Goal: Task Accomplishment & Management: Manage account settings

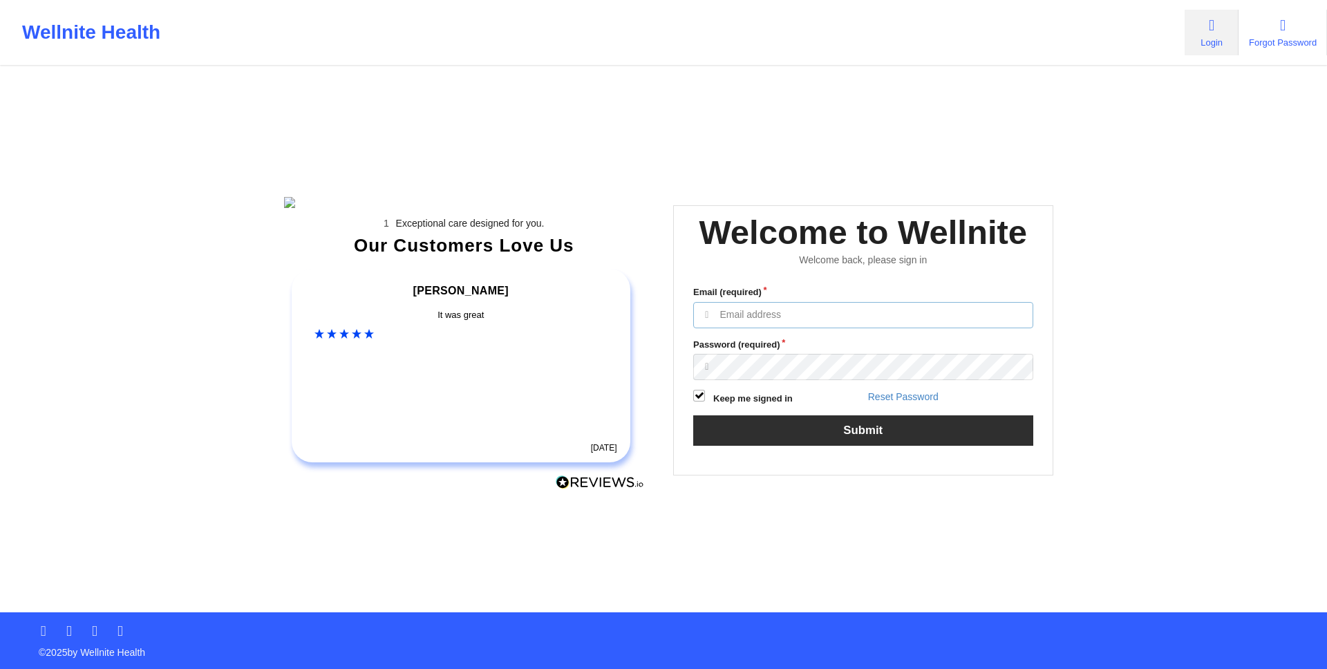
type input "[EMAIL_ADDRESS][DOMAIN_NAME]"
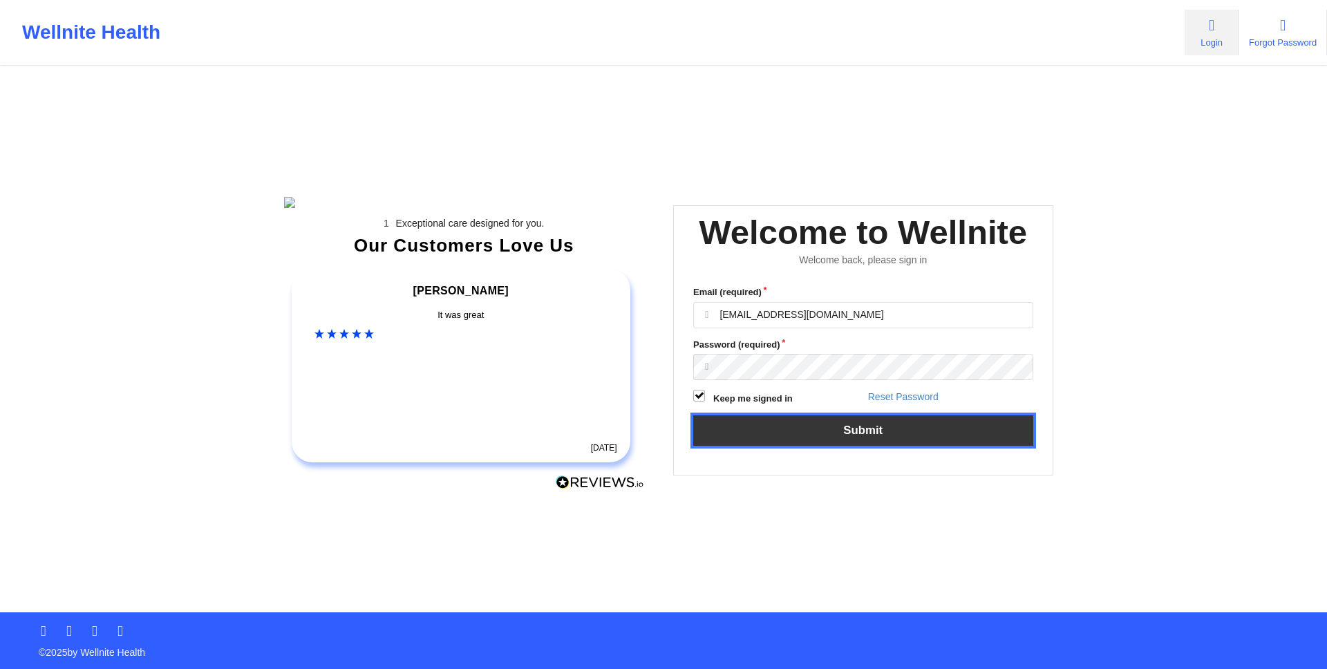
click at [920, 445] on button "Submit" at bounding box center [863, 430] width 340 height 30
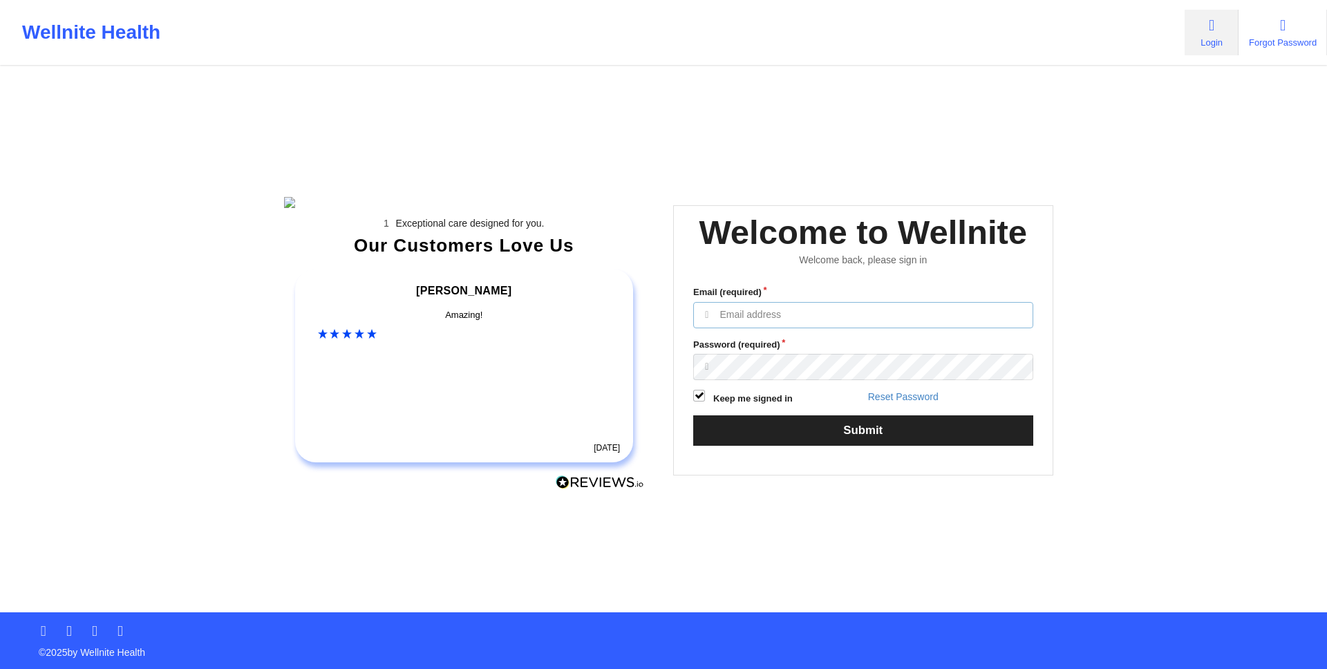
type input "[EMAIL_ADDRESS][DOMAIN_NAME]"
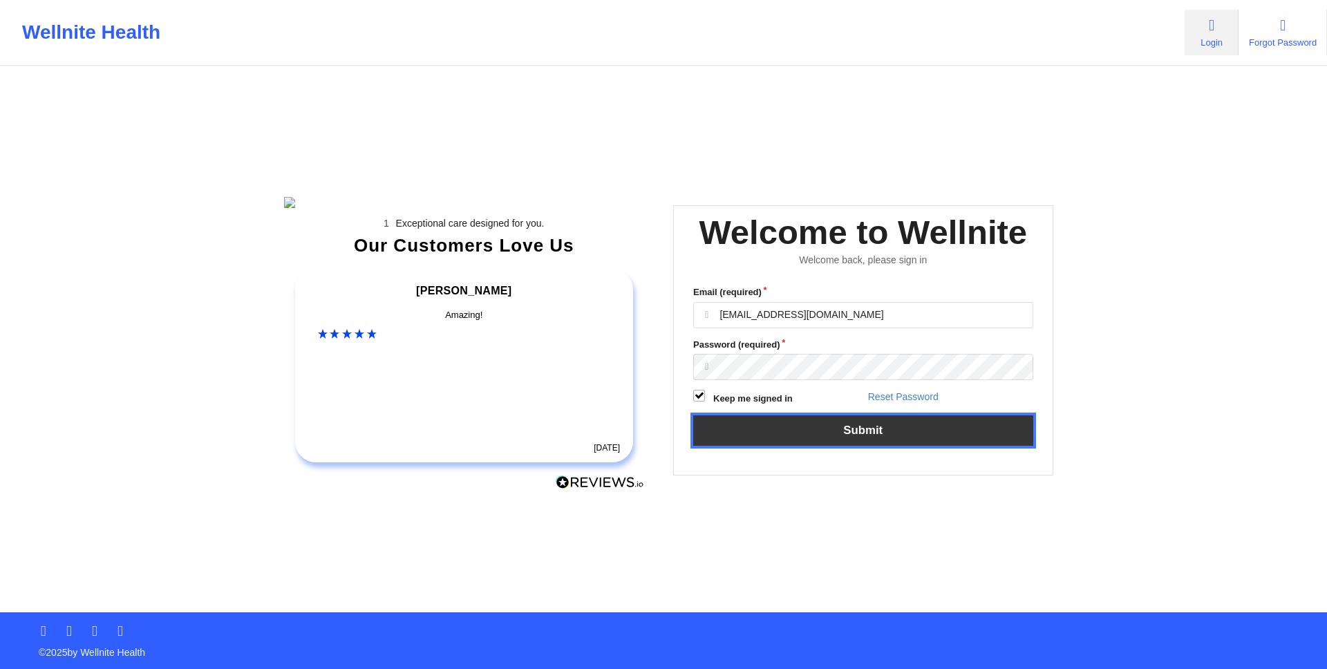
click at [920, 445] on button "Submit" at bounding box center [863, 430] width 340 height 30
click at [983, 444] on button "Submit" at bounding box center [863, 430] width 340 height 30
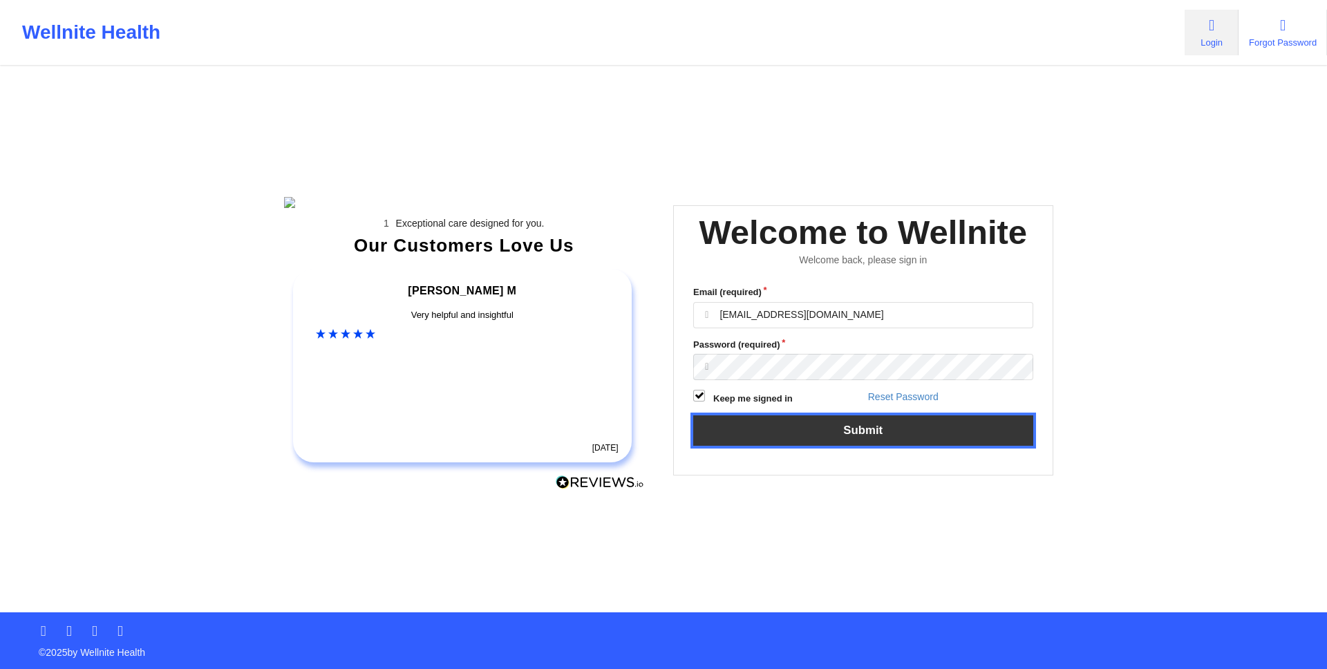
click at [983, 444] on button "Submit" at bounding box center [863, 430] width 340 height 30
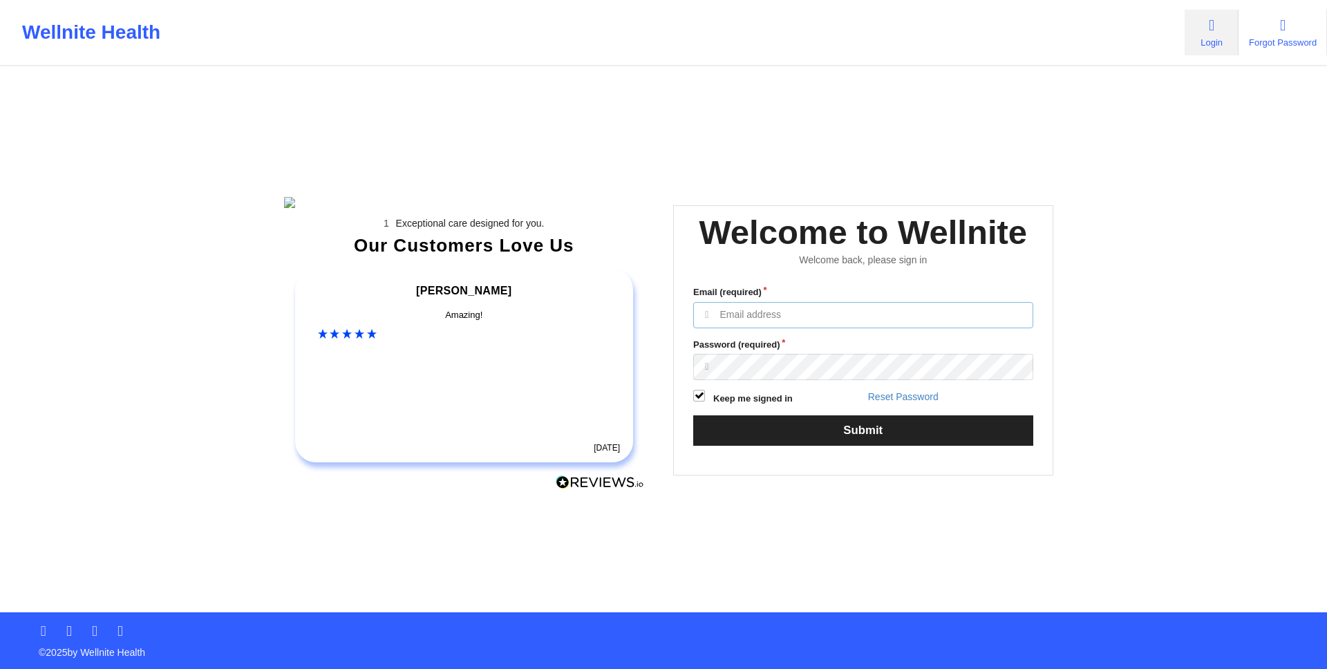
type input "[EMAIL_ADDRESS][DOMAIN_NAME]"
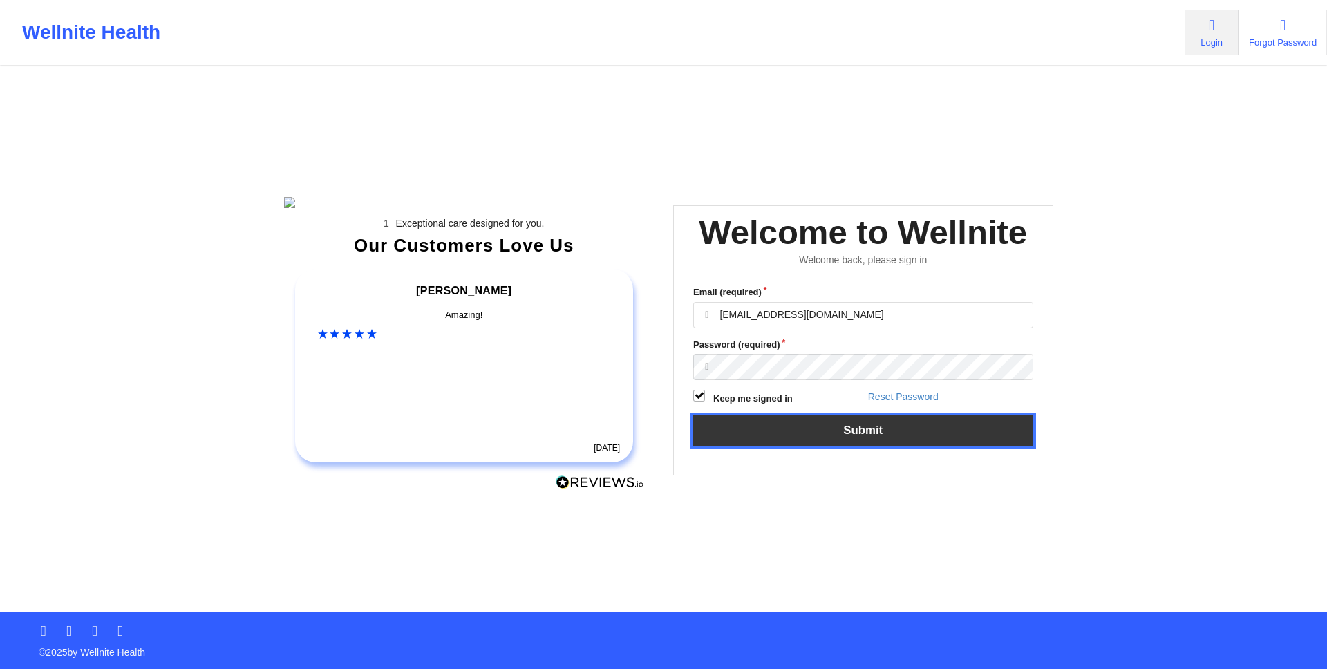
click at [983, 444] on button "Submit" at bounding box center [863, 430] width 340 height 30
click at [847, 445] on button "Submit" at bounding box center [863, 430] width 340 height 30
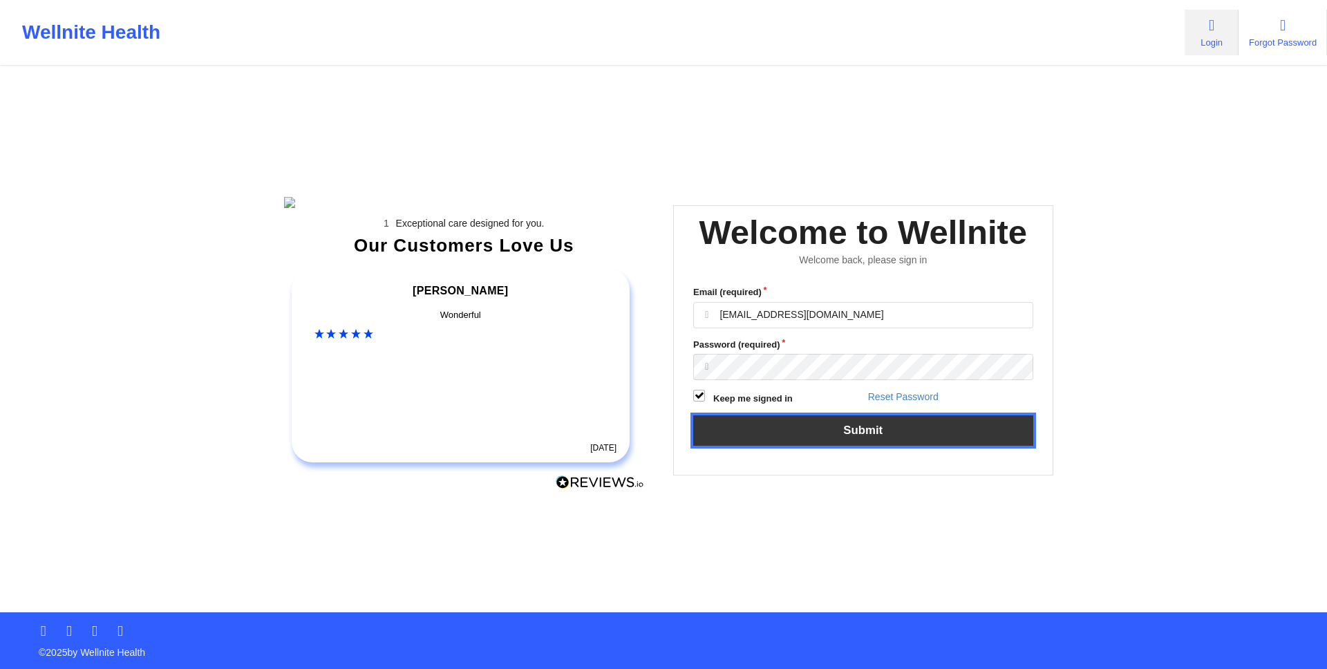
click at [770, 445] on button "Submit" at bounding box center [863, 430] width 340 height 30
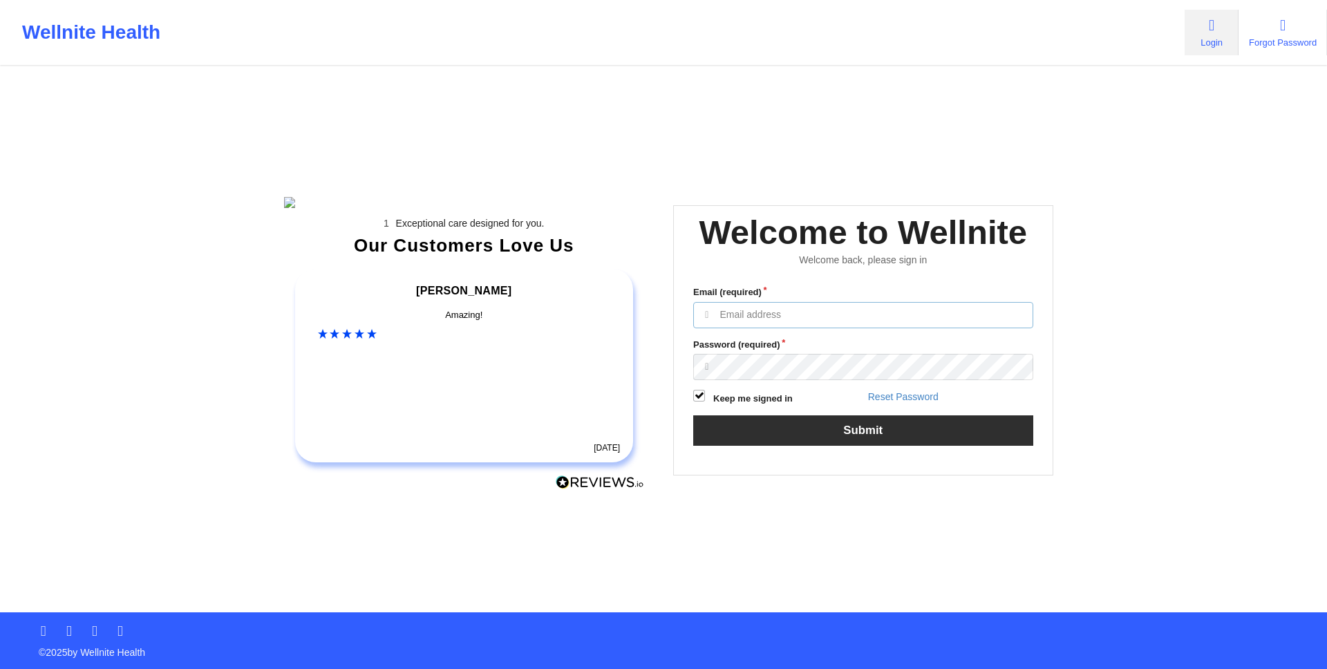
type input "[EMAIL_ADDRESS][DOMAIN_NAME]"
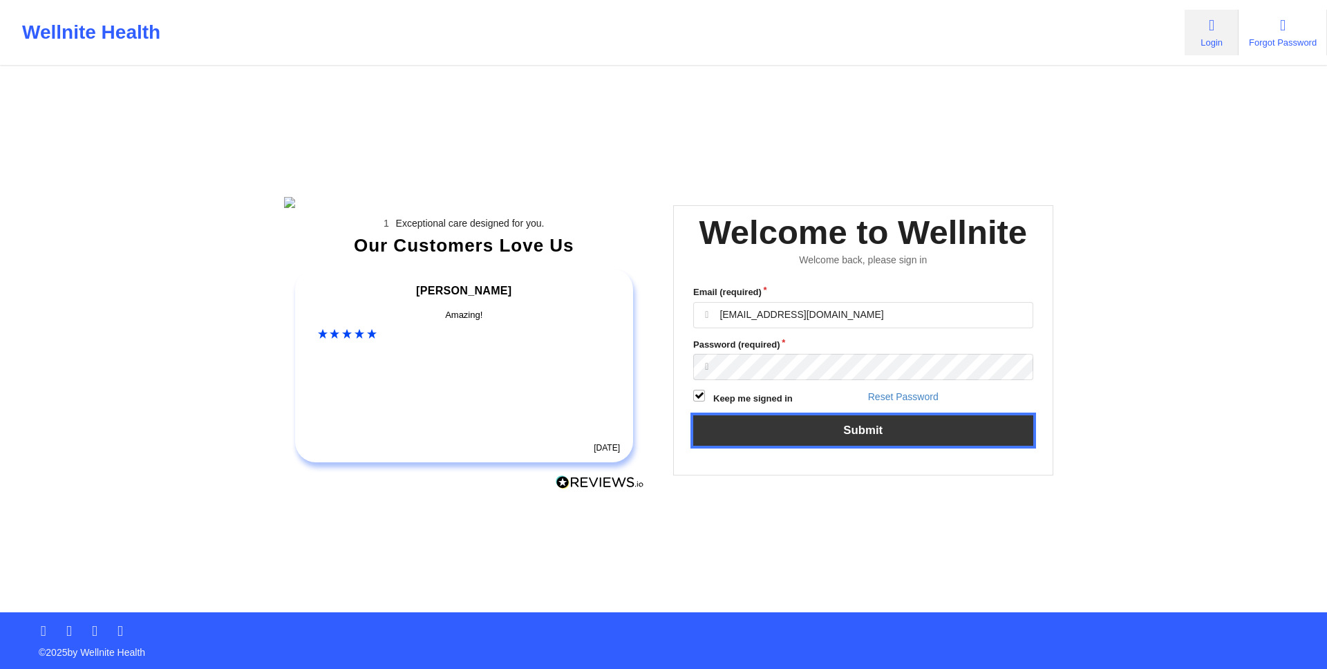
click at [867, 445] on button "Submit" at bounding box center [863, 430] width 340 height 30
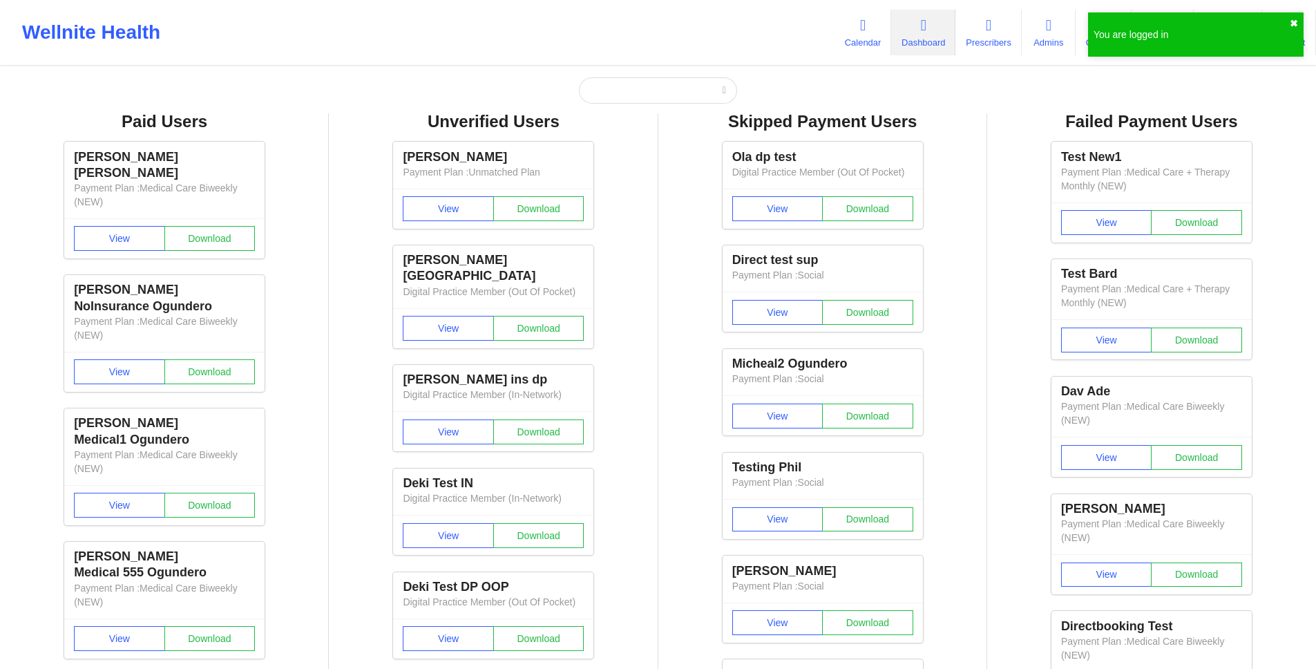
click at [1294, 25] on button "✖︎" at bounding box center [1294, 23] width 8 height 11
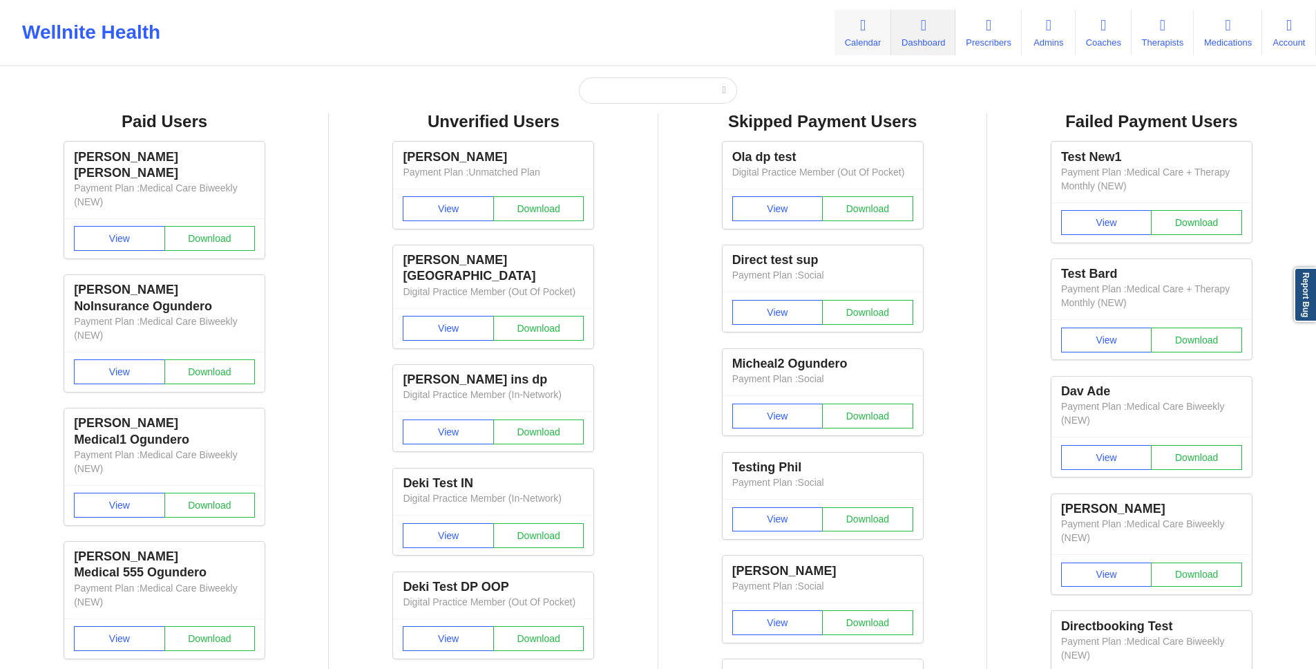
click at [866, 25] on link "Calendar" at bounding box center [863, 33] width 57 height 46
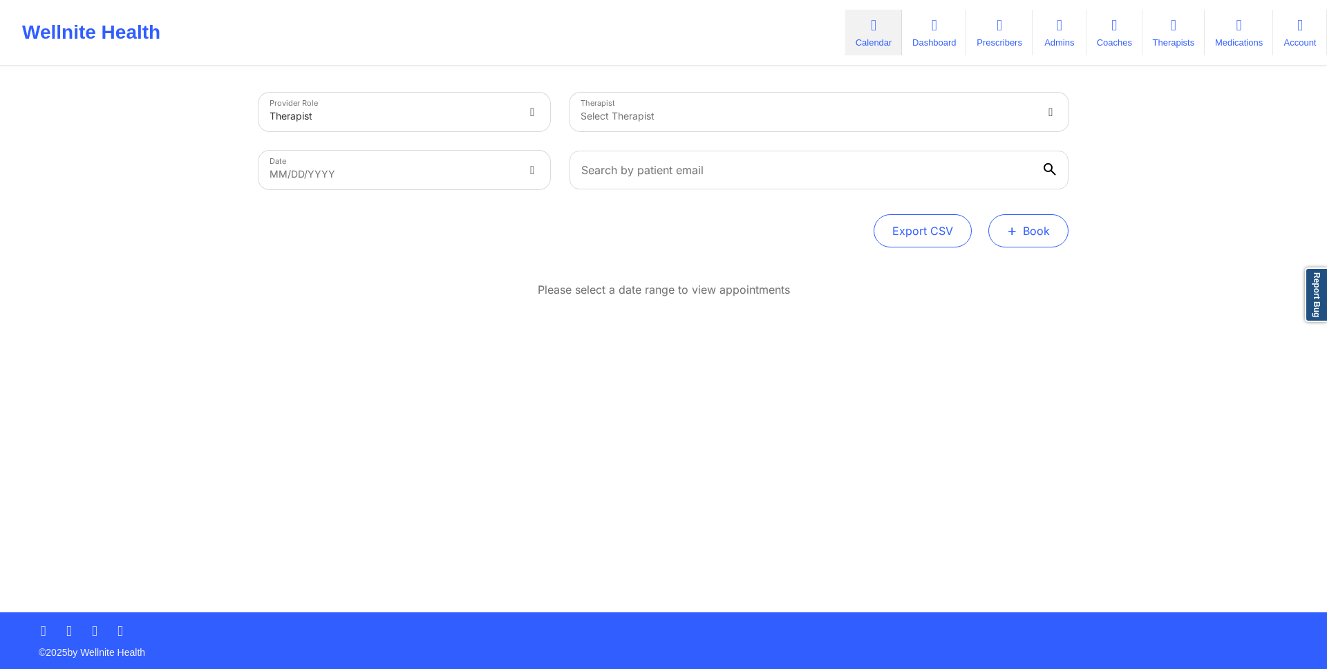
click at [996, 229] on button "+ Book" at bounding box center [1028, 230] width 80 height 33
click at [505, 131] on div "Provider Role Therapist" at bounding box center [404, 112] width 311 height 58
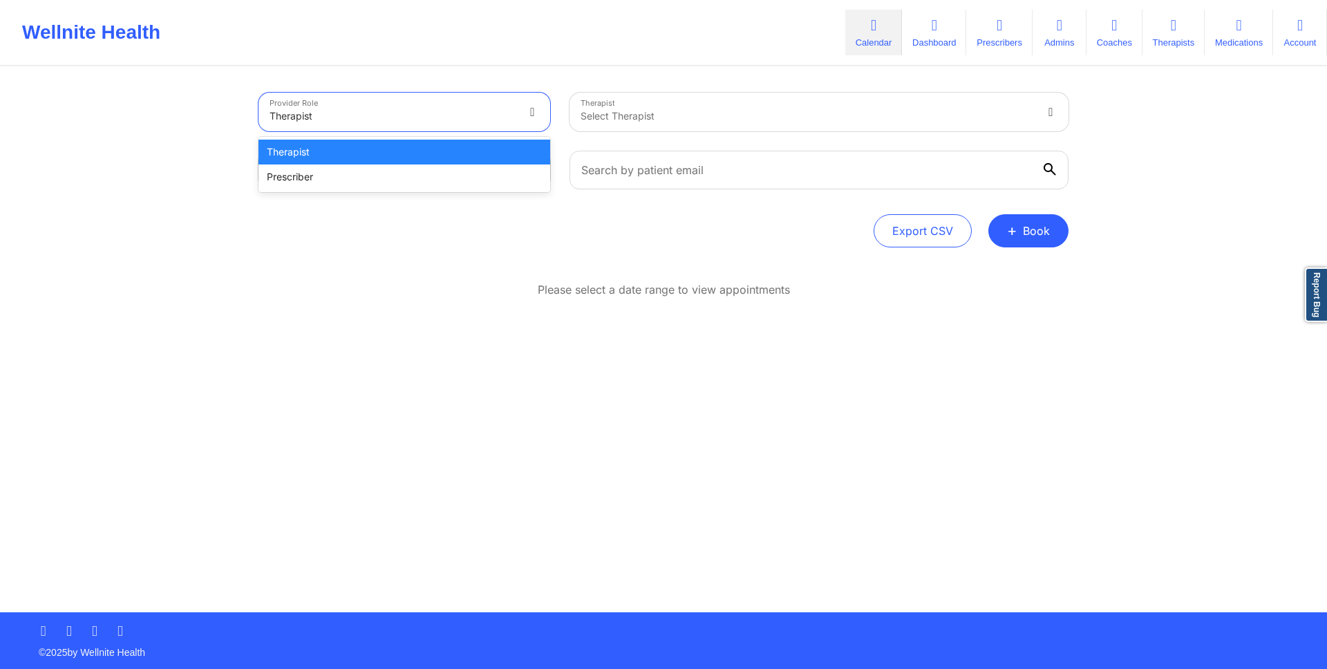
click at [505, 123] on div at bounding box center [392, 116] width 246 height 17
click at [505, 187] on div "Prescriber" at bounding box center [404, 176] width 292 height 25
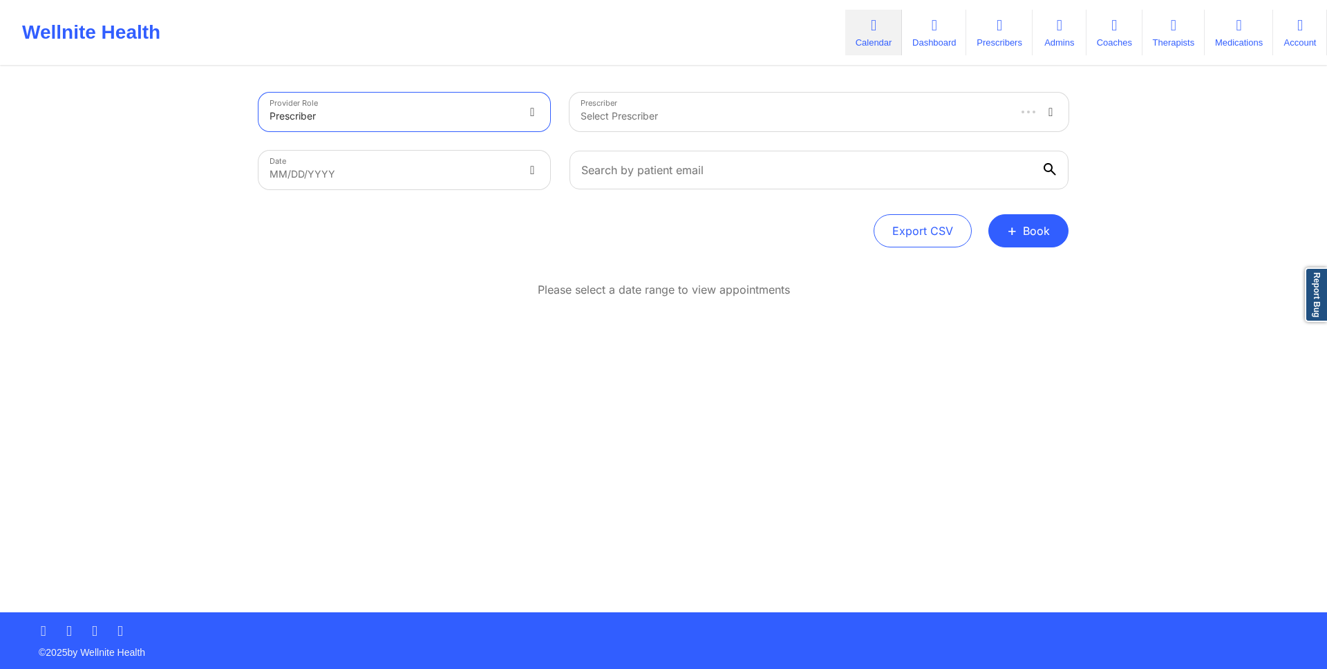
click at [761, 120] on div at bounding box center [793, 116] width 426 height 17
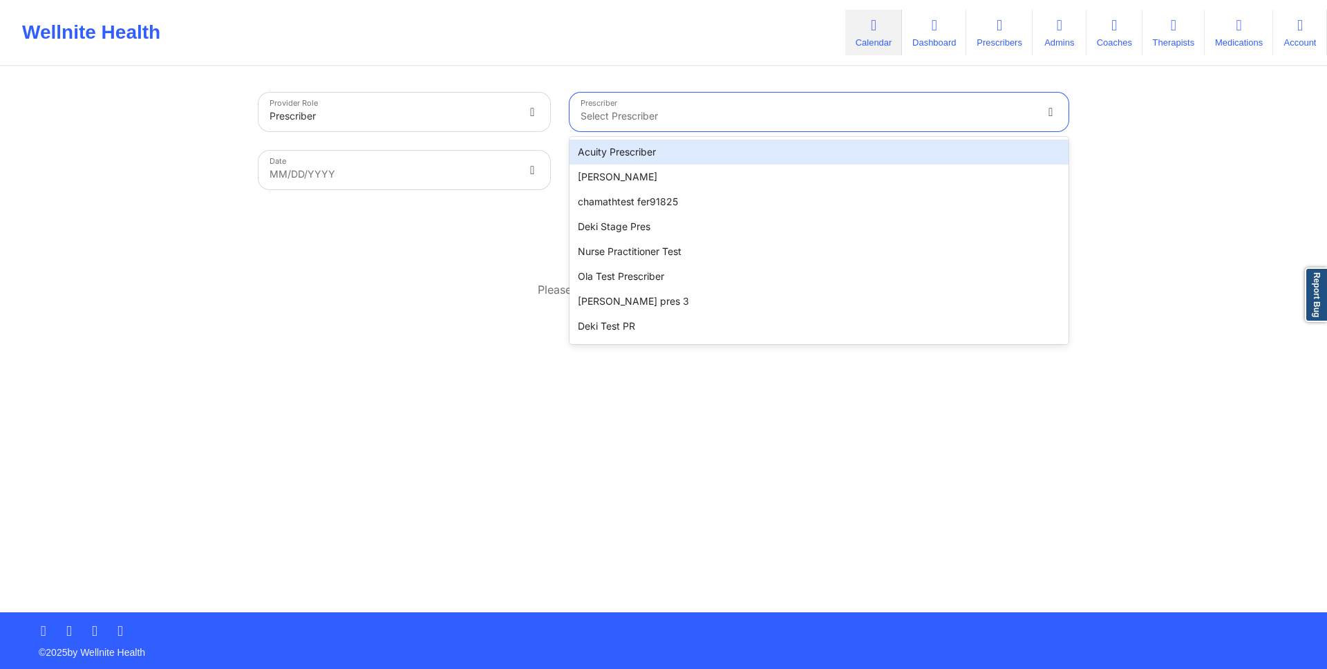
click at [761, 160] on div "Acuity Prescriber" at bounding box center [818, 152] width 499 height 25
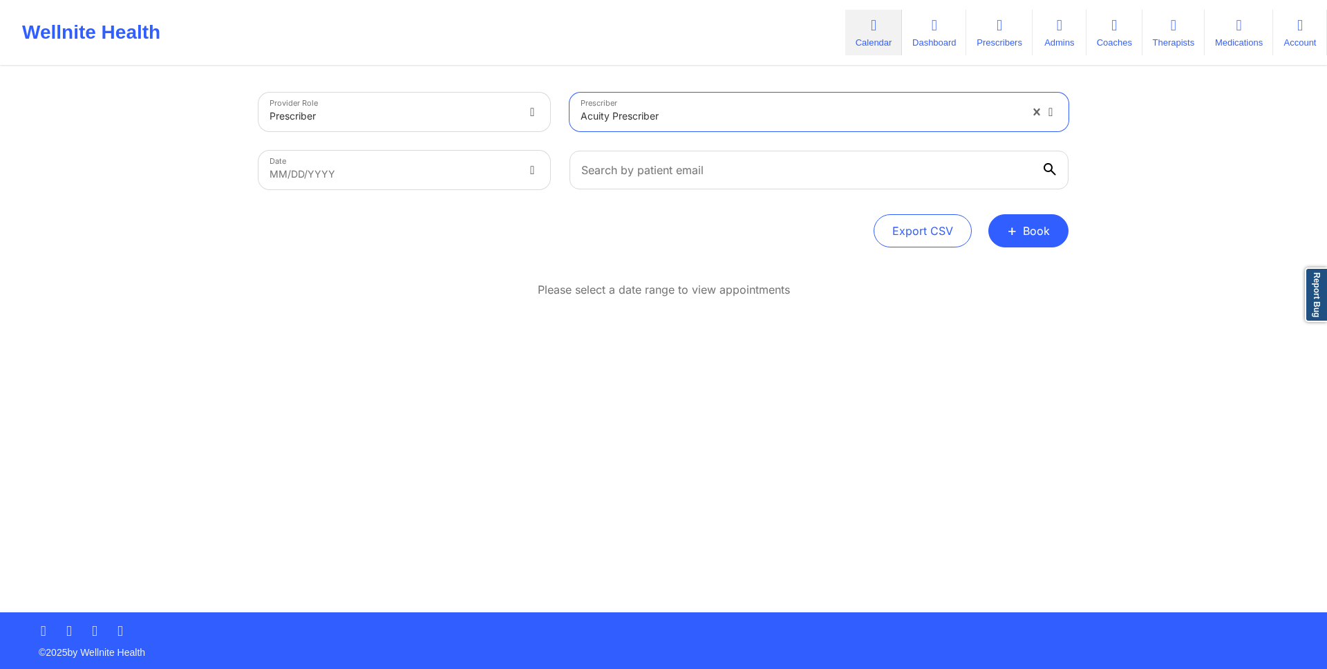
click at [445, 171] on body "Wellnite Health Calendar Dashboard Prescribers Admins Coaches Therapists Medica…" at bounding box center [663, 334] width 1327 height 669
select select "2025-8"
select select "2025-9"
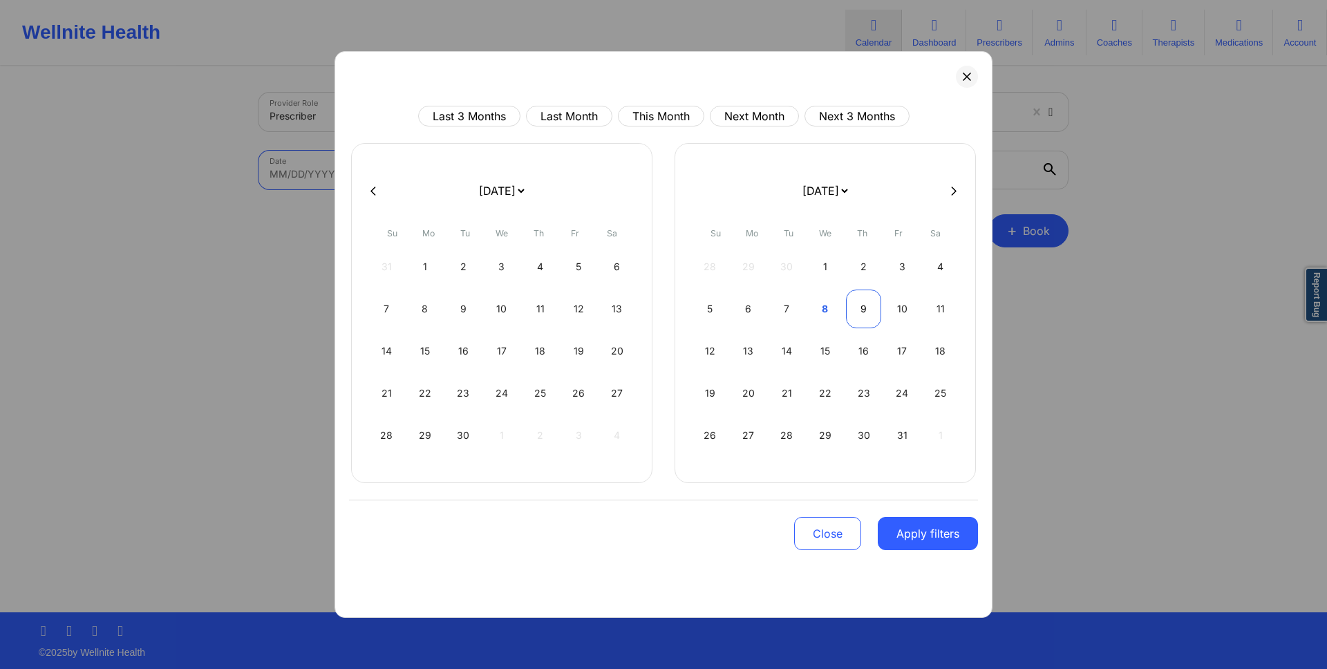
click at [861, 314] on div "9" at bounding box center [863, 309] width 35 height 39
select select "2025-9"
select select "2025-10"
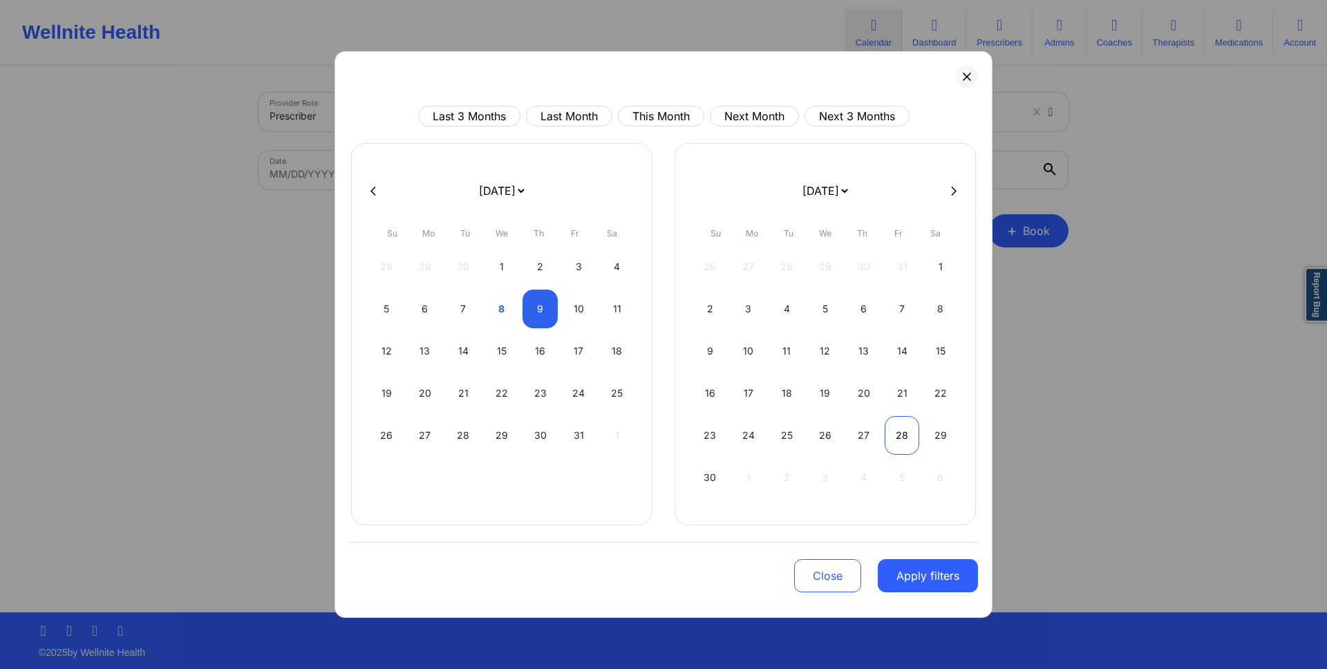
select select "2025-9"
select select "2025-10"
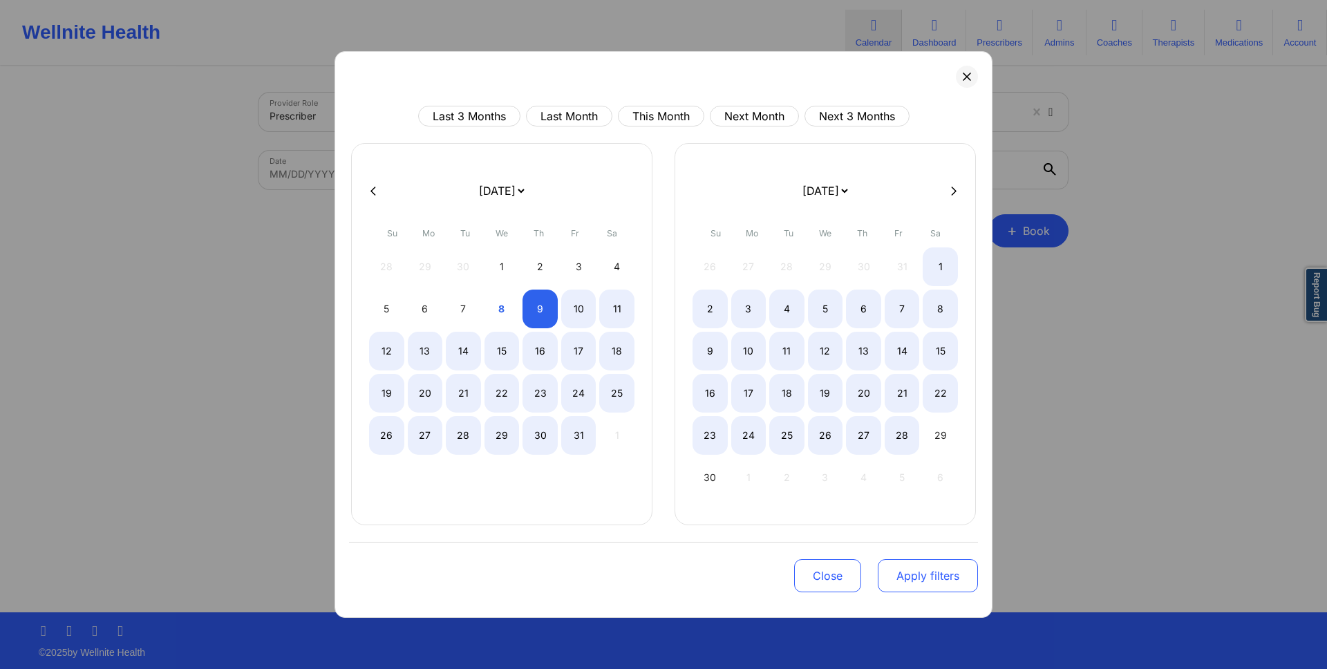
click at [947, 567] on button "Apply filters" at bounding box center [928, 575] width 100 height 33
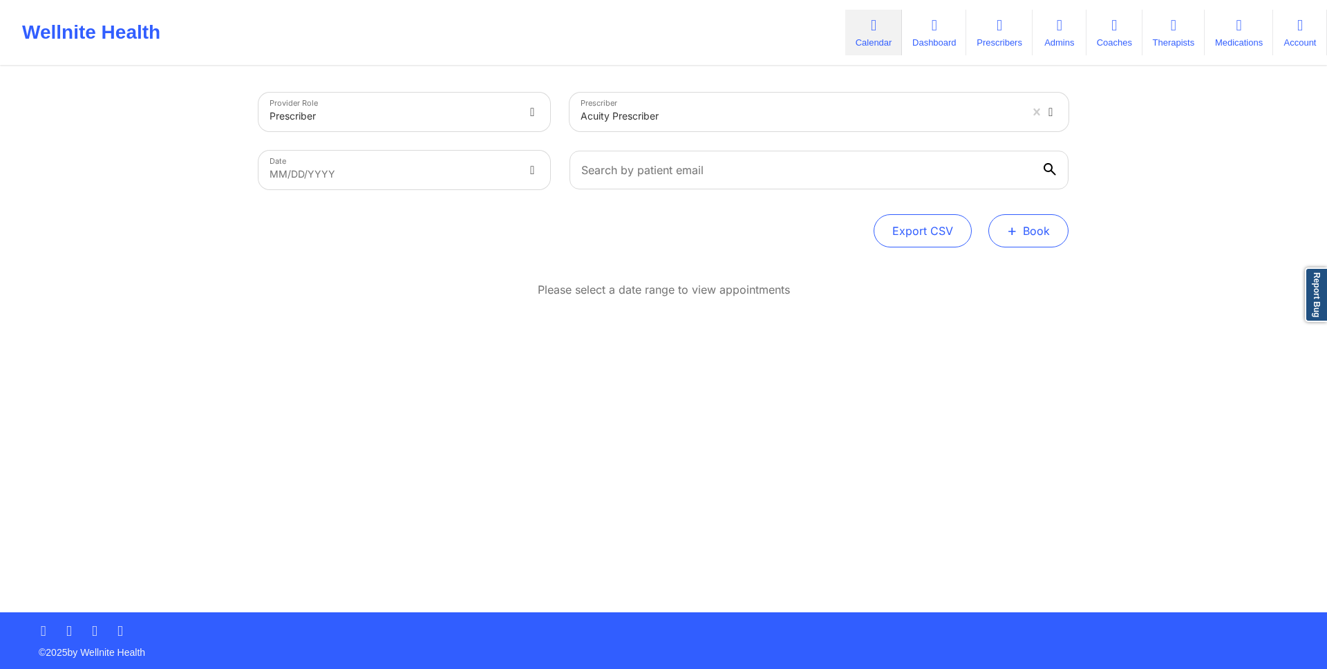
click at [1051, 231] on button "+ Book" at bounding box center [1028, 230] width 80 height 33
click at [1051, 307] on button "Doctor Consultation" at bounding box center [1005, 297] width 106 height 22
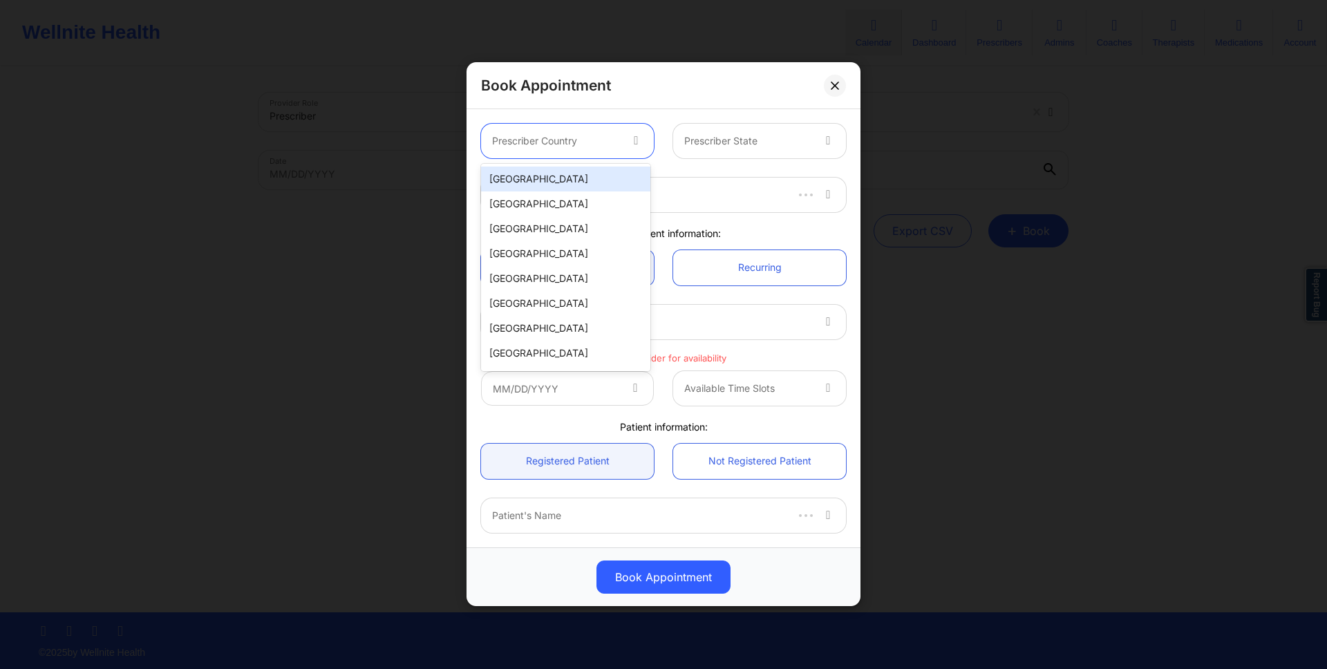
click at [585, 131] on div "Prescriber Country" at bounding box center [551, 141] width 140 height 35
click at [585, 178] on div "United States" at bounding box center [565, 179] width 169 height 25
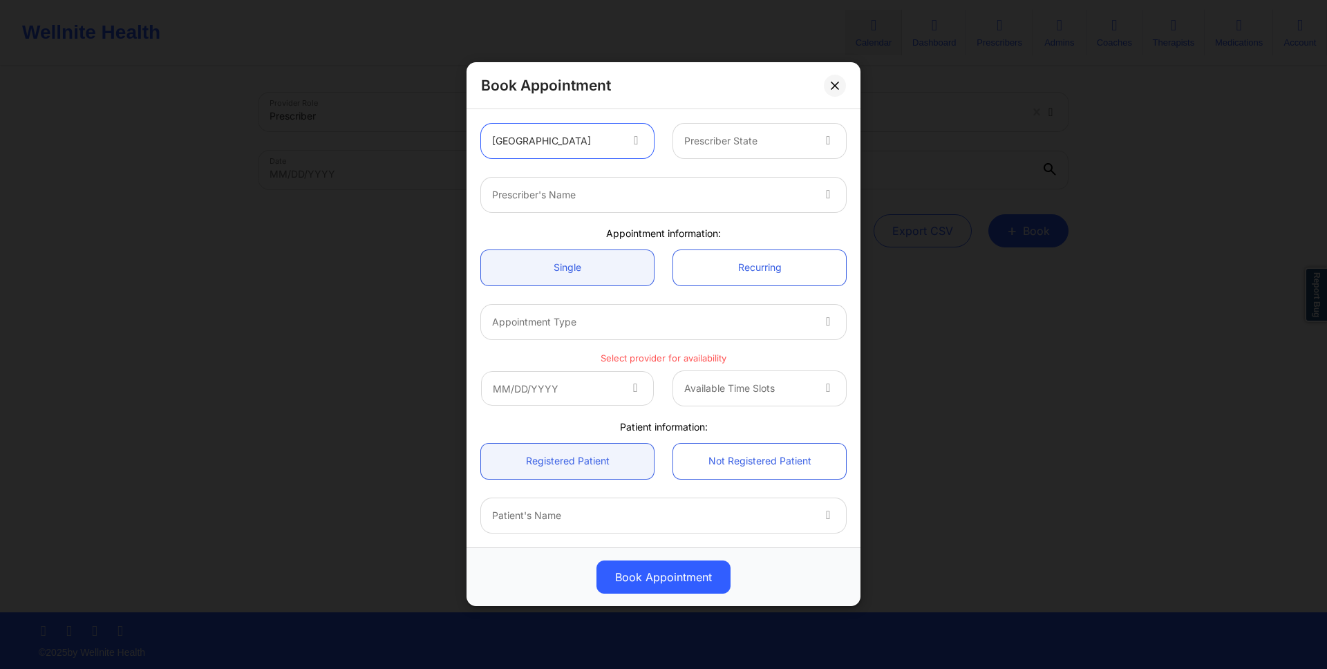
click at [739, 153] on div "Prescriber State" at bounding box center [743, 141] width 140 height 35
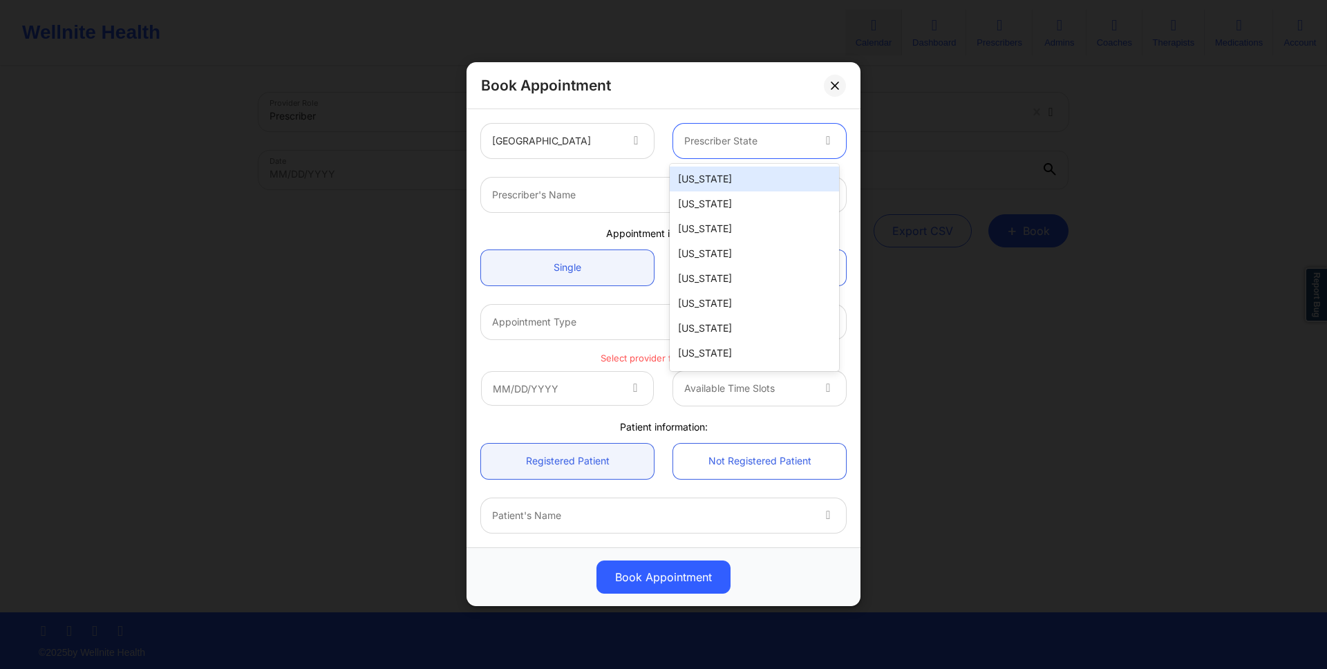
click at [739, 175] on div "Alabama" at bounding box center [754, 179] width 169 height 25
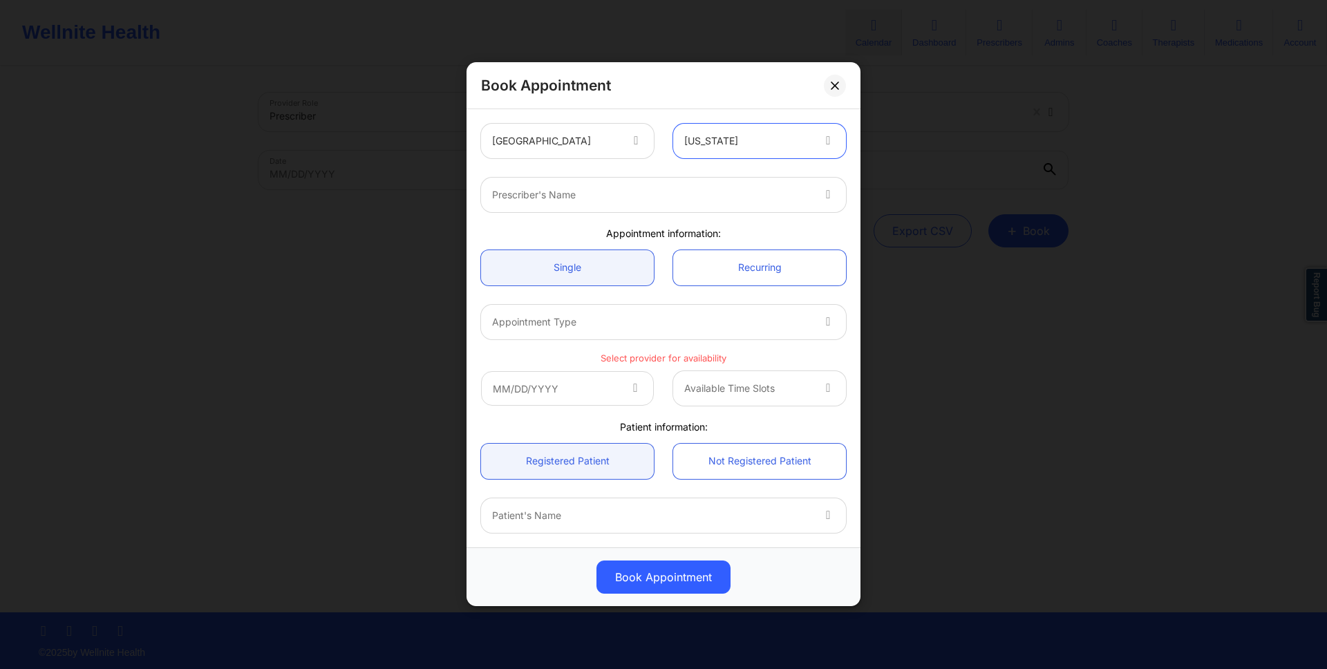
click at [739, 214] on div "Prescriber's Name" at bounding box center [663, 195] width 384 height 54
click at [739, 201] on div at bounding box center [651, 195] width 319 height 17
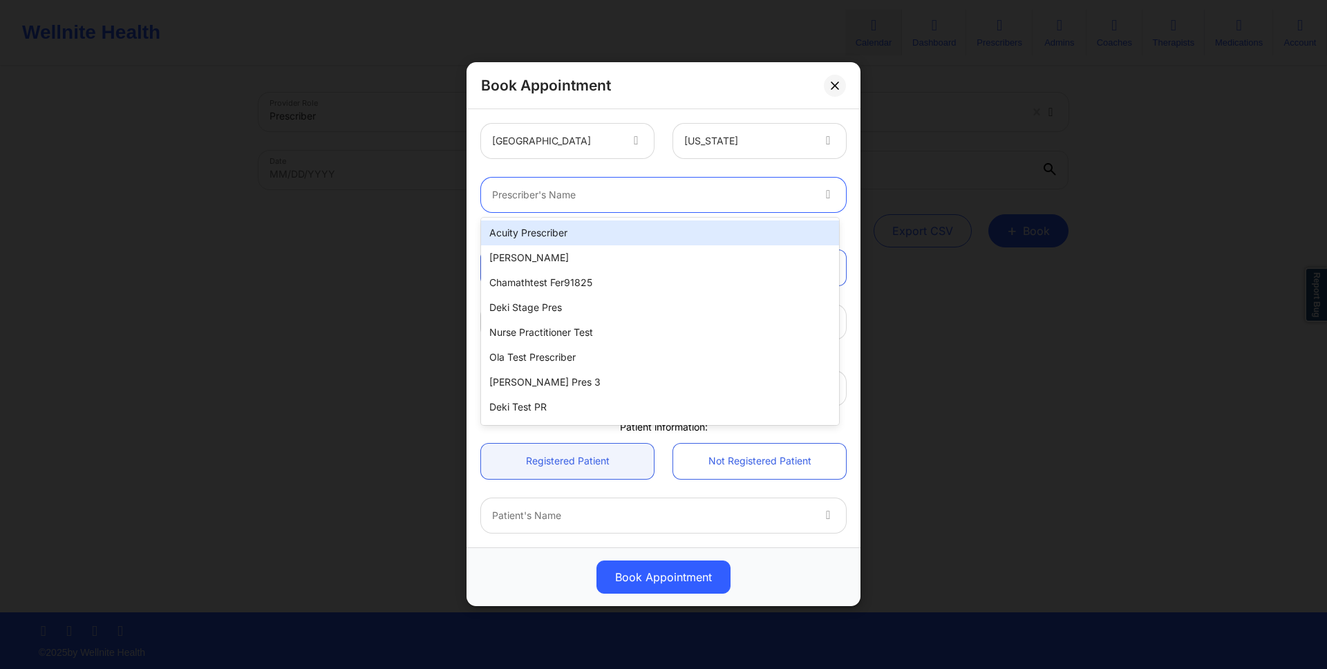
click at [739, 231] on div "Acuity Prescriber" at bounding box center [660, 232] width 358 height 25
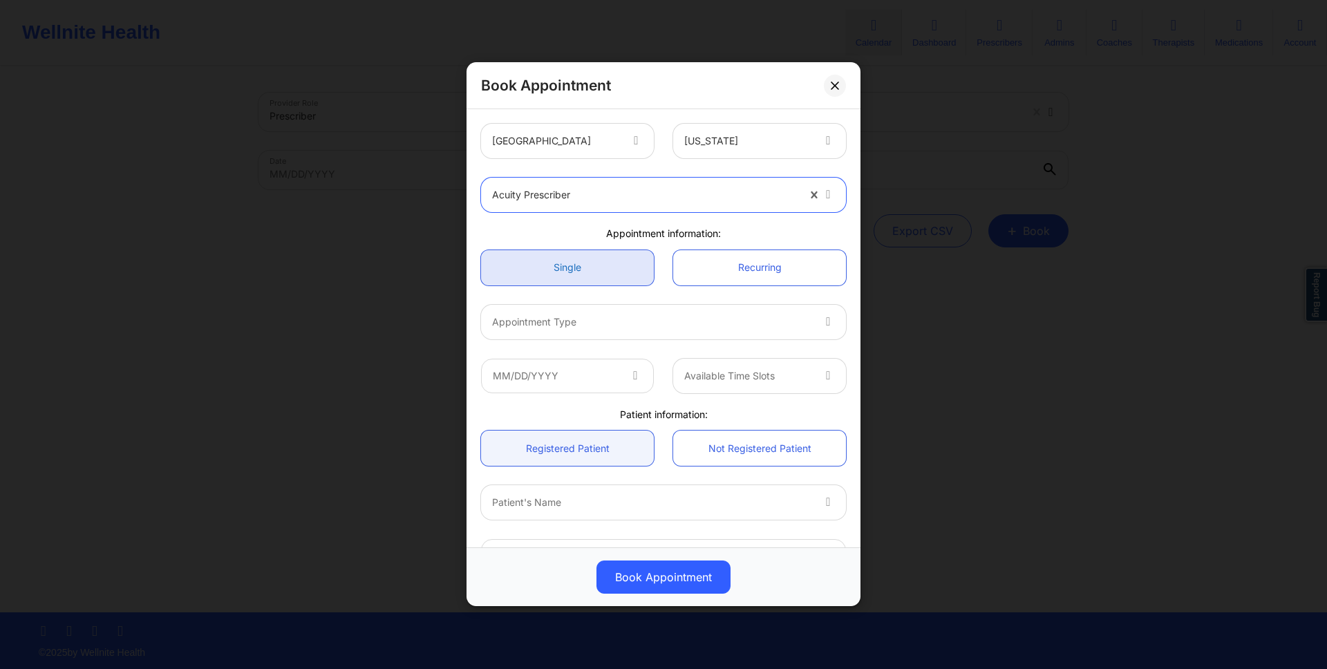
click at [620, 263] on link "Single" at bounding box center [567, 267] width 173 height 35
click at [620, 331] on div "Appointment Type" at bounding box center [647, 322] width 332 height 35
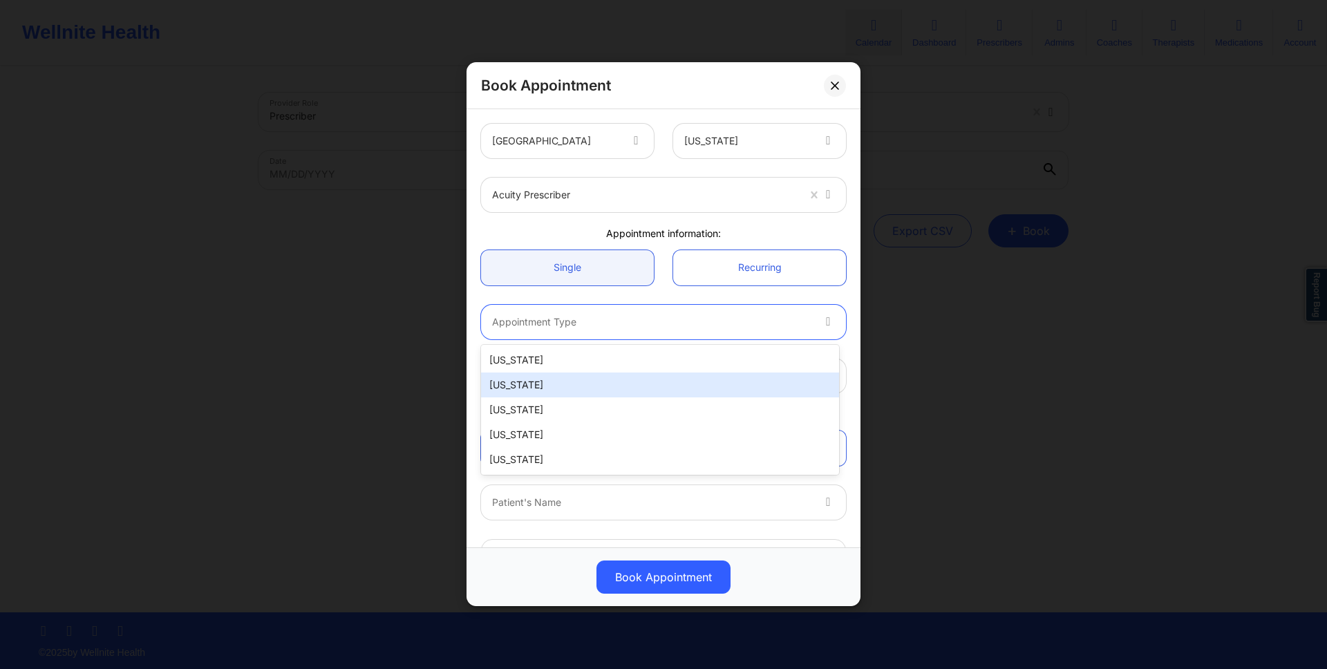
click at [620, 187] on div at bounding box center [644, 195] width 305 height 17
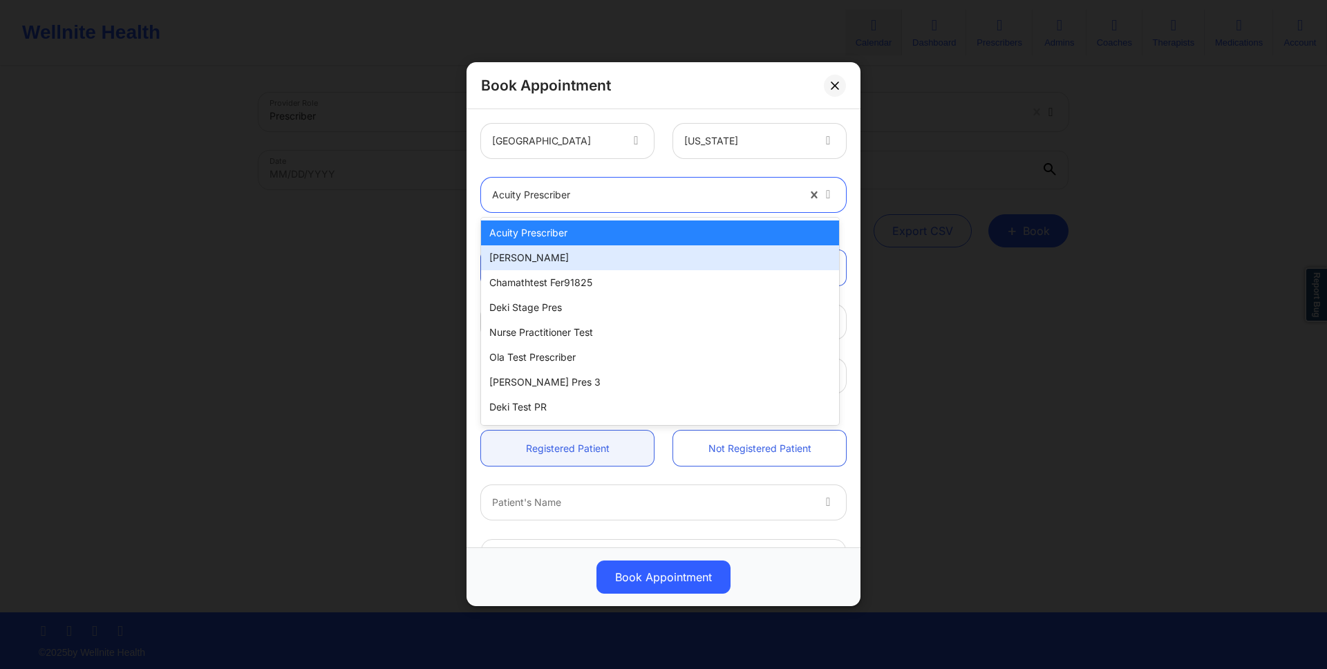
click at [620, 265] on div "Micheal Ogundero" at bounding box center [660, 257] width 358 height 25
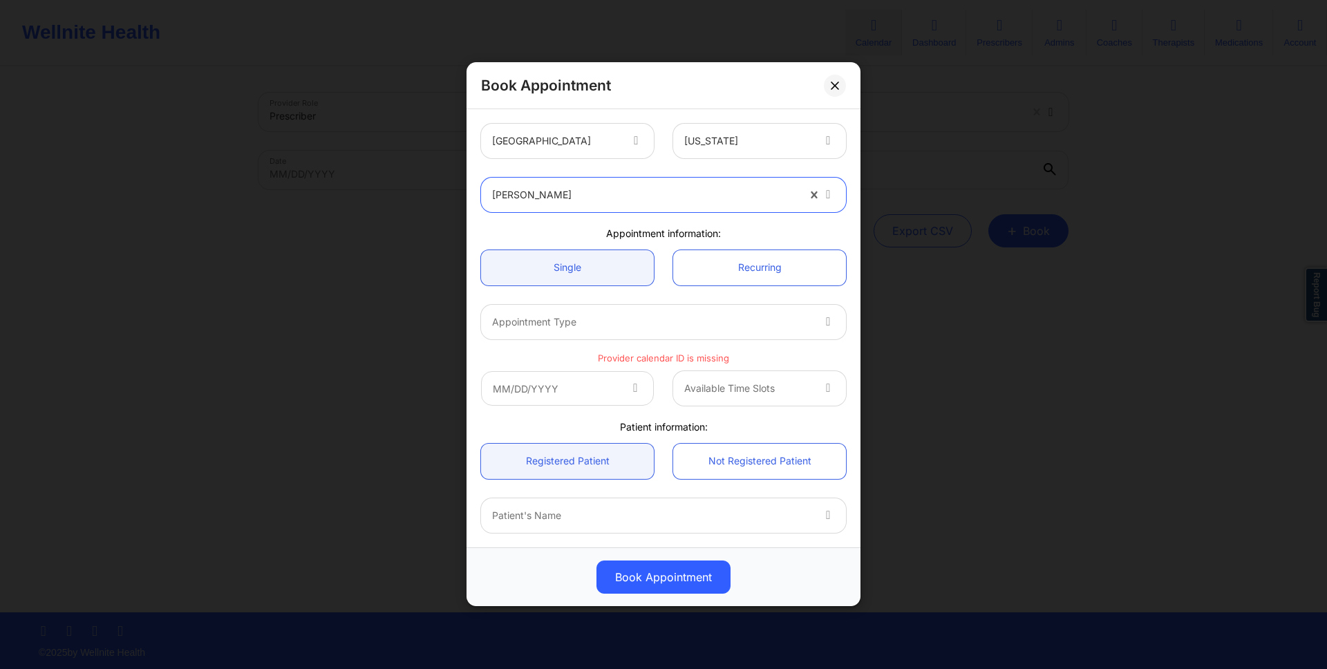
click at [620, 325] on div at bounding box center [651, 322] width 319 height 17
click at [620, 326] on div at bounding box center [651, 322] width 319 height 17
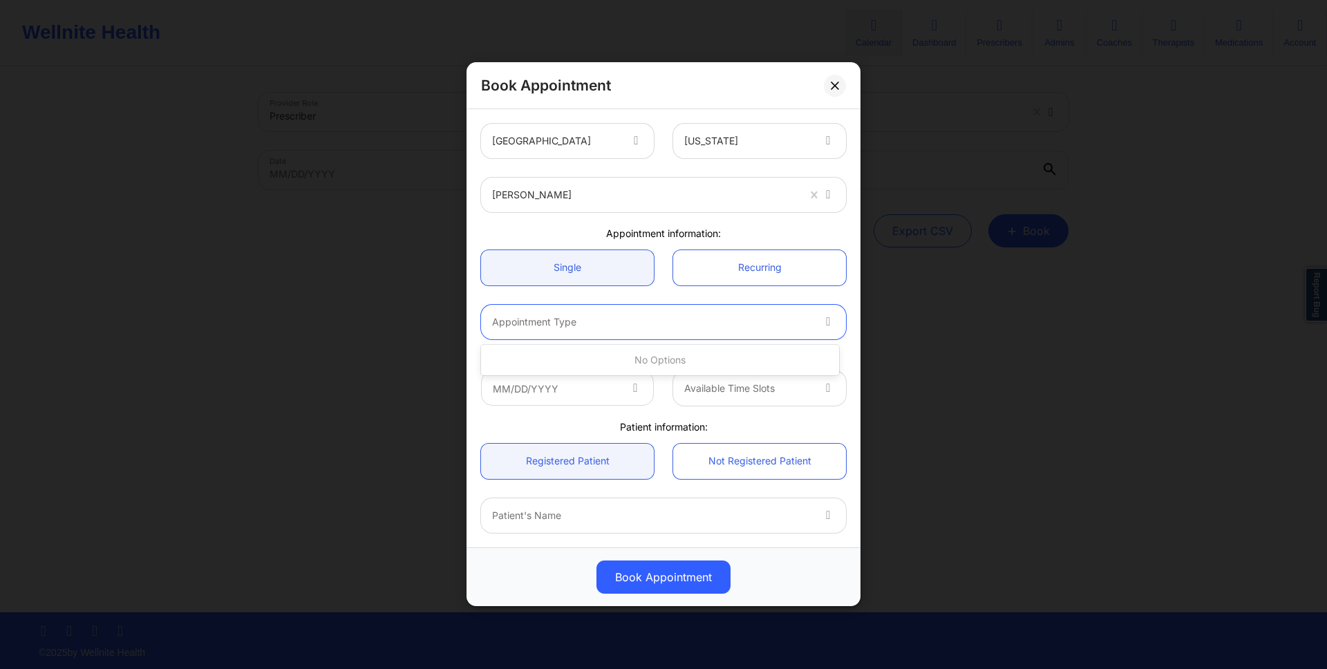
click at [697, 139] on div at bounding box center [747, 141] width 127 height 17
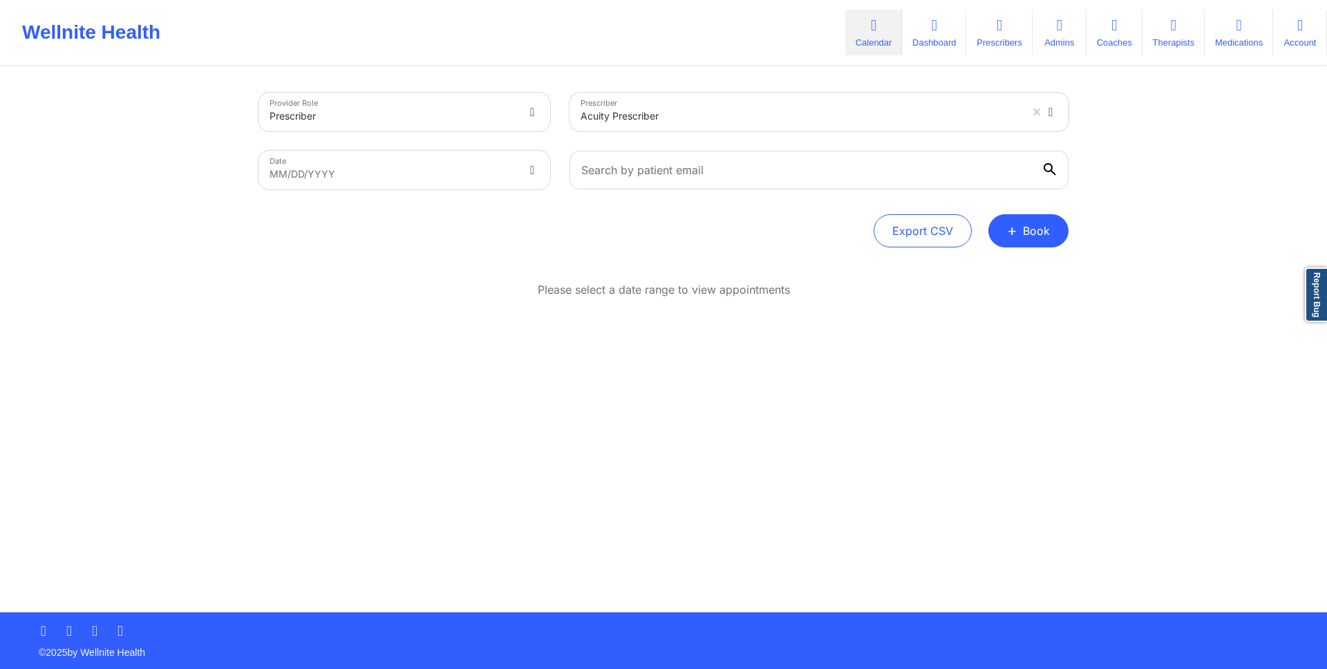
click at [1034, 247] on div "Provider Role Prescriber Prescriber Acuity Prescriber Date MM/DD/YYYY Export CS…" at bounding box center [663, 340] width 829 height 545
click at [1034, 227] on button "+ Book" at bounding box center [1028, 230] width 80 height 33
click at [1021, 296] on button "Doctor Consultation" at bounding box center [1005, 297] width 106 height 22
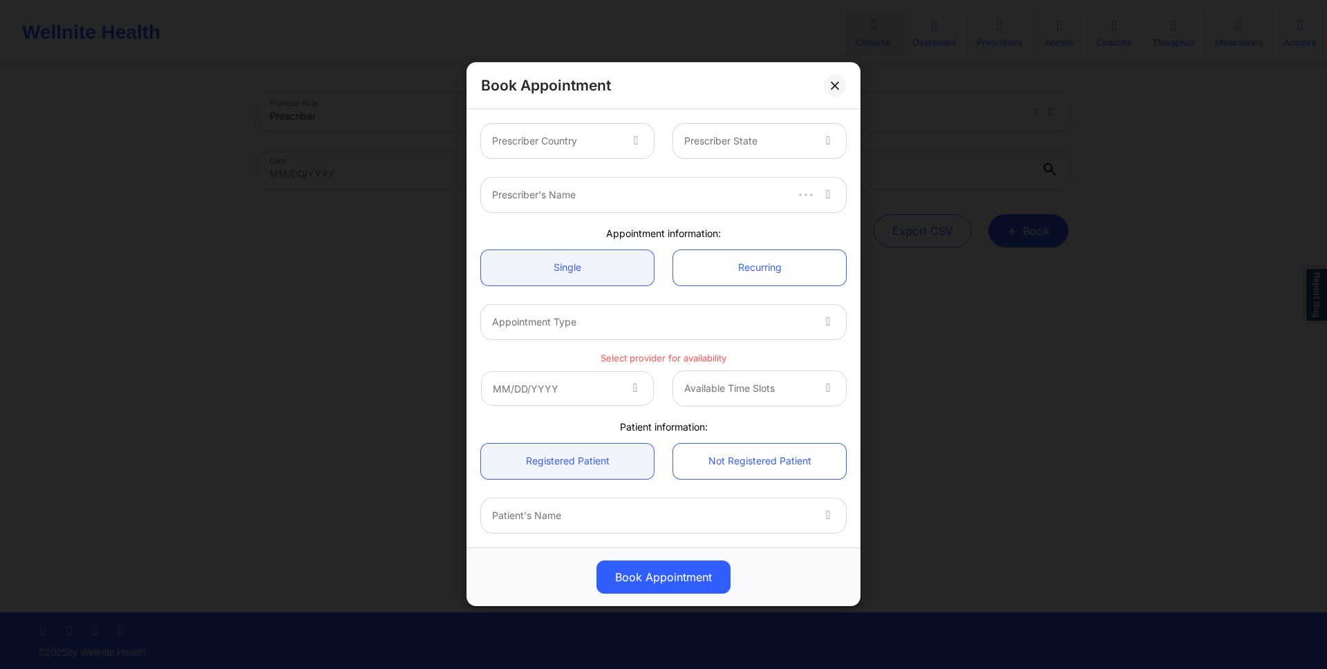
click at [565, 159] on div "Prescriber Country Prescriber State" at bounding box center [663, 141] width 384 height 54
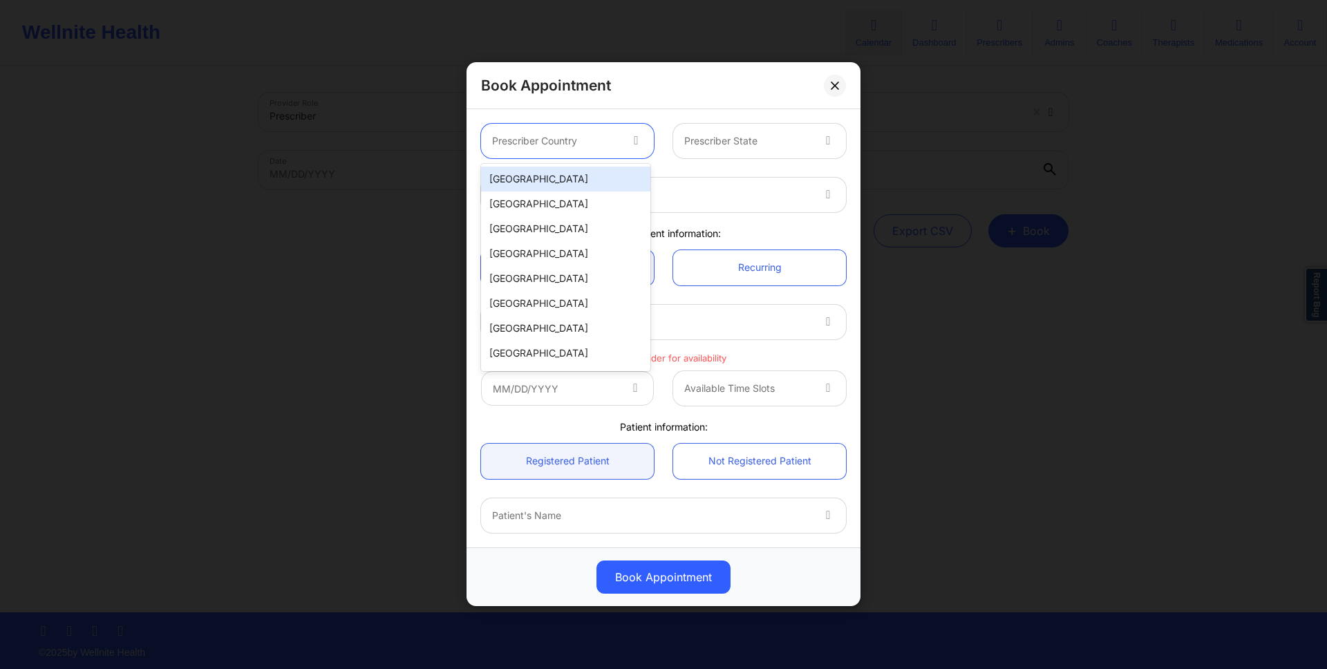
click at [567, 146] on div at bounding box center [555, 141] width 127 height 17
click at [565, 173] on div "United States" at bounding box center [565, 179] width 169 height 25
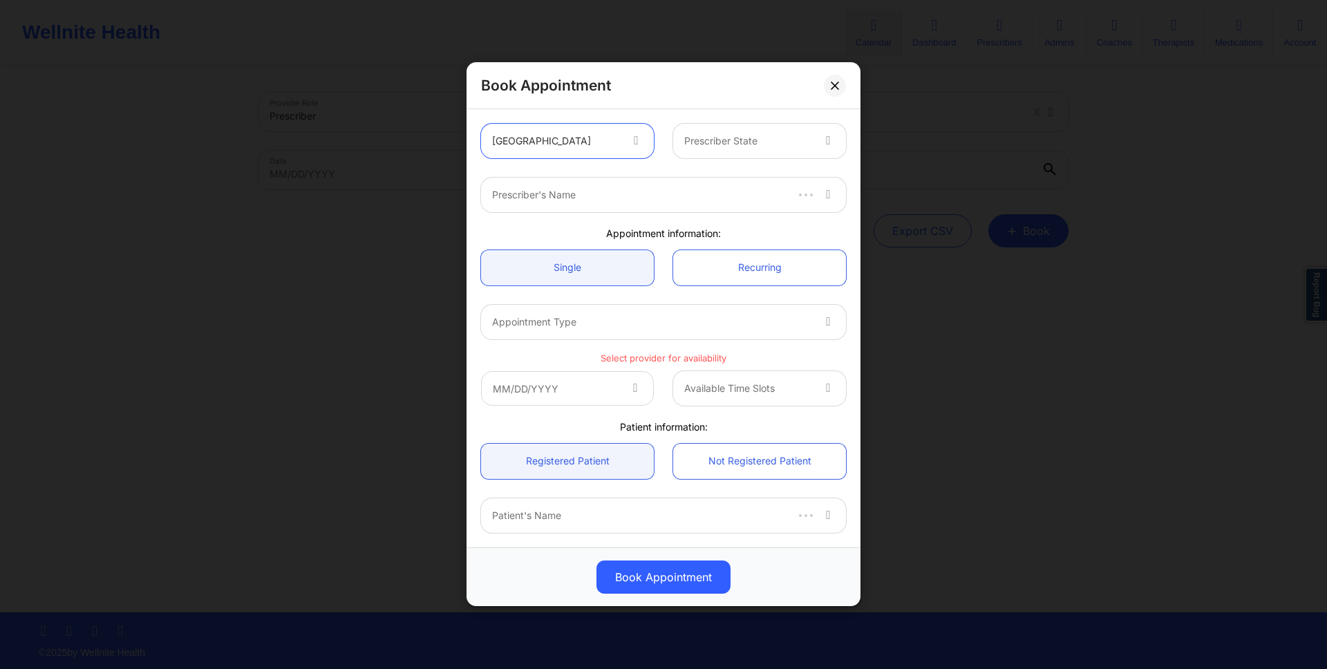
click at [698, 149] on div "Prescriber State" at bounding box center [743, 141] width 140 height 35
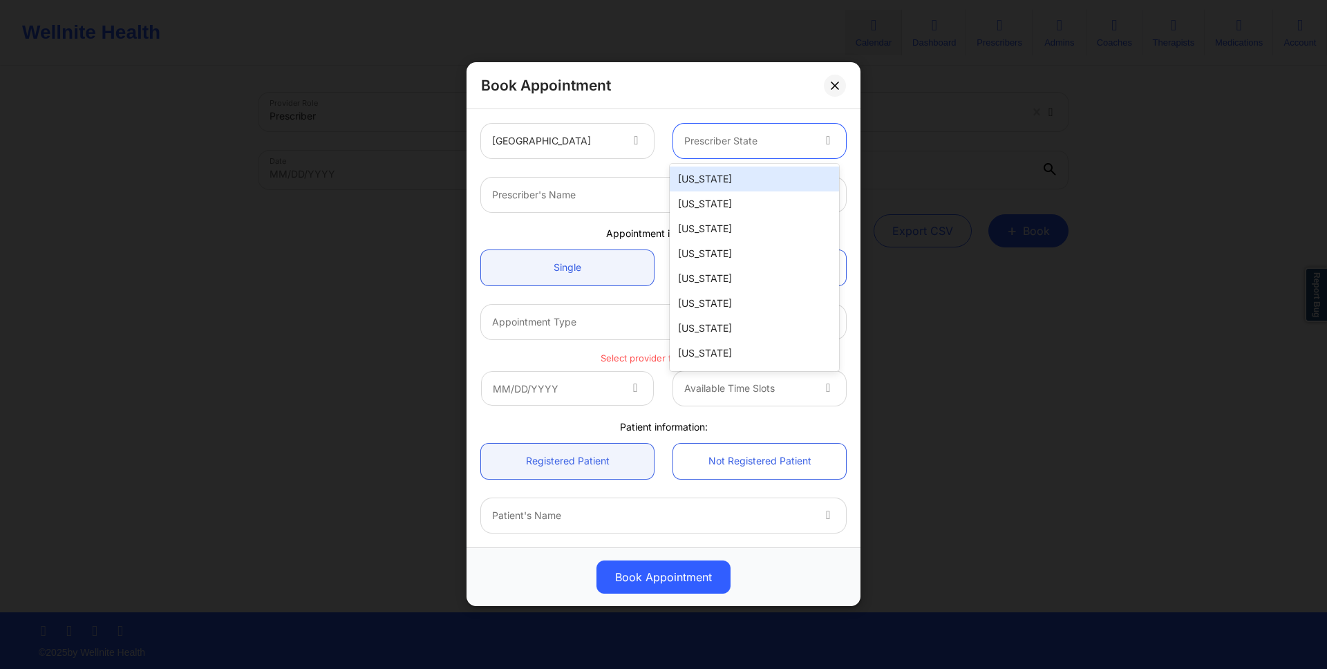
click at [704, 173] on div "Alabama" at bounding box center [754, 179] width 169 height 25
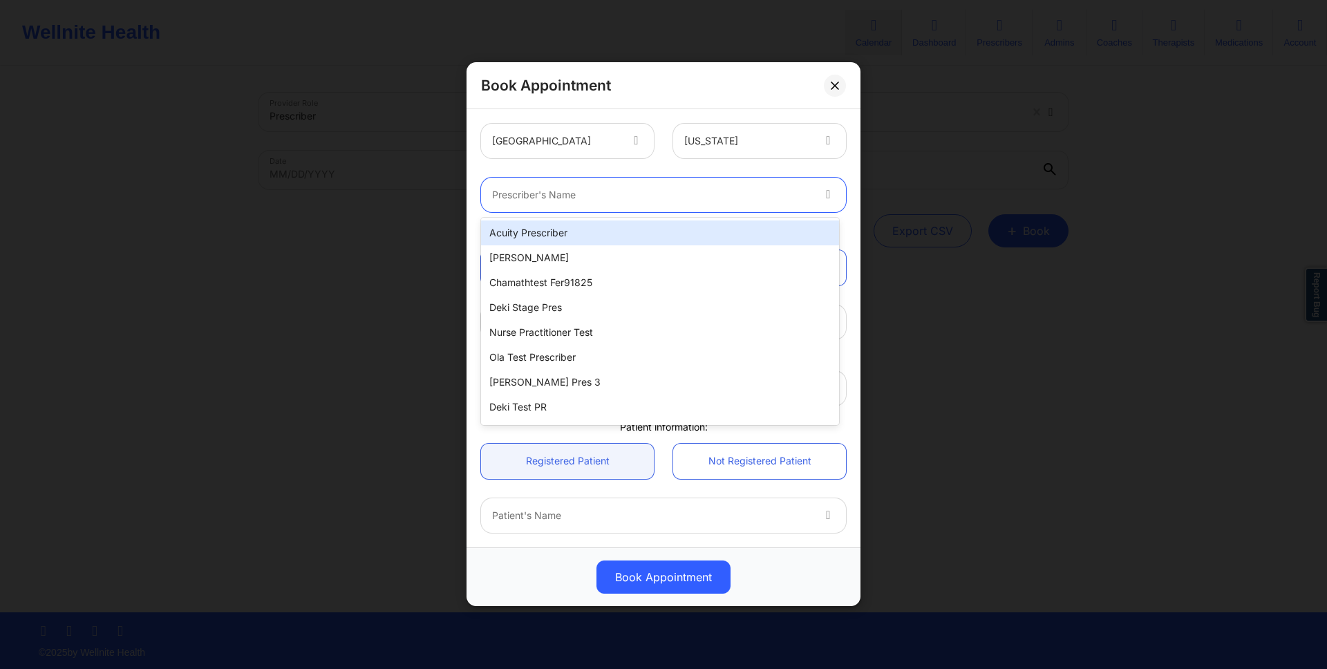
click at [711, 187] on div at bounding box center [651, 195] width 319 height 17
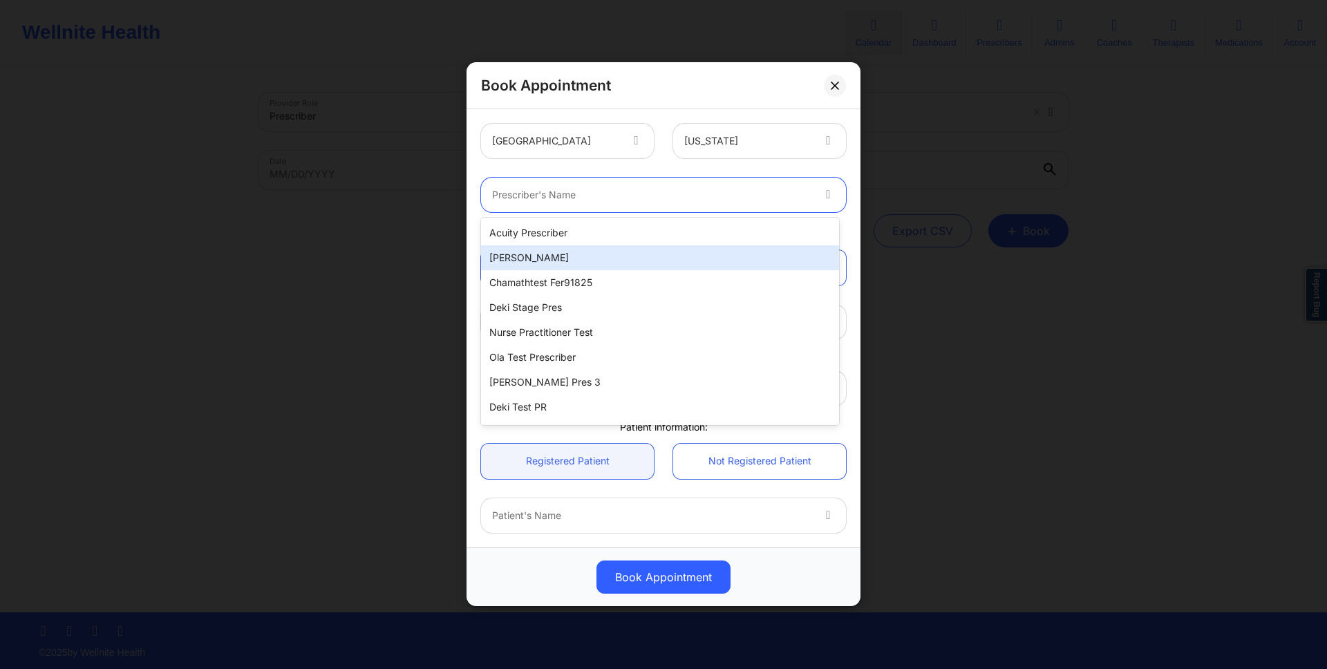
click at [687, 252] on div "Micheal Ogundero" at bounding box center [660, 257] width 358 height 25
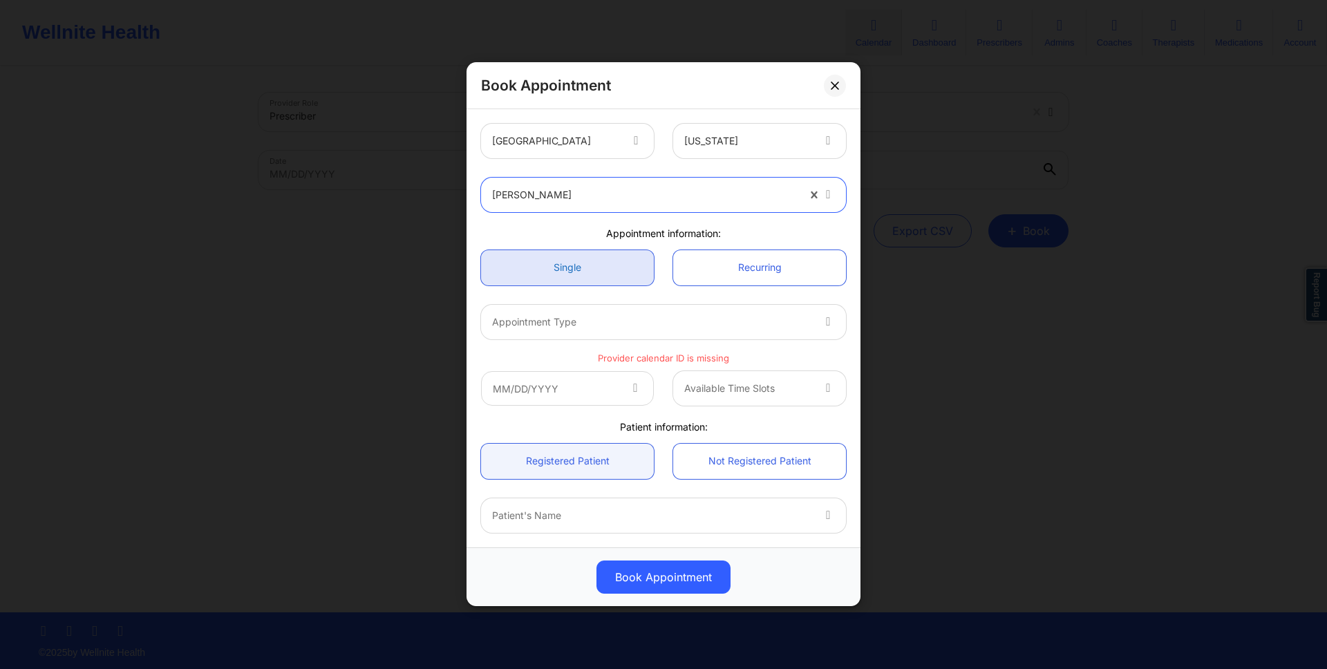
click at [631, 267] on link "Single" at bounding box center [567, 267] width 173 height 35
click at [616, 339] on div "Appointment Type" at bounding box center [663, 322] width 384 height 54
click at [621, 334] on div "Appointment Type" at bounding box center [647, 322] width 332 height 35
click at [674, 146] on div "Alabama" at bounding box center [743, 141] width 140 height 35
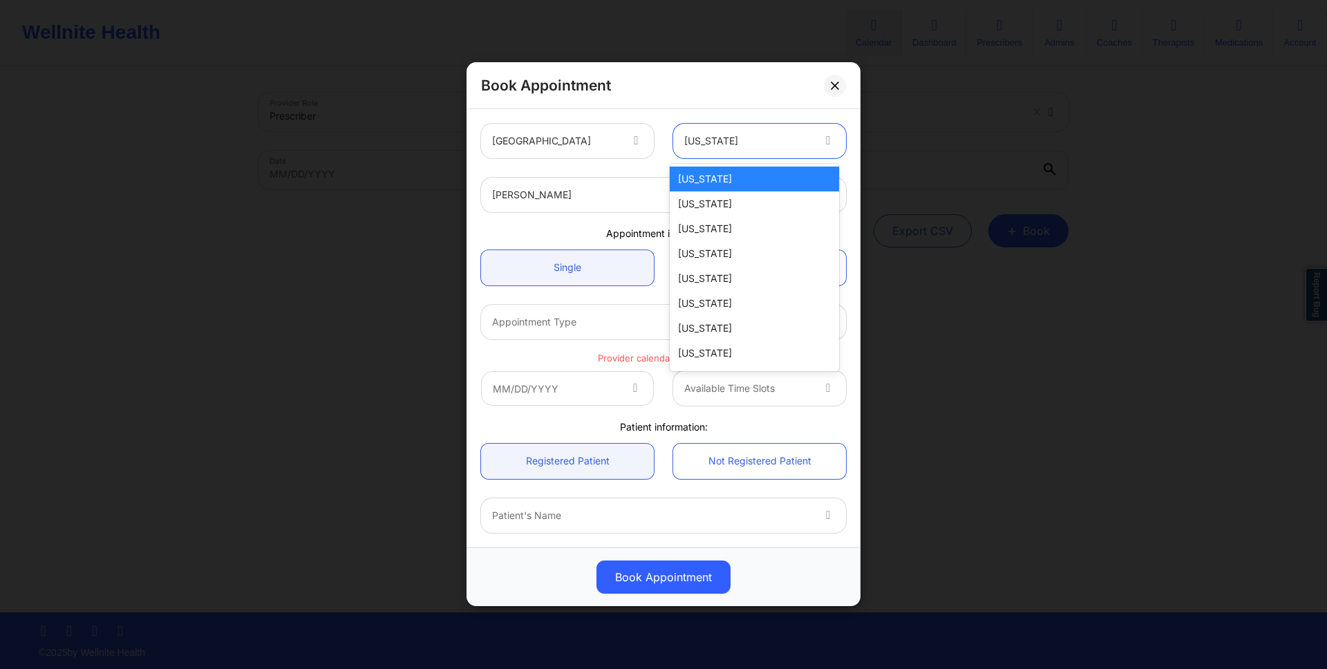
click at [615, 139] on div at bounding box center [555, 141] width 127 height 17
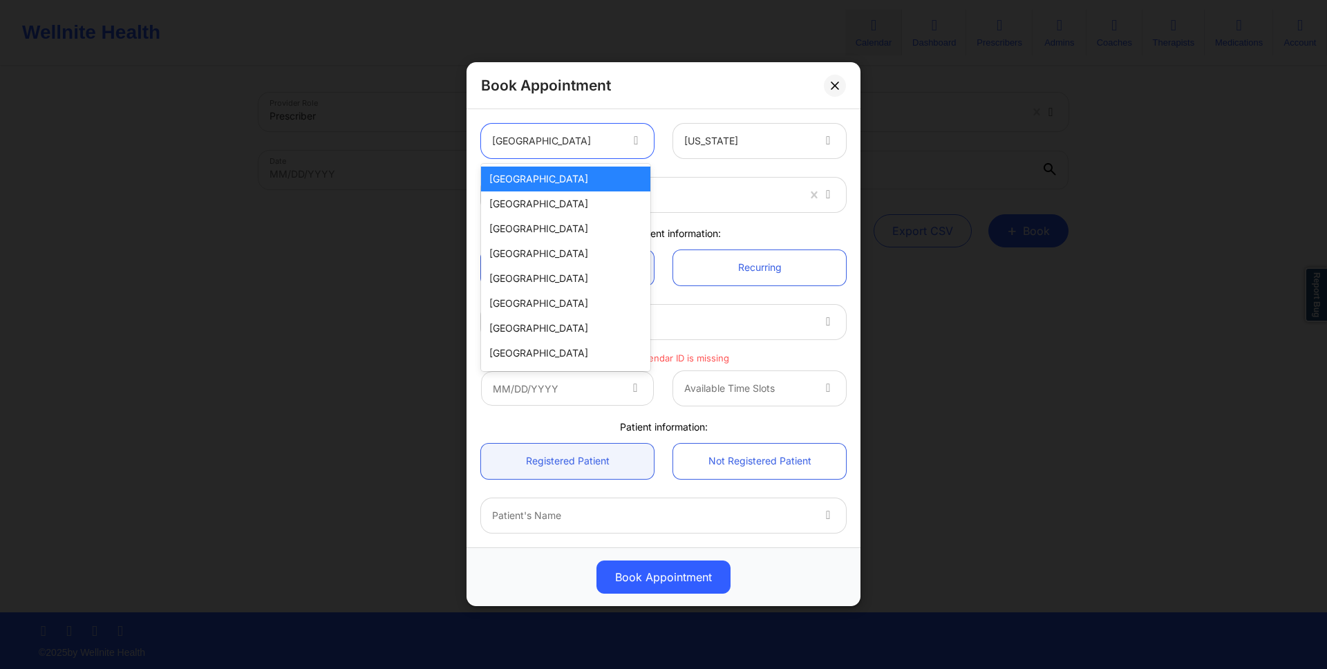
click at [667, 144] on div "[US_STATE]" at bounding box center [759, 141] width 192 height 35
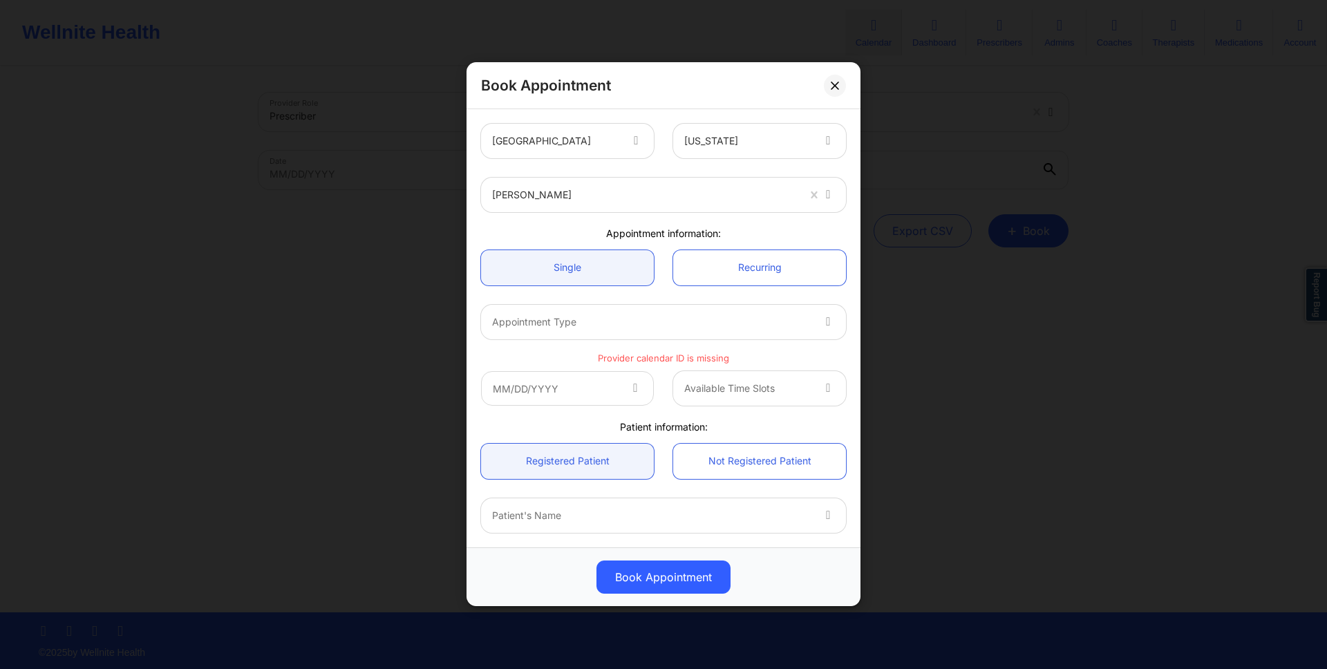
click at [676, 144] on div "[US_STATE]" at bounding box center [743, 141] width 140 height 35
click at [656, 144] on div "[GEOGRAPHIC_DATA]" at bounding box center [567, 141] width 192 height 35
click at [641, 144] on div at bounding box center [637, 141] width 17 height 17
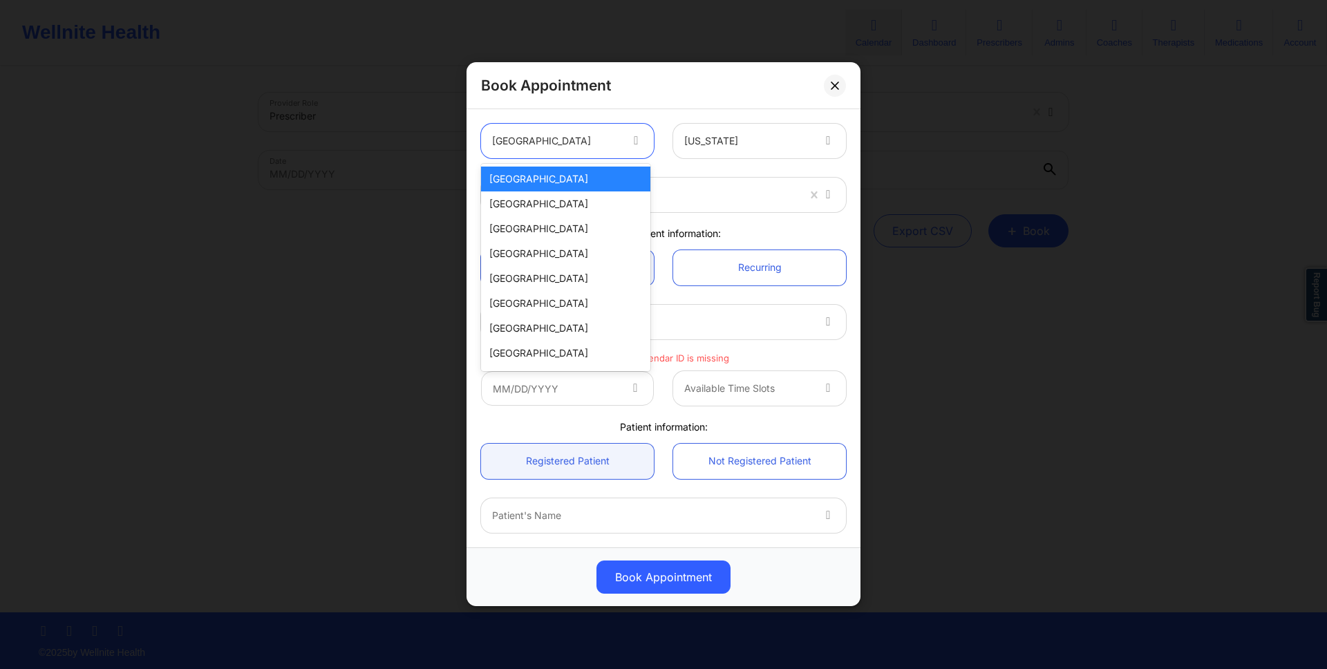
click at [681, 169] on div "[PERSON_NAME]" at bounding box center [663, 195] width 384 height 54
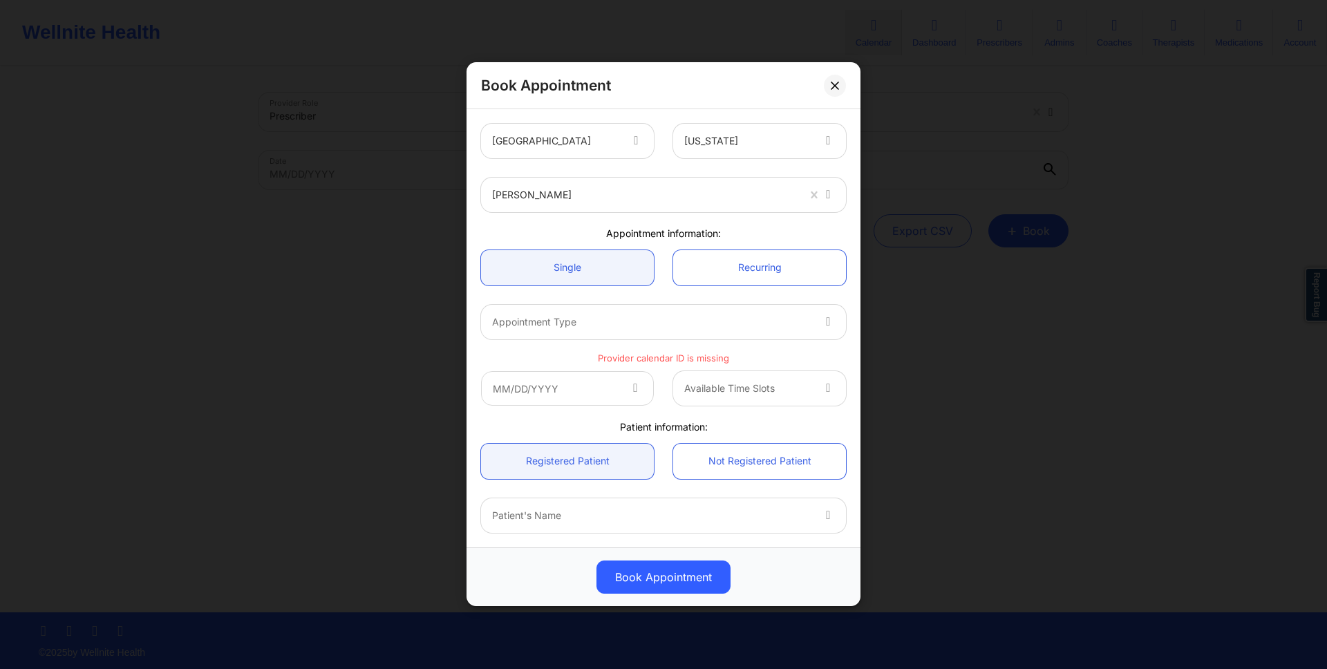
click at [690, 154] on div "[US_STATE]" at bounding box center [747, 141] width 127 height 35
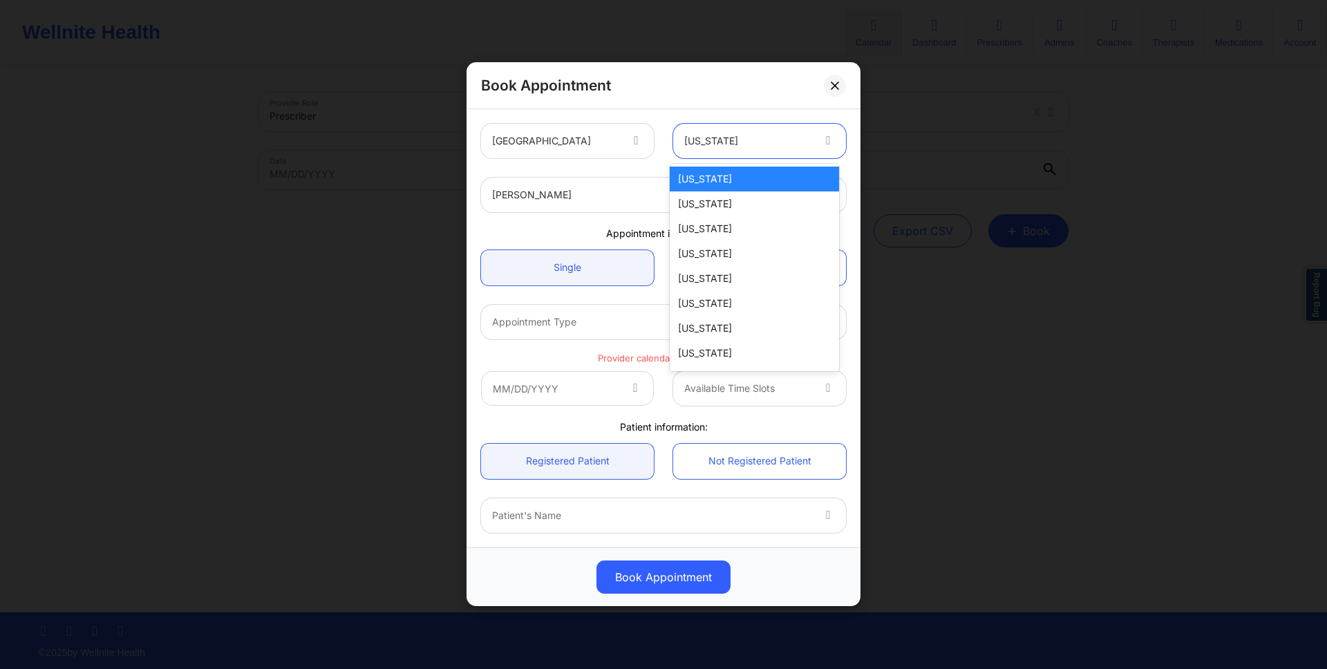
click at [701, 176] on div "[US_STATE]" at bounding box center [754, 179] width 169 height 25
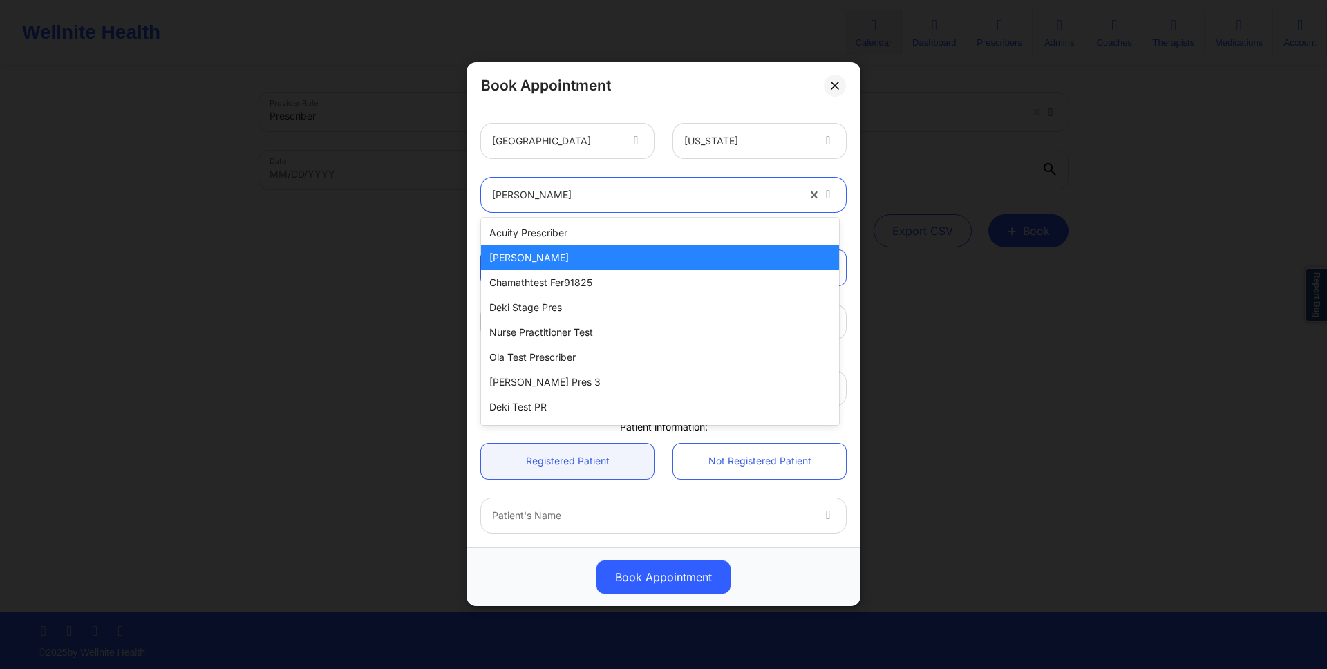
click at [690, 187] on div at bounding box center [644, 195] width 305 height 17
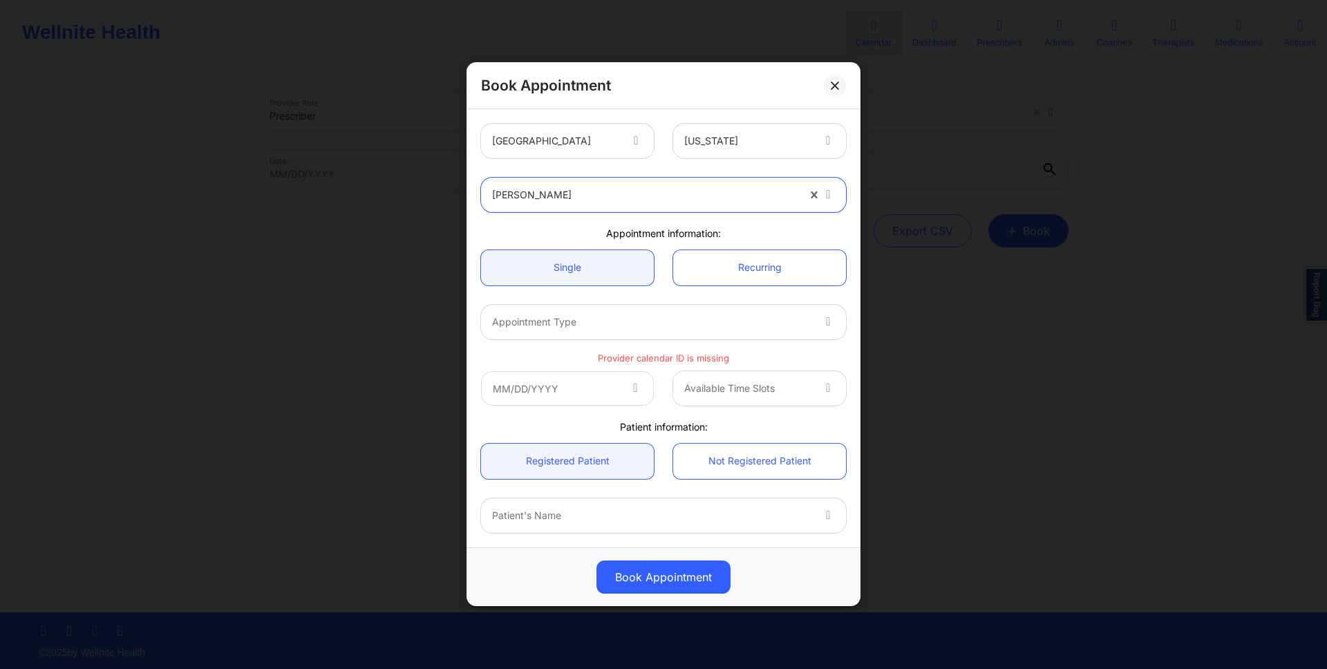
click at [641, 328] on div at bounding box center [651, 322] width 319 height 17
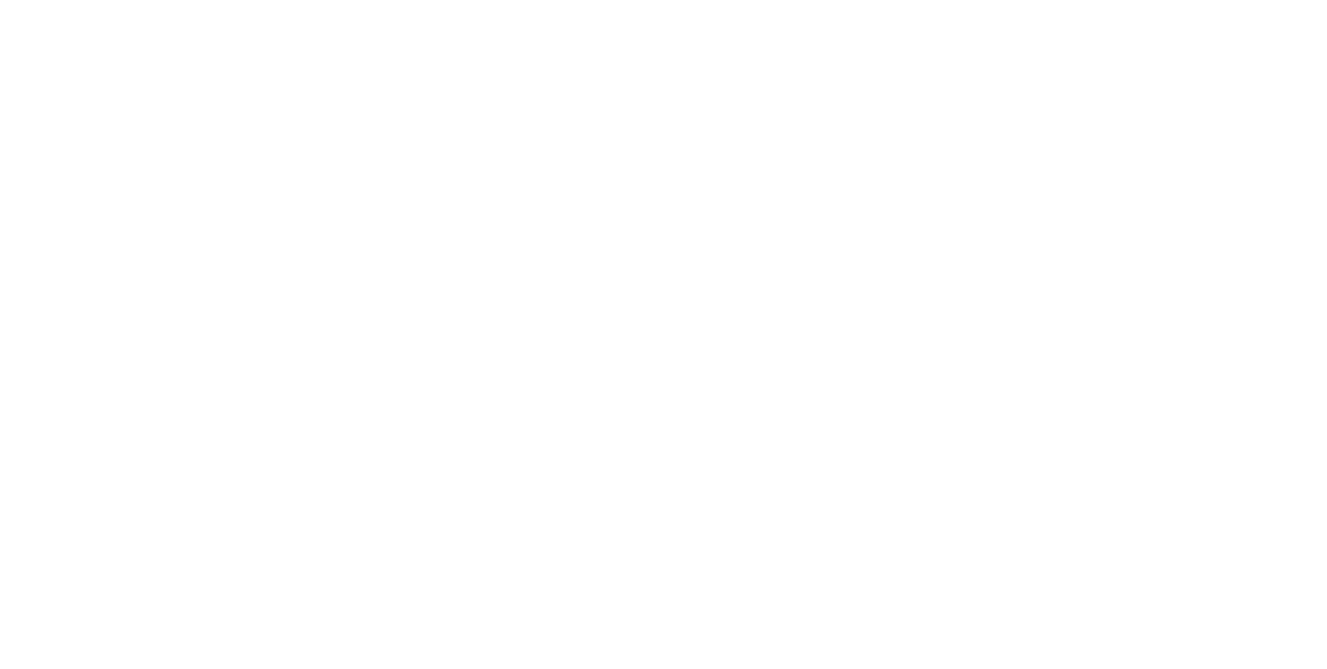
click at [1146, 6] on html at bounding box center [663, 3] width 1327 height 6
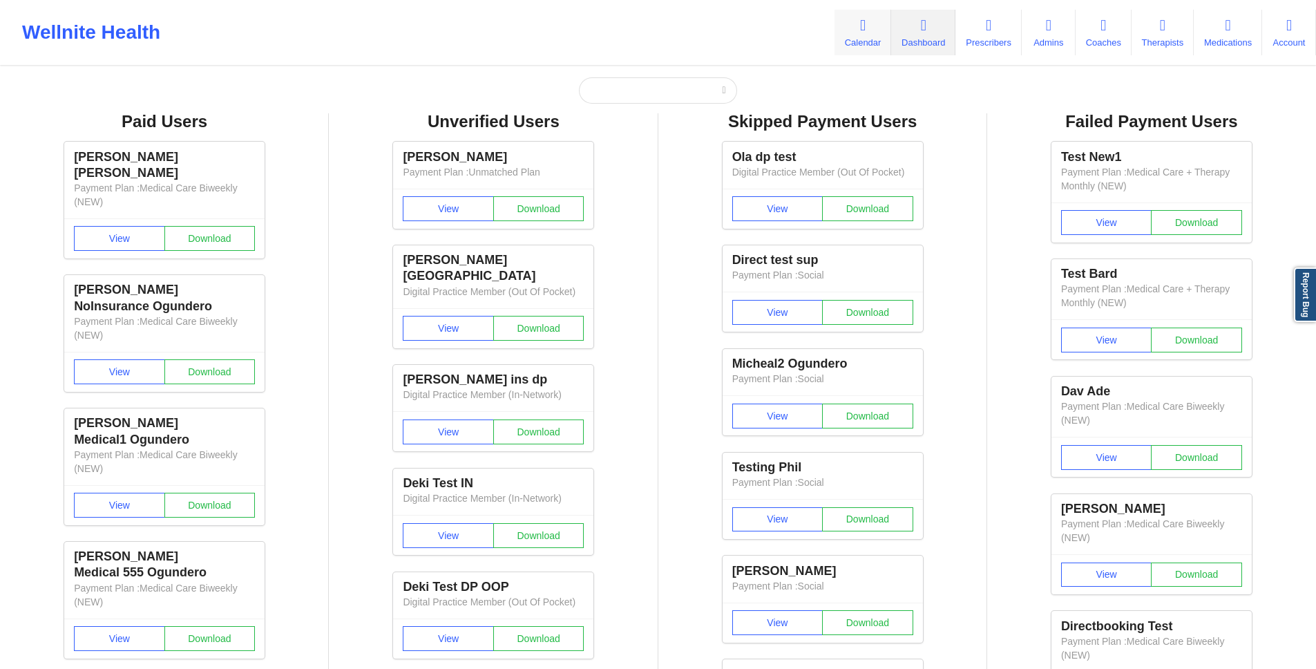
click at [843, 23] on link "Calendar" at bounding box center [863, 33] width 57 height 46
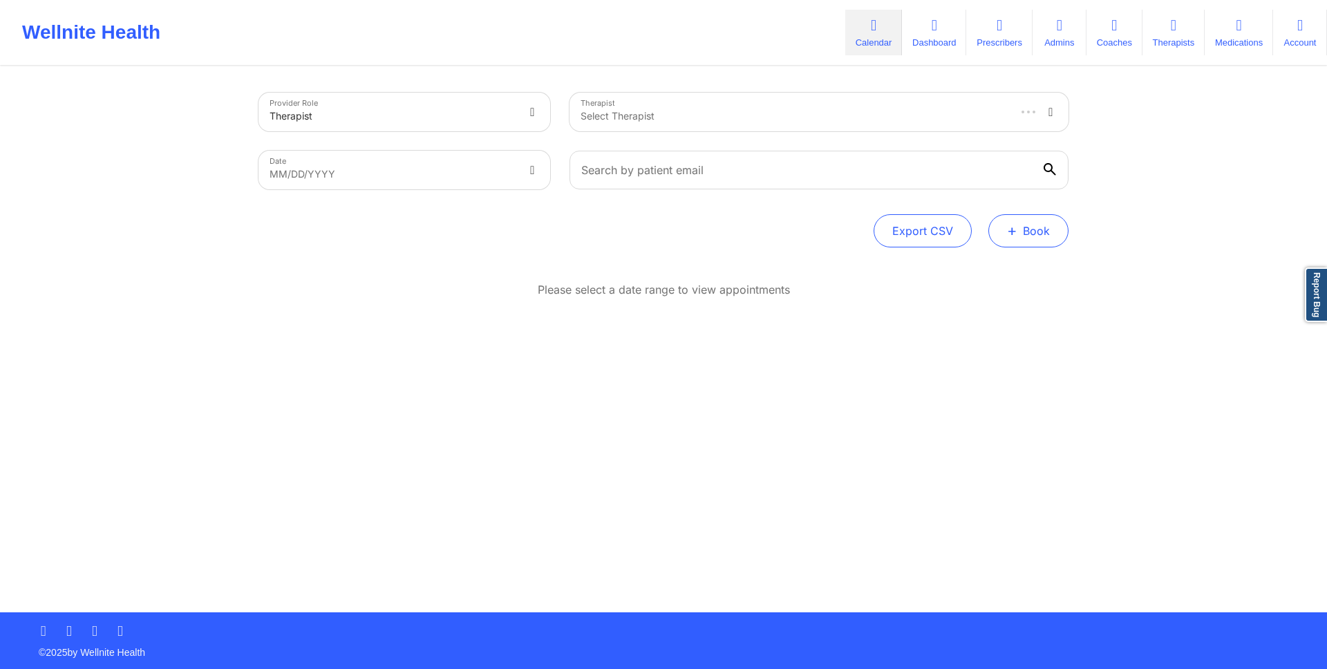
click at [1021, 237] on button "+ Book" at bounding box center [1028, 230] width 80 height 33
click at [1021, 274] on button "Therapy Session" at bounding box center [1005, 274] width 106 height 23
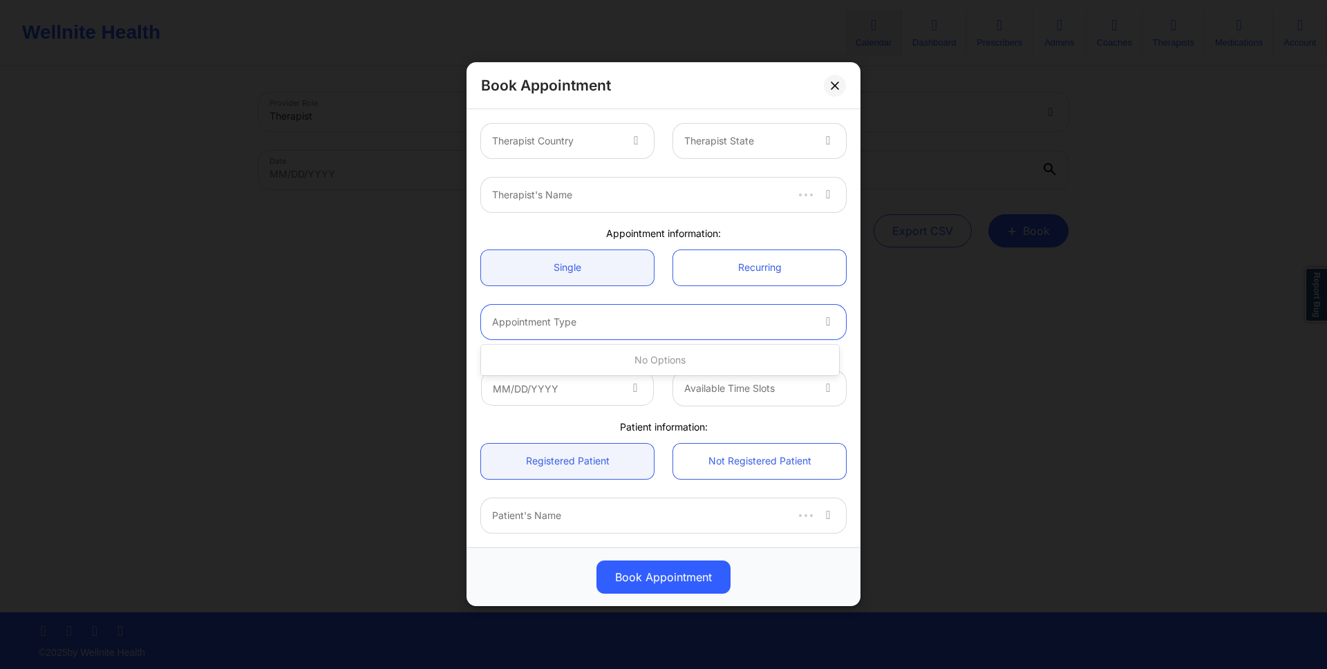
click at [617, 330] on div "Appointment Type" at bounding box center [647, 322] width 332 height 35
click at [621, 139] on div at bounding box center [637, 141] width 33 height 35
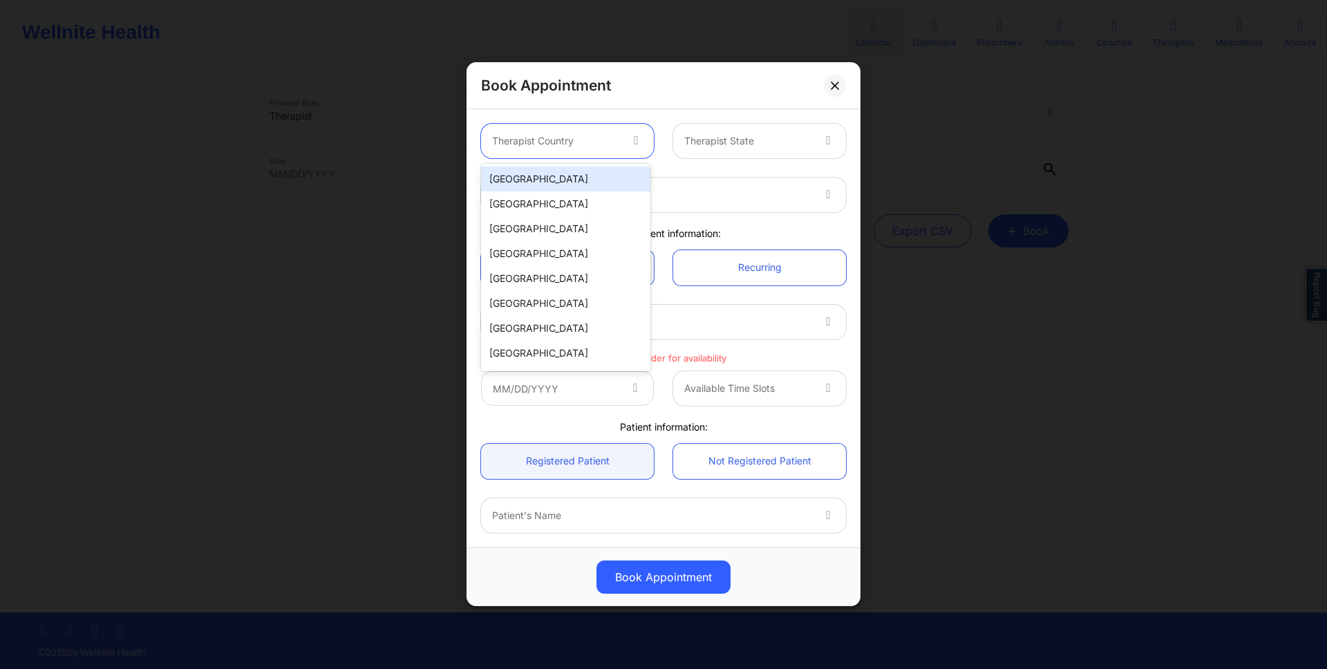
click at [617, 186] on div "United States" at bounding box center [565, 179] width 169 height 25
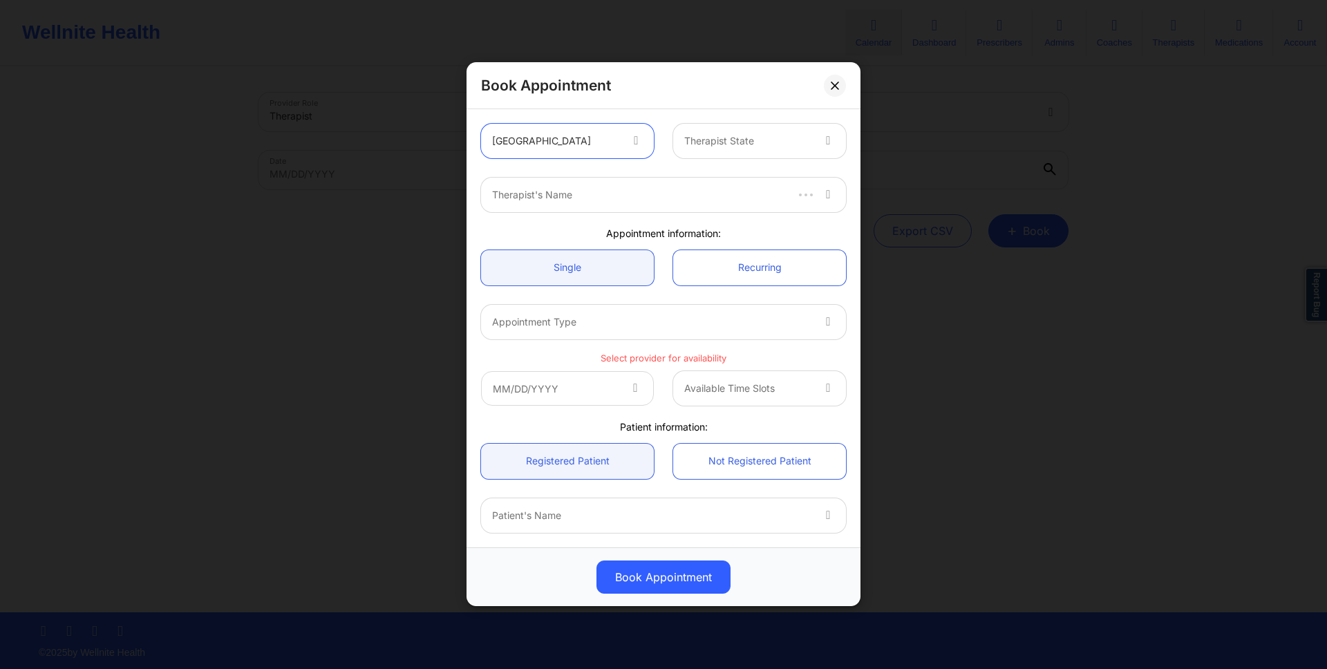
click at [704, 149] on div "Therapist State" at bounding box center [743, 141] width 140 height 35
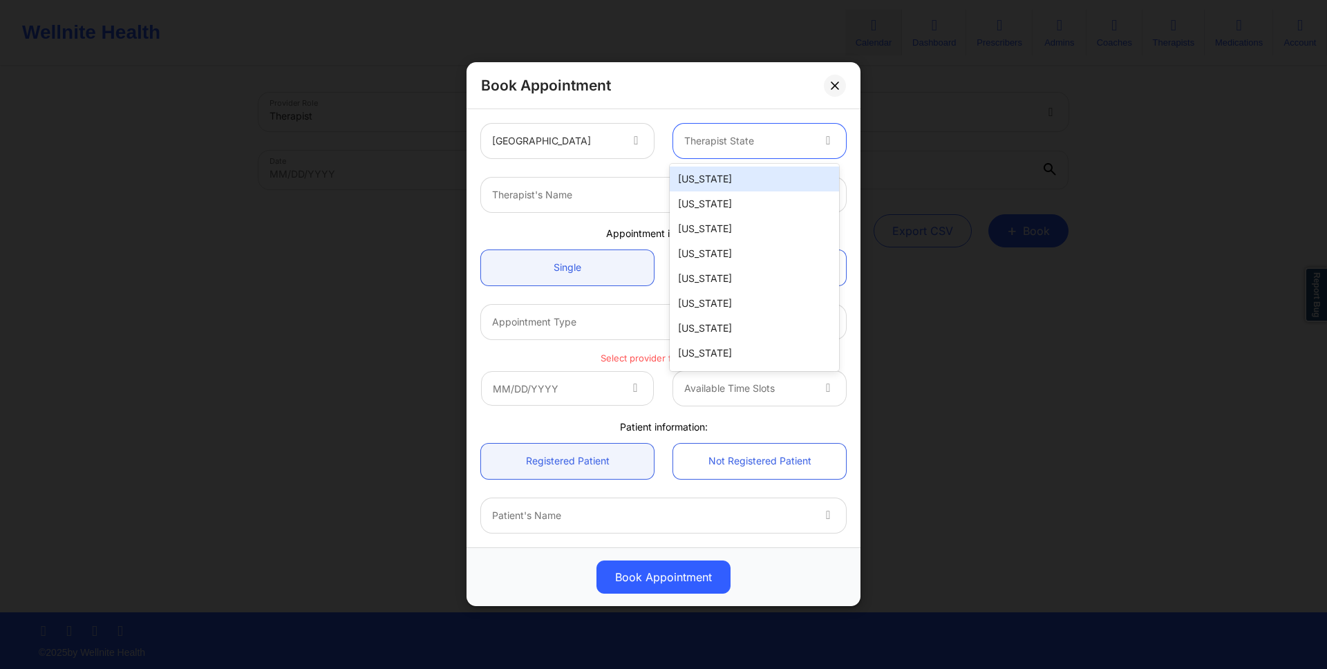
click at [704, 179] on div "Alabama" at bounding box center [754, 179] width 169 height 25
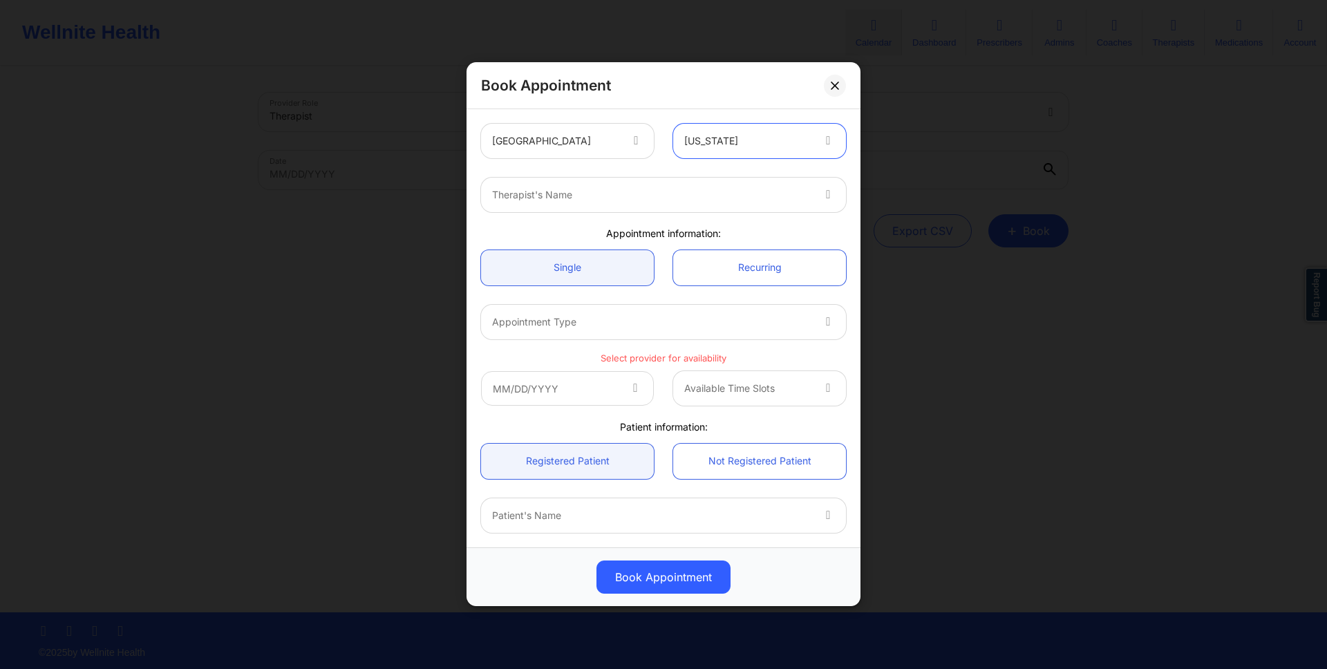
click at [657, 211] on div "Therapist's Name" at bounding box center [647, 195] width 332 height 35
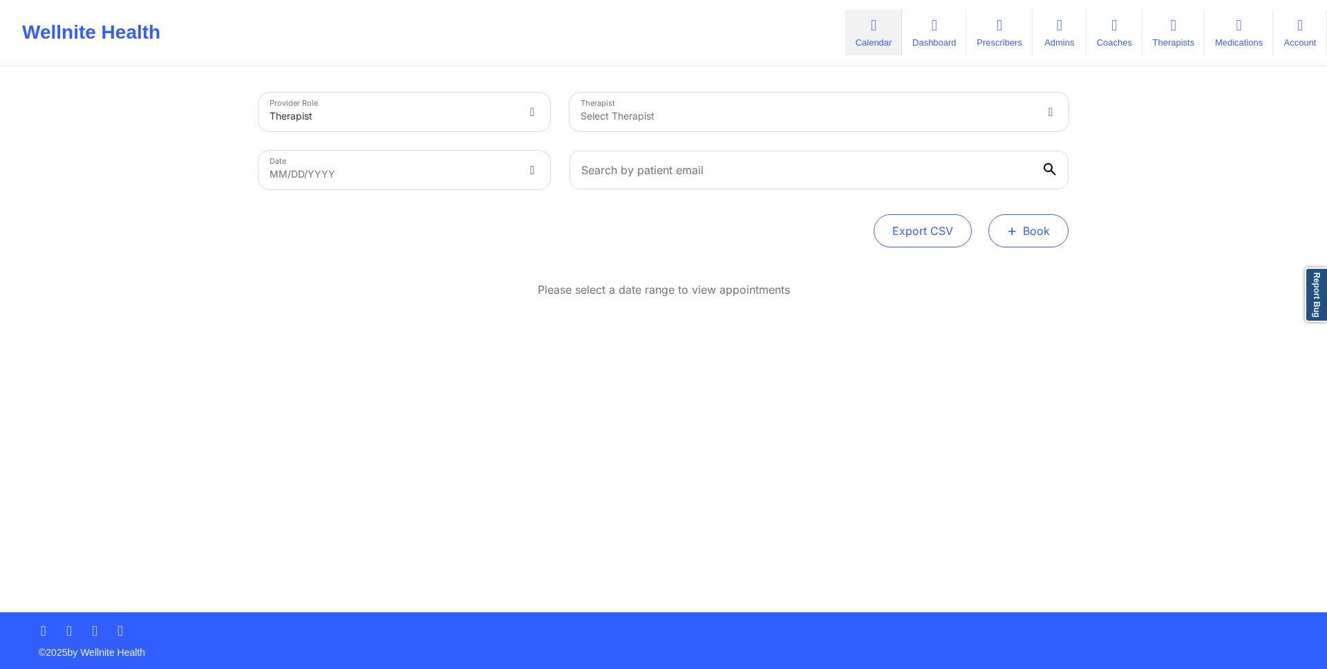
click at [1015, 231] on span "+" at bounding box center [1012, 231] width 10 height 8
click at [1015, 297] on button "Doctor Consultation" at bounding box center [1005, 297] width 106 height 22
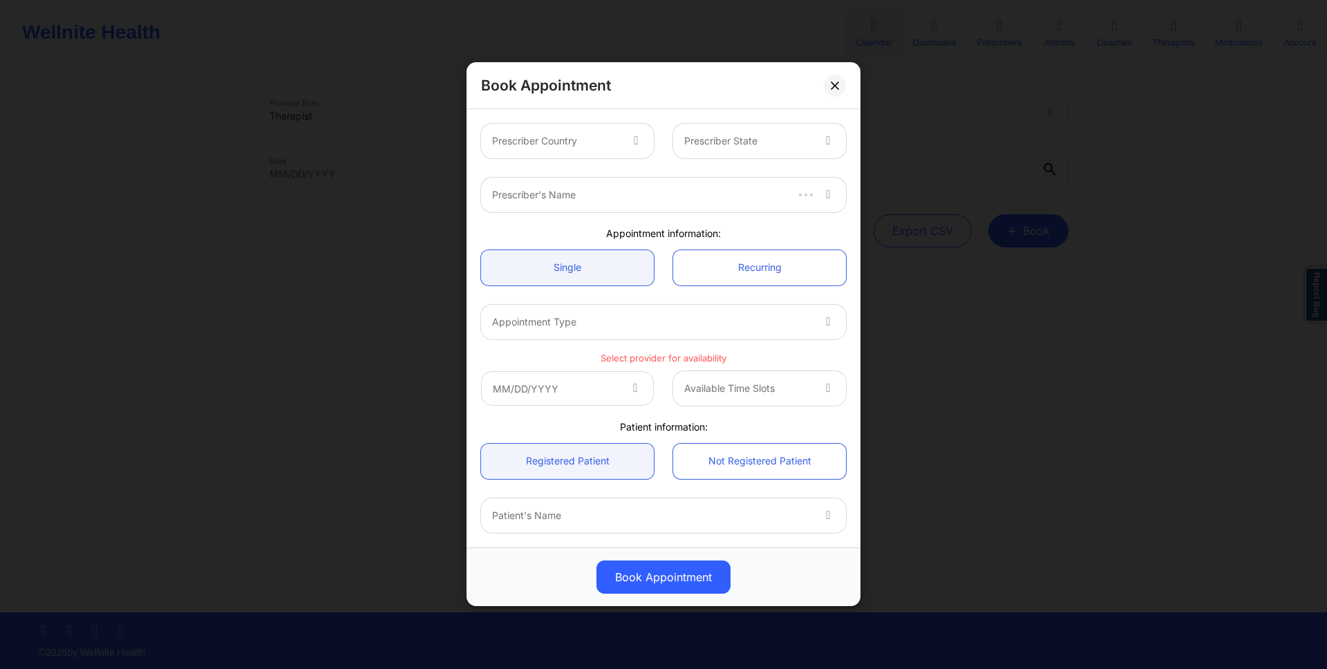
click at [629, 133] on icon at bounding box center [636, 139] width 14 height 12
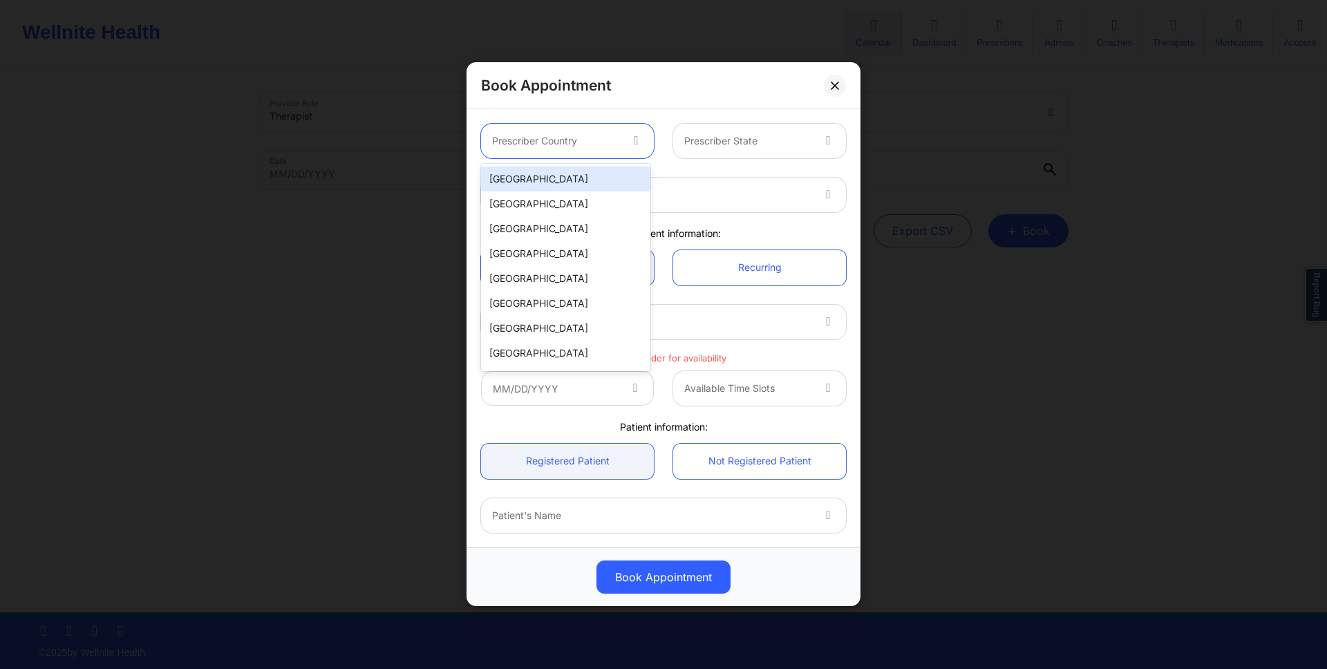
click at [597, 178] on div "[GEOGRAPHIC_DATA]" at bounding box center [565, 179] width 169 height 25
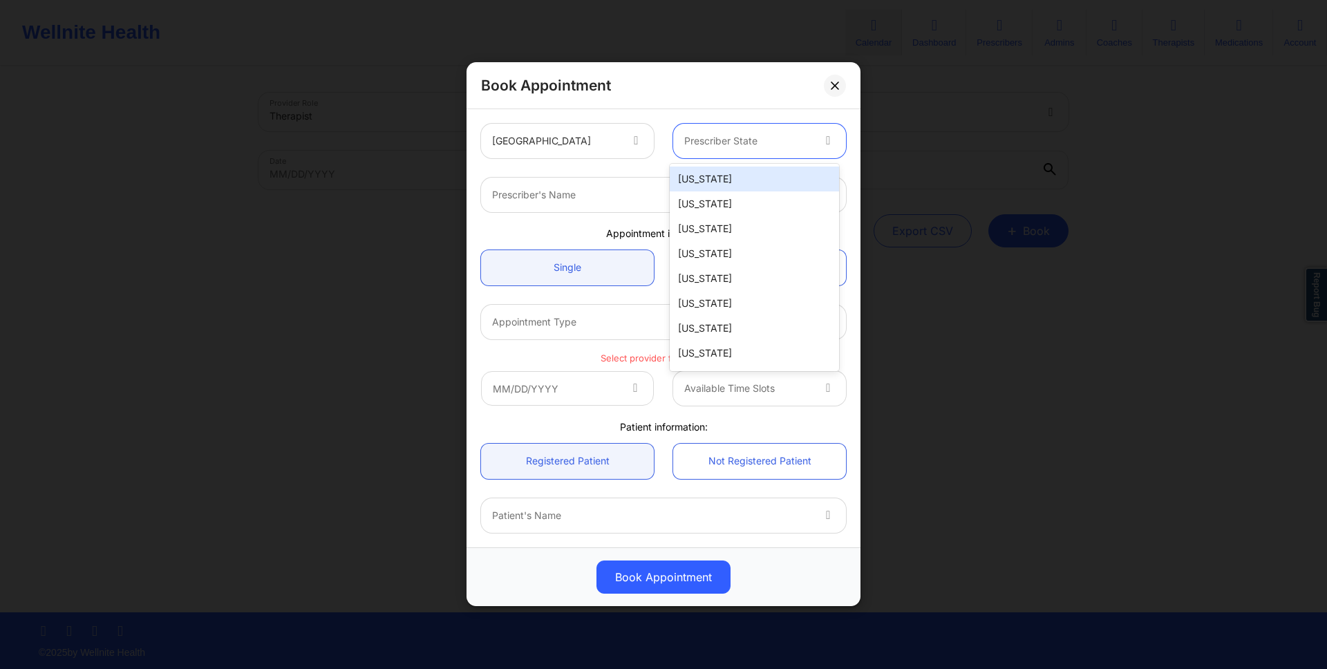
click at [769, 133] on div at bounding box center [747, 141] width 127 height 17
click at [769, 186] on div "[US_STATE]" at bounding box center [754, 179] width 169 height 25
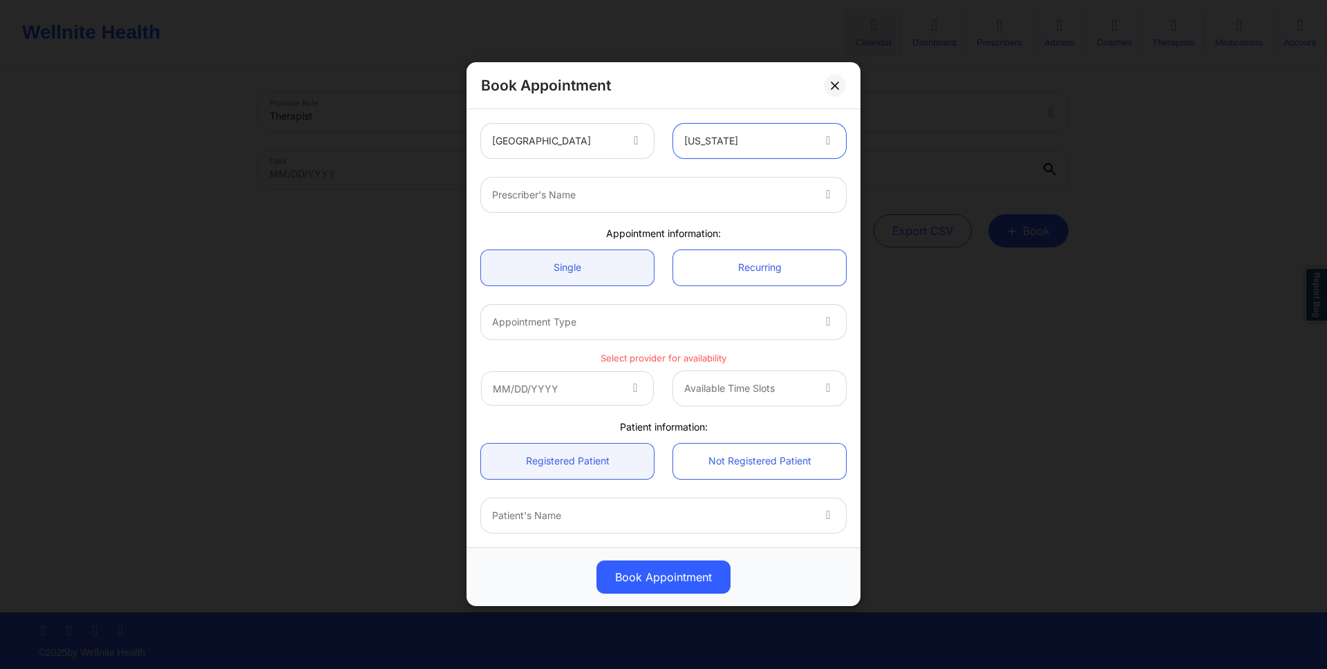
click at [726, 187] on div at bounding box center [651, 195] width 319 height 17
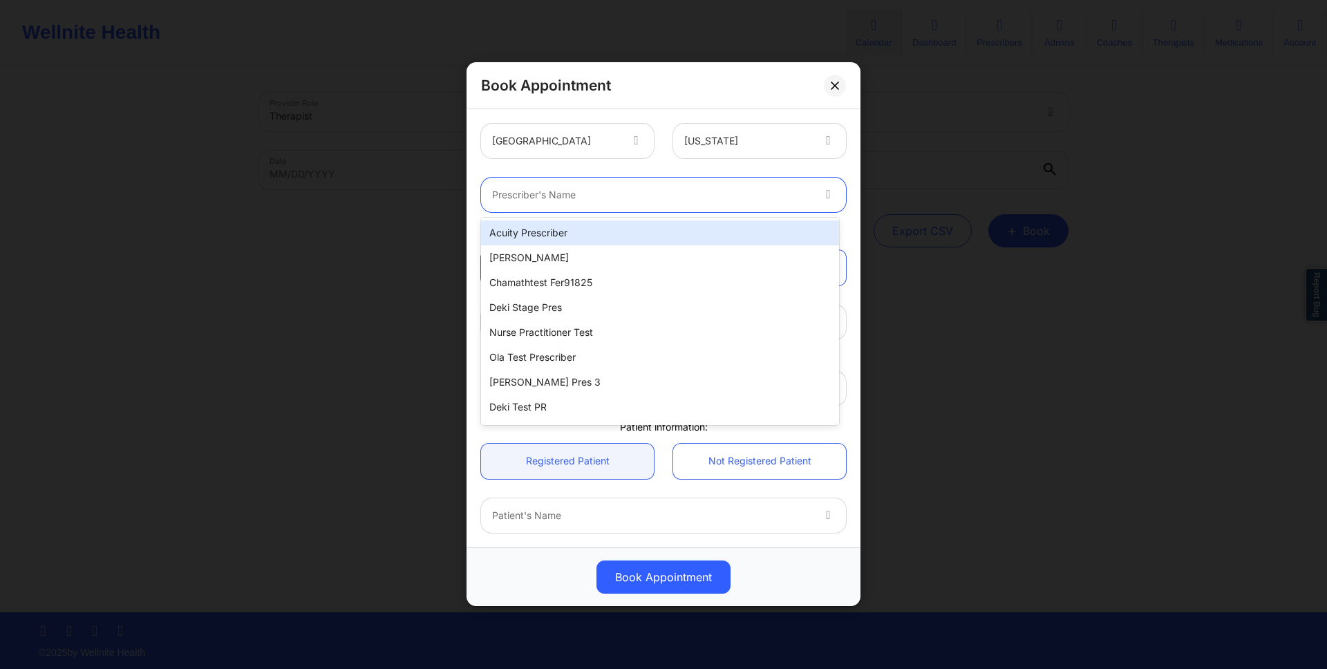
click at [726, 228] on div "Acuity Prescriber" at bounding box center [660, 232] width 358 height 25
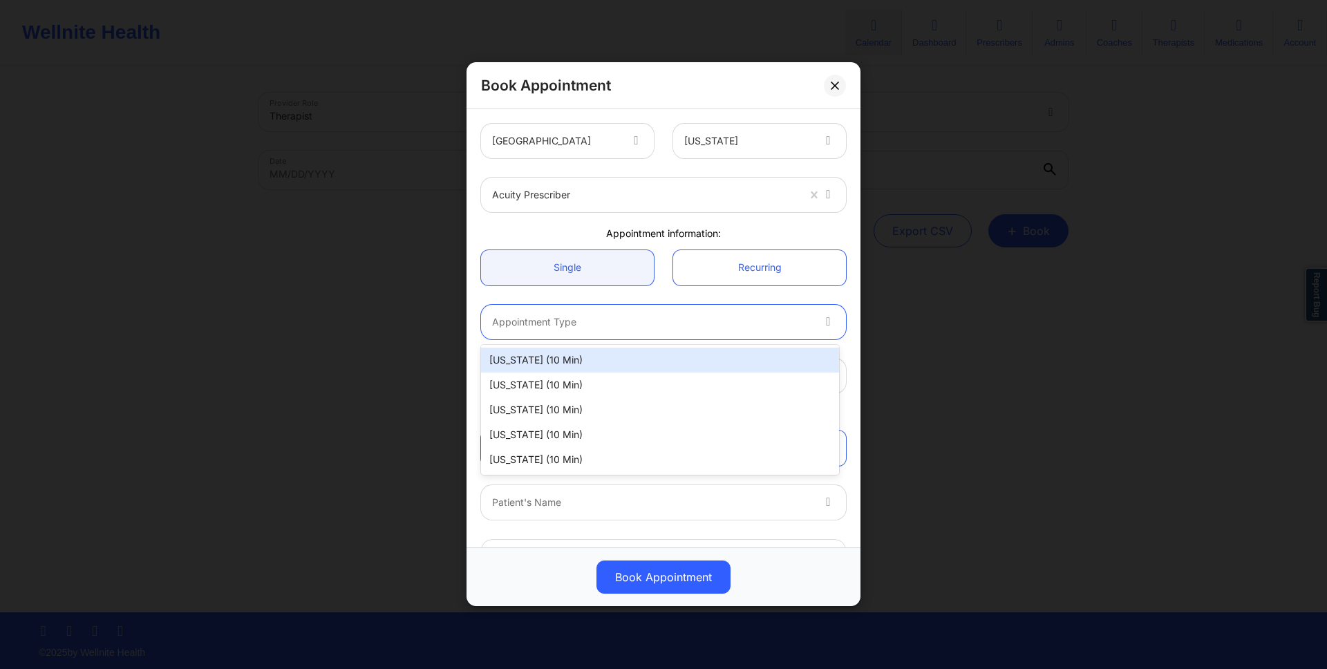
click at [603, 325] on div at bounding box center [651, 322] width 319 height 17
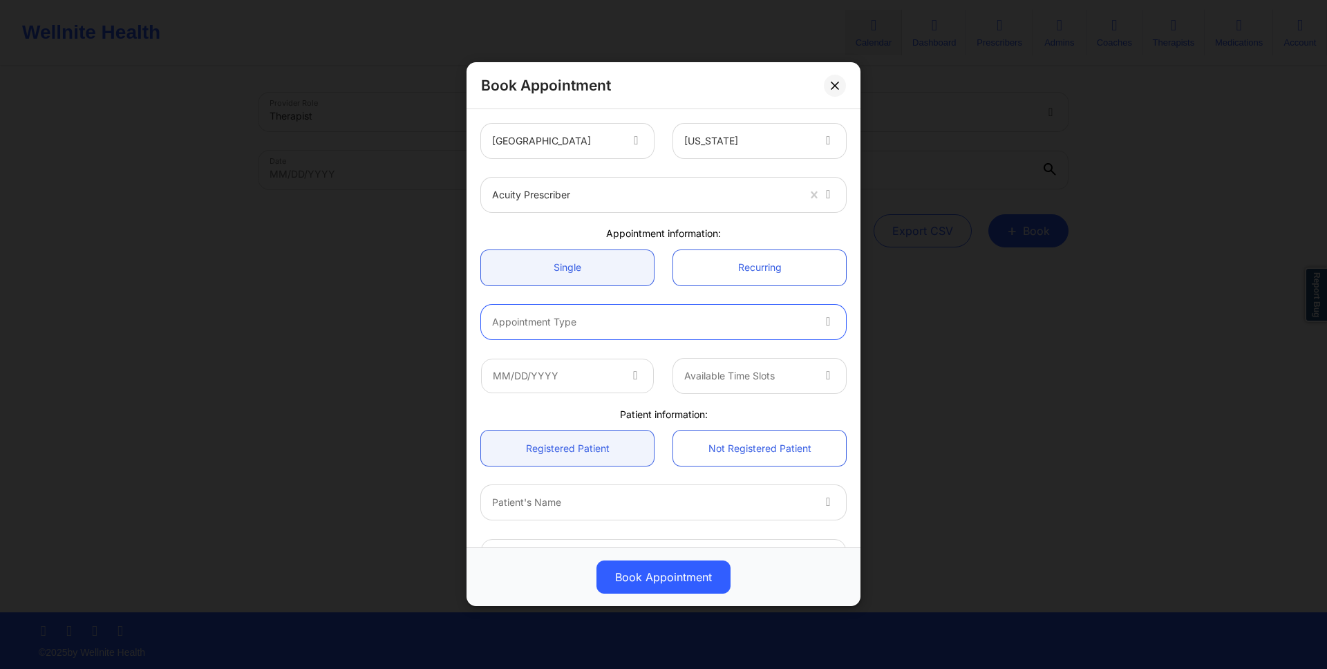
click at [603, 325] on div at bounding box center [651, 322] width 319 height 17
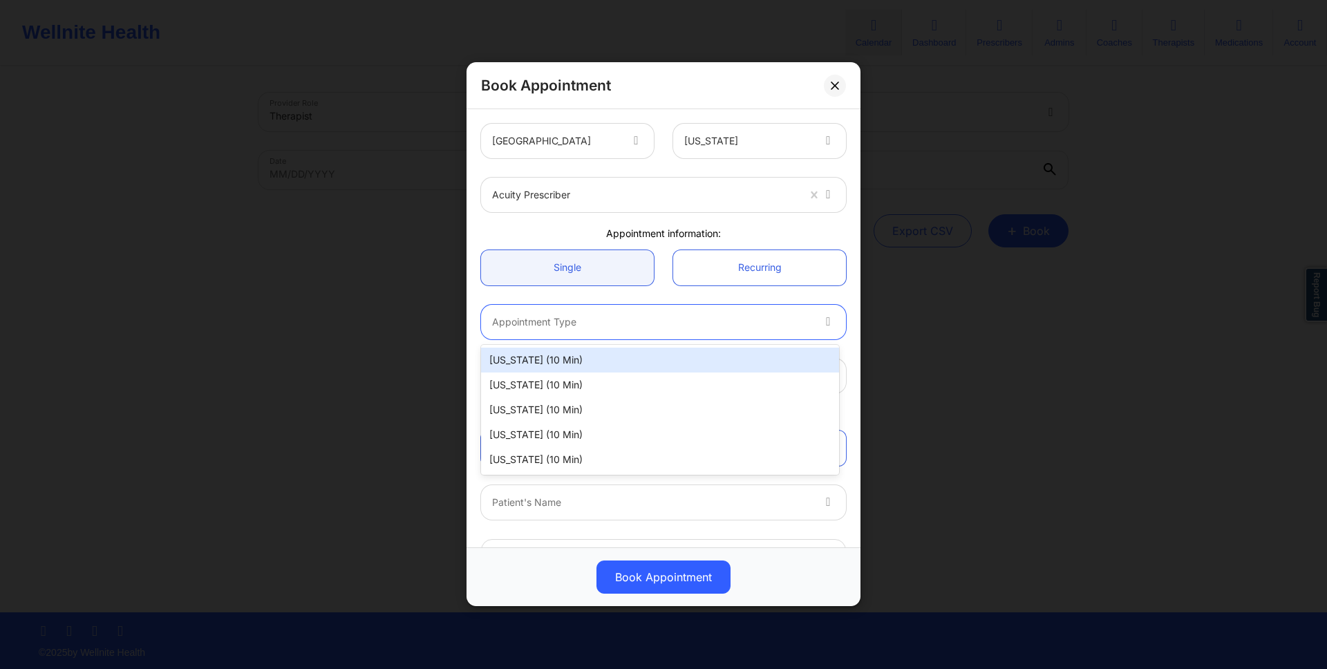
click at [603, 325] on div at bounding box center [651, 322] width 319 height 17
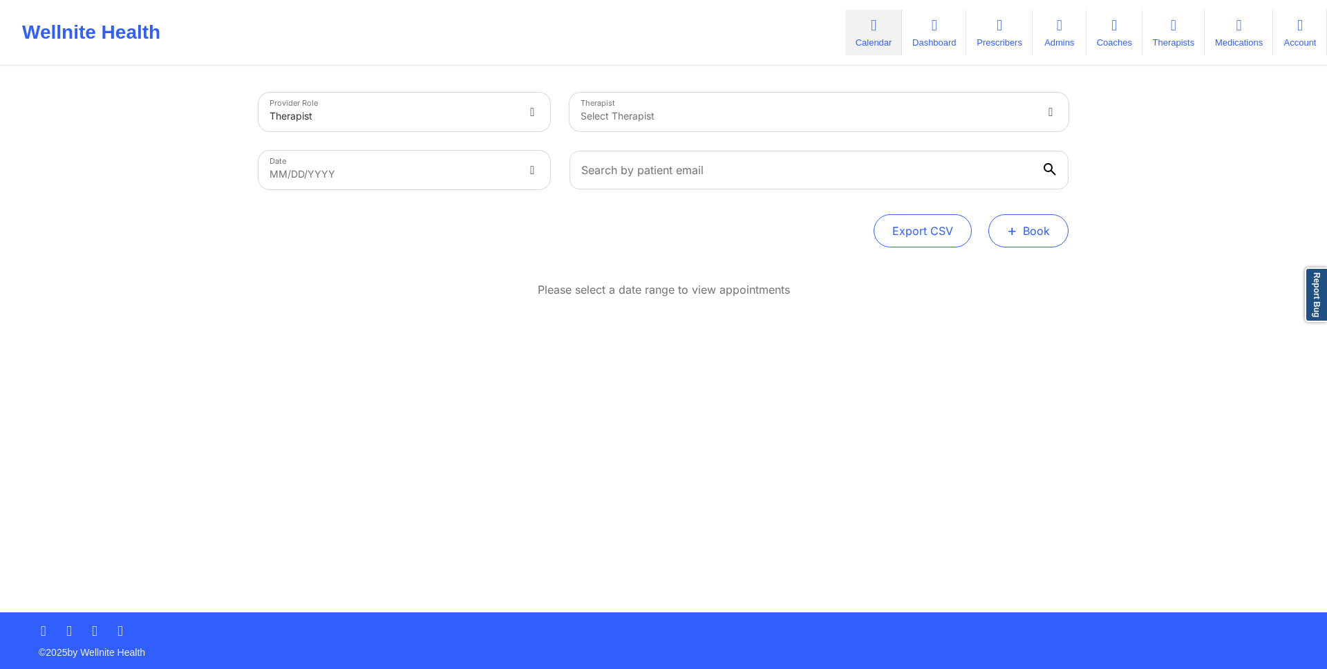
click at [994, 220] on button "+ Book" at bounding box center [1028, 230] width 80 height 33
click at [985, 296] on button "Doctor Consultation" at bounding box center [1005, 297] width 106 height 22
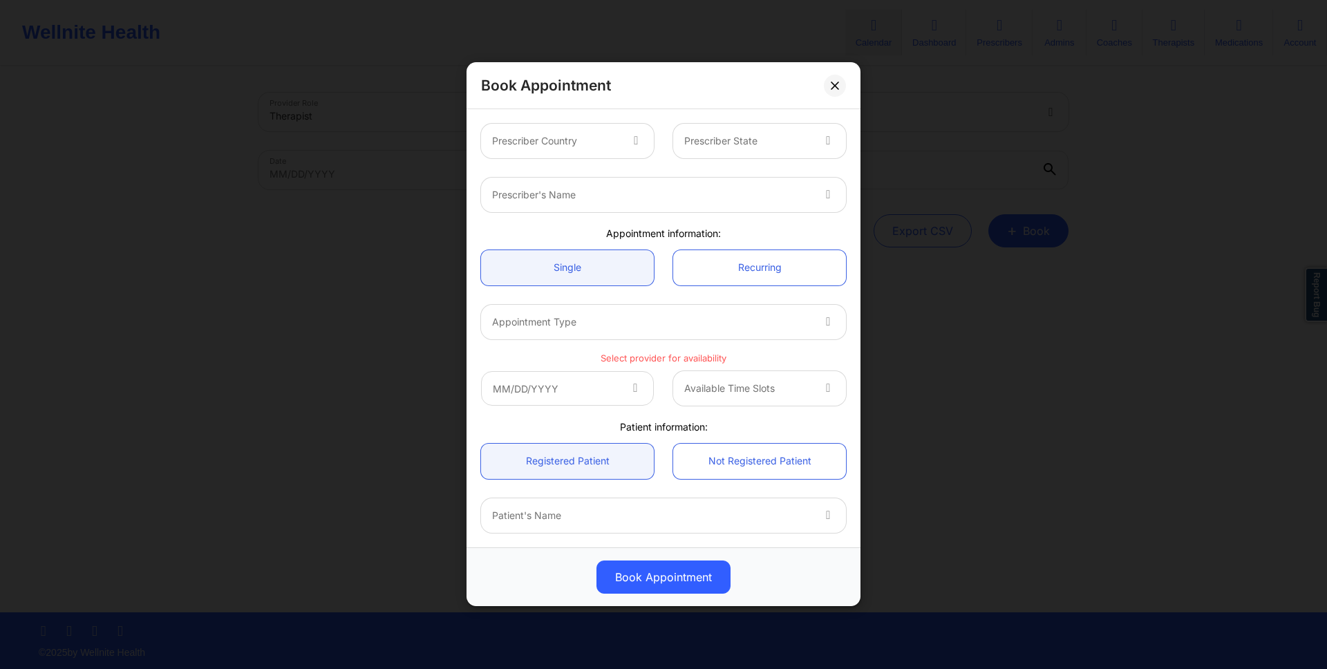
click at [567, 128] on div "Prescriber Country" at bounding box center [551, 141] width 140 height 35
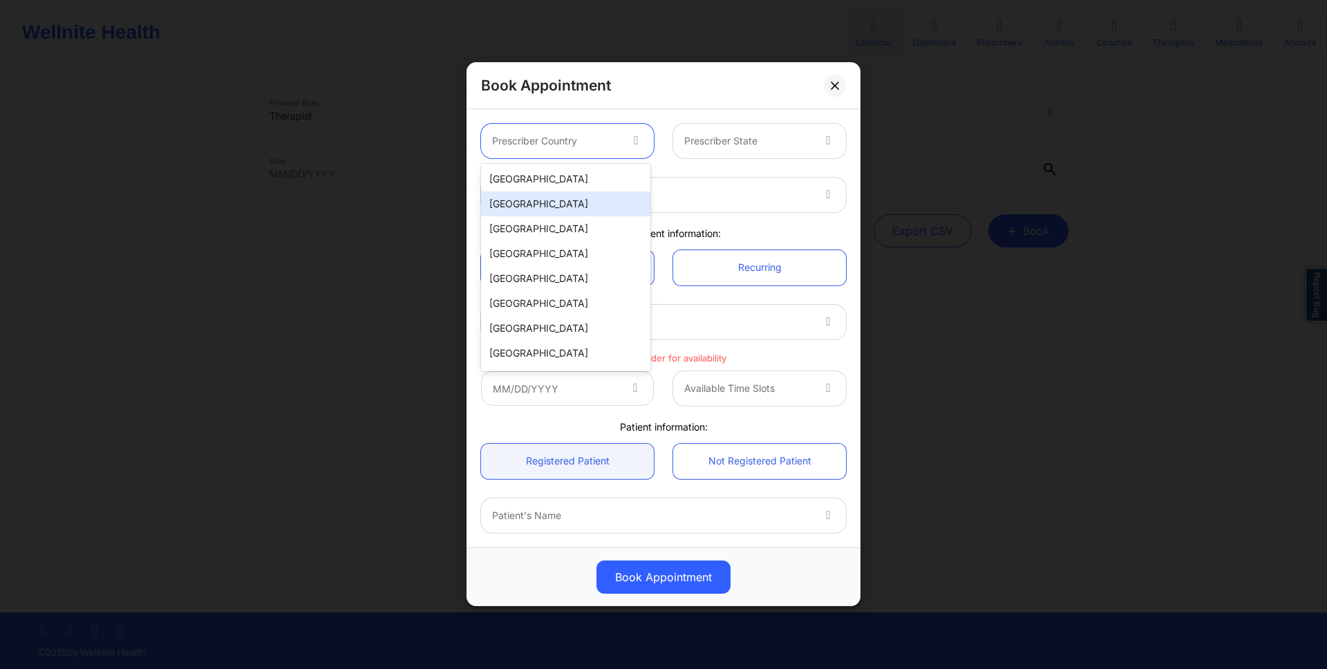
click at [567, 191] on div "[GEOGRAPHIC_DATA]" at bounding box center [565, 203] width 169 height 25
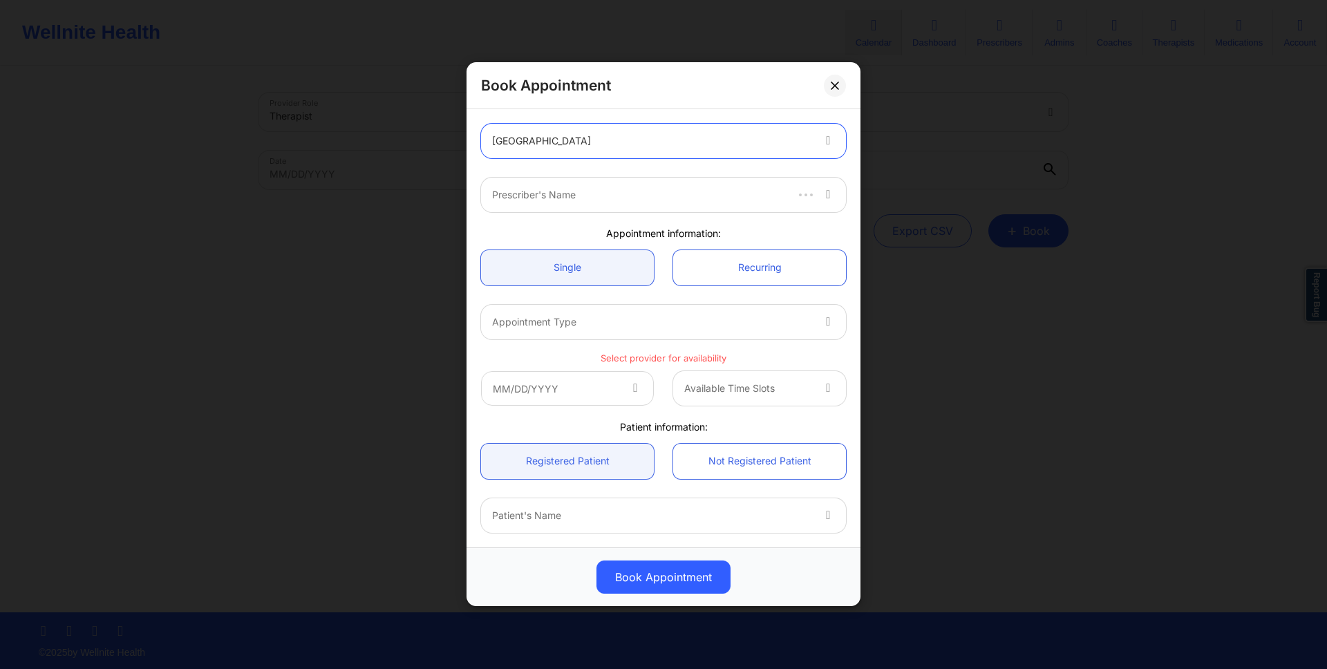
click at [567, 128] on div "[GEOGRAPHIC_DATA]" at bounding box center [651, 141] width 319 height 35
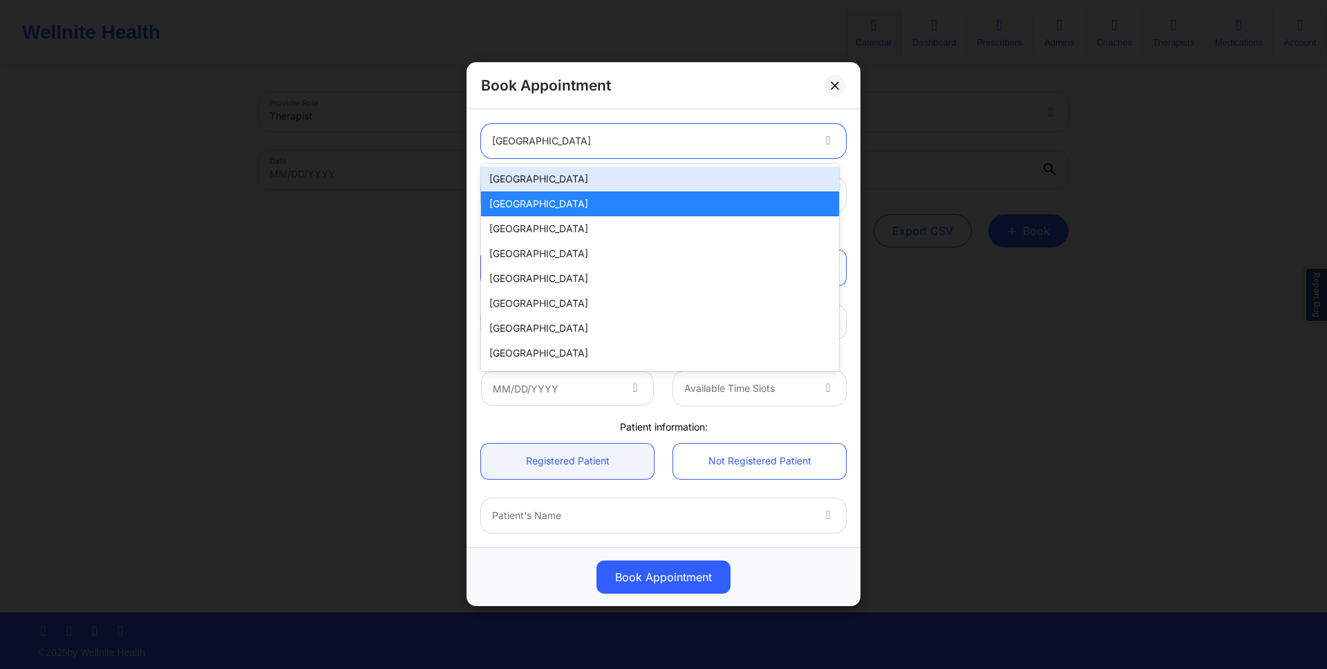
click at [567, 180] on div "[GEOGRAPHIC_DATA]" at bounding box center [660, 179] width 358 height 25
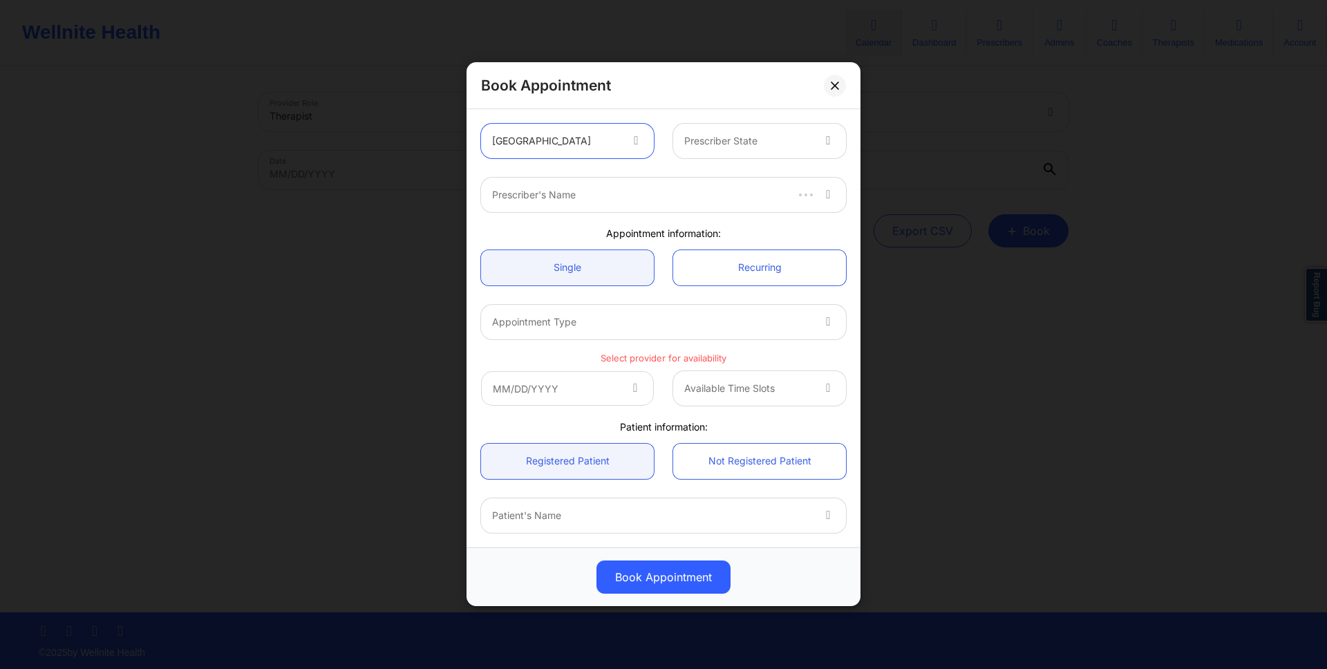
click at [721, 151] on div "Prescriber State" at bounding box center [743, 141] width 140 height 35
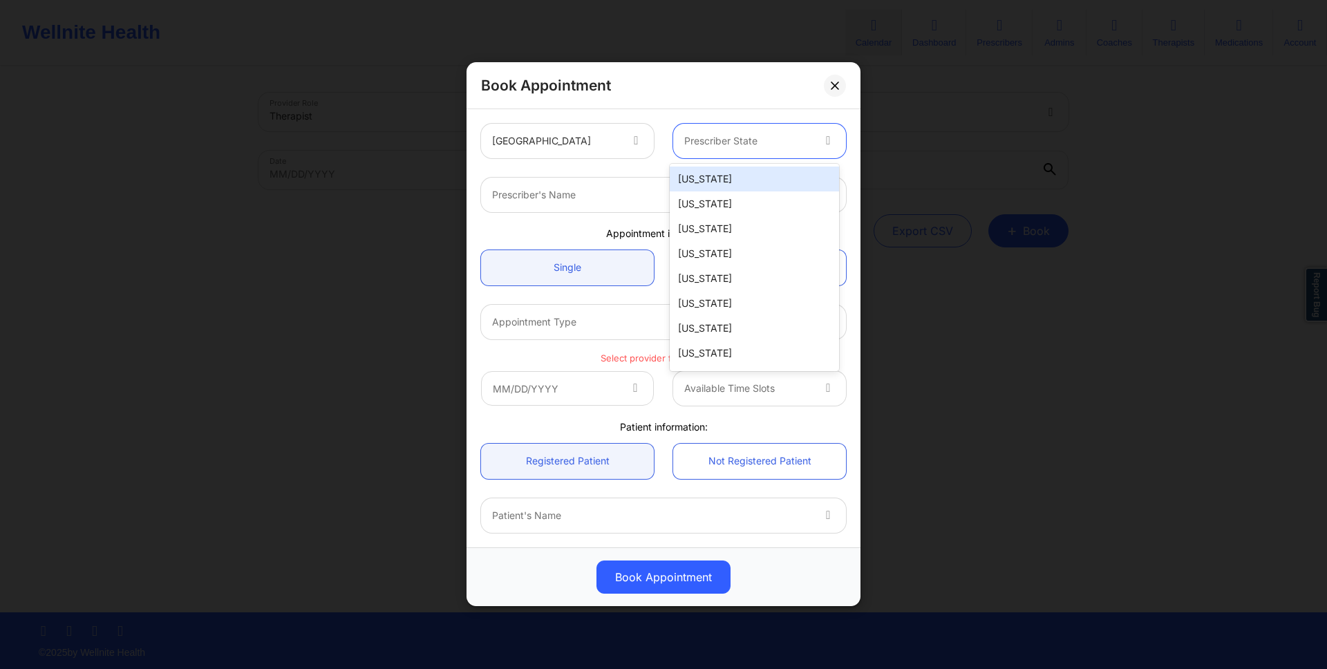
click at [721, 172] on div "Alabama" at bounding box center [754, 179] width 169 height 25
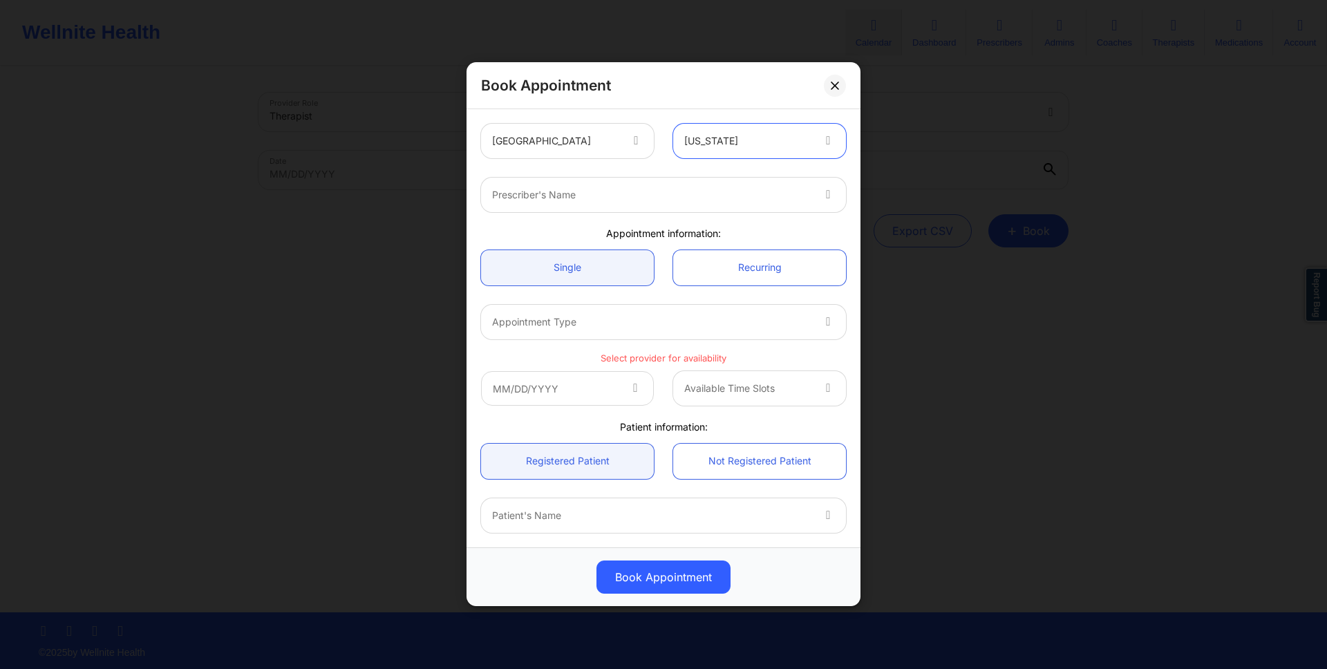
click at [706, 198] on div at bounding box center [651, 195] width 319 height 17
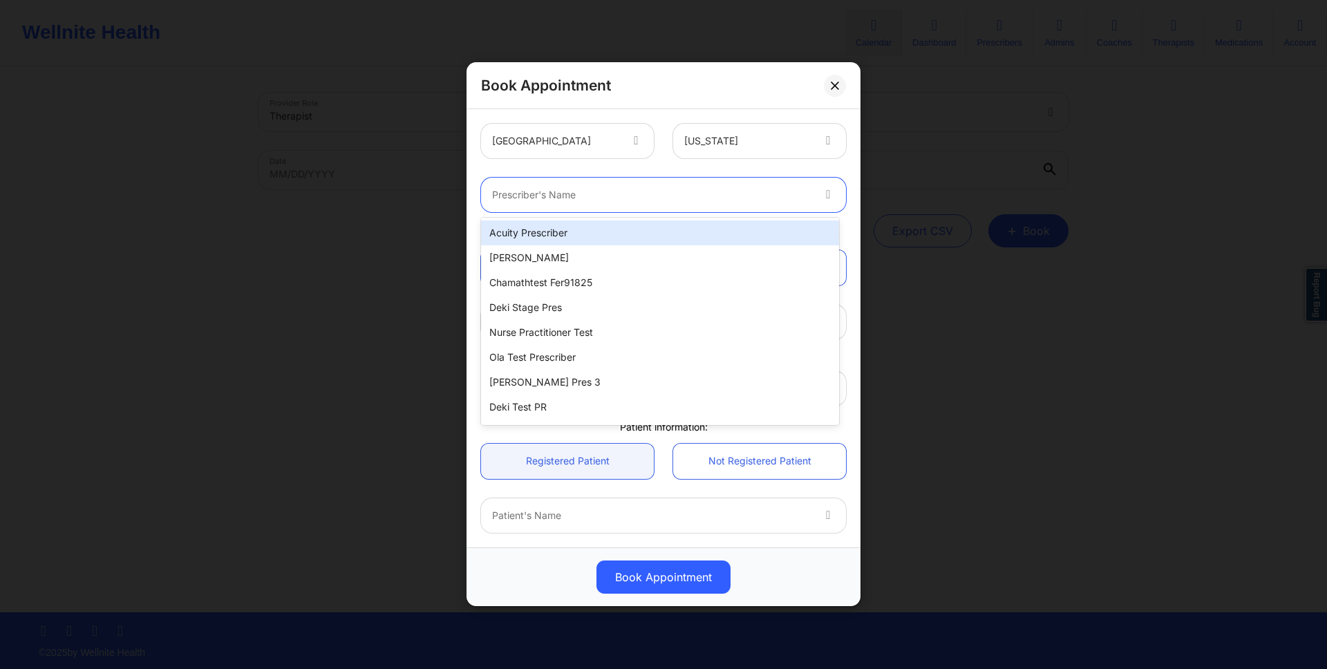
click at [694, 231] on div "Acuity Prescriber" at bounding box center [660, 232] width 358 height 25
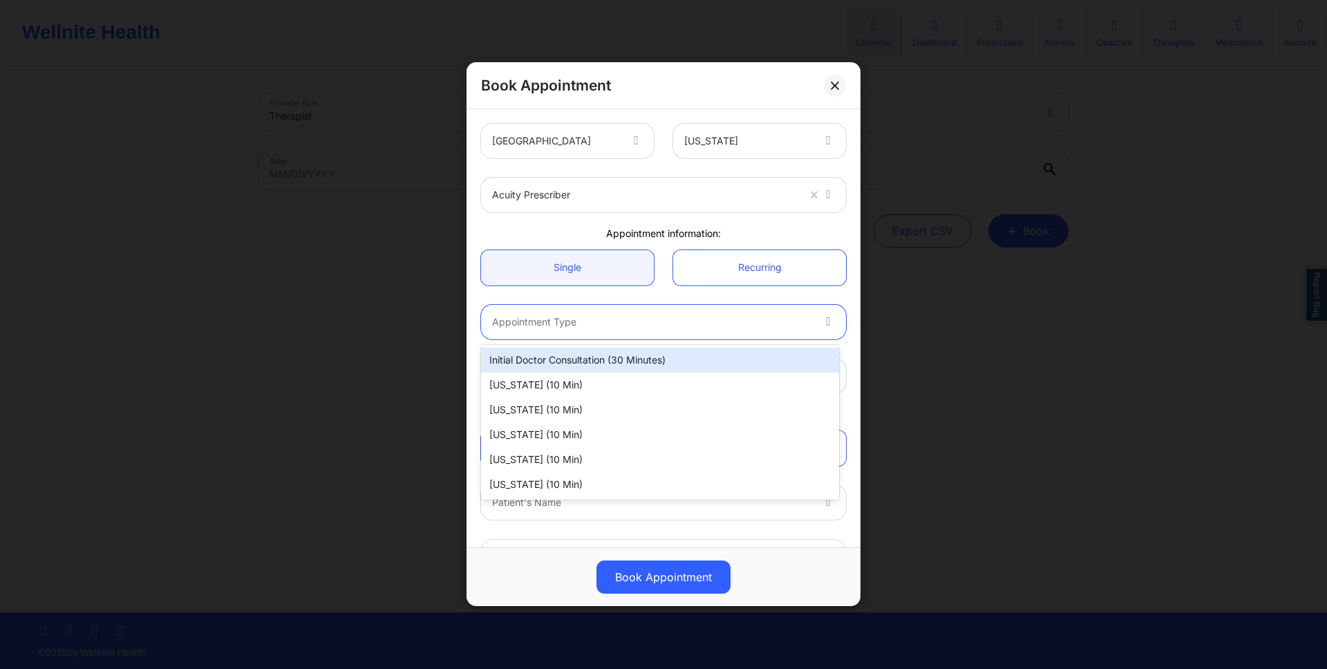
click at [619, 327] on div at bounding box center [651, 322] width 319 height 17
click at [632, 362] on div "Initial doctor consultation (30 minutes)" at bounding box center [660, 360] width 358 height 25
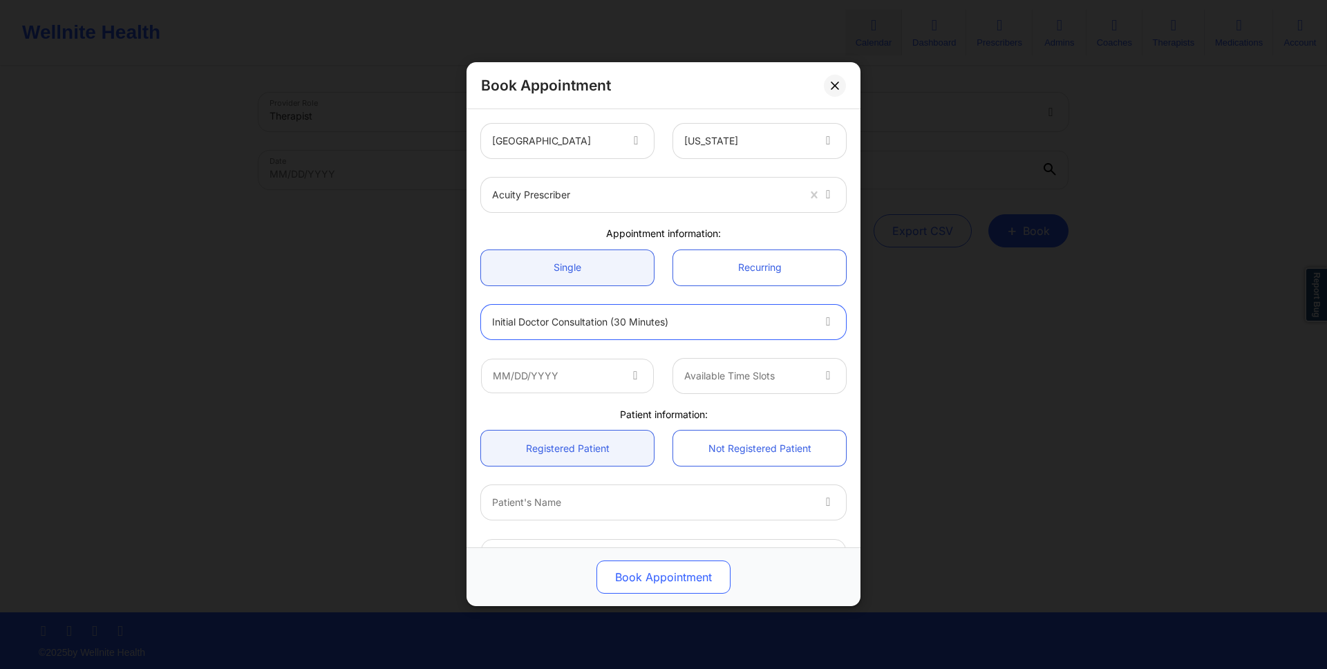
click at [677, 576] on button "Book Appointment" at bounding box center [663, 577] width 134 height 33
click at [687, 223] on div "United States Alabama Acuity Prescriber Appointment information: Single Recurri…" at bounding box center [663, 402] width 384 height 577
click at [865, 223] on div "Book Appointment United States Alabama Acuity Prescriber Appointment informatio…" at bounding box center [663, 334] width 1327 height 669
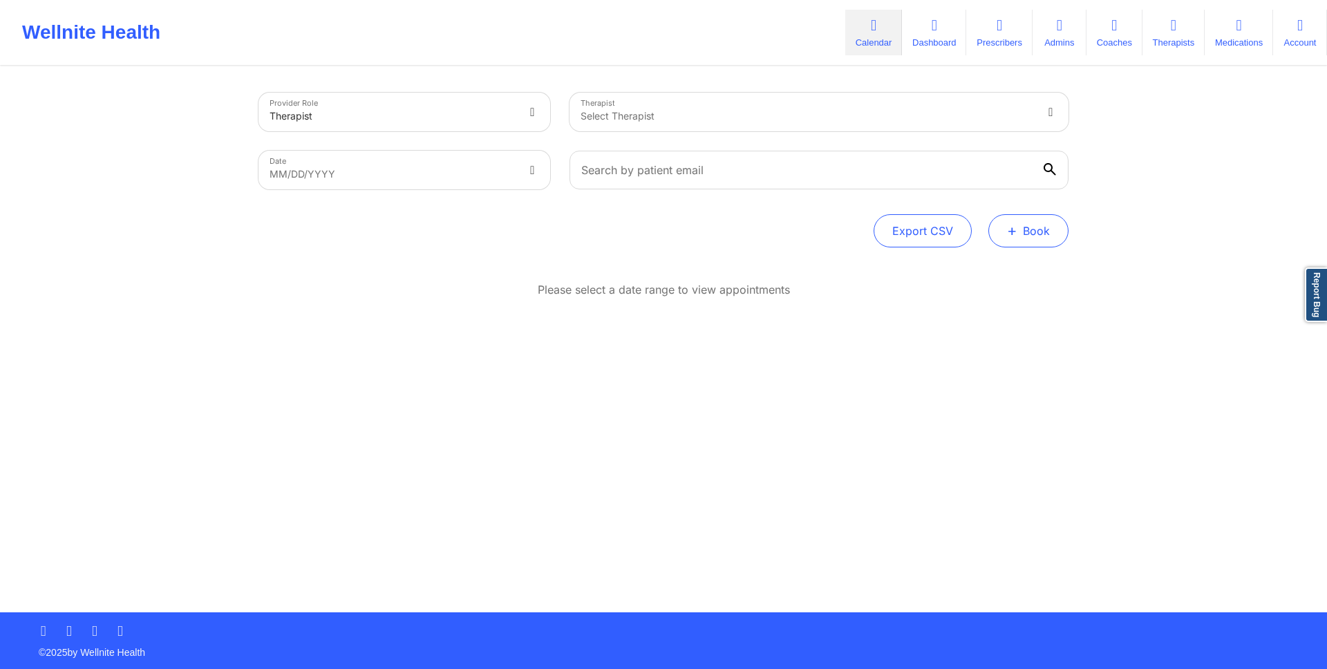
click at [1007, 234] on span "+" at bounding box center [1012, 231] width 10 height 8
click at [1011, 301] on button "Doctor Consultation" at bounding box center [1005, 297] width 106 height 22
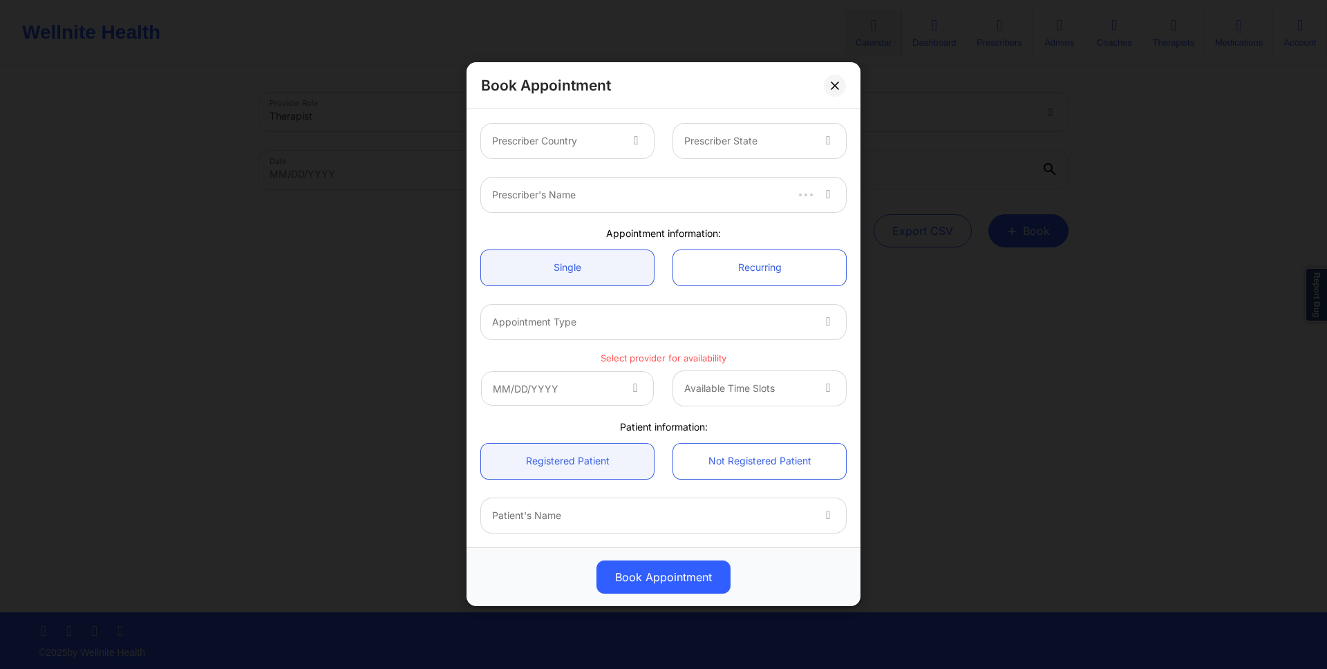
click at [514, 139] on div at bounding box center [555, 141] width 127 height 17
click at [721, 139] on div at bounding box center [747, 141] width 127 height 17
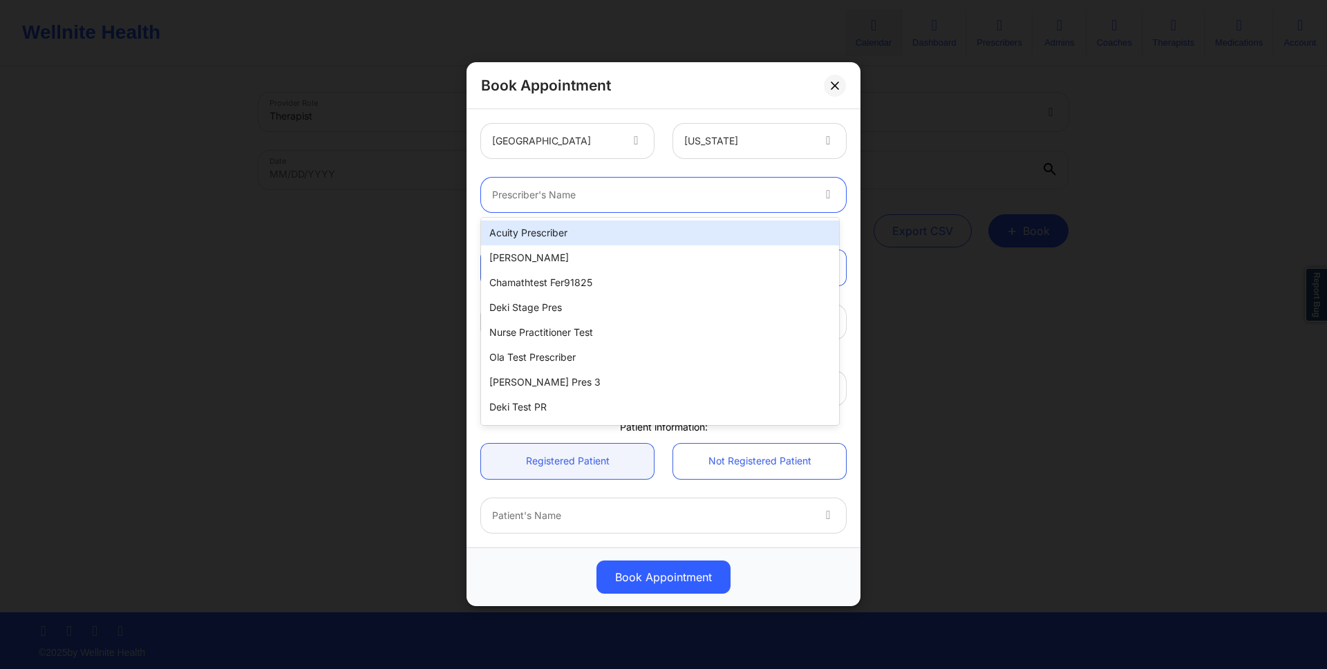
click at [721, 206] on div "Prescriber's Name" at bounding box center [647, 195] width 332 height 35
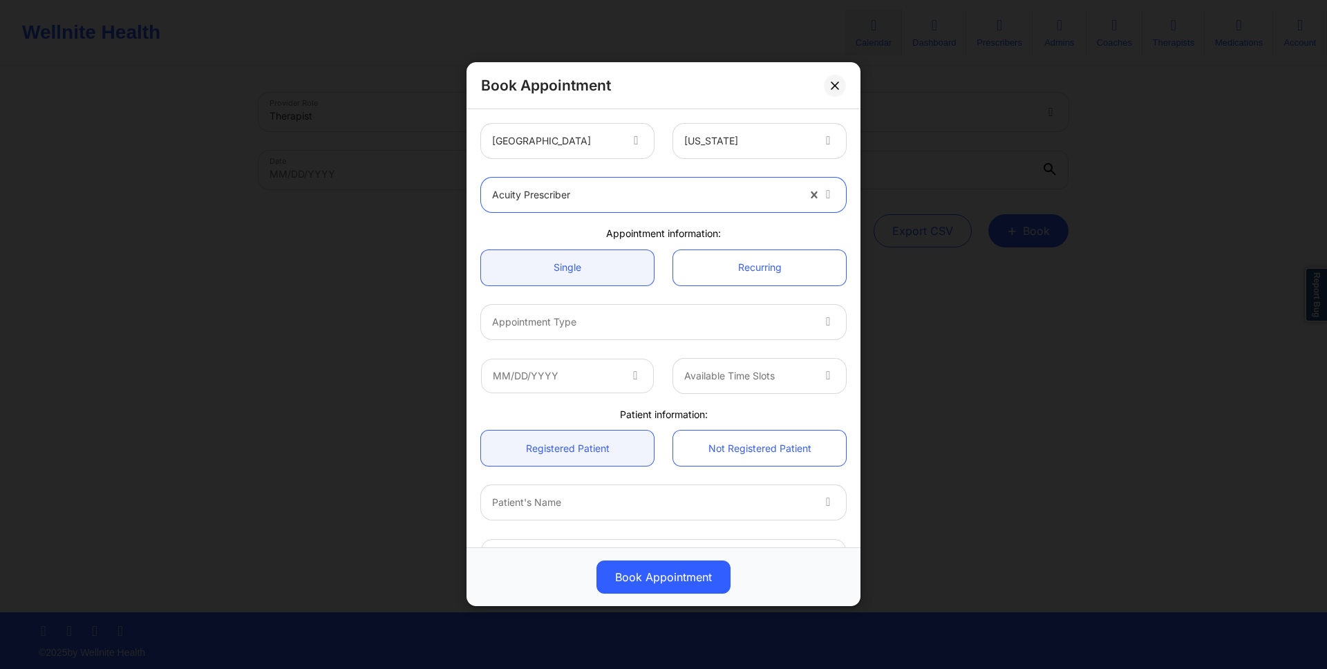
click at [674, 321] on div at bounding box center [651, 322] width 319 height 17
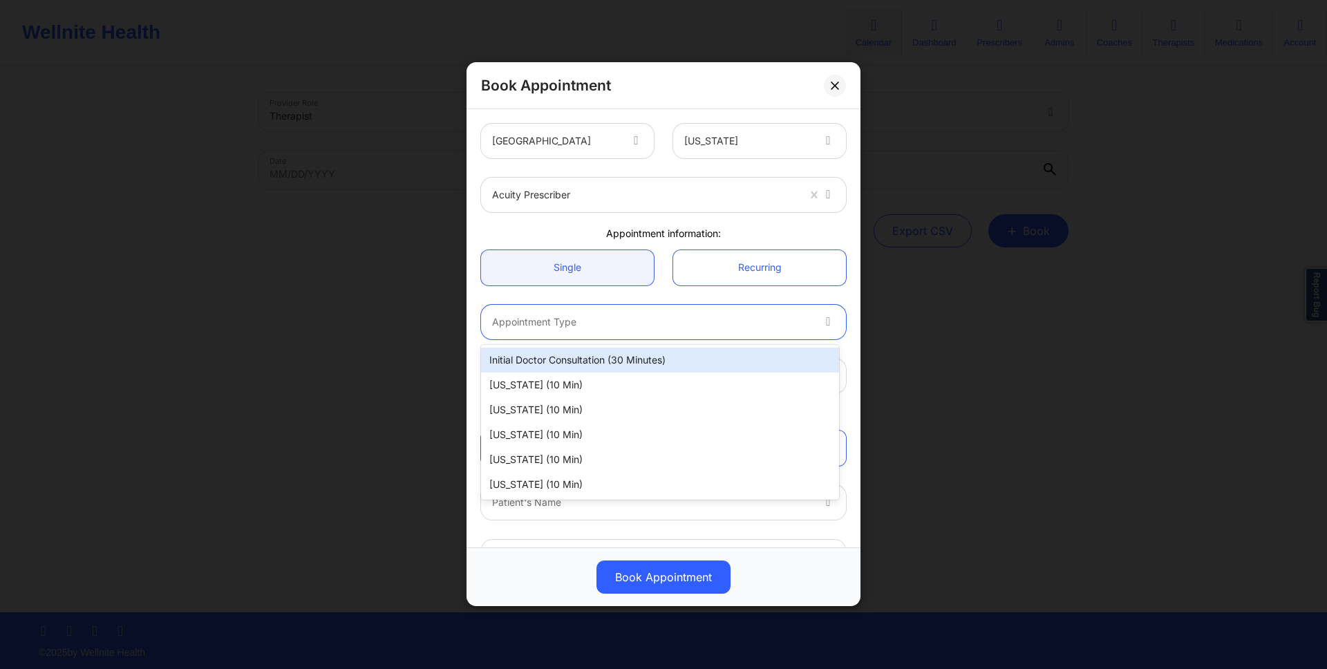
click at [674, 359] on div "Initial doctor consultation (30 minutes)" at bounding box center [660, 360] width 358 height 25
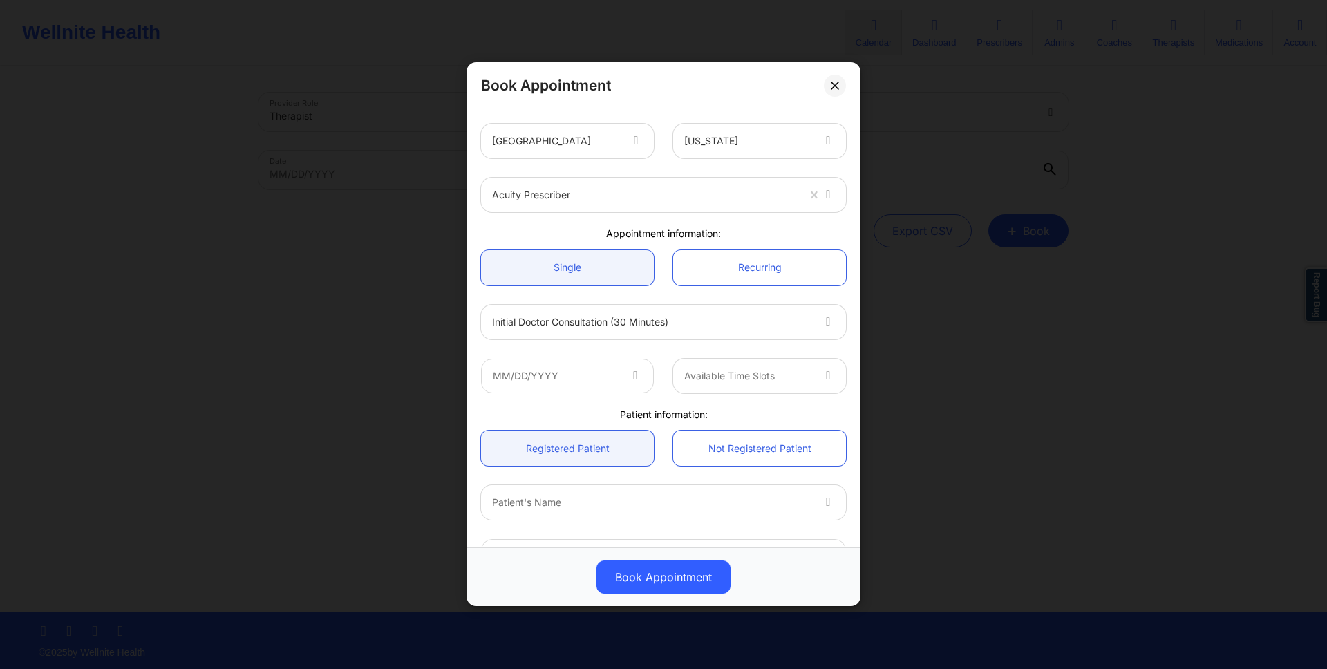
click at [1098, 235] on div "Book Appointment United States Alabama Acuity Prescriber Appointment informatio…" at bounding box center [663, 334] width 1327 height 669
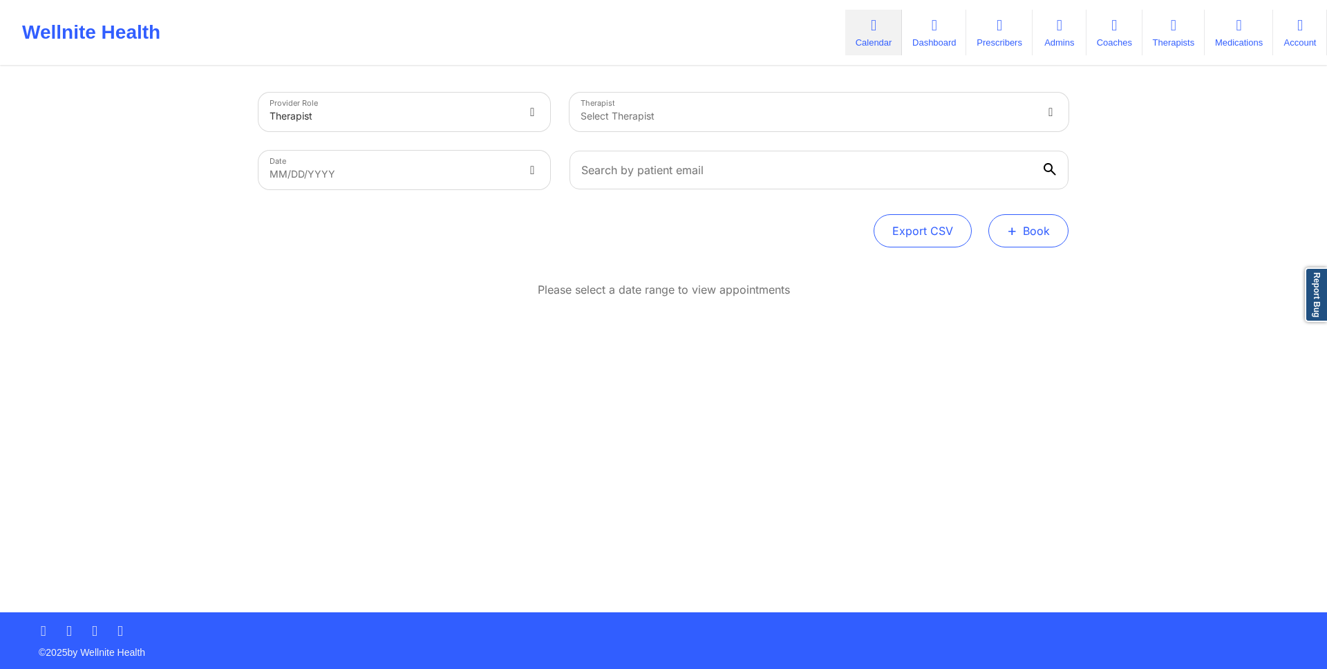
click at [1025, 228] on button "+ Book" at bounding box center [1028, 230] width 80 height 33
click at [1025, 291] on button "Doctor Consultation" at bounding box center [1005, 297] width 106 height 22
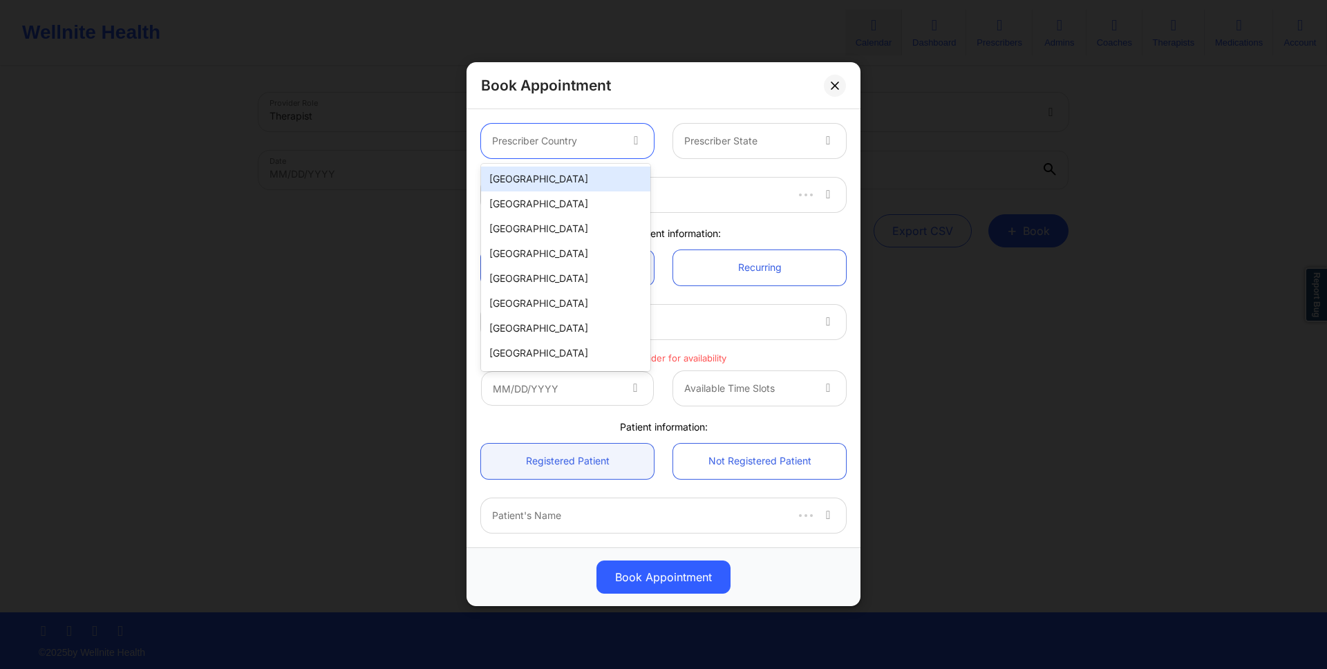
click at [540, 140] on div at bounding box center [555, 141] width 127 height 17
click at [540, 184] on div "United States" at bounding box center [565, 179] width 169 height 25
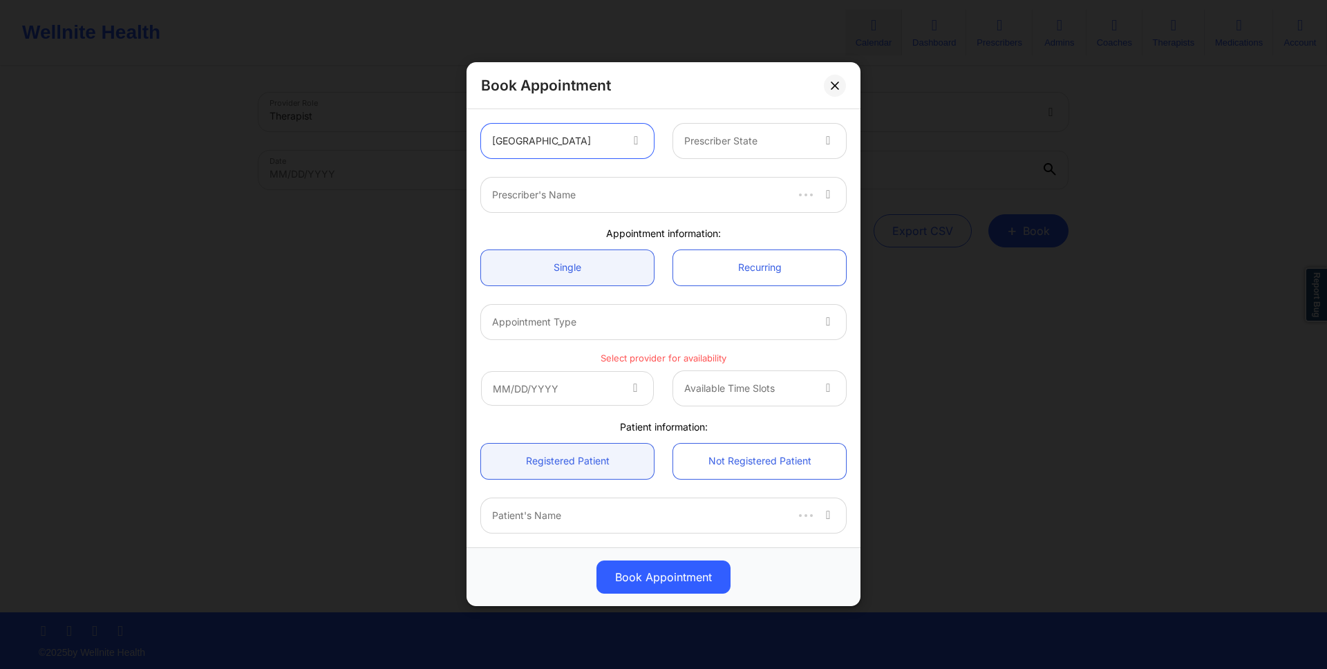
click at [673, 135] on div "Prescriber State" at bounding box center [743, 141] width 140 height 35
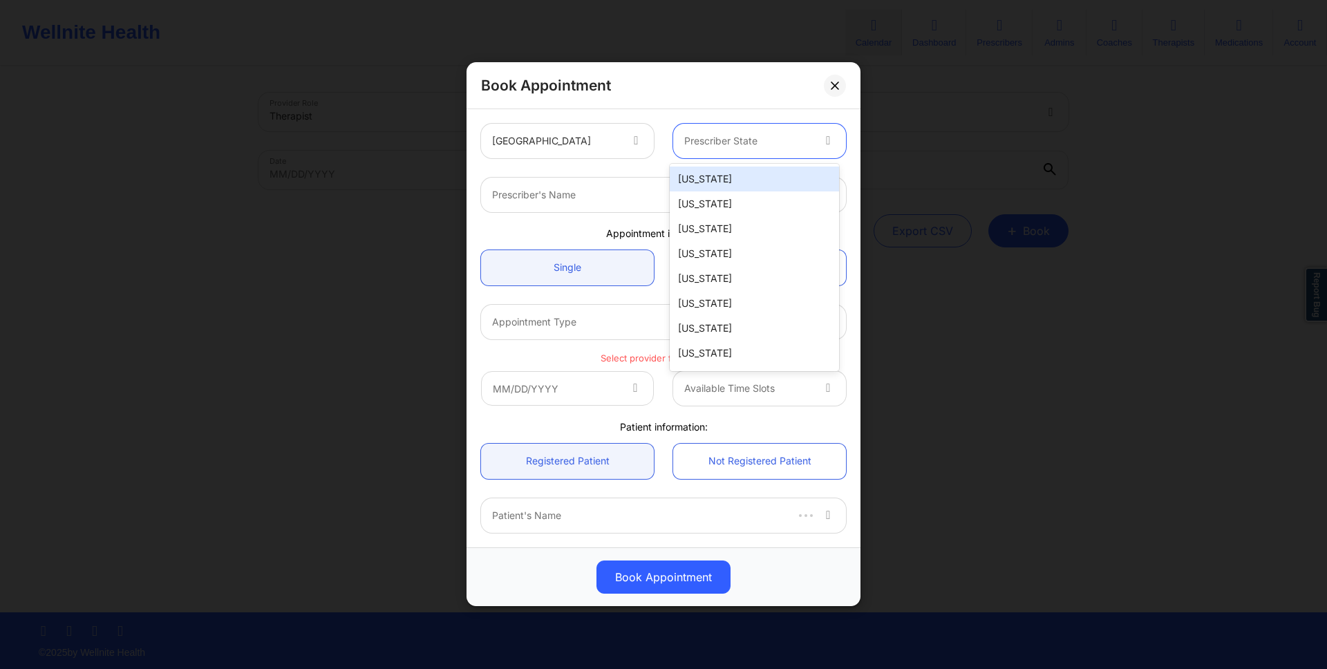
click at [717, 180] on div "[US_STATE]" at bounding box center [754, 179] width 169 height 25
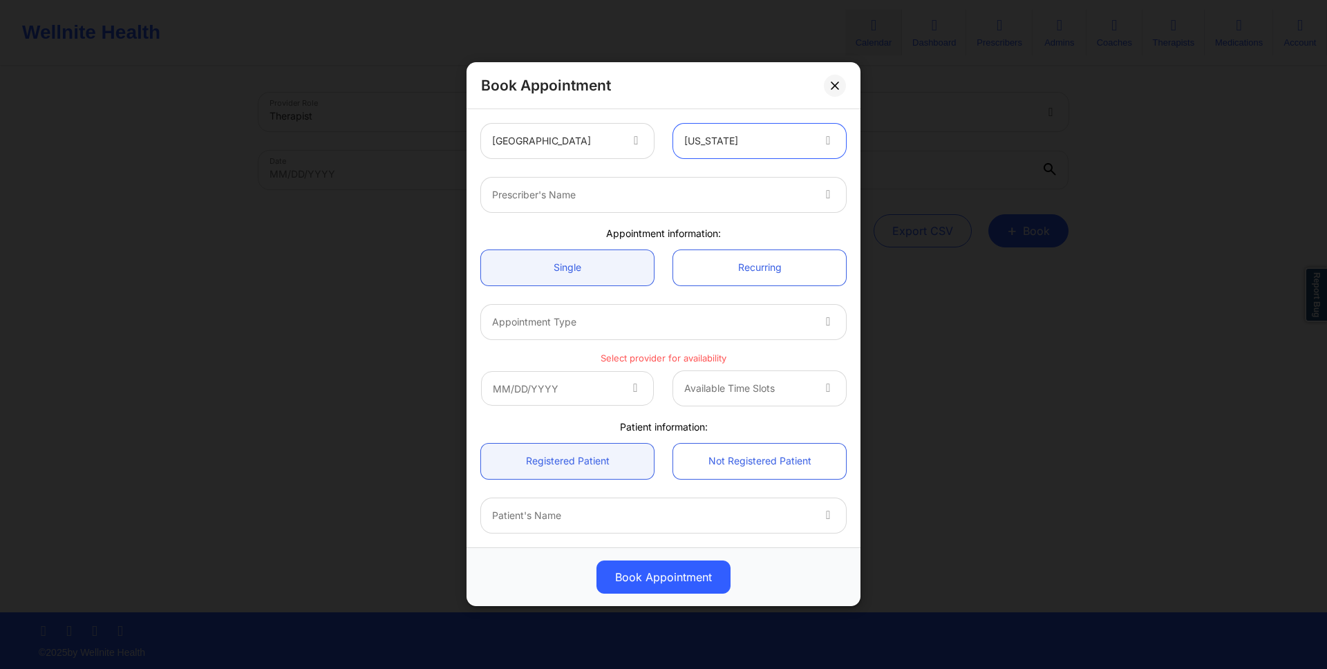
click at [630, 324] on div at bounding box center [651, 322] width 319 height 17
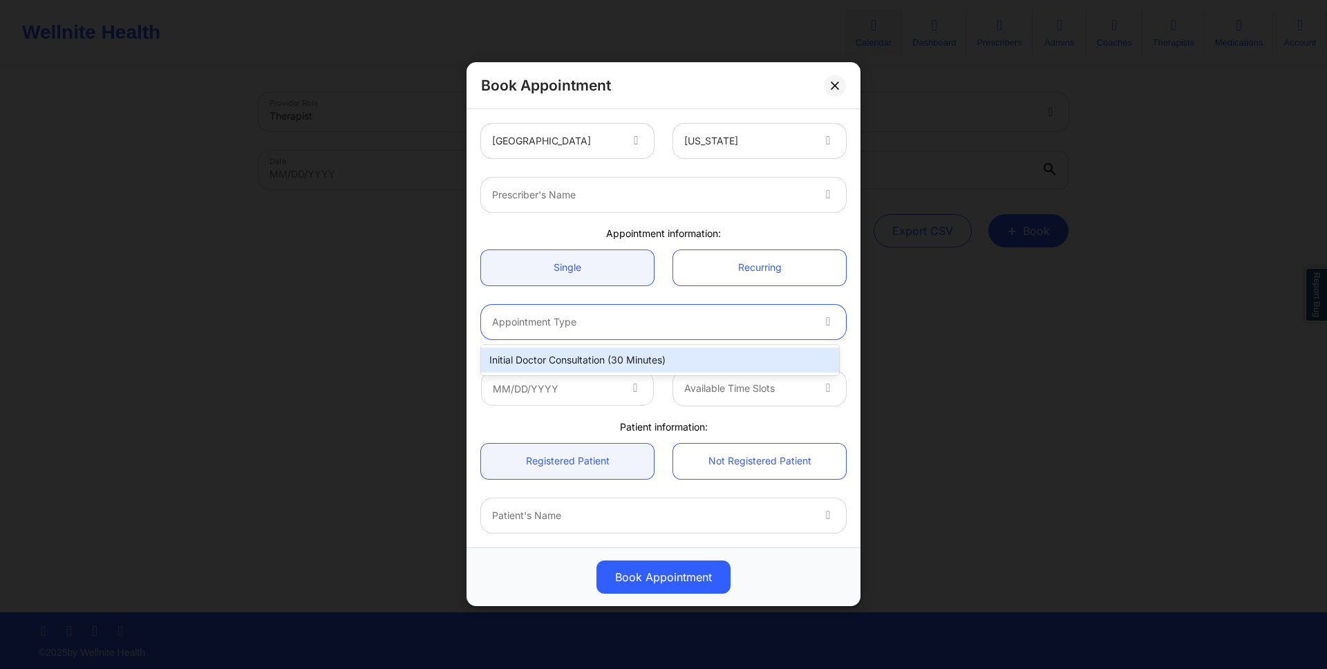
click at [630, 356] on div "Initial doctor consultation (30 minutes)" at bounding box center [660, 360] width 358 height 25
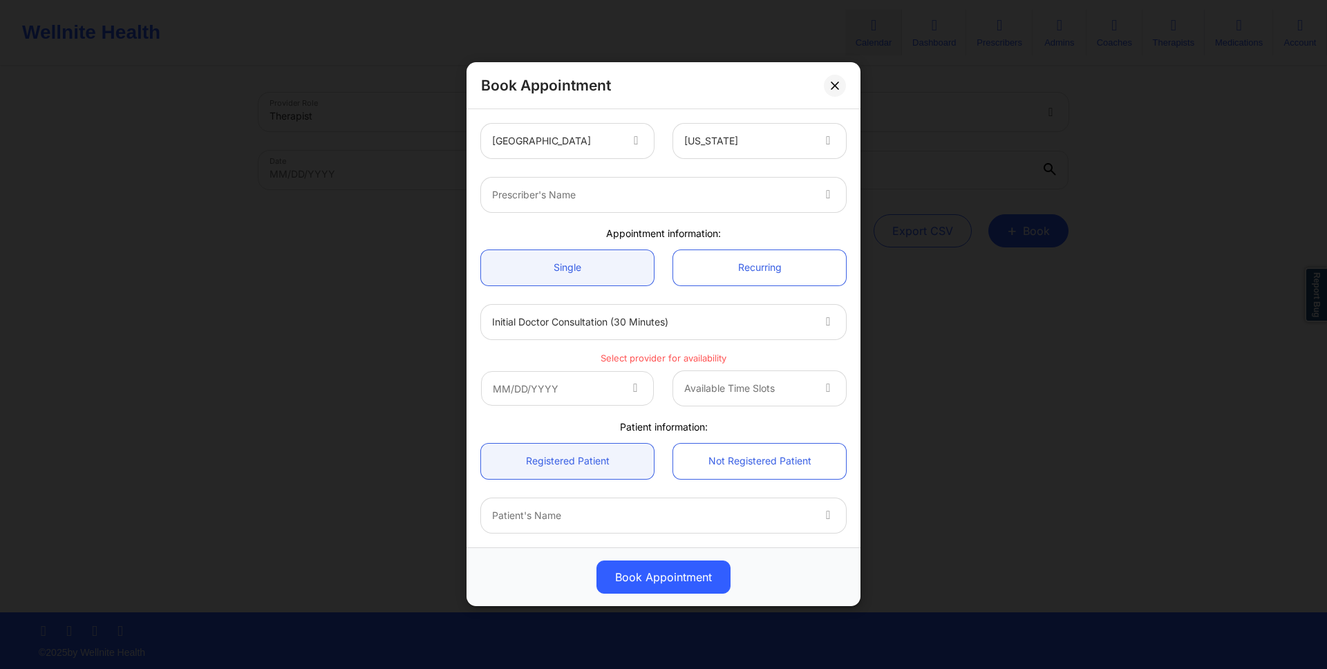
click at [1150, 259] on div "Book Appointment United States Alabama Prescriber's Name Appointment informatio…" at bounding box center [663, 334] width 1327 height 669
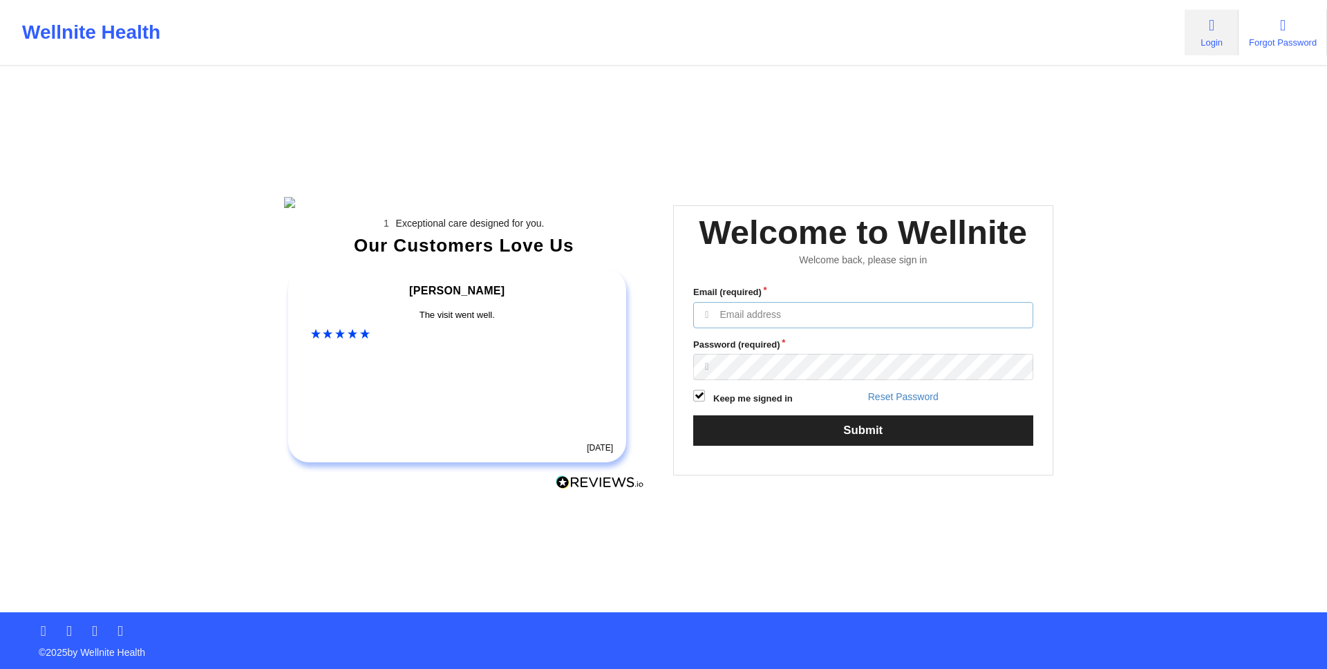
type input "[EMAIL_ADDRESS][DOMAIN_NAME]"
click at [918, 66] on div "Exceptional care designed for you. Our Customers Love Us [PERSON_NAME] C Amazin…" at bounding box center [664, 306] width 798 height 612
type input "anabelle_gerhold85@example.com"
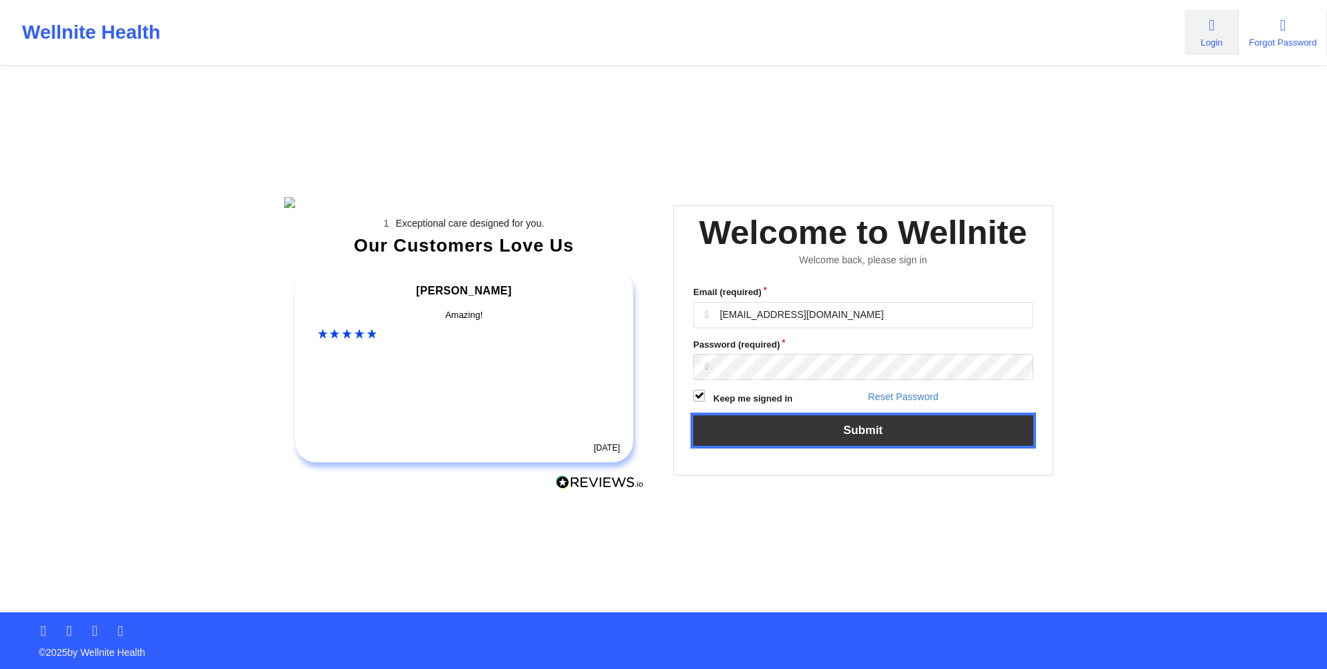
click at [929, 445] on button "Submit" at bounding box center [863, 430] width 340 height 30
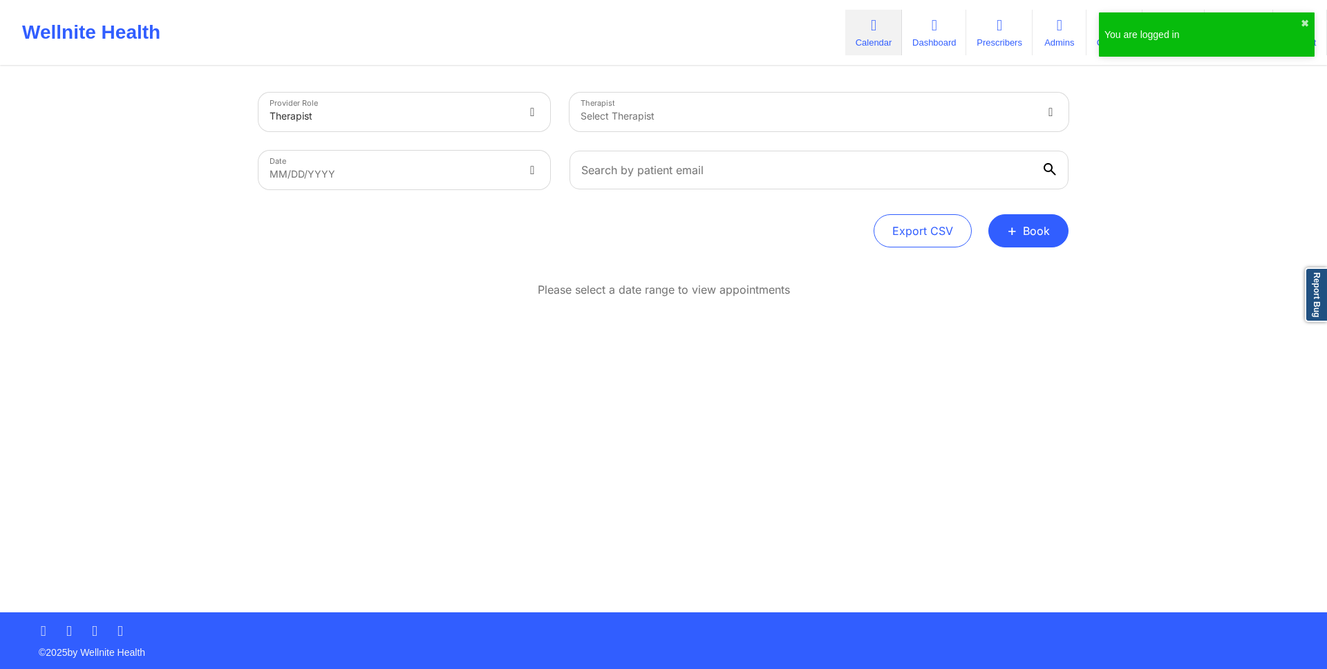
click at [887, 29] on link "Calendar" at bounding box center [873, 33] width 57 height 46
click at [1019, 243] on button "+ Book" at bounding box center [1028, 230] width 80 height 33
click at [999, 291] on button "Doctor Consultation" at bounding box center [1005, 297] width 106 height 22
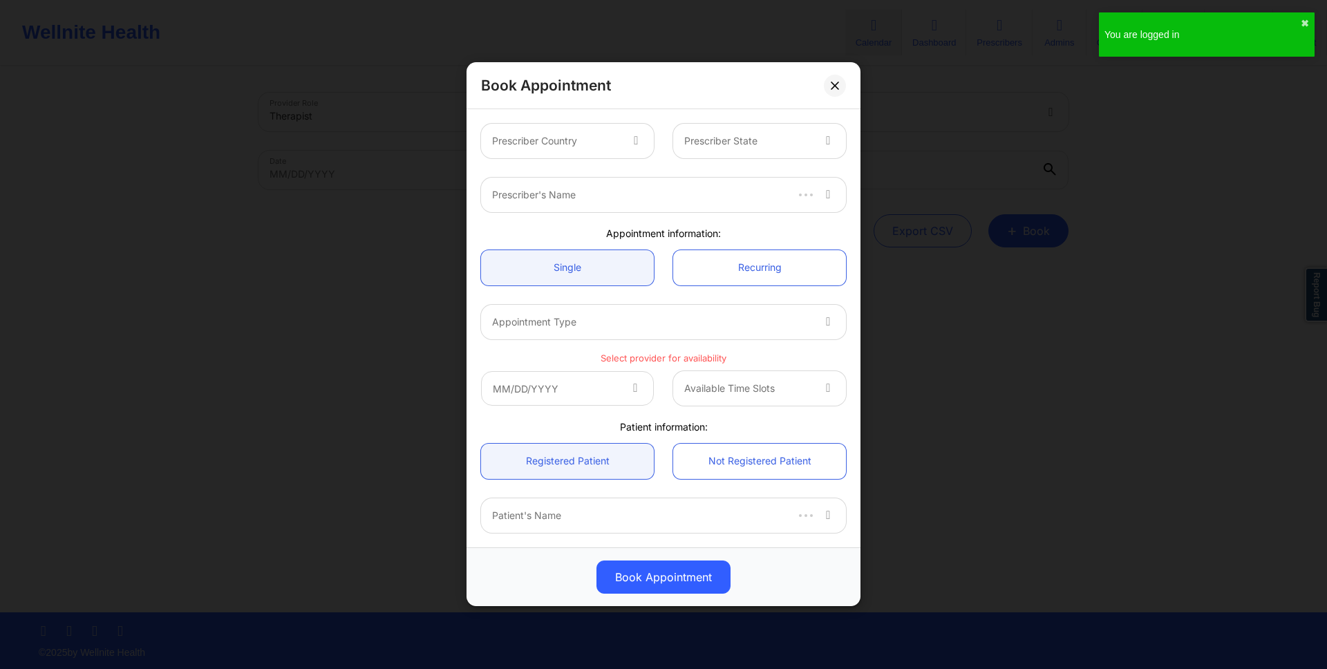
click at [590, 141] on div at bounding box center [555, 141] width 127 height 17
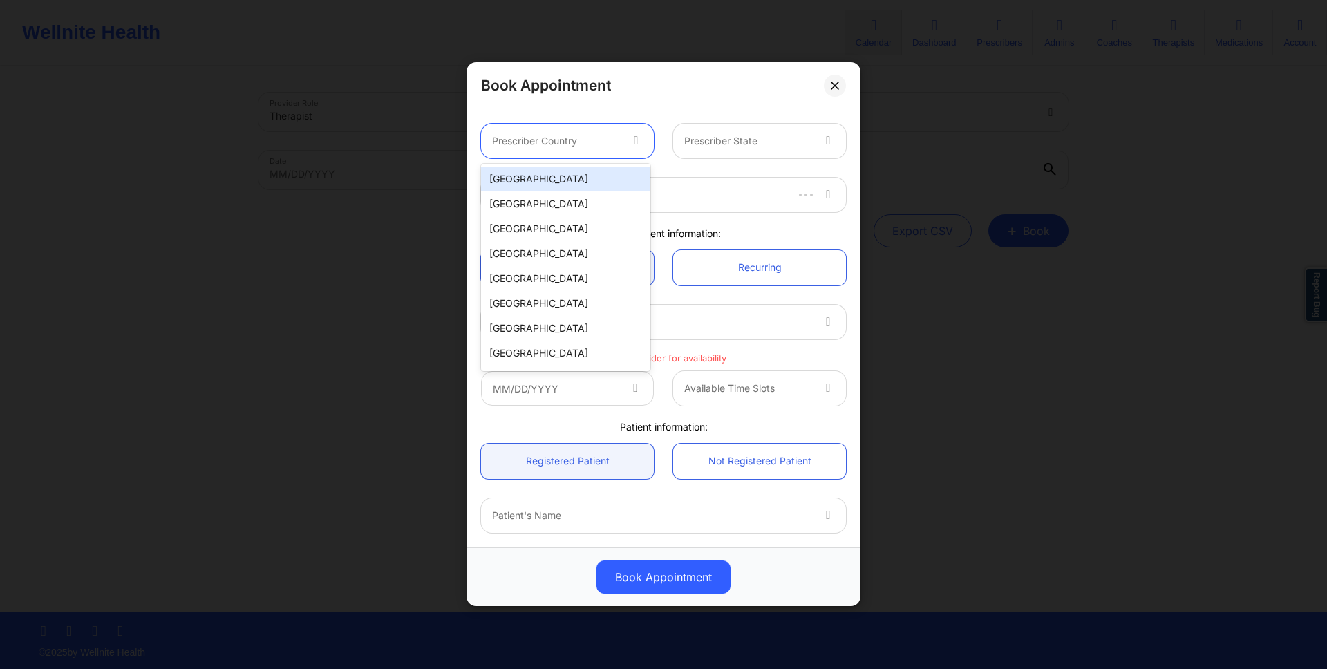
click at [579, 176] on div "[GEOGRAPHIC_DATA]" at bounding box center [565, 179] width 169 height 25
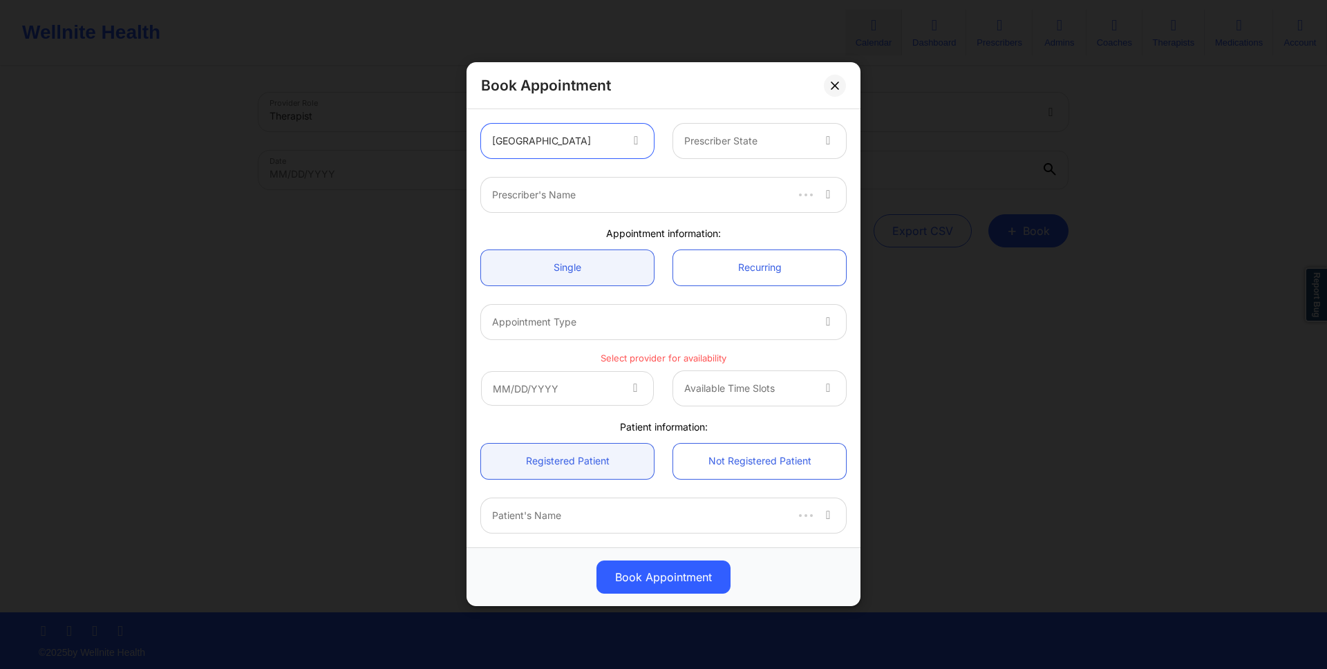
click at [717, 131] on div "Prescriber State" at bounding box center [743, 141] width 140 height 35
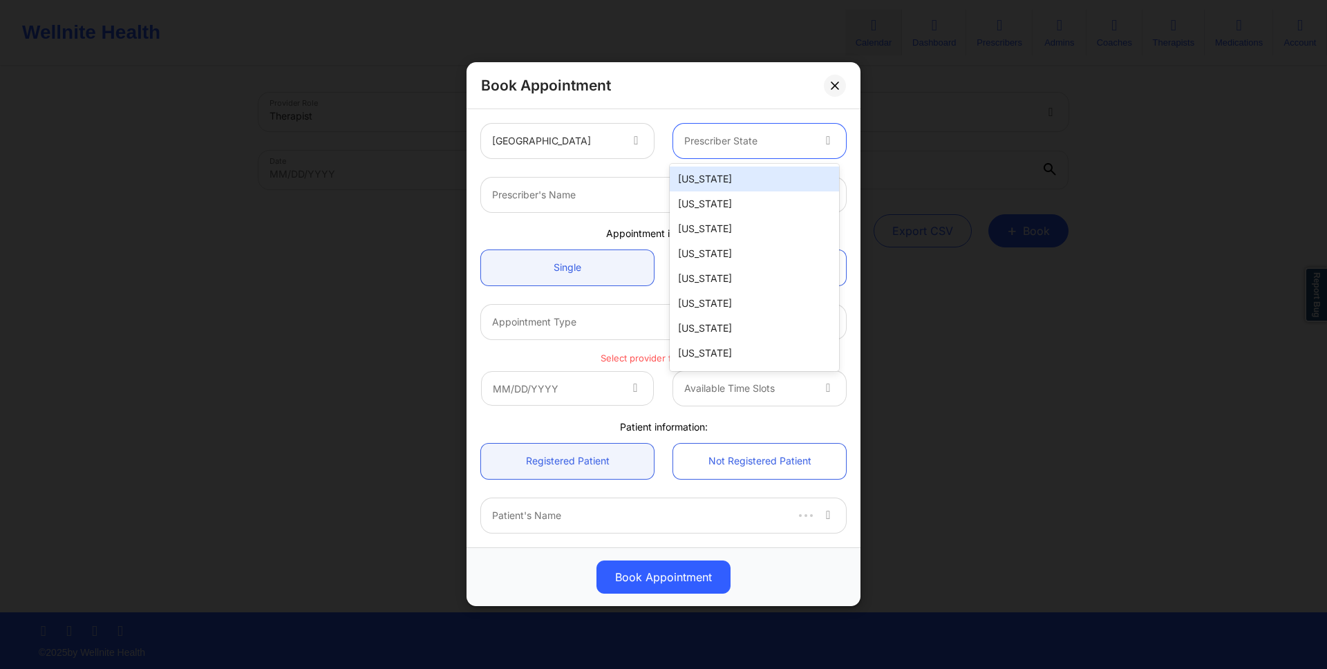
click at [715, 180] on div "[US_STATE]" at bounding box center [754, 179] width 169 height 25
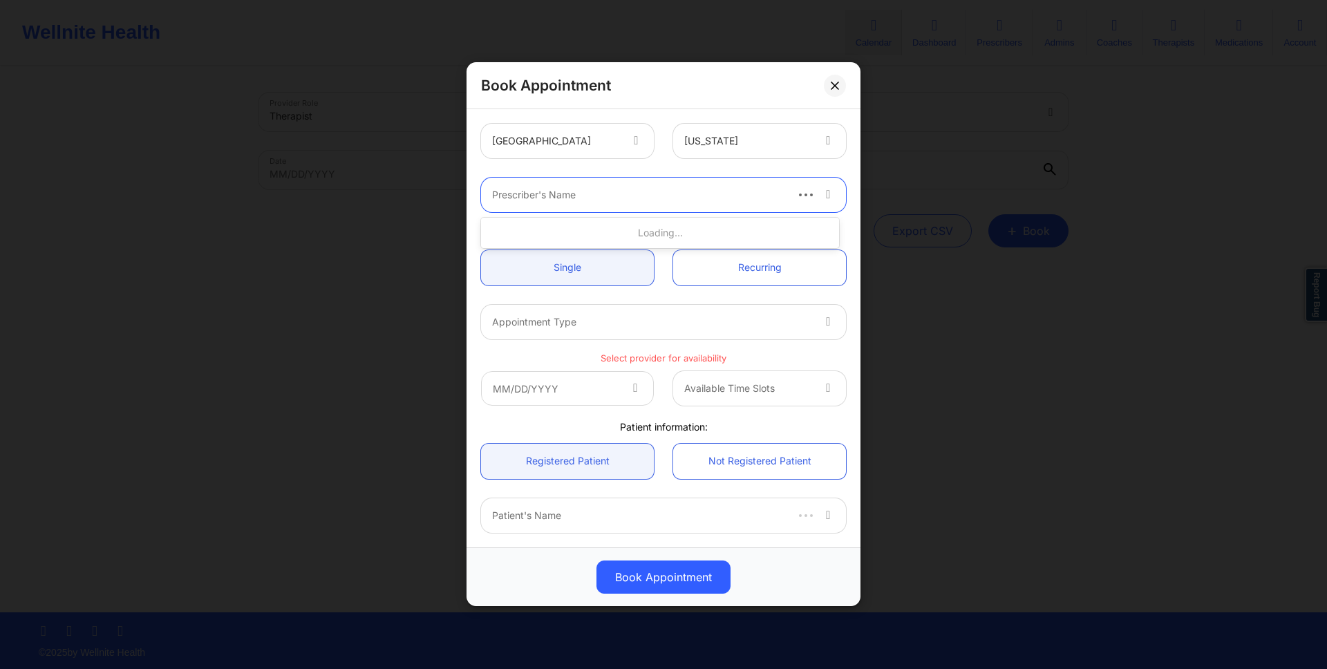
click at [638, 191] on div at bounding box center [638, 195] width 292 height 17
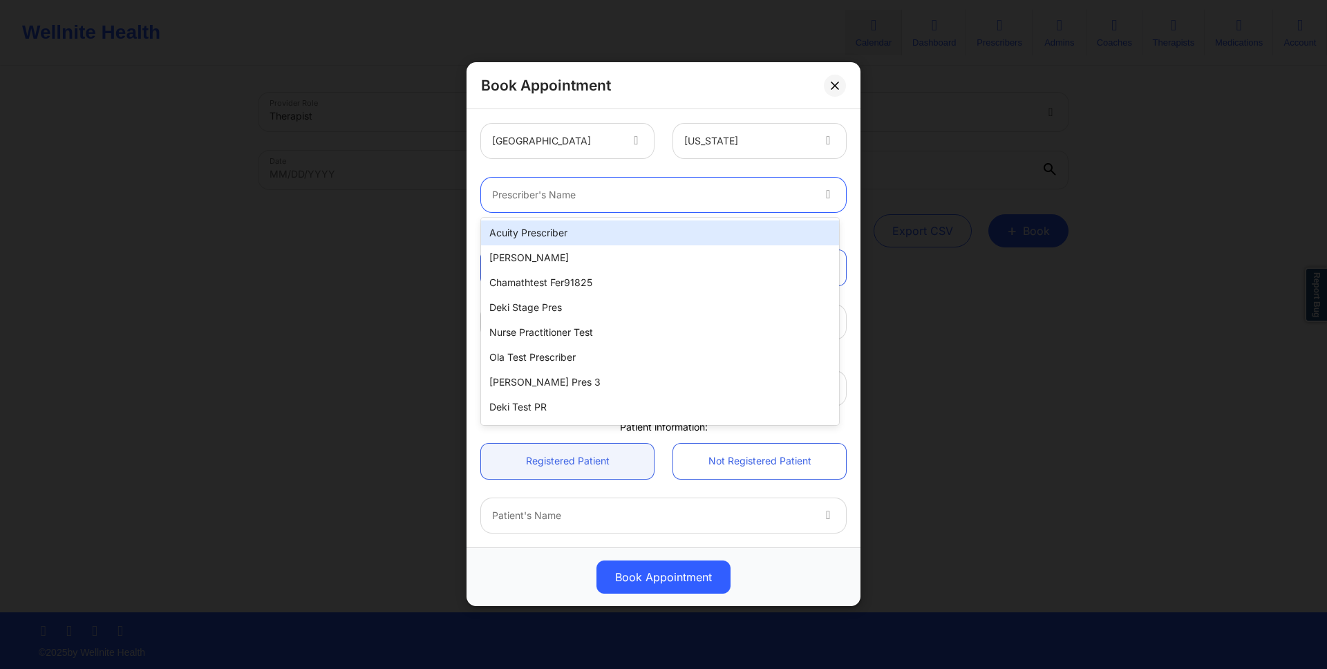
click at [612, 225] on div "Acuity Prescriber" at bounding box center [660, 232] width 358 height 25
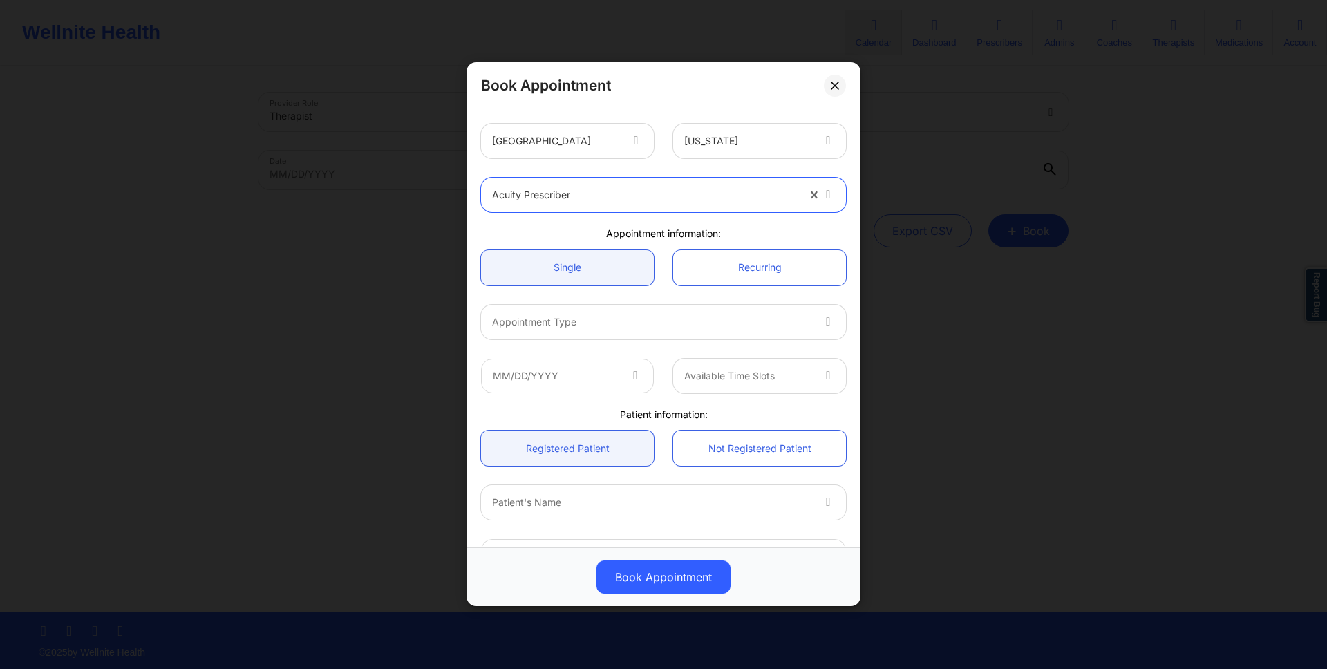
click at [569, 319] on div at bounding box center [651, 322] width 319 height 17
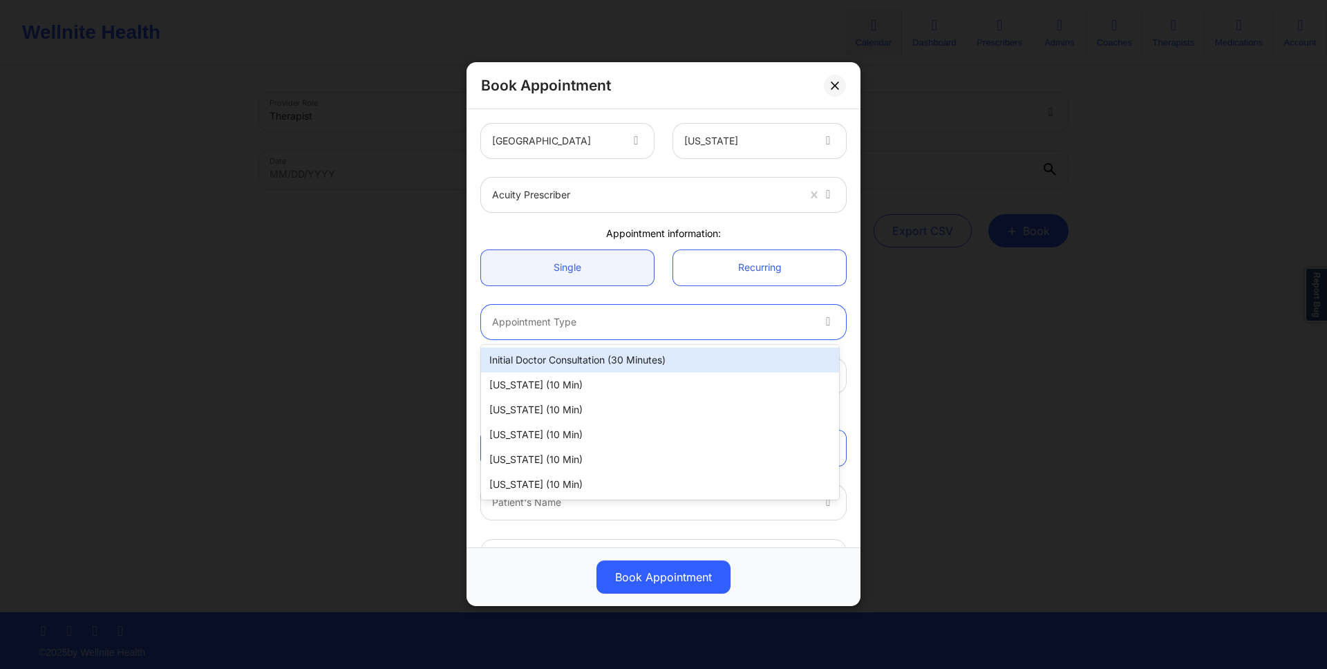
click at [573, 351] on div "Initial doctor consultation (30 minutes)" at bounding box center [660, 360] width 358 height 25
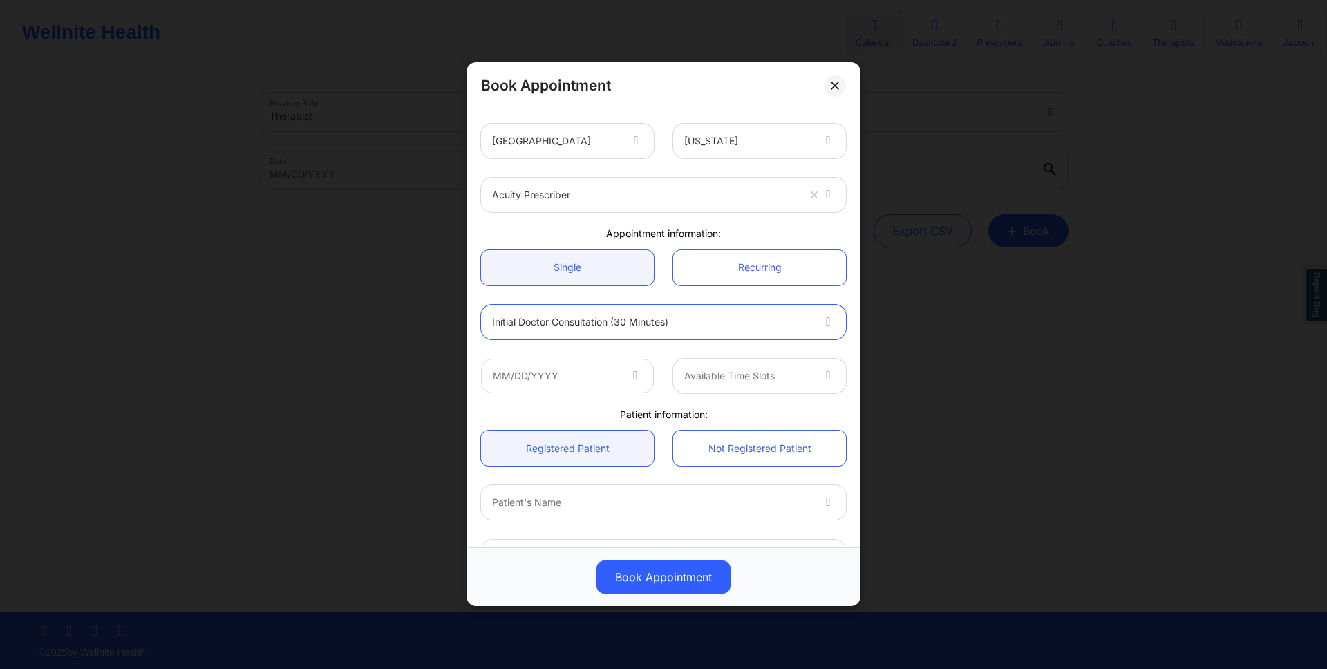
click at [735, 322] on div at bounding box center [651, 322] width 319 height 17
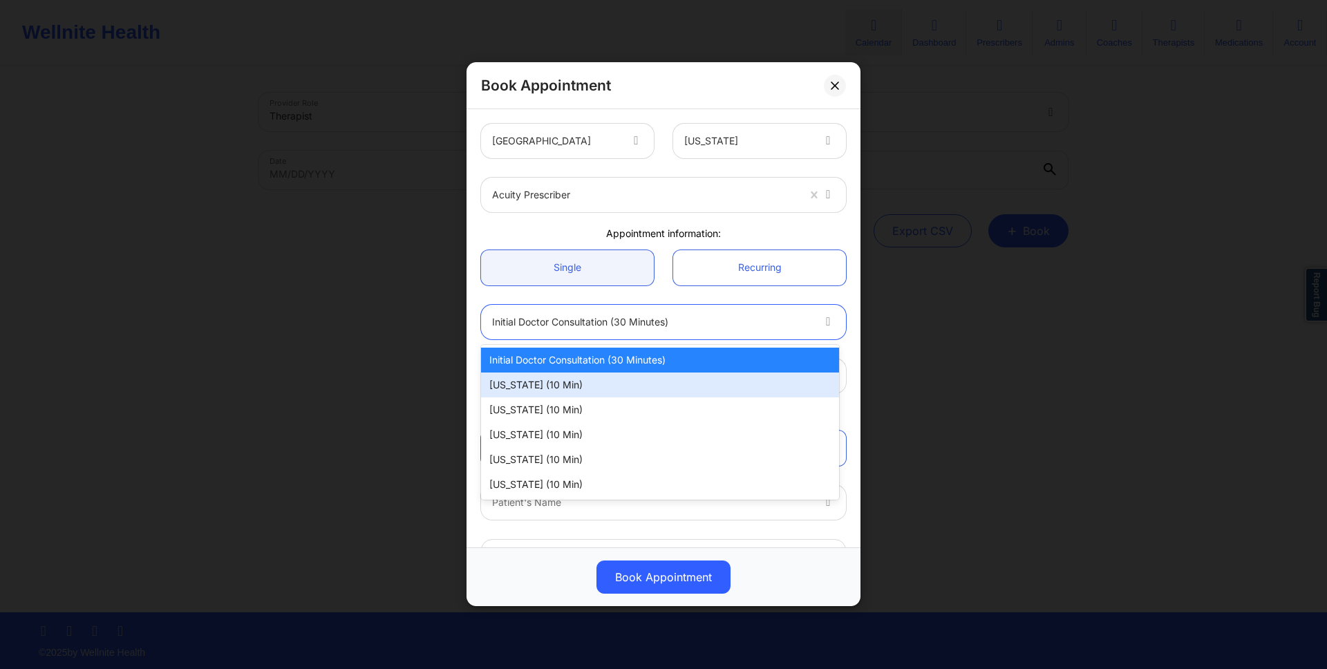
click at [735, 375] on div "Arizona (10 min)" at bounding box center [660, 384] width 358 height 25
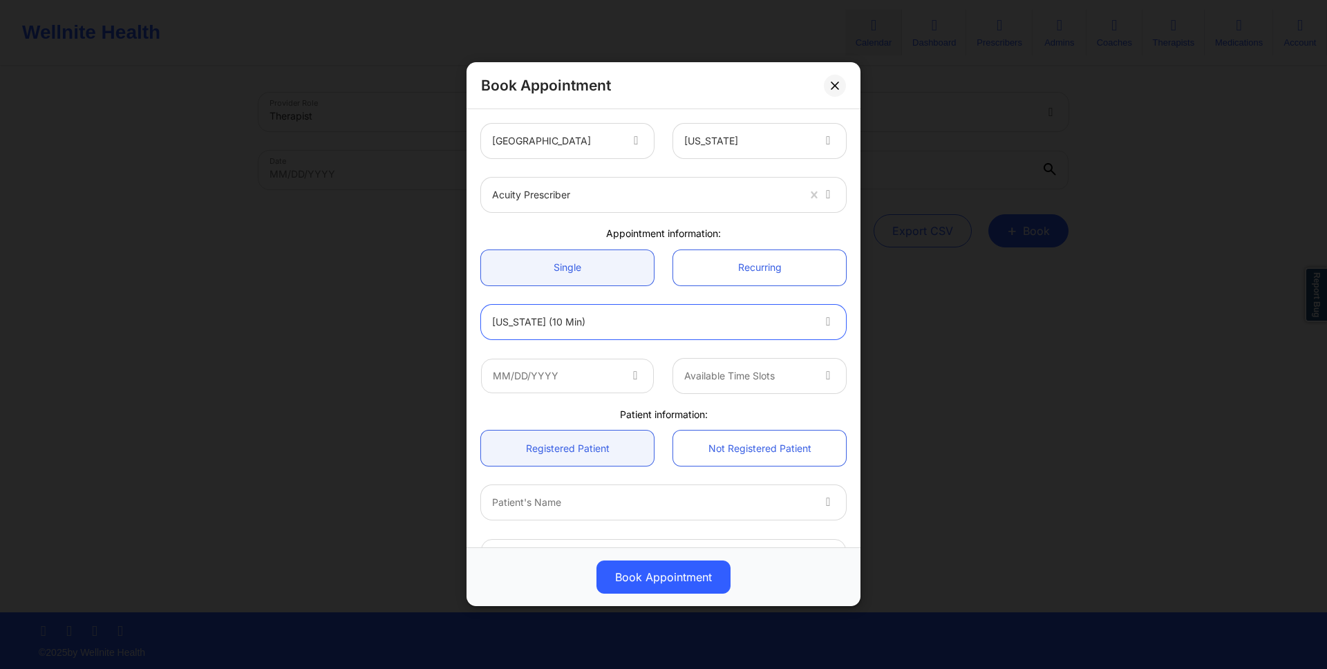
click at [735, 312] on div "Arizona (10 min)" at bounding box center [651, 322] width 319 height 35
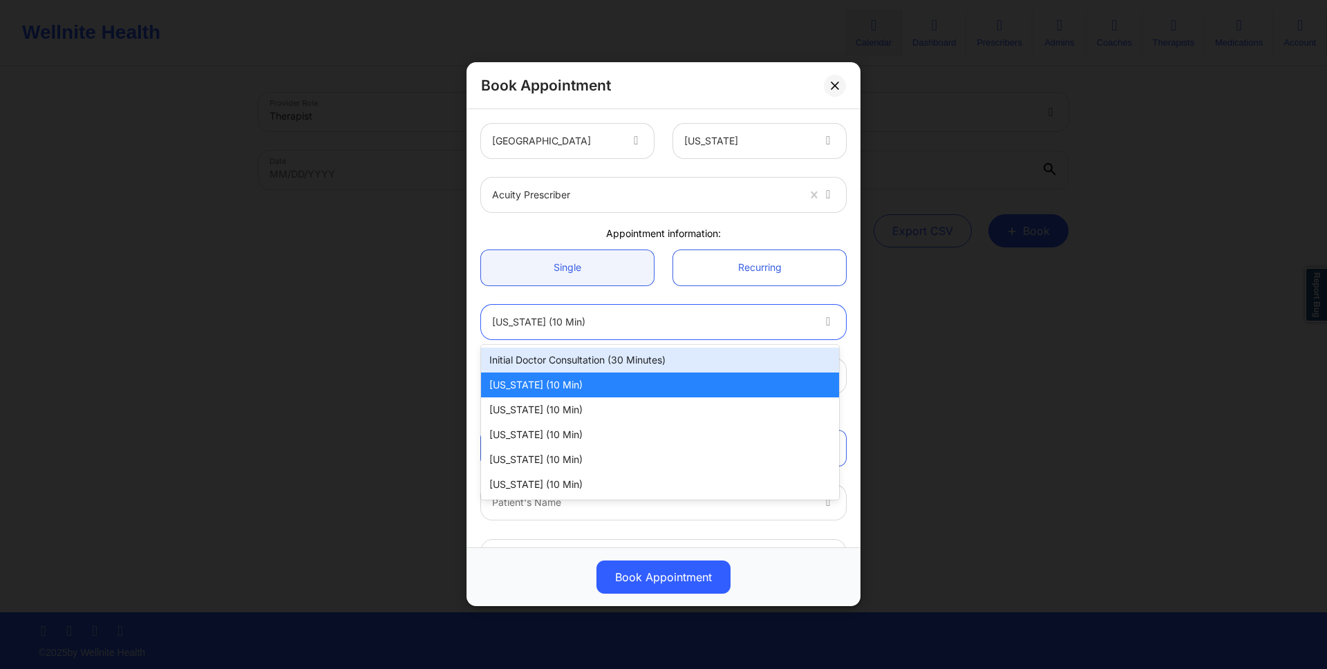
click at [735, 358] on div "Initial doctor consultation (30 minutes)" at bounding box center [660, 360] width 358 height 25
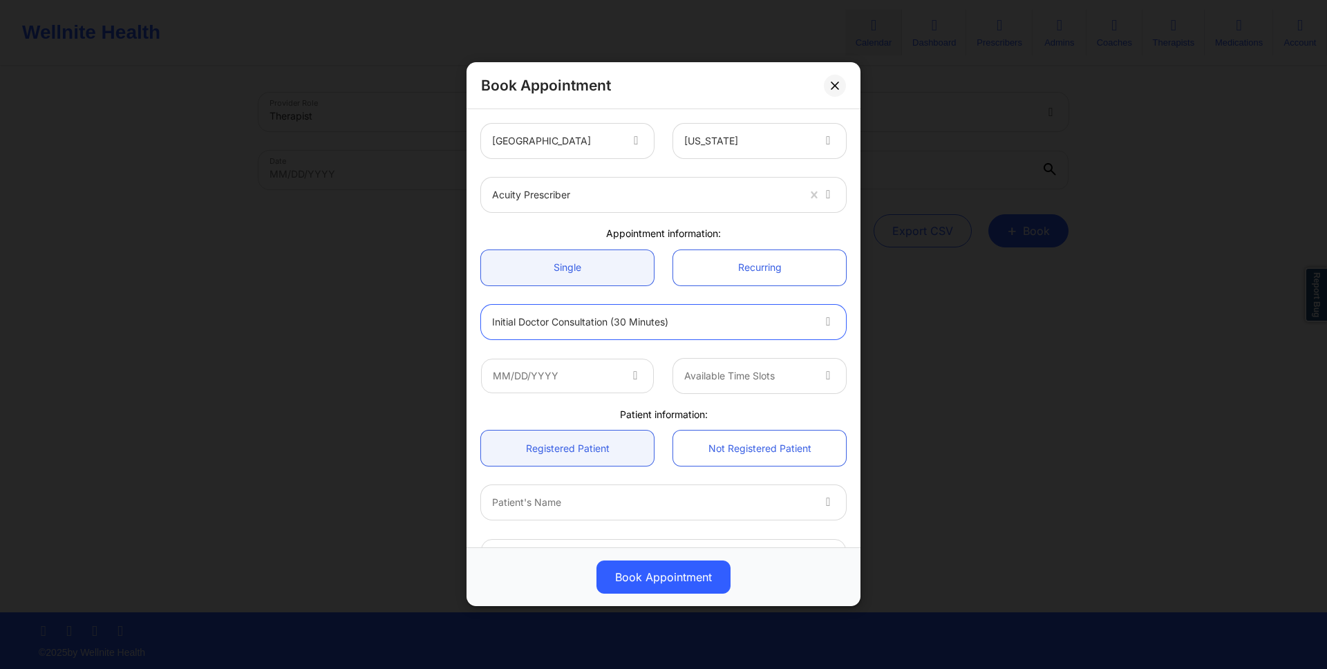
click at [852, 358] on div "United States Alabama Acuity Prescriber Appointment information: Single Recurri…" at bounding box center [663, 328] width 394 height 438
click at [943, 363] on div "Book Appointment United States Alabama Acuity Prescriber Appointment informatio…" at bounding box center [663, 334] width 1327 height 669
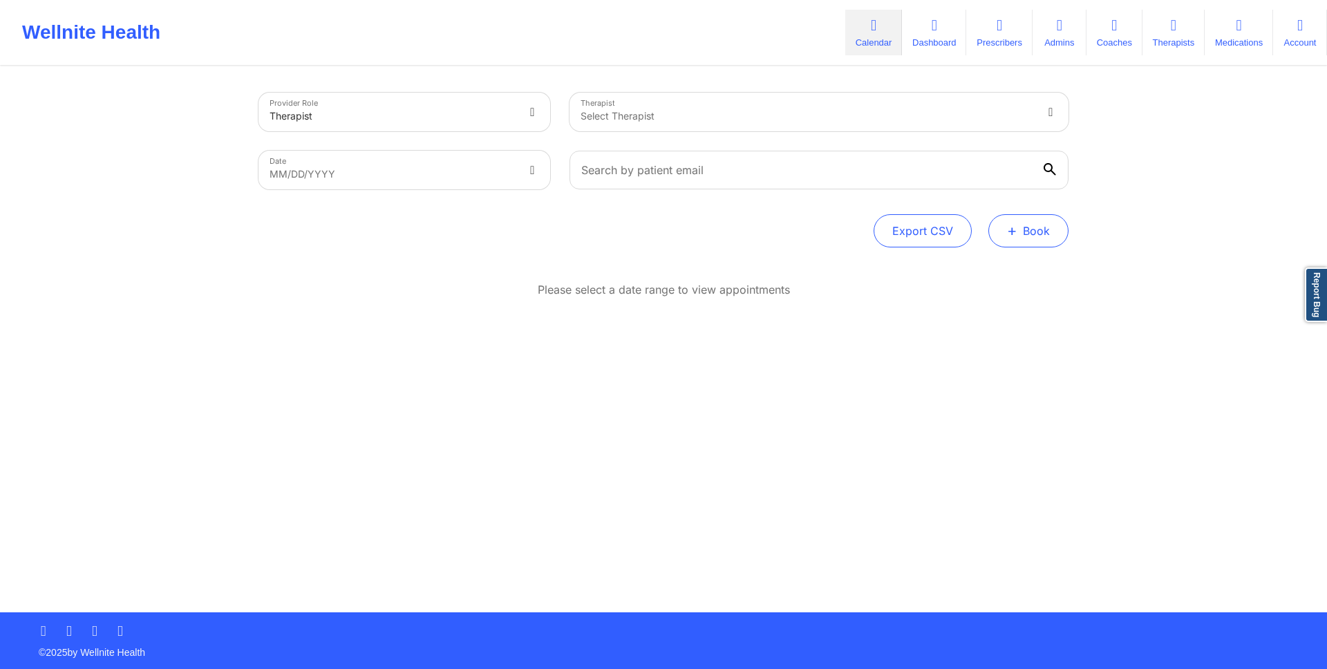
click at [1010, 227] on span "+" at bounding box center [1012, 231] width 10 height 8
click at [967, 289] on button "Doctor Consultation" at bounding box center [1005, 297] width 106 height 22
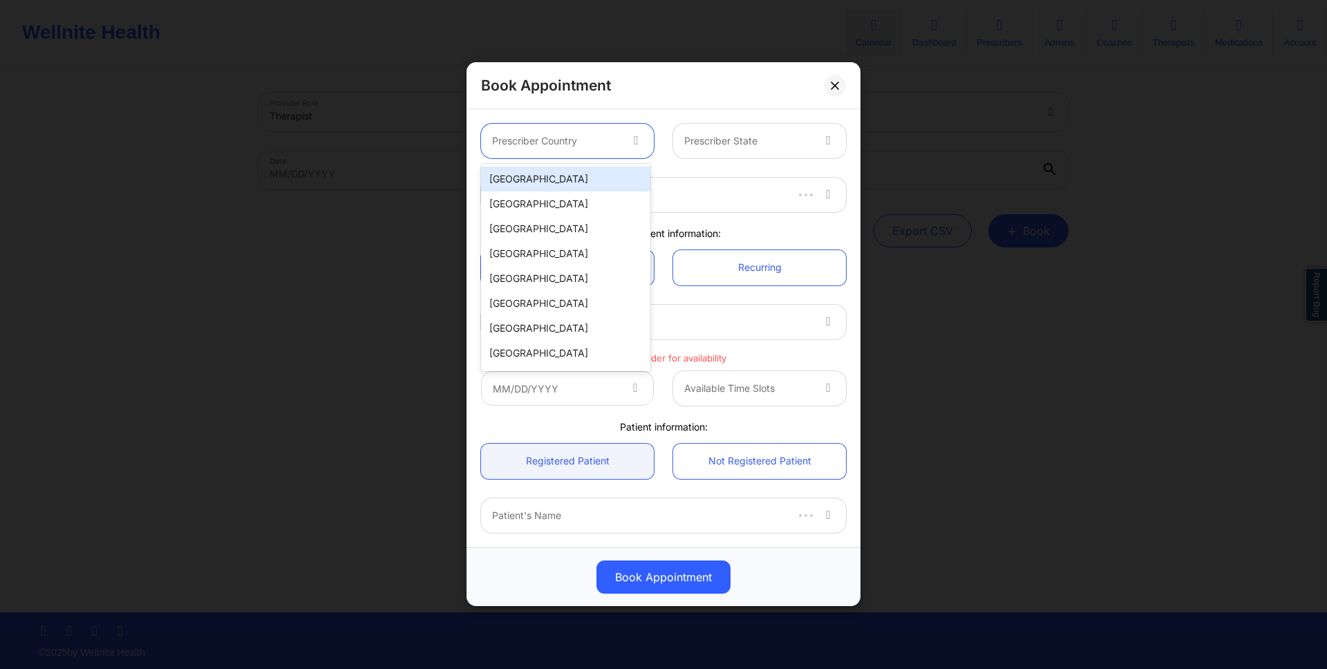
click at [568, 133] on div at bounding box center [555, 141] width 127 height 17
click at [565, 176] on div "[GEOGRAPHIC_DATA]" at bounding box center [565, 179] width 169 height 25
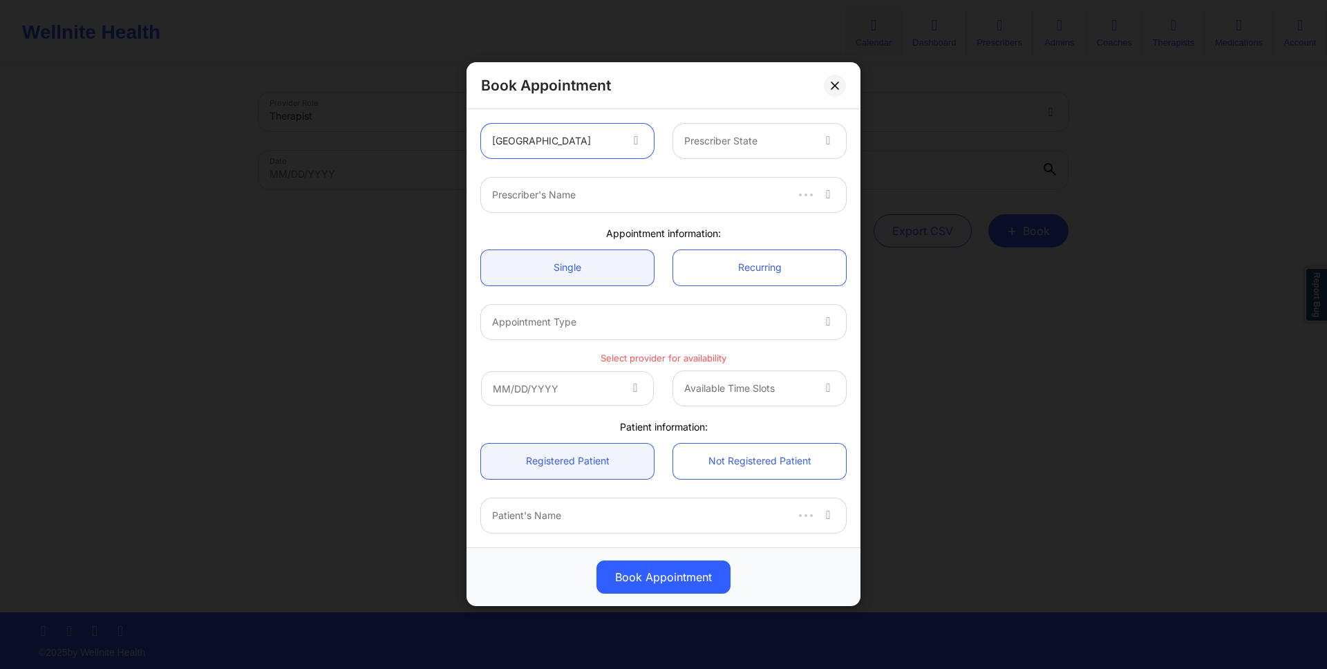
click at [740, 140] on div at bounding box center [747, 141] width 127 height 17
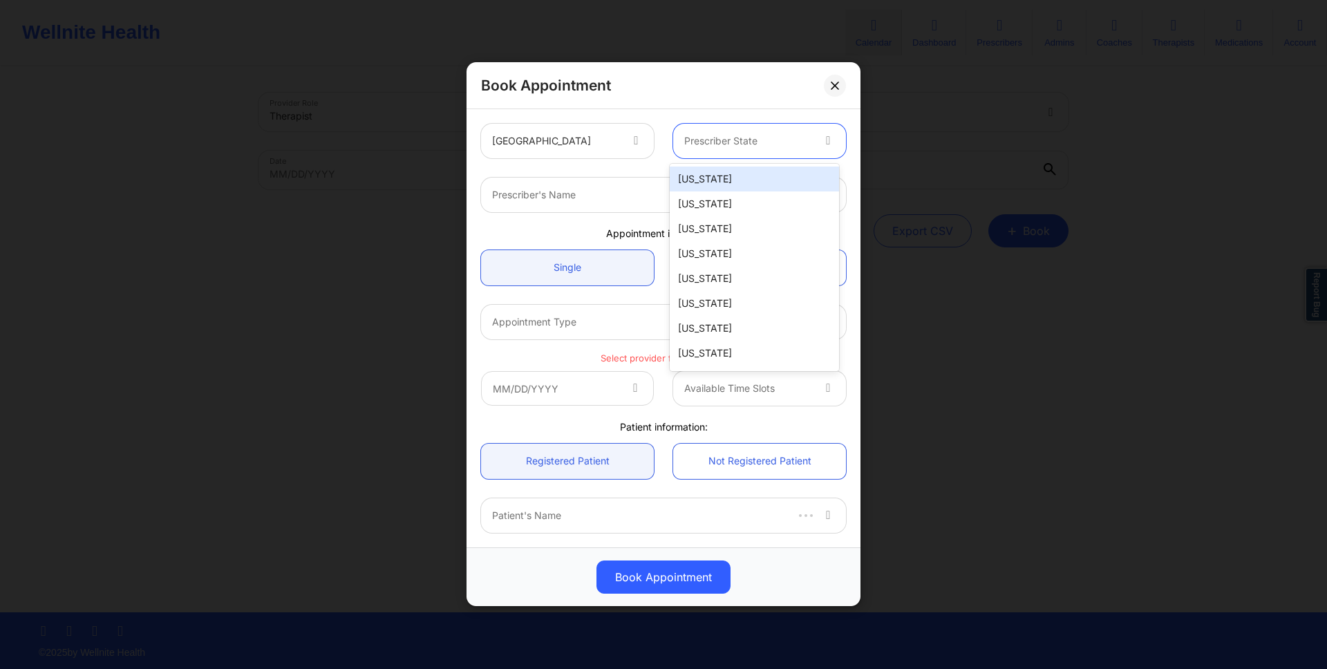
click at [720, 181] on div "[US_STATE]" at bounding box center [754, 179] width 169 height 25
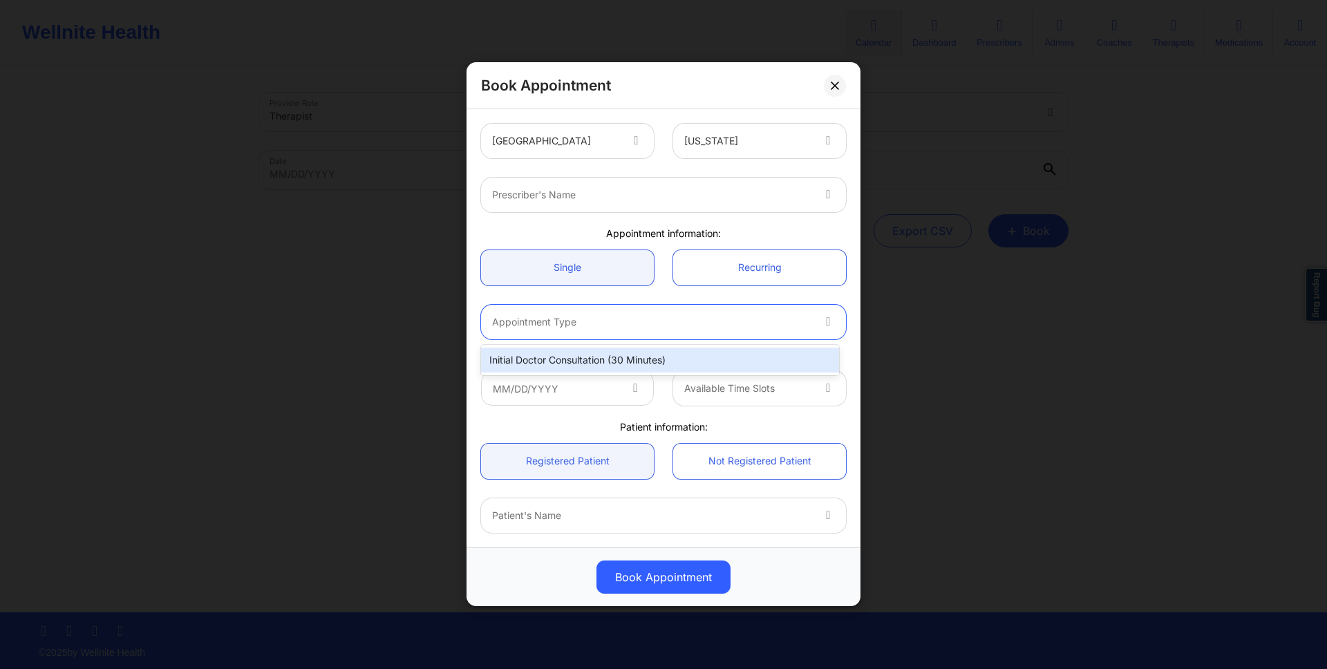
click at [591, 314] on div at bounding box center [651, 322] width 319 height 17
click at [671, 104] on div "Book Appointment" at bounding box center [663, 85] width 394 height 47
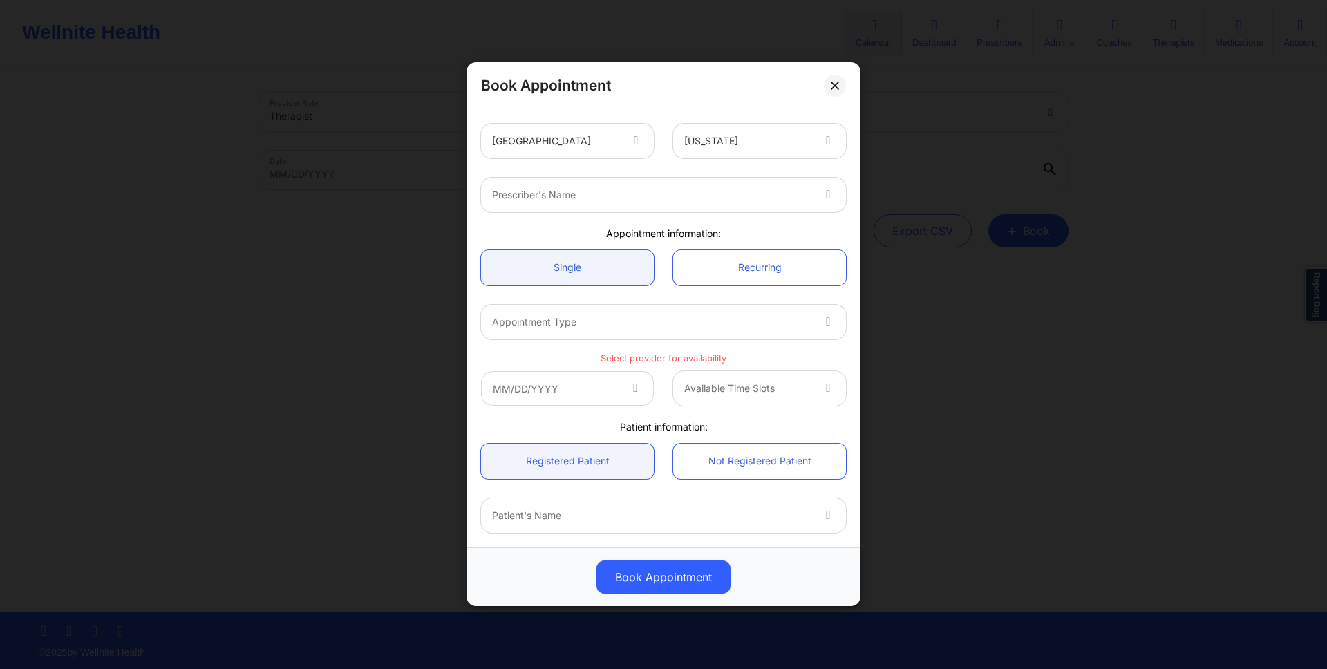
click at [844, 93] on div "Book Appointment" at bounding box center [663, 85] width 394 height 47
click at [831, 93] on button at bounding box center [835, 86] width 22 height 22
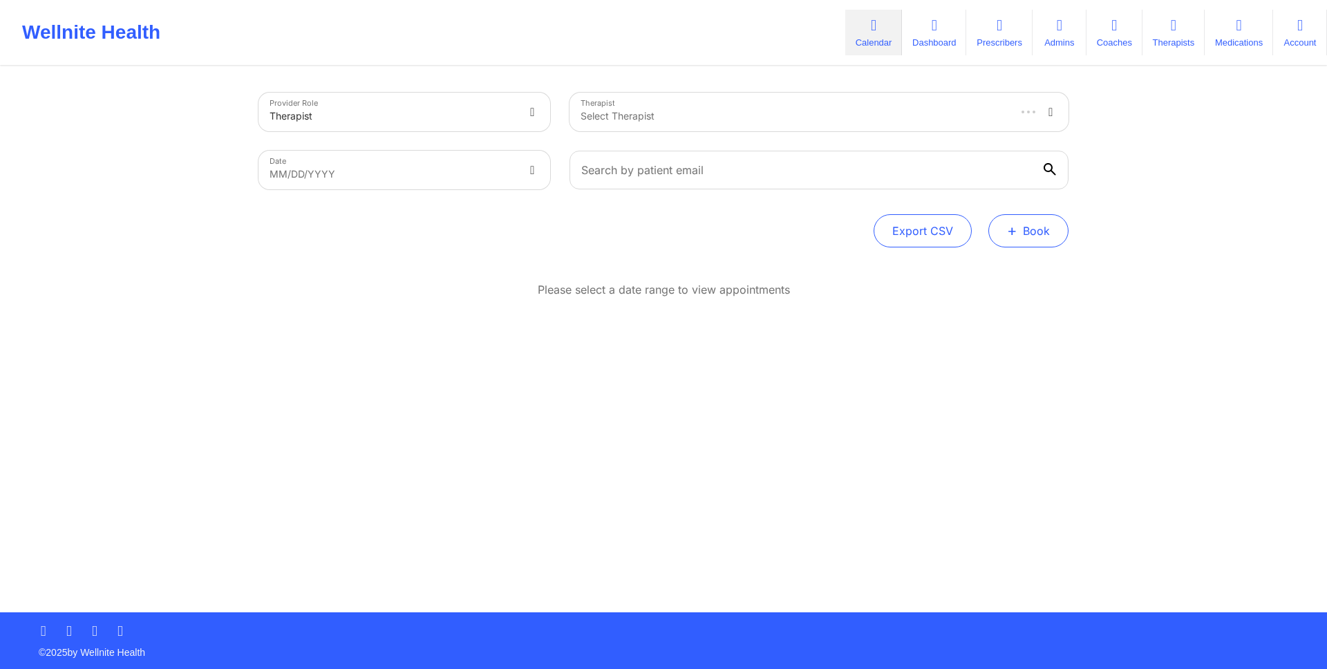
click at [1029, 231] on button "+ Book" at bounding box center [1028, 230] width 80 height 33
click at [978, 296] on button "Doctor Consultation" at bounding box center [1005, 297] width 106 height 22
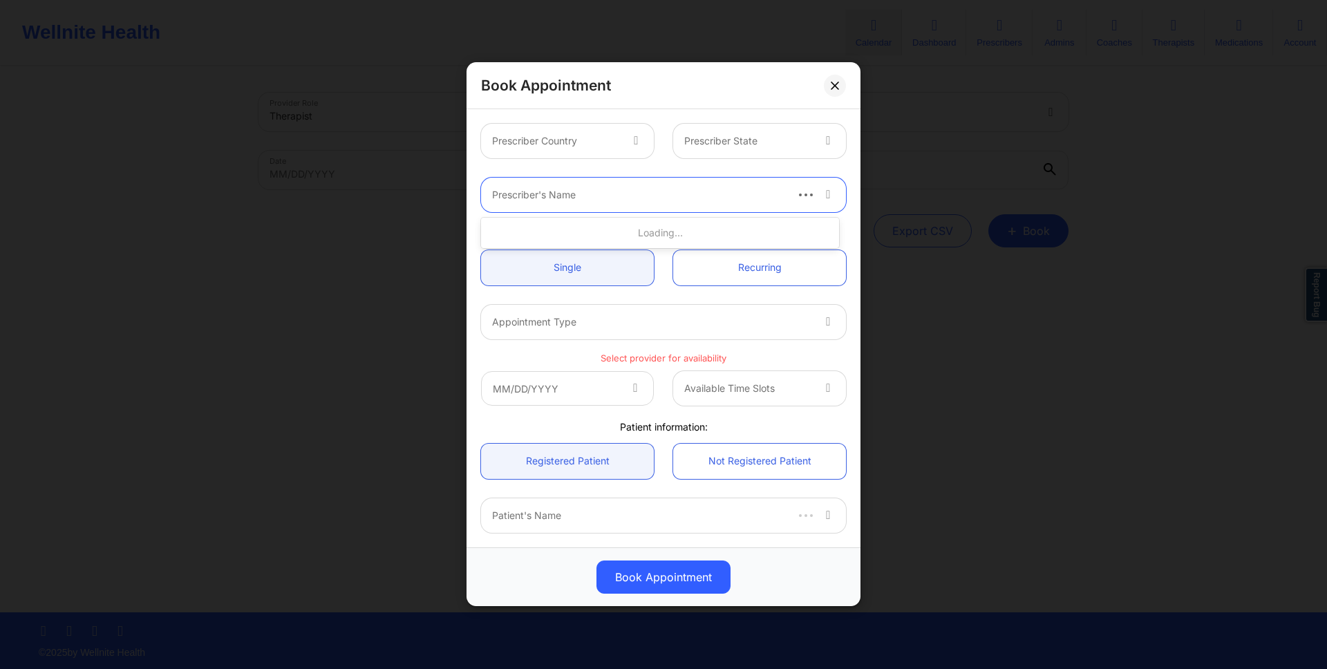
click at [585, 184] on div "Prescriber's Name" at bounding box center [633, 195] width 304 height 35
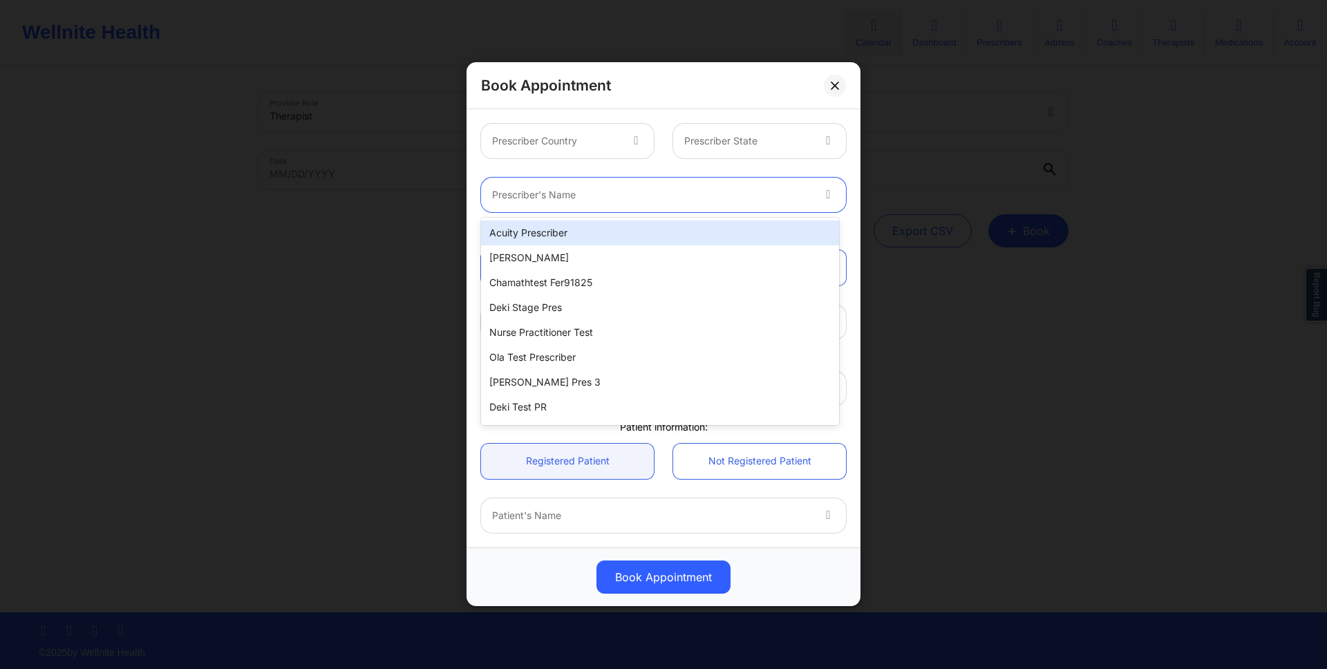
click at [580, 223] on div "Acuity Prescriber" at bounding box center [660, 232] width 358 height 25
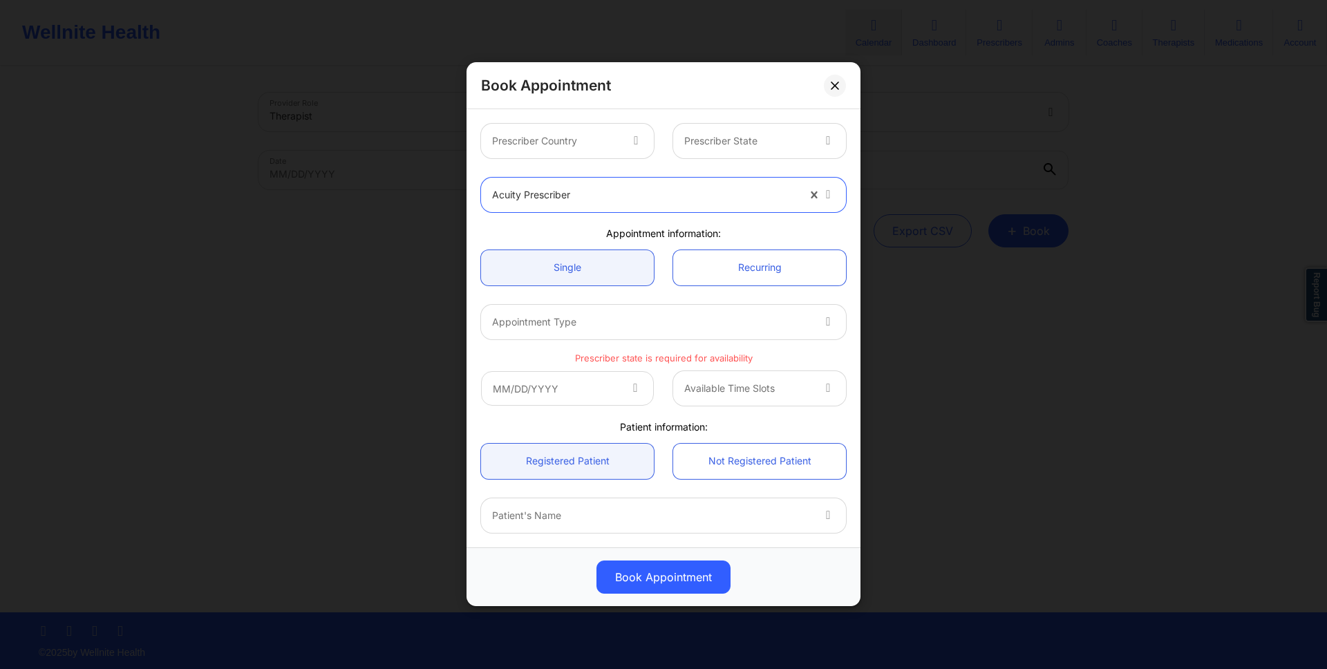
click at [712, 126] on div "Prescriber State" at bounding box center [743, 141] width 140 height 35
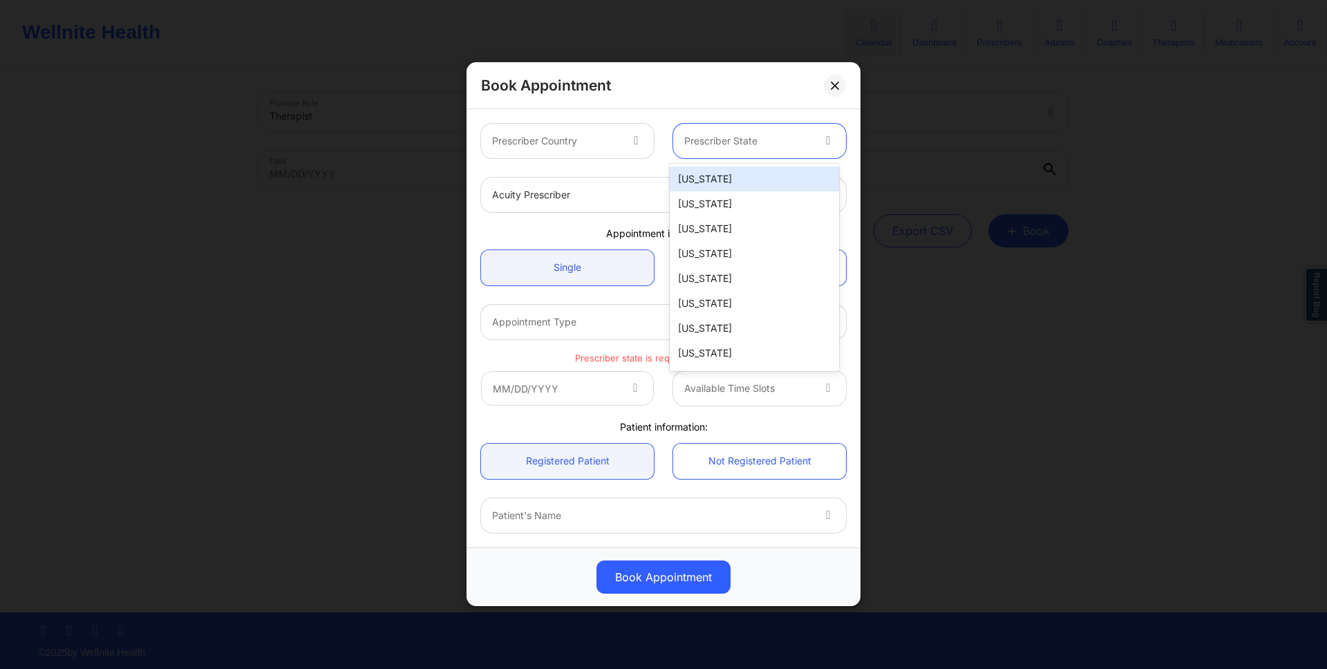
click at [704, 176] on div "[US_STATE]" at bounding box center [754, 179] width 169 height 25
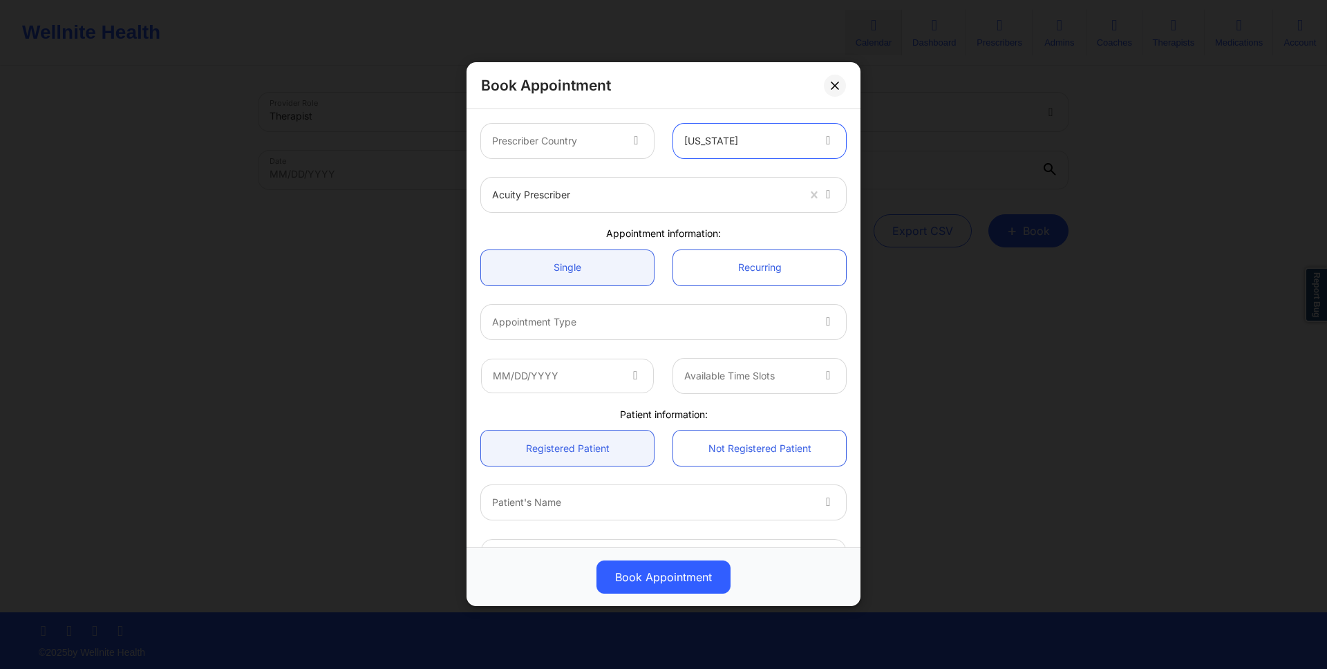
click at [622, 317] on div at bounding box center [651, 322] width 319 height 17
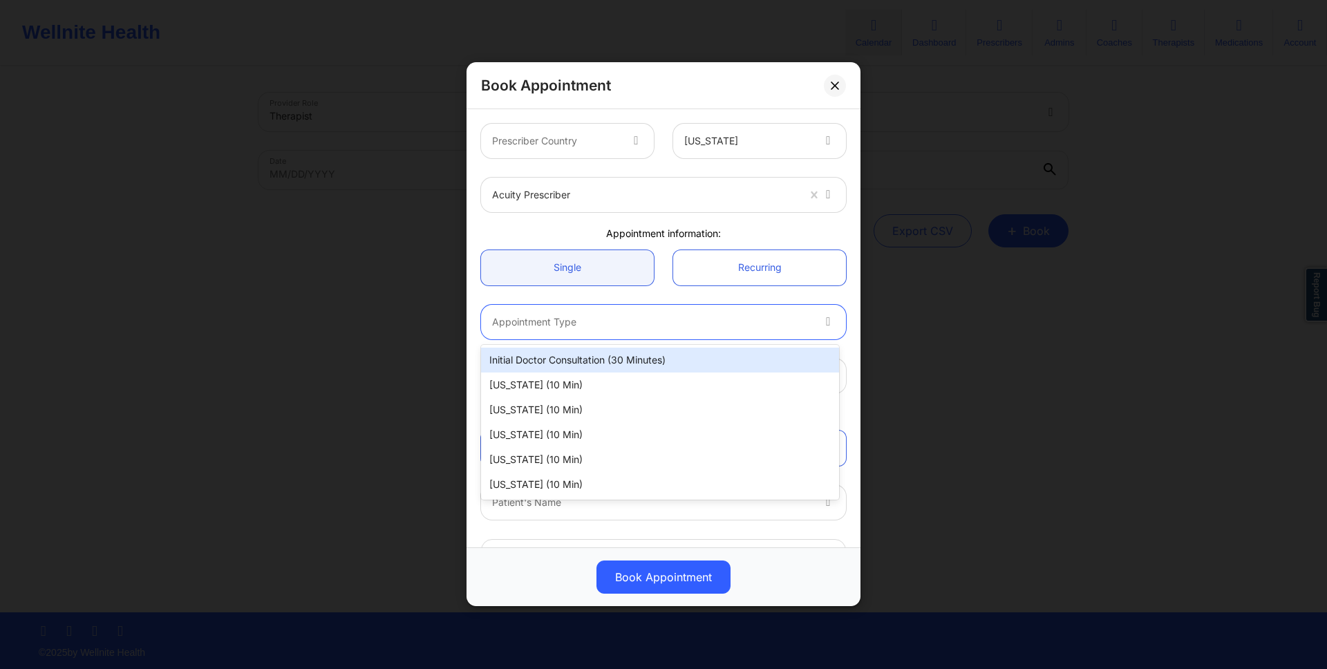
click at [634, 360] on div "Initial doctor consultation (30 minutes)" at bounding box center [660, 360] width 358 height 25
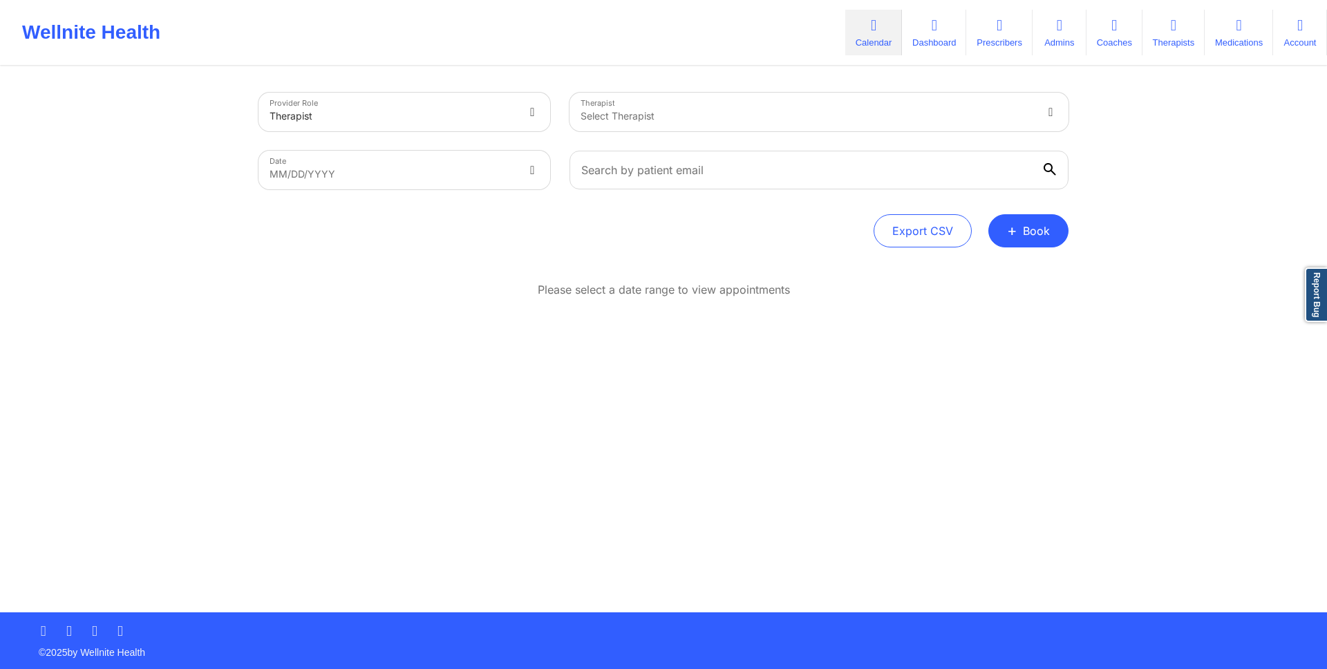
click at [676, 104] on div "Select Therapist" at bounding box center [802, 112] width 466 height 39
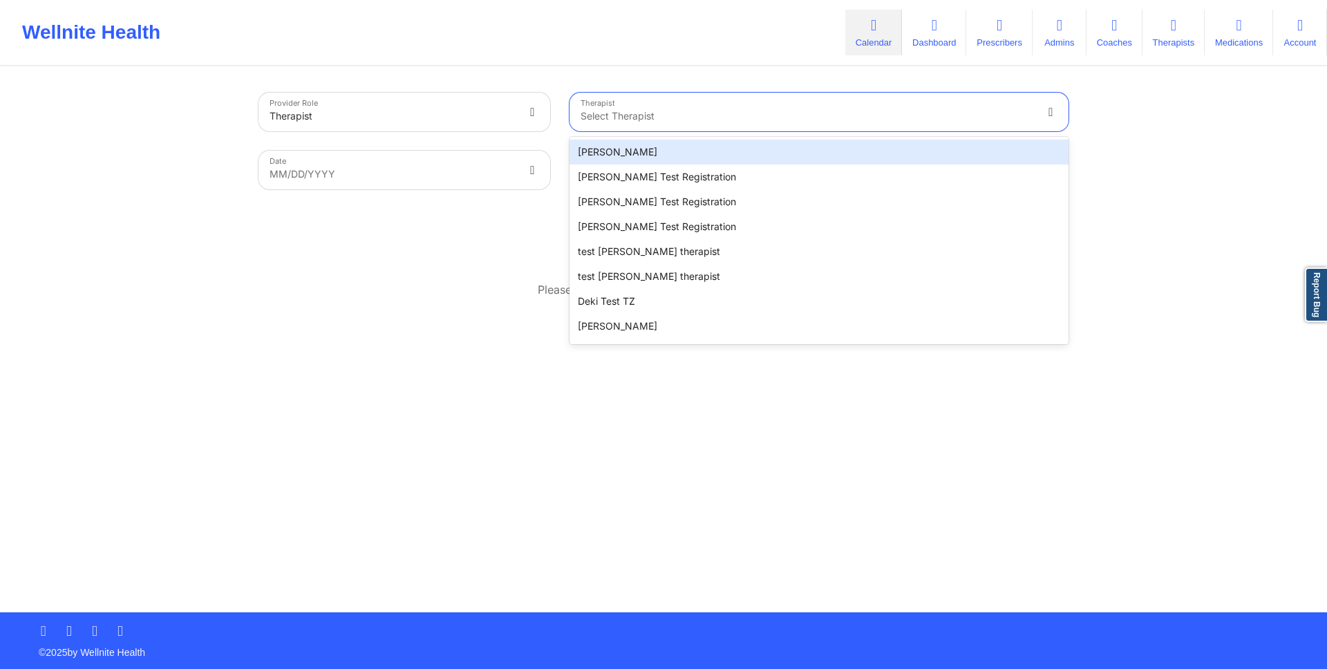
click at [676, 144] on div "[PERSON_NAME]" at bounding box center [818, 152] width 499 height 25
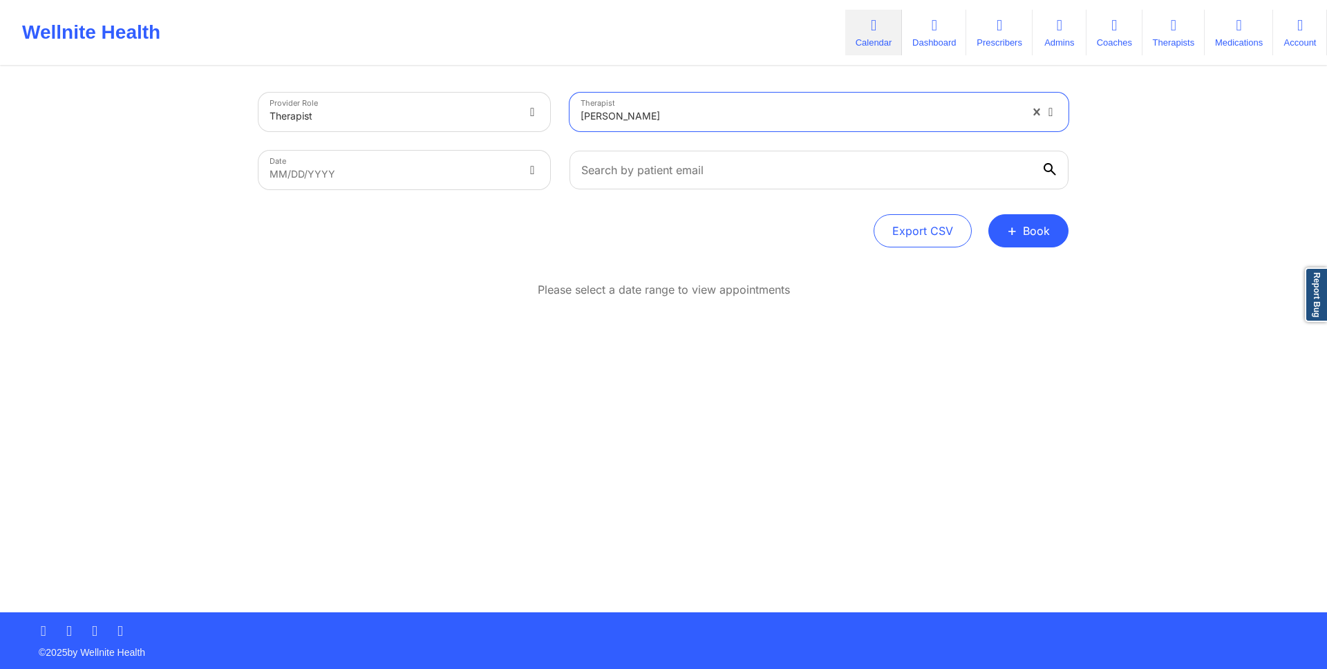
click at [1013, 212] on div "Provider Role Therapist Therapist option [PERSON_NAME], selected. [PERSON_NAME]…" at bounding box center [663, 170] width 810 height 155
click at [1013, 233] on span "+" at bounding box center [1012, 231] width 10 height 8
click at [1013, 286] on button "Doctor Consultation" at bounding box center [1005, 297] width 106 height 22
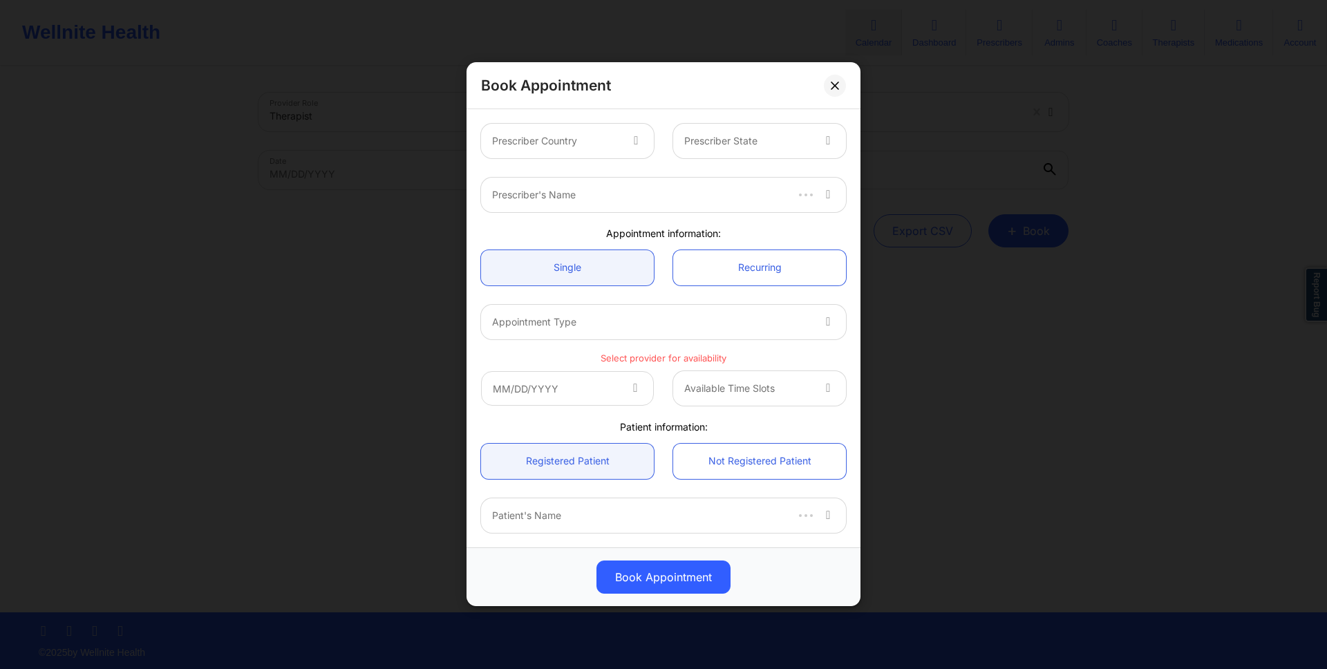
click at [568, 134] on div at bounding box center [555, 141] width 127 height 17
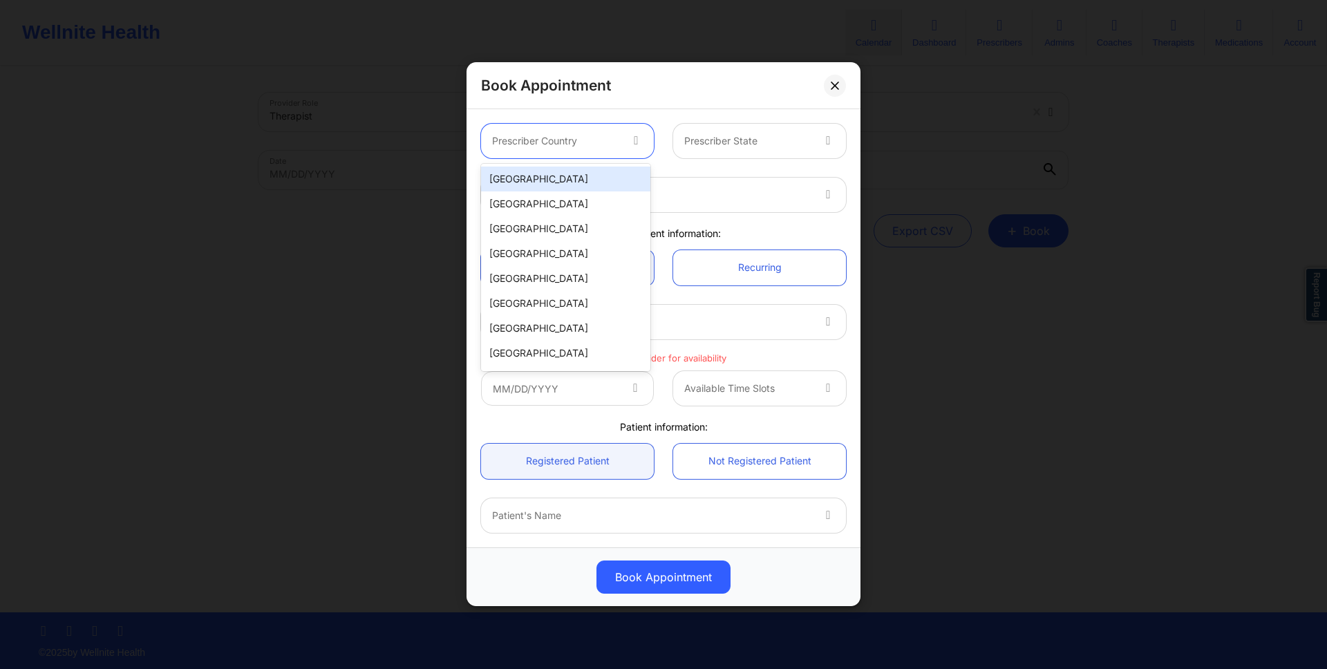
click at [568, 181] on div "[GEOGRAPHIC_DATA]" at bounding box center [565, 179] width 169 height 25
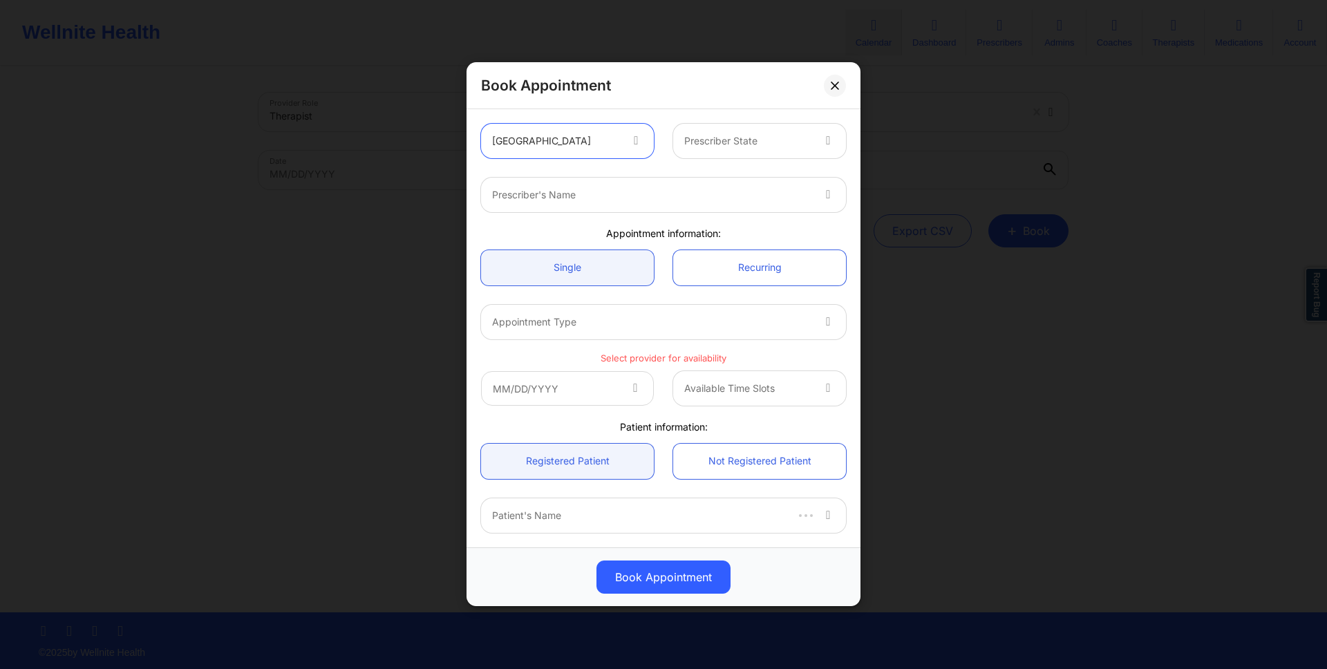
click at [813, 148] on div at bounding box center [829, 141] width 33 height 35
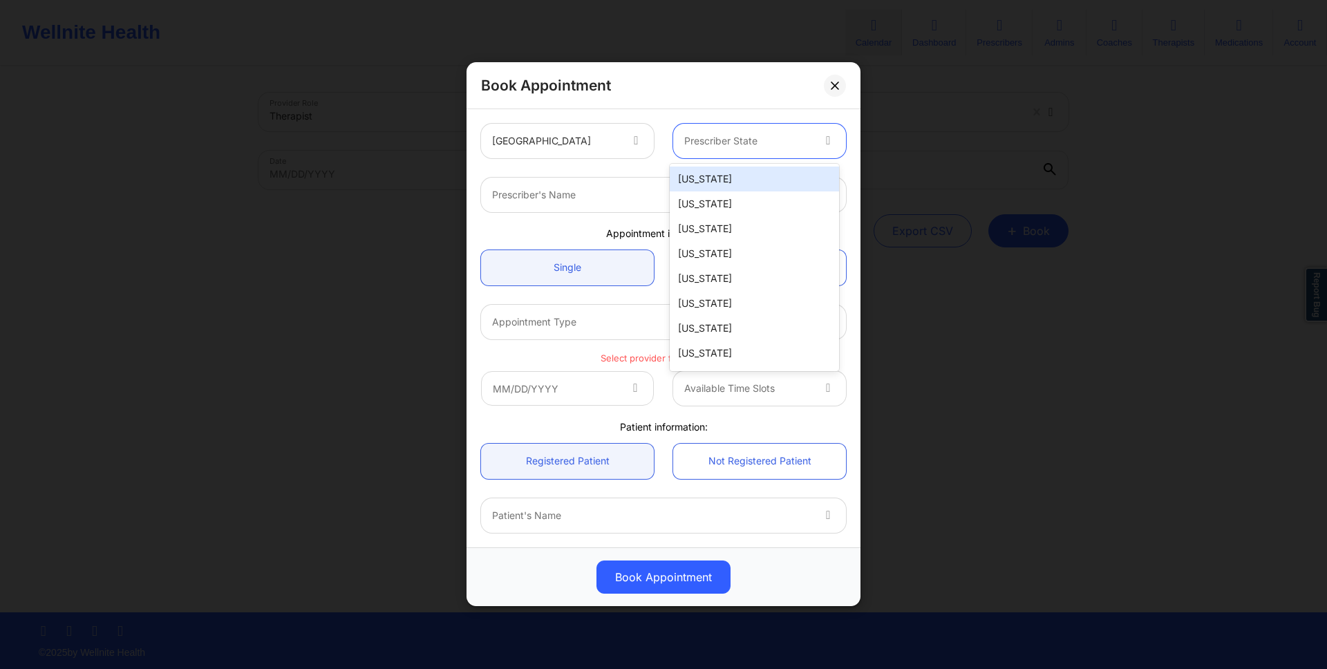
click at [808, 180] on div "[US_STATE]" at bounding box center [754, 179] width 169 height 25
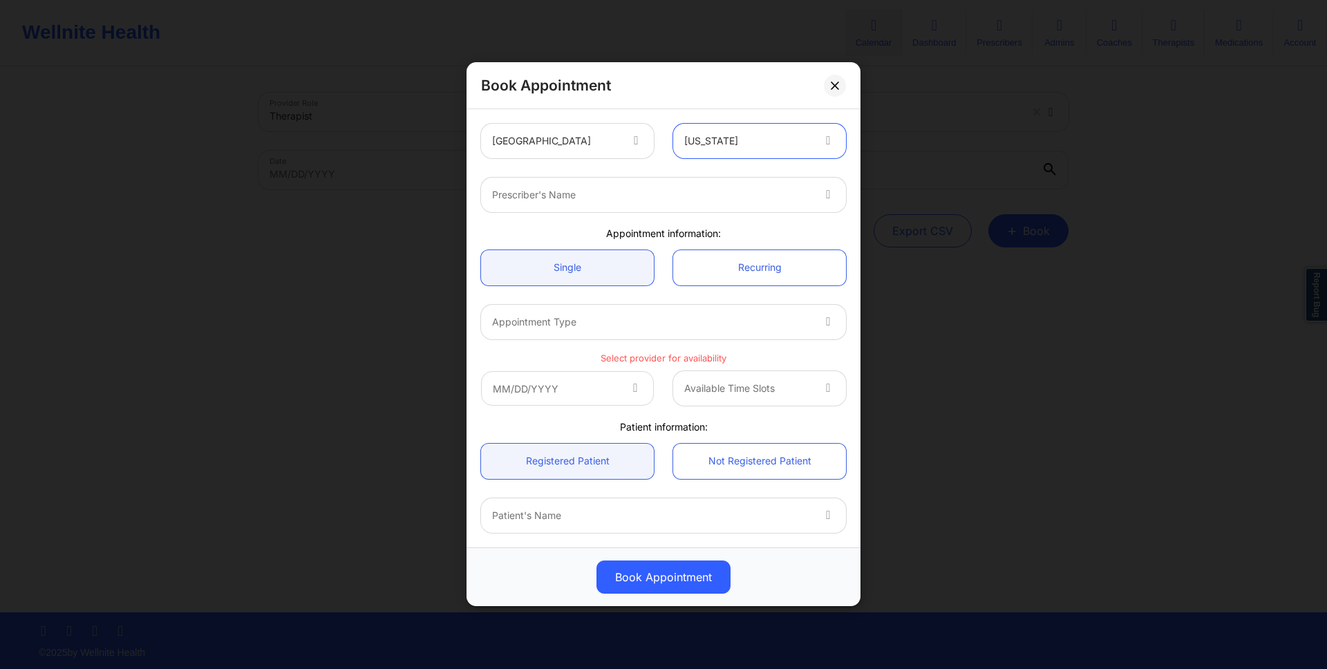
click at [663, 198] on div at bounding box center [651, 195] width 319 height 17
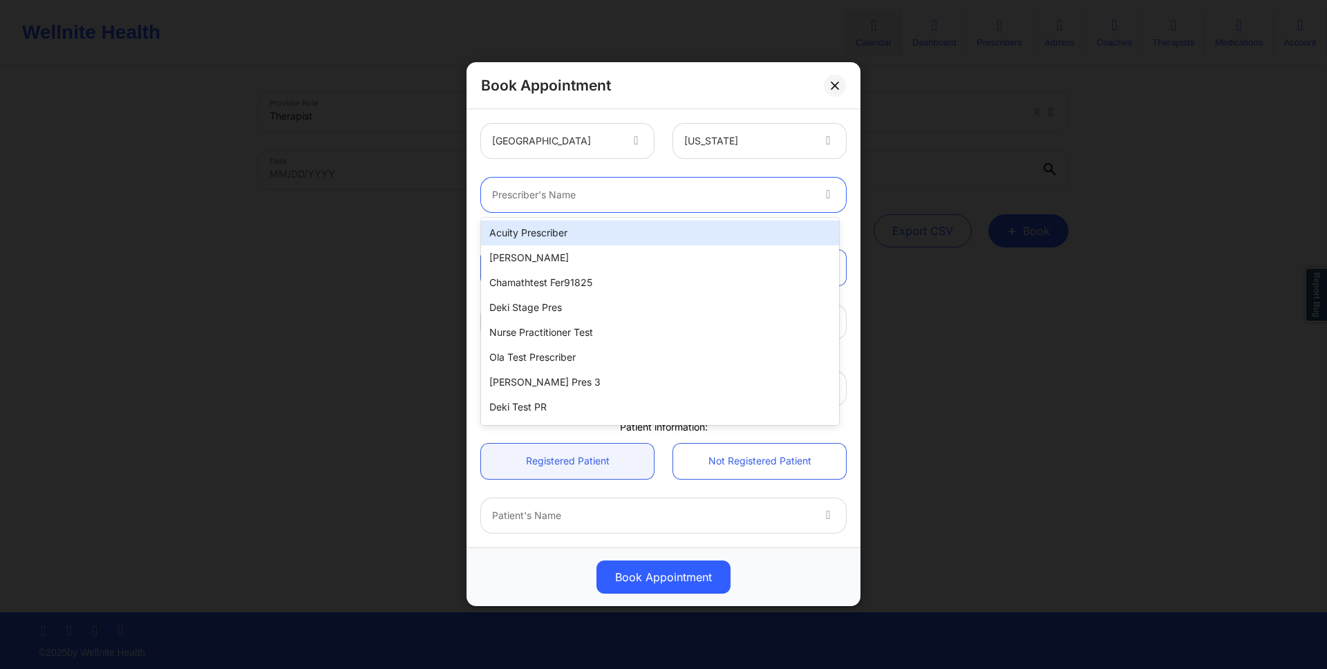
click at [663, 231] on div "Acuity Prescriber" at bounding box center [660, 232] width 358 height 25
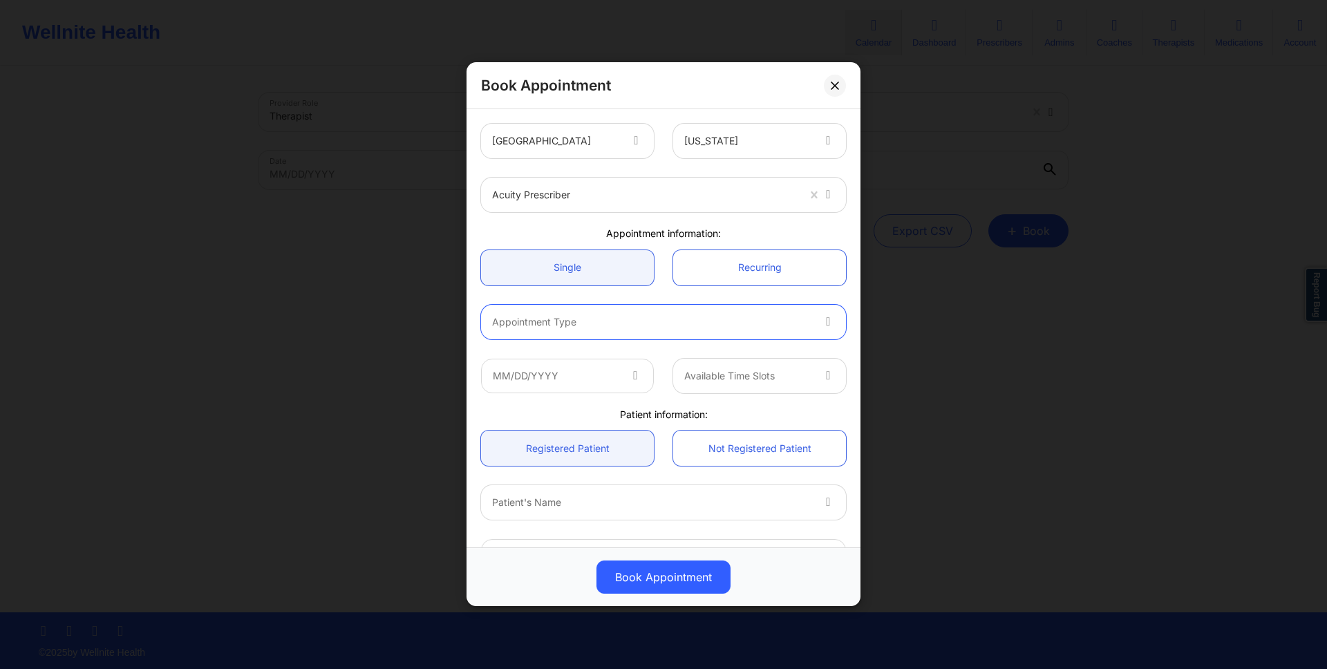
click at [699, 316] on div at bounding box center [651, 322] width 319 height 17
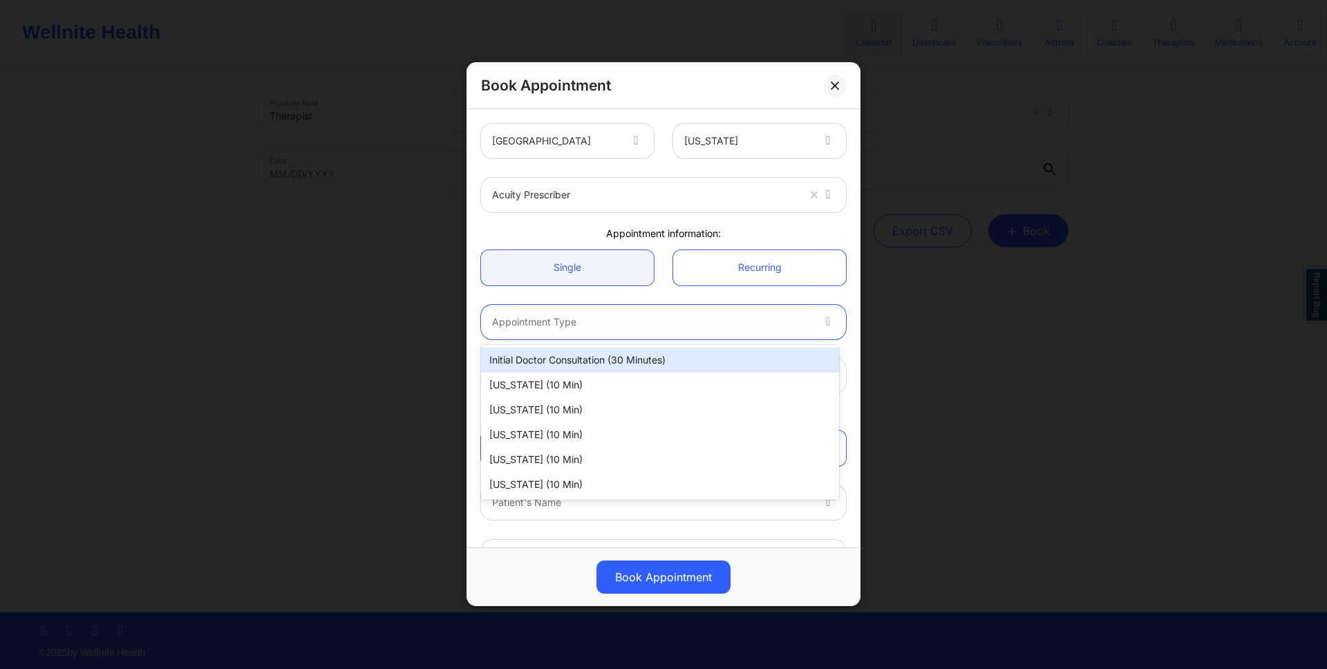
click at [699, 348] on div "Initial doctor consultation (30 minutes)" at bounding box center [660, 360] width 358 height 25
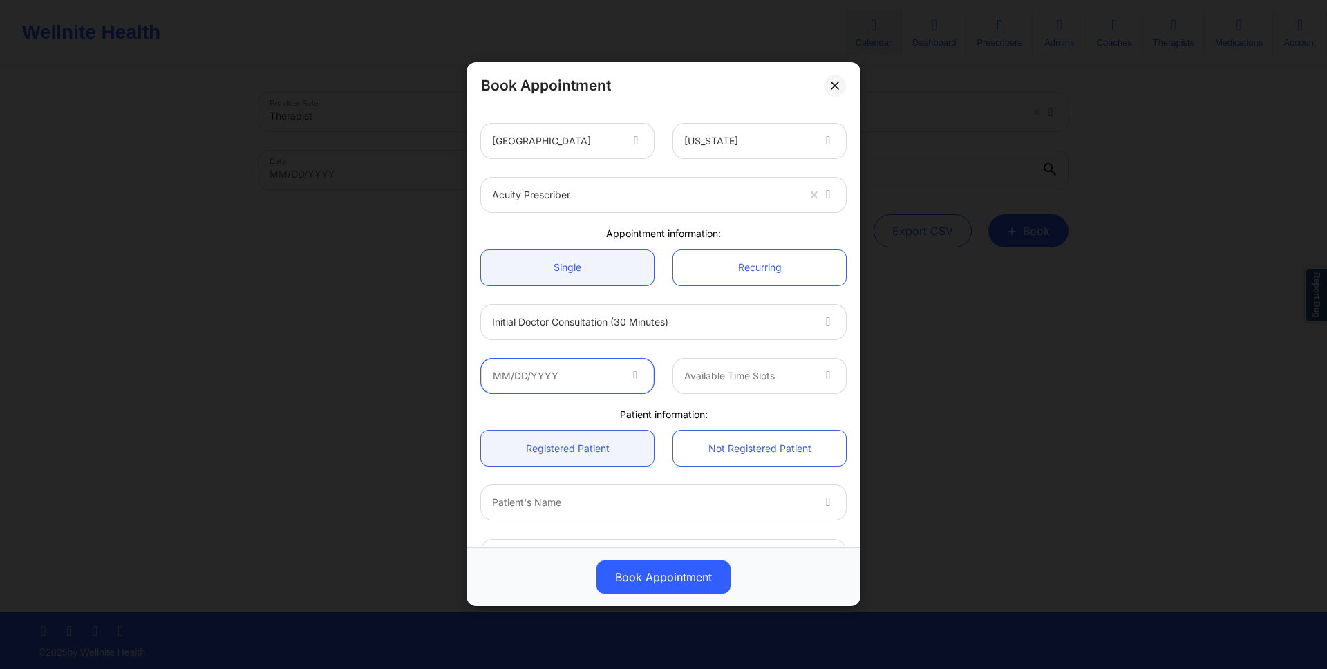
click at [634, 390] on input "text" at bounding box center [567, 376] width 173 height 35
click at [634, 391] on input "text" at bounding box center [567, 376] width 173 height 35
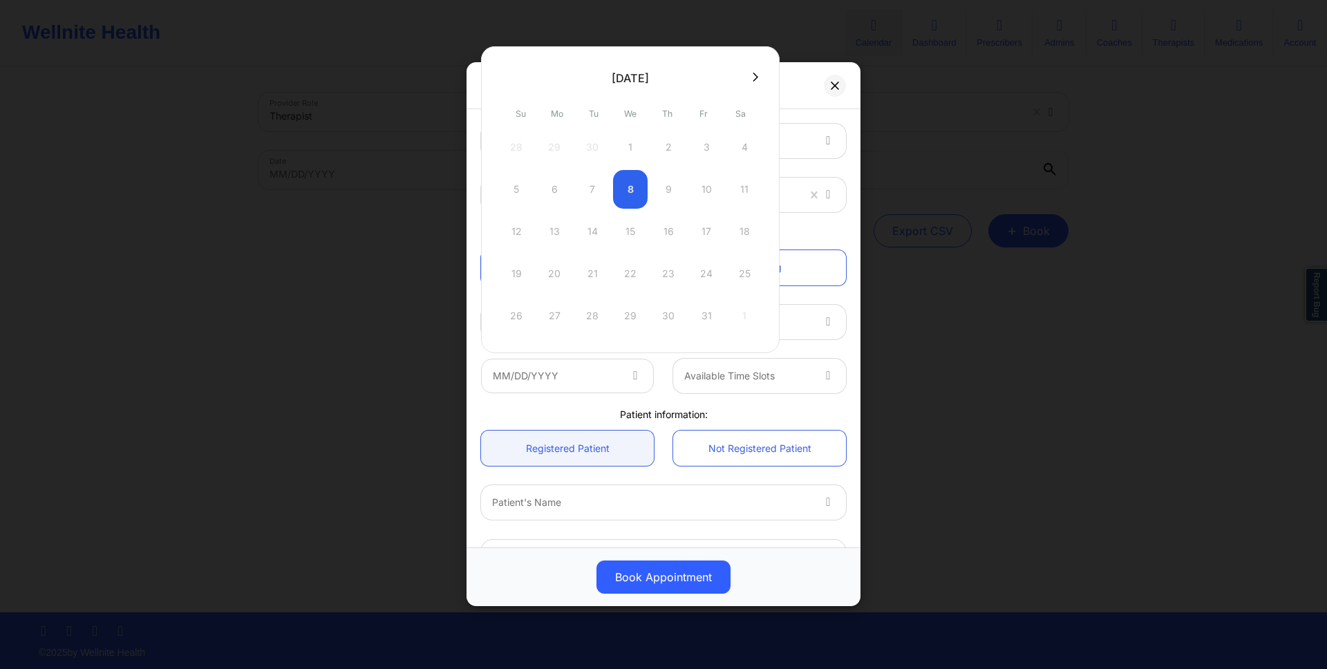
click at [813, 363] on div at bounding box center [829, 376] width 33 height 35
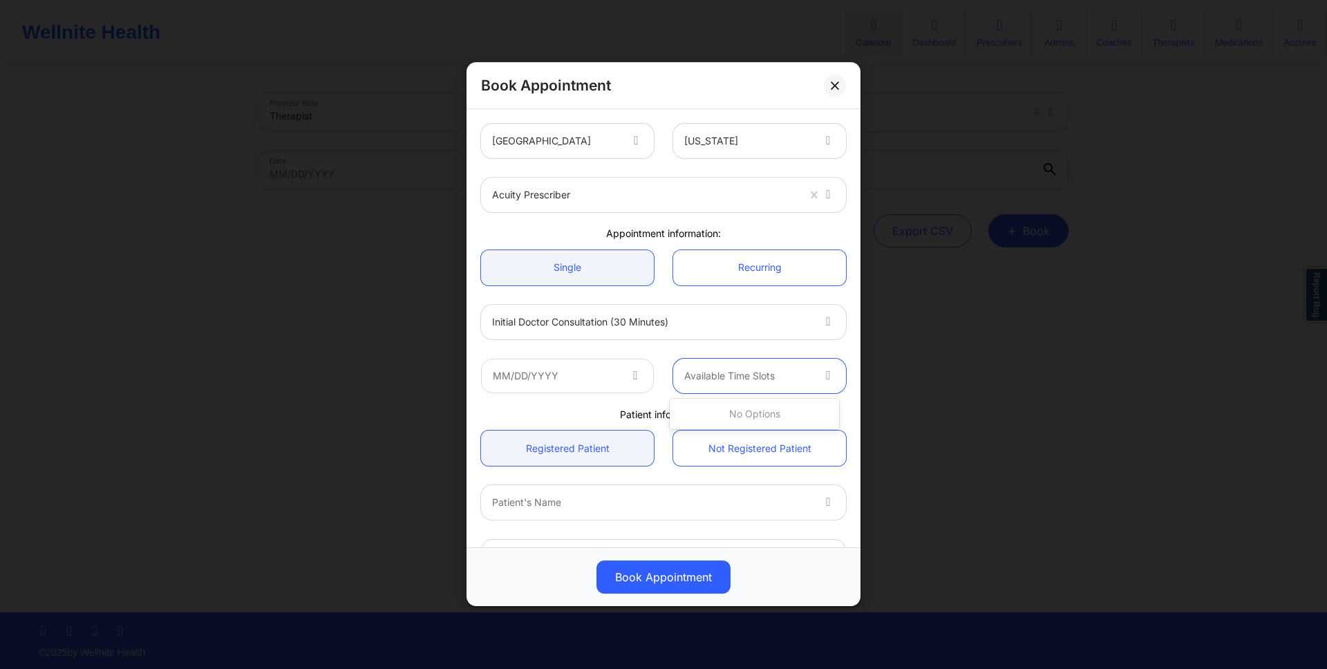
click at [813, 363] on div at bounding box center [829, 376] width 33 height 35
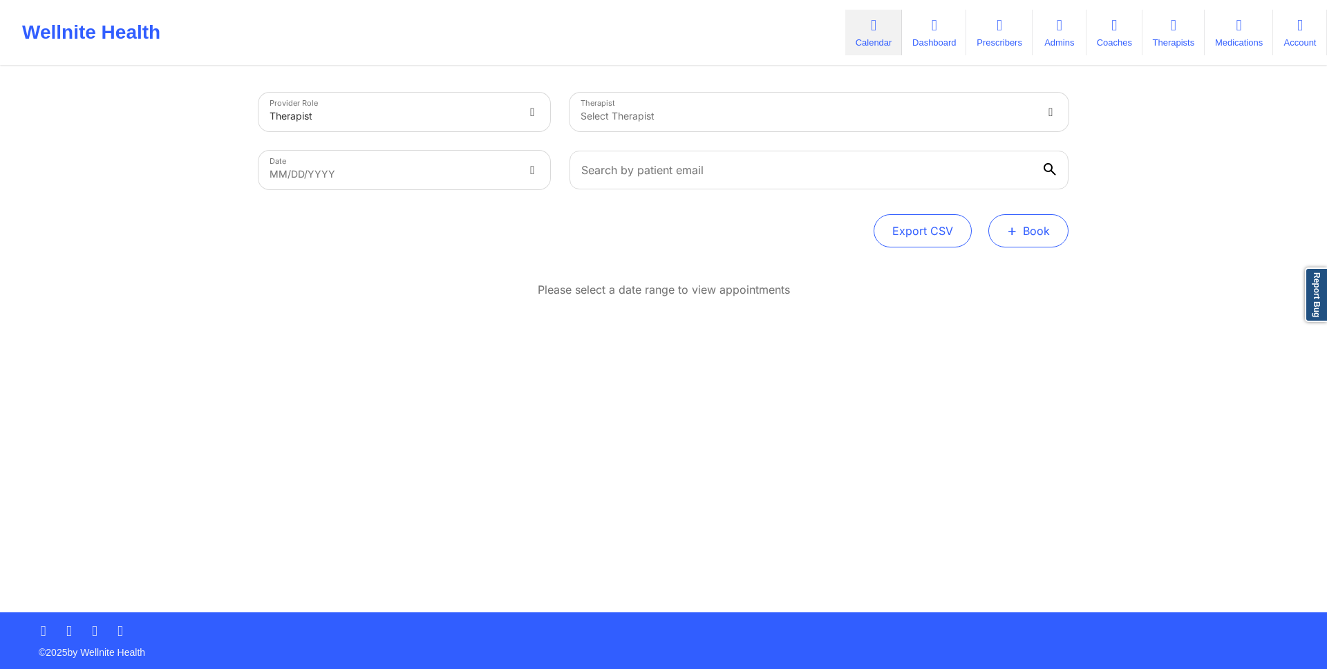
click at [1028, 238] on button "+ Book" at bounding box center [1028, 230] width 80 height 33
click at [978, 295] on button "Doctor Consultation" at bounding box center [1005, 297] width 106 height 22
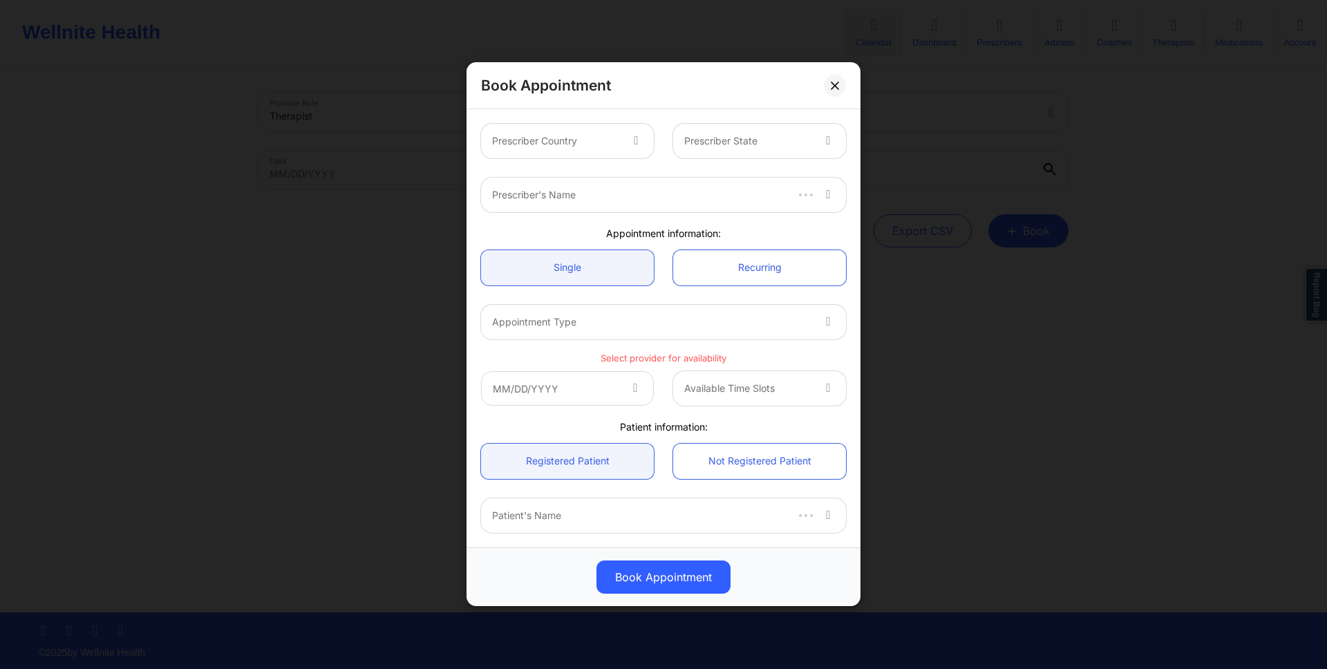
click at [600, 152] on div "Prescriber Country" at bounding box center [551, 141] width 140 height 35
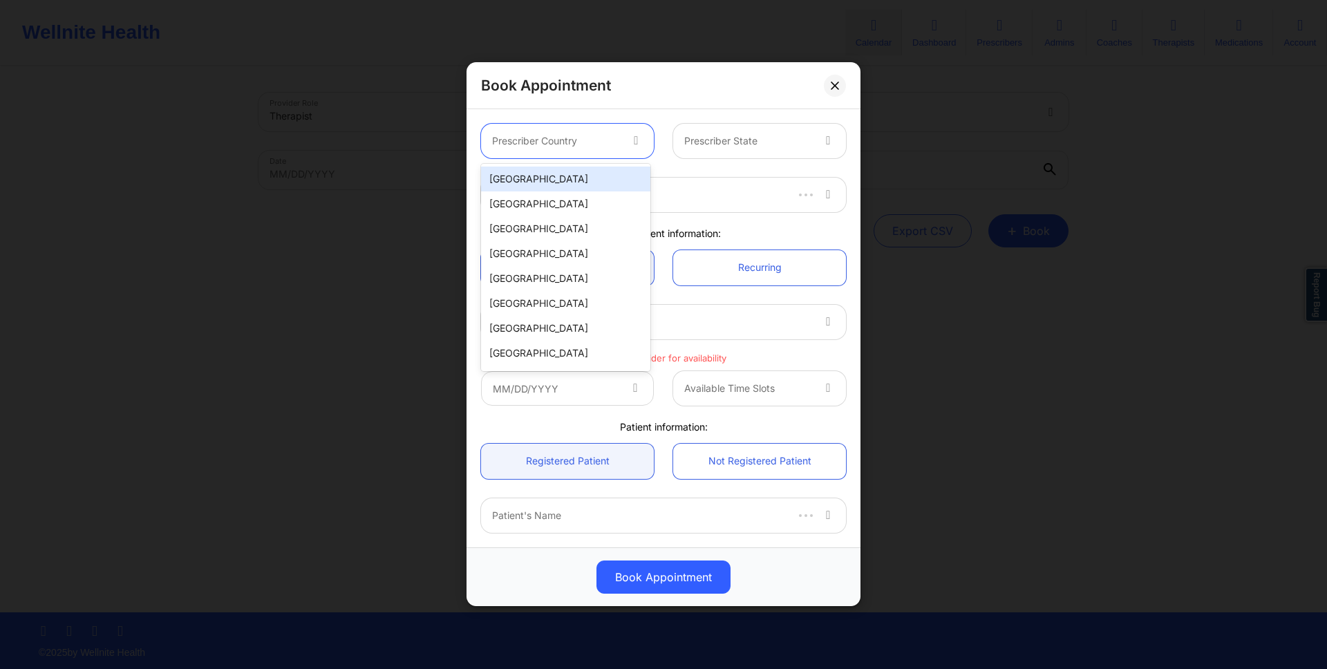
click at [594, 176] on div "[GEOGRAPHIC_DATA]" at bounding box center [565, 179] width 169 height 25
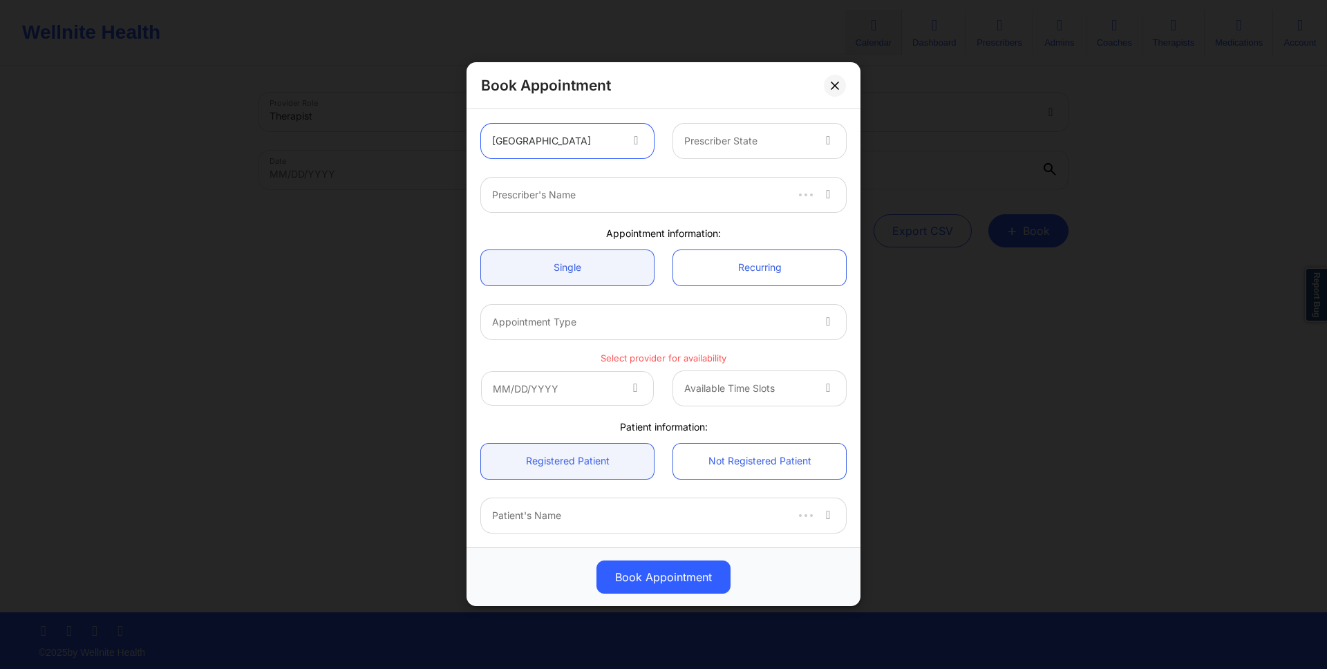
click at [709, 138] on div at bounding box center [747, 141] width 127 height 17
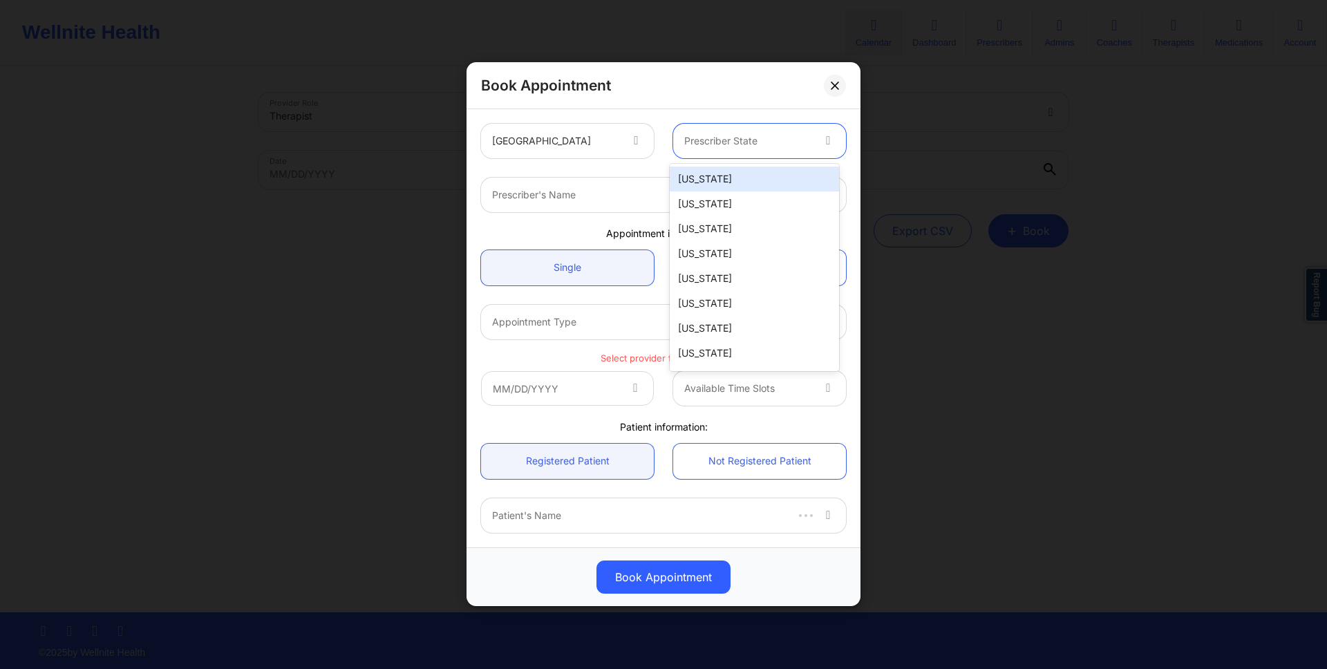
click at [706, 169] on div "[US_STATE]" at bounding box center [754, 179] width 169 height 25
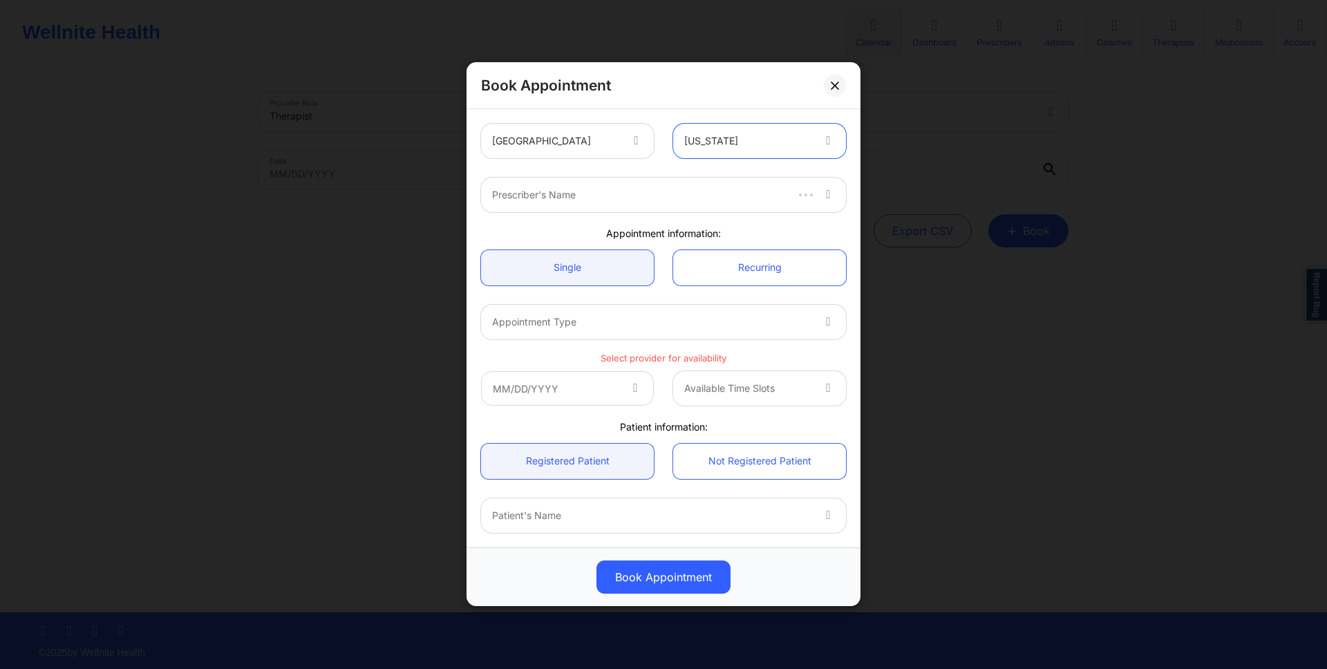
click at [651, 194] on div at bounding box center [638, 195] width 292 height 17
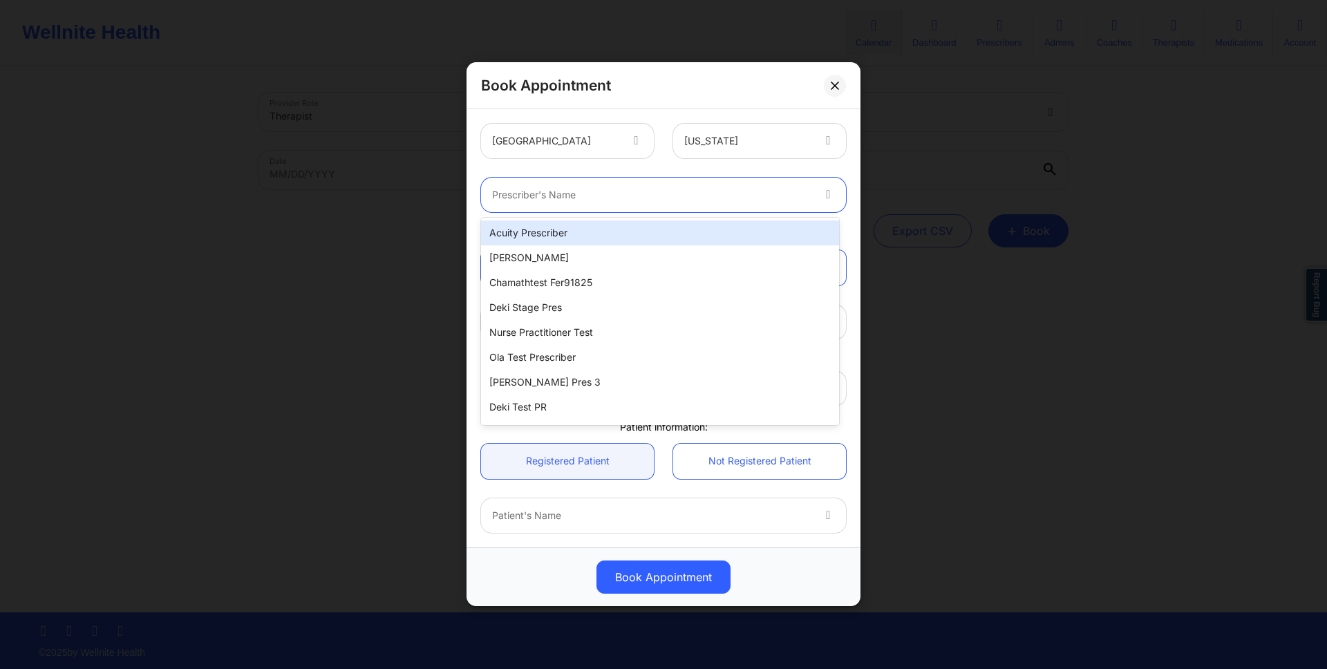
click at [622, 230] on div "Acuity Prescriber" at bounding box center [660, 232] width 358 height 25
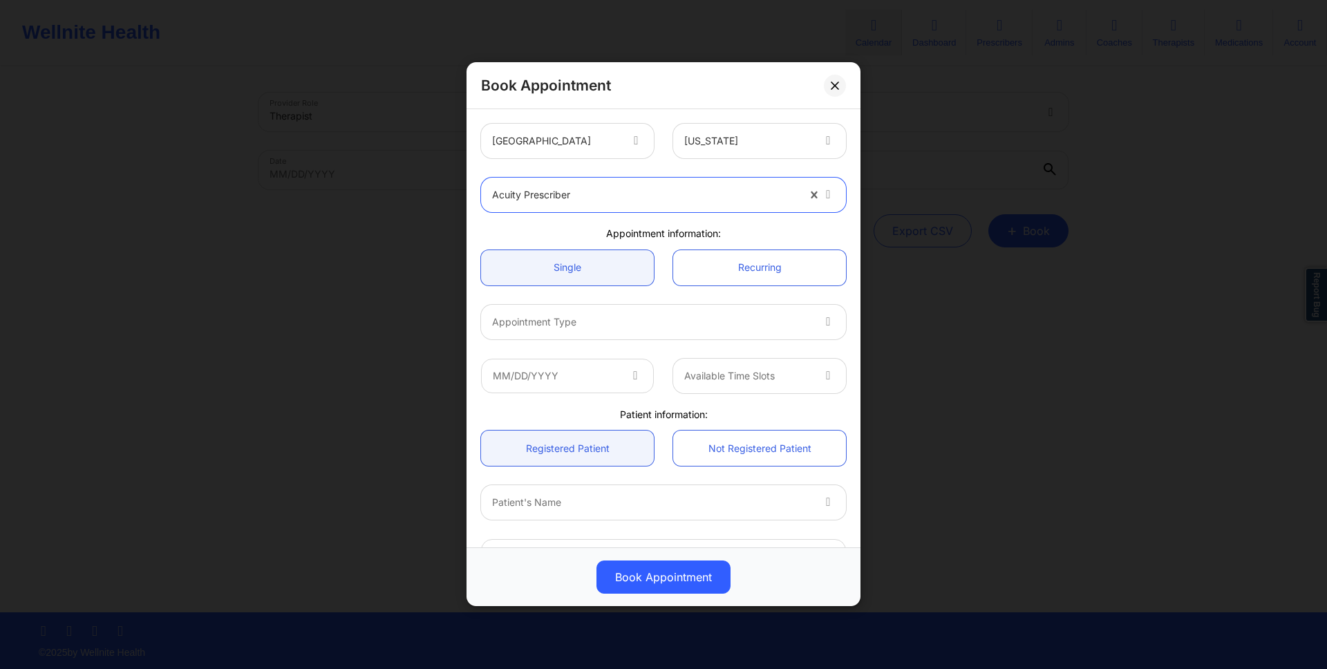
click at [675, 328] on div at bounding box center [651, 322] width 319 height 17
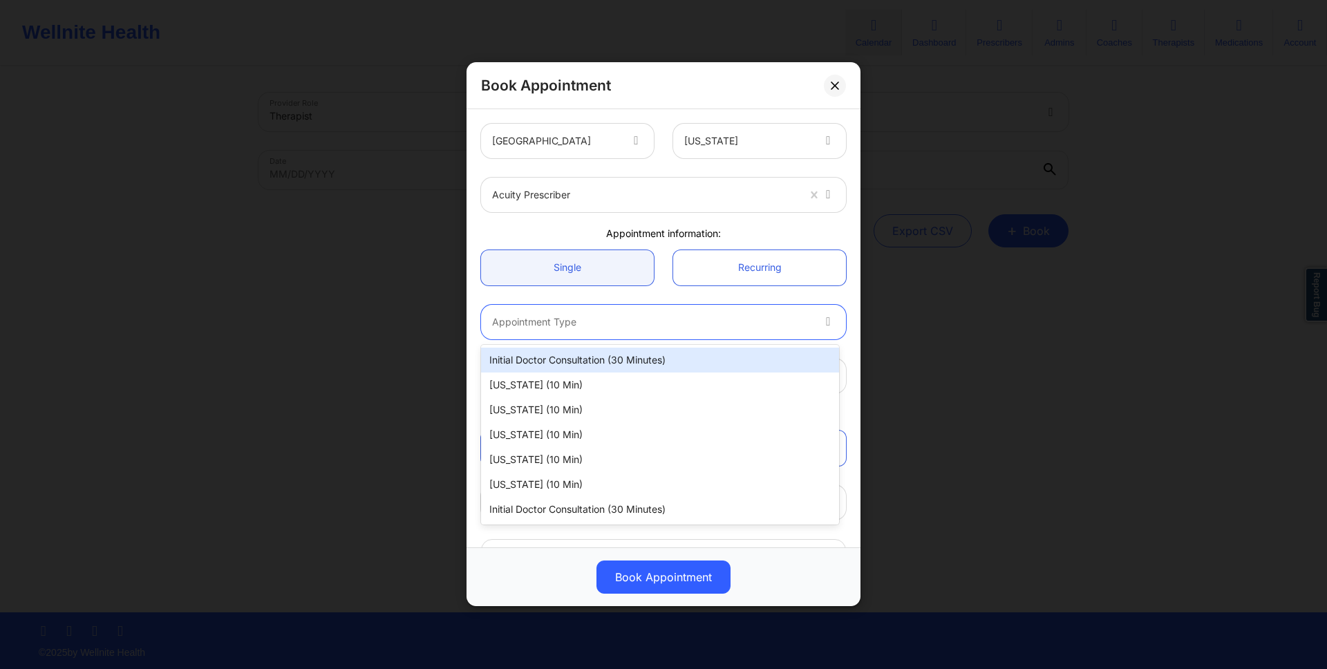
click at [665, 351] on div "Initial doctor consultation (30 minutes)" at bounding box center [660, 360] width 358 height 25
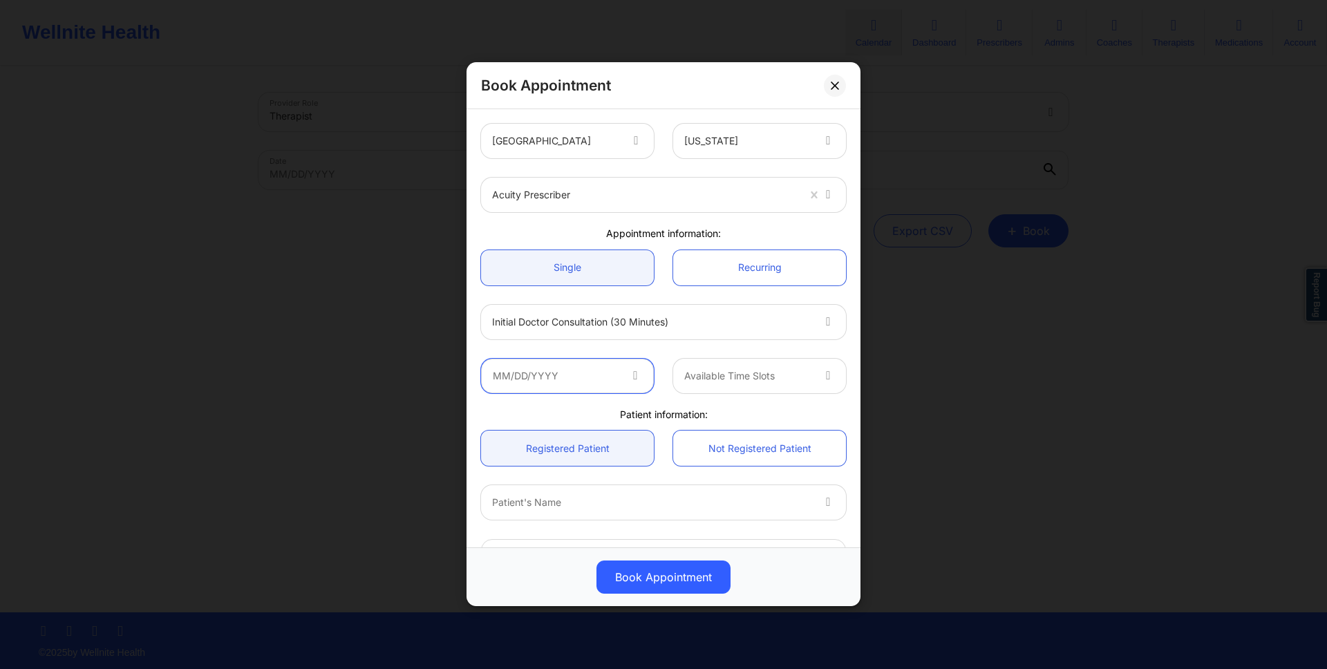
click at [559, 381] on input "text" at bounding box center [567, 376] width 173 height 35
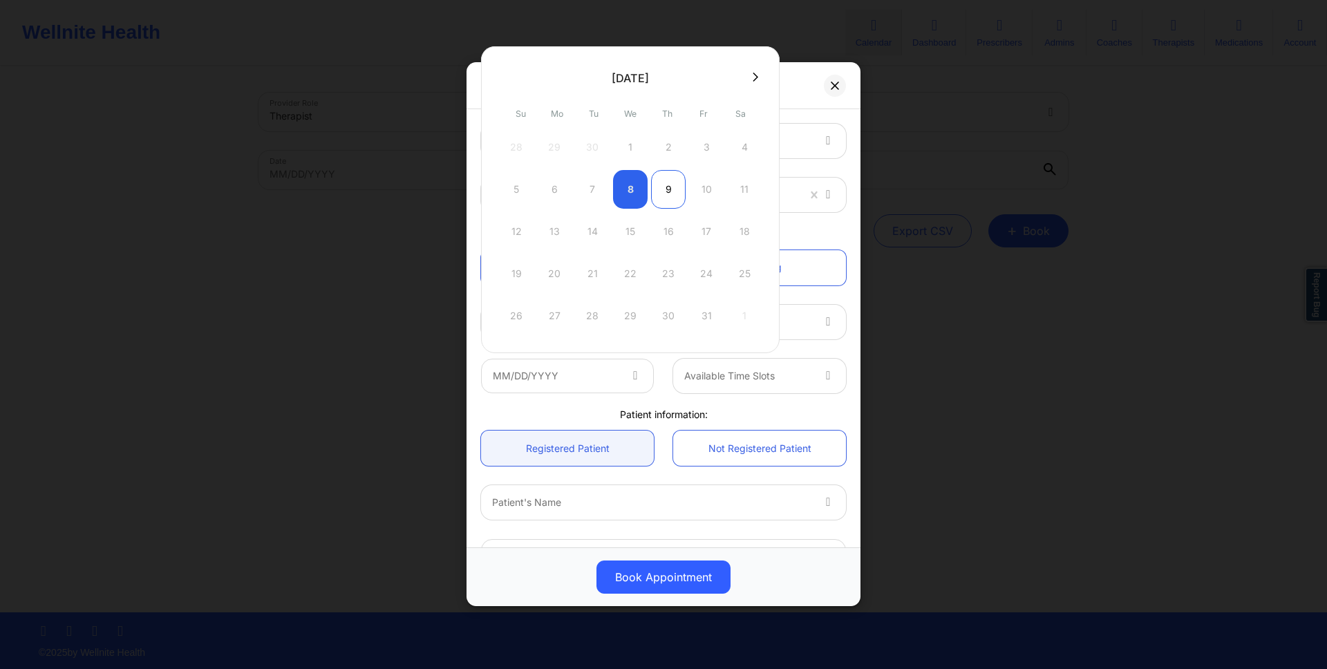
click at [658, 178] on div "9" at bounding box center [668, 189] width 35 height 39
type input "[DATE]"
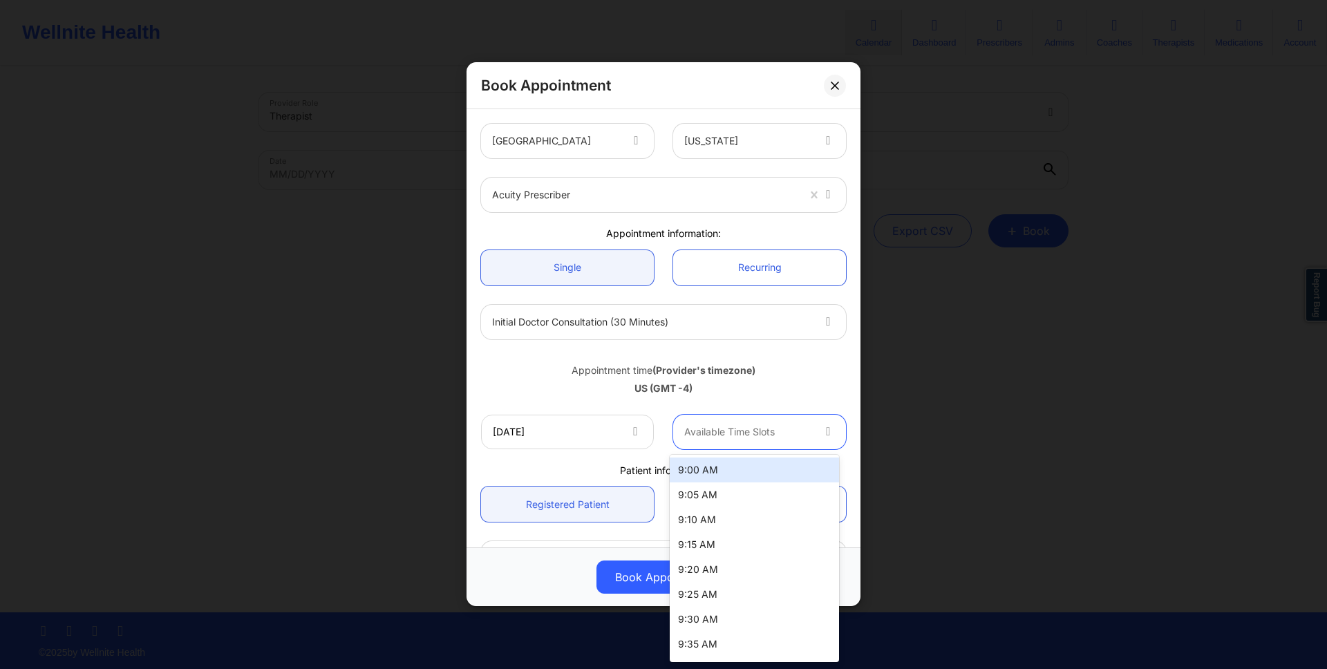
click at [745, 431] on div at bounding box center [747, 432] width 127 height 17
click at [744, 471] on div "9:00 AM" at bounding box center [754, 469] width 169 height 25
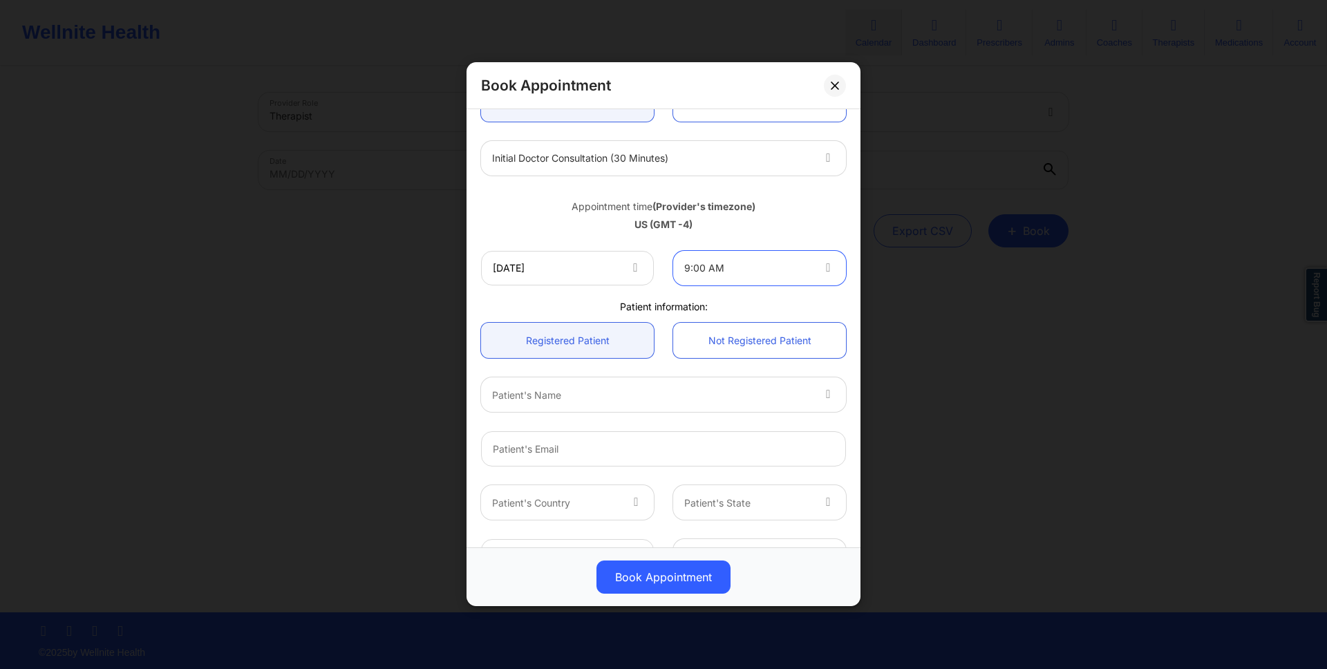
scroll to position [279, 0]
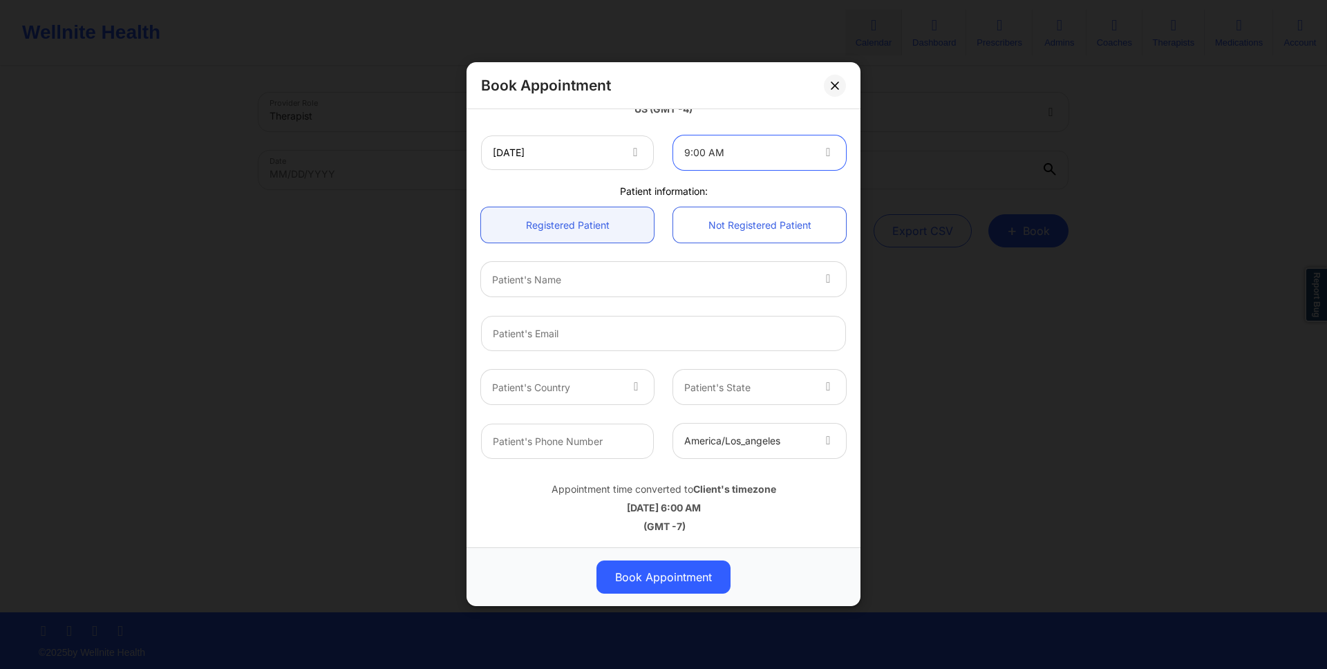
click at [670, 280] on div at bounding box center [651, 280] width 319 height 17
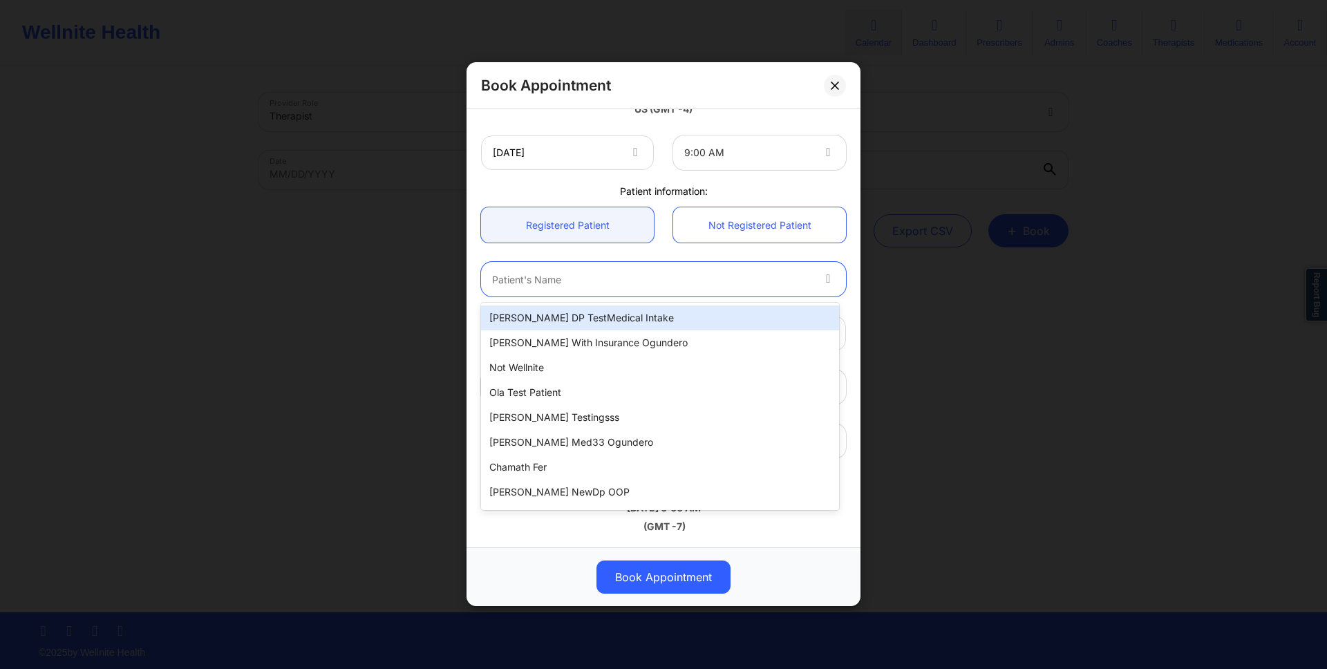
click at [661, 314] on div "[PERSON_NAME] DP TestMedical Intake" at bounding box center [660, 317] width 358 height 25
type input "[EMAIL_ADDRESS][DOMAIN_NAME]"
type input "[PHONE_NUMBER]"
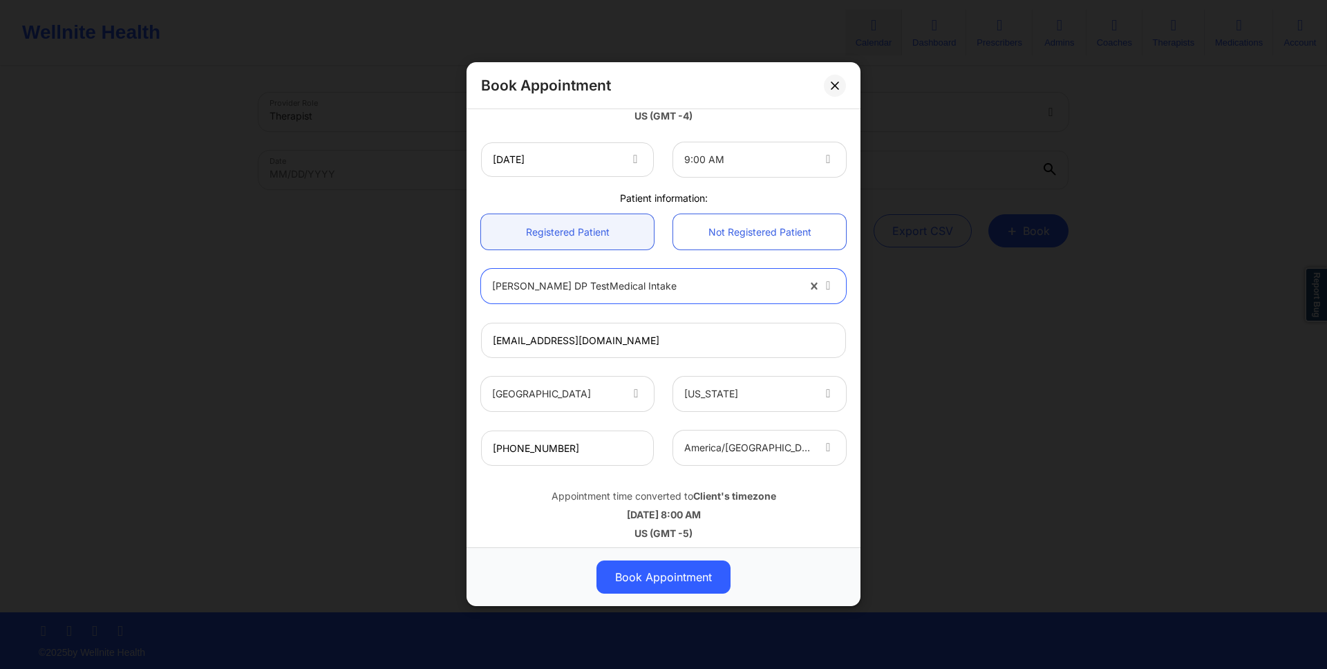
scroll to position [271, 0]
click at [683, 573] on button "Book Appointment" at bounding box center [663, 577] width 134 height 33
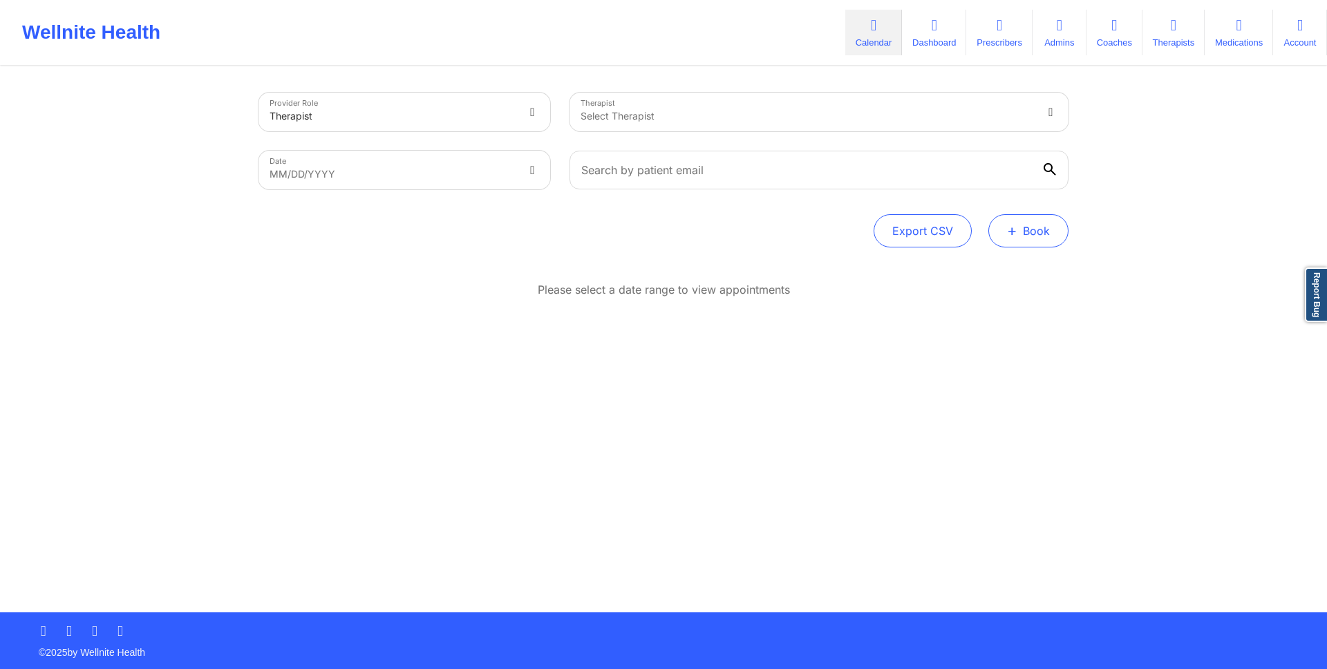
click at [1028, 240] on button "+ Book" at bounding box center [1028, 230] width 80 height 33
click at [1028, 295] on button "Doctor Consultation" at bounding box center [1005, 297] width 106 height 22
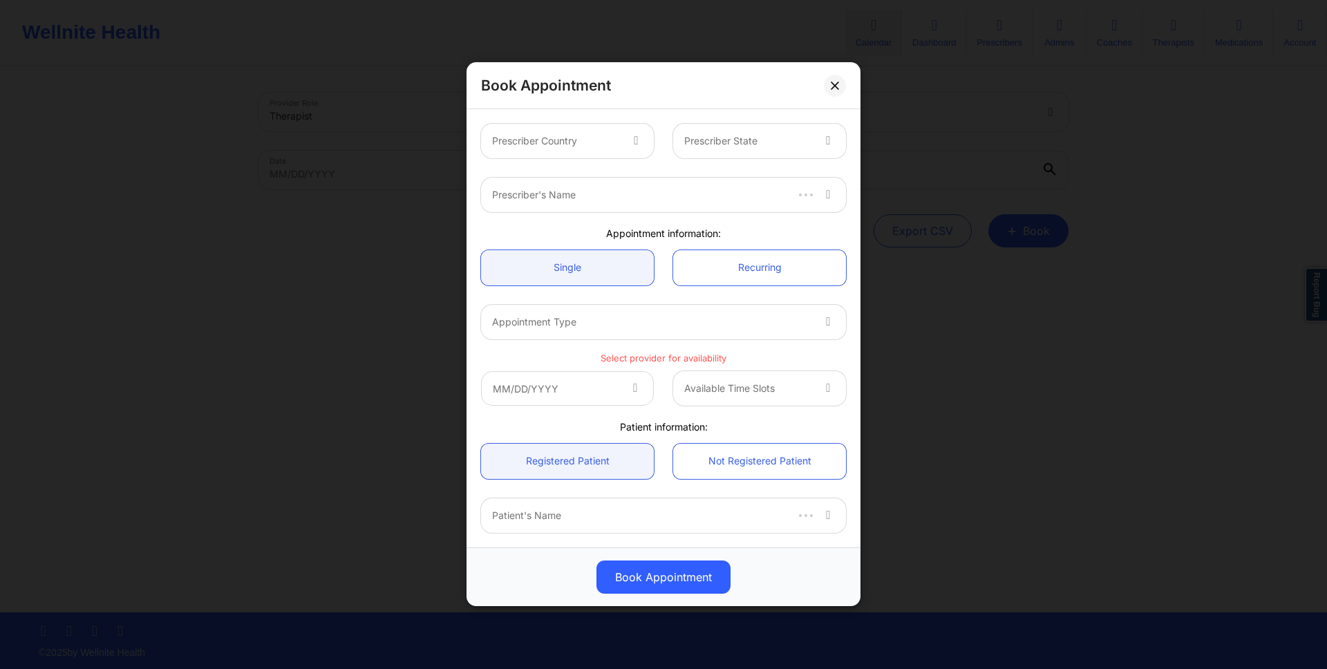
click at [629, 133] on icon at bounding box center [636, 139] width 14 height 12
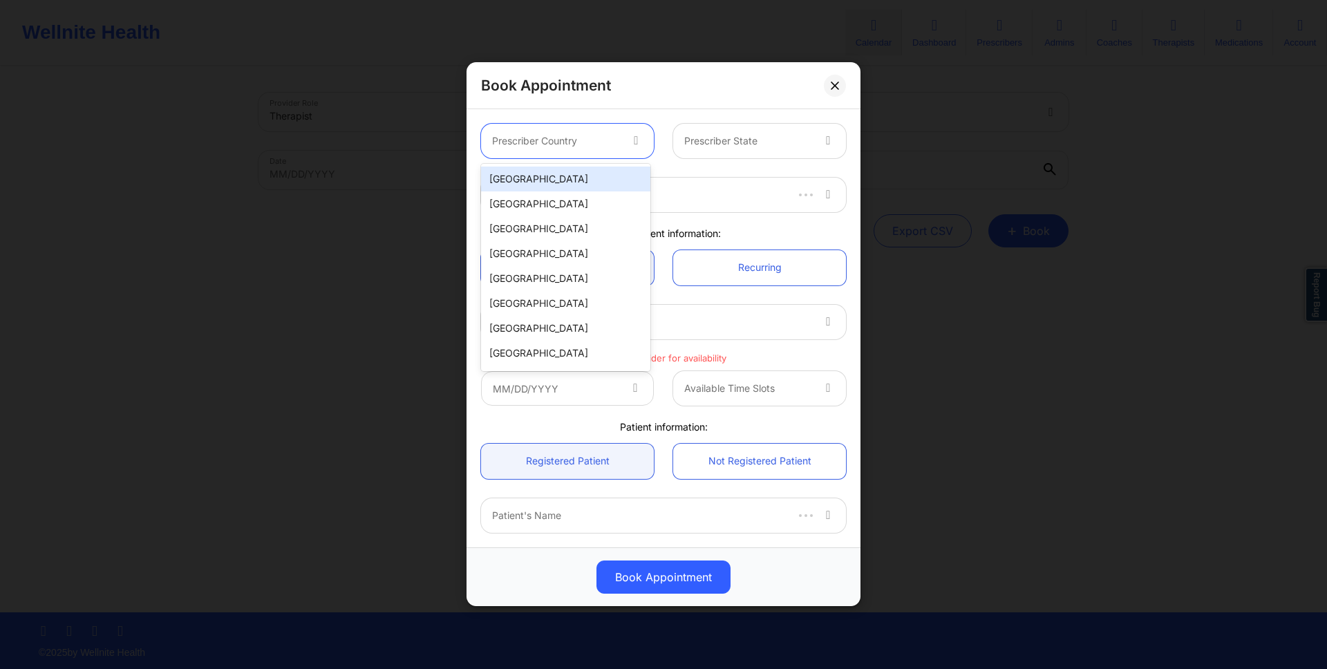
click at [608, 177] on div "[GEOGRAPHIC_DATA]" at bounding box center [565, 179] width 169 height 25
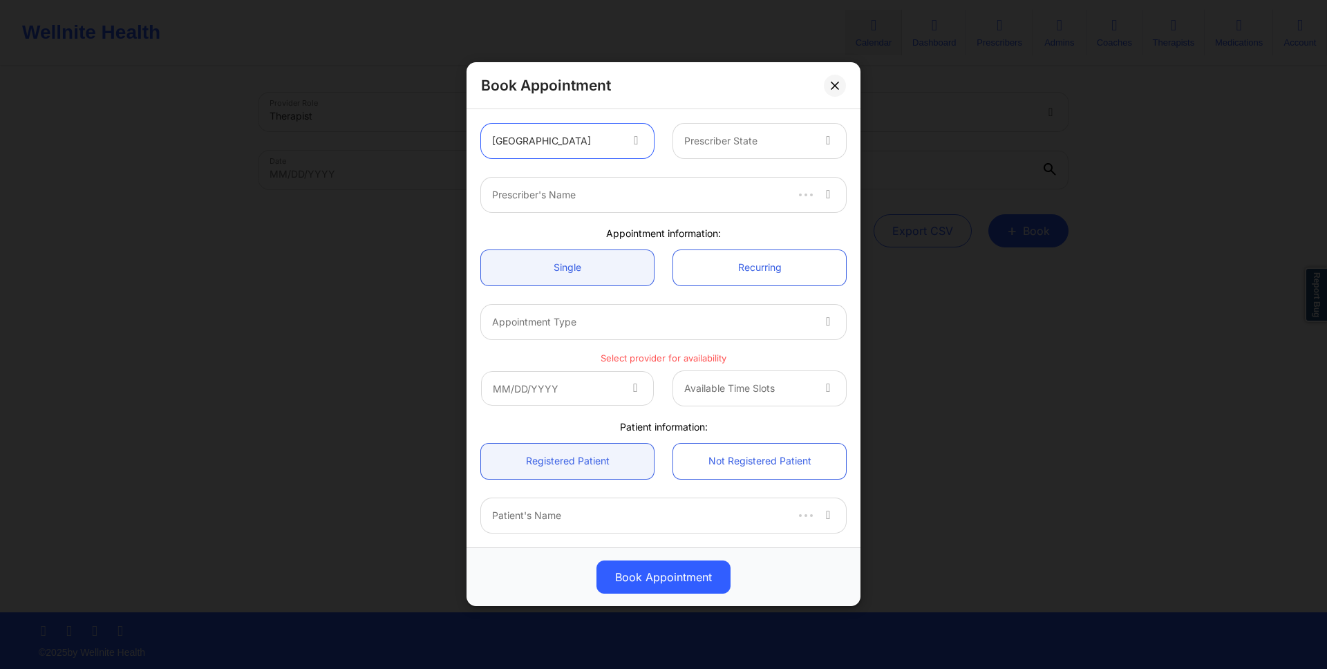
click at [753, 148] on div at bounding box center [747, 141] width 127 height 17
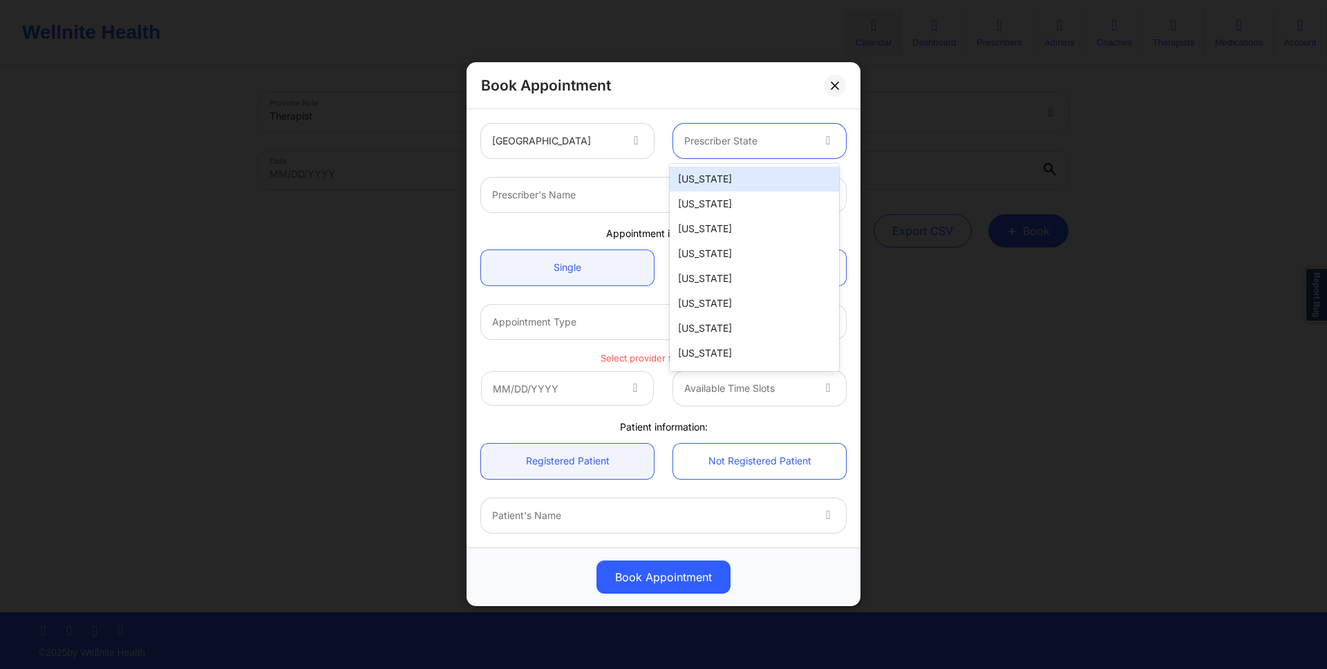
click at [753, 173] on div "[US_STATE]" at bounding box center [754, 179] width 169 height 25
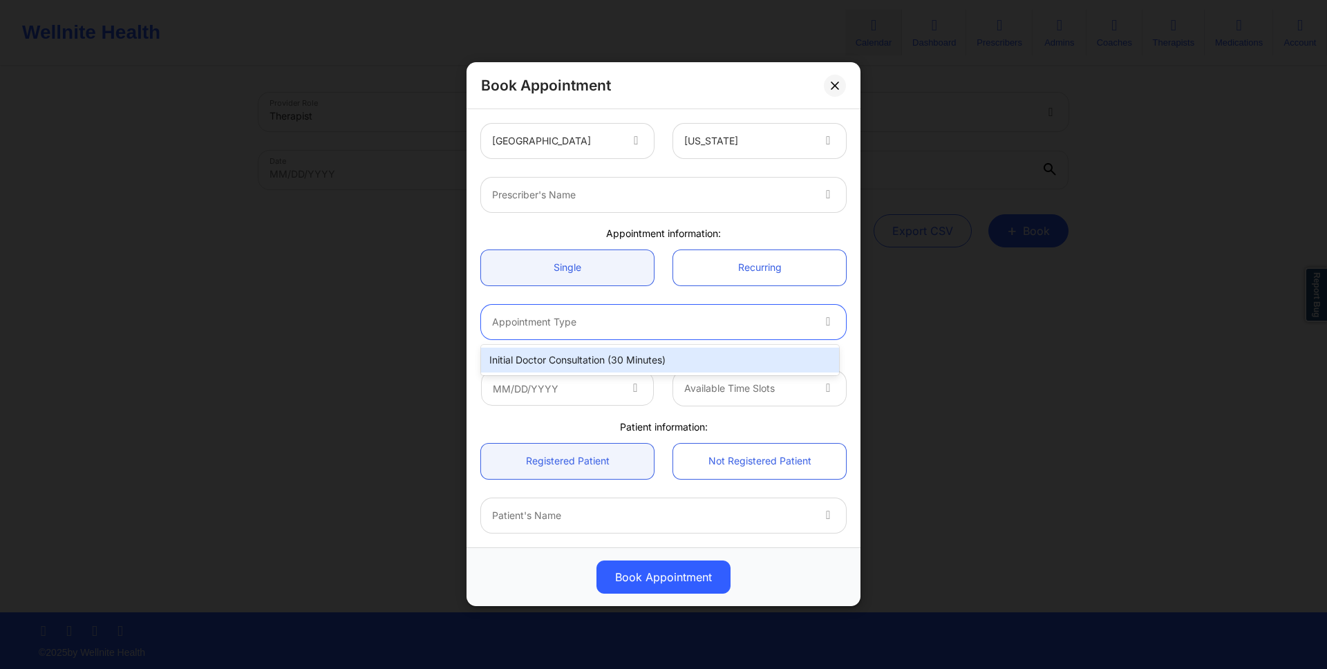
click at [753, 321] on div at bounding box center [651, 322] width 319 height 17
click at [717, 361] on div "Initial doctor consultation (30 minutes)" at bounding box center [660, 360] width 358 height 25
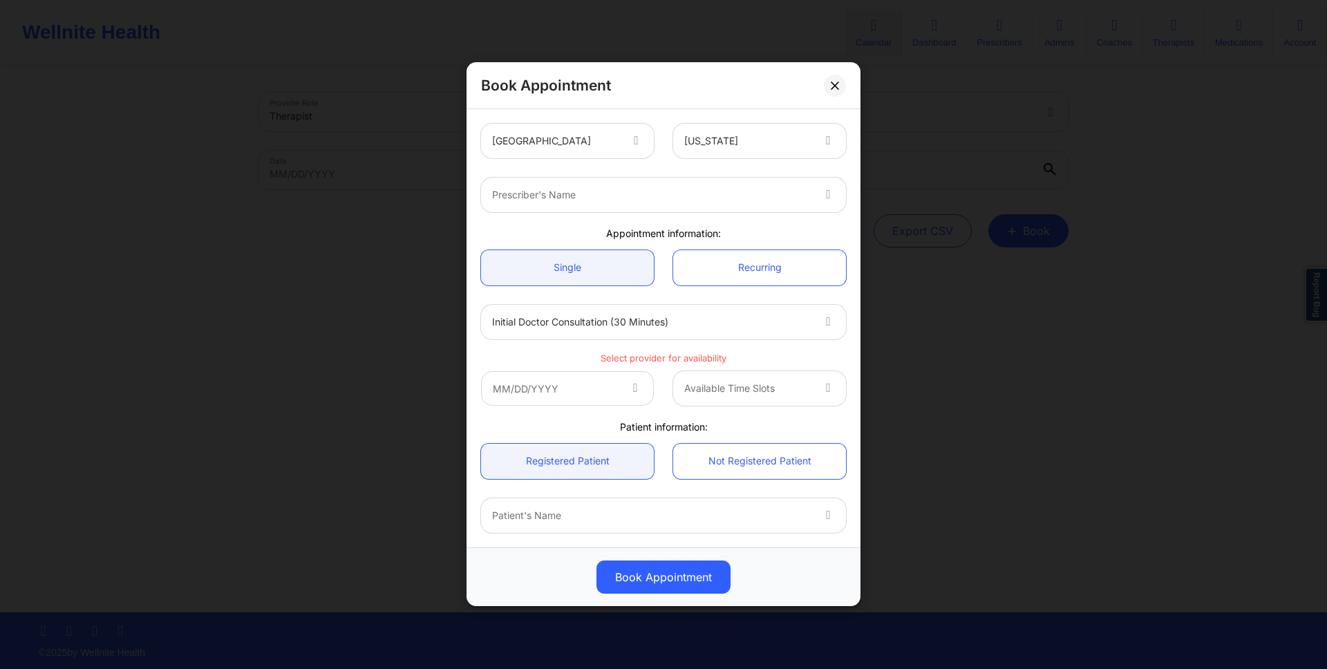
click at [636, 395] on span at bounding box center [636, 389] width 17 height 17
click at [601, 384] on input "text" at bounding box center [567, 388] width 173 height 35
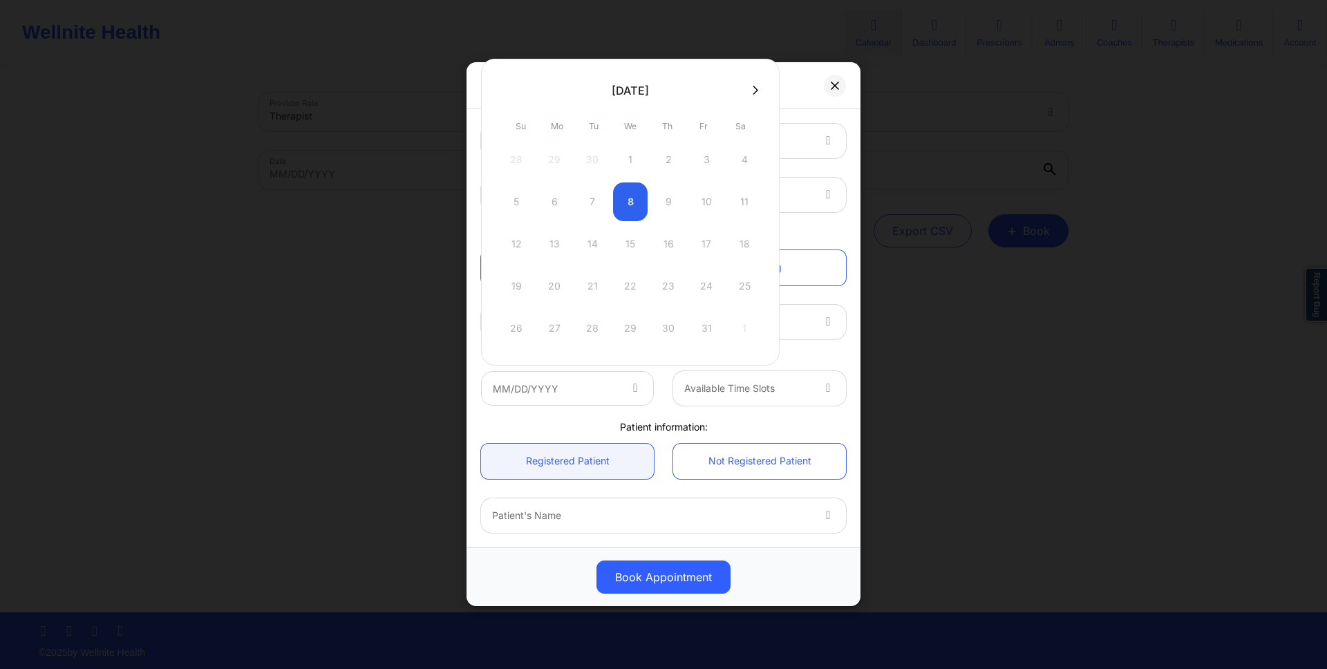
click at [813, 241] on div "Single Recurring" at bounding box center [663, 267] width 384 height 55
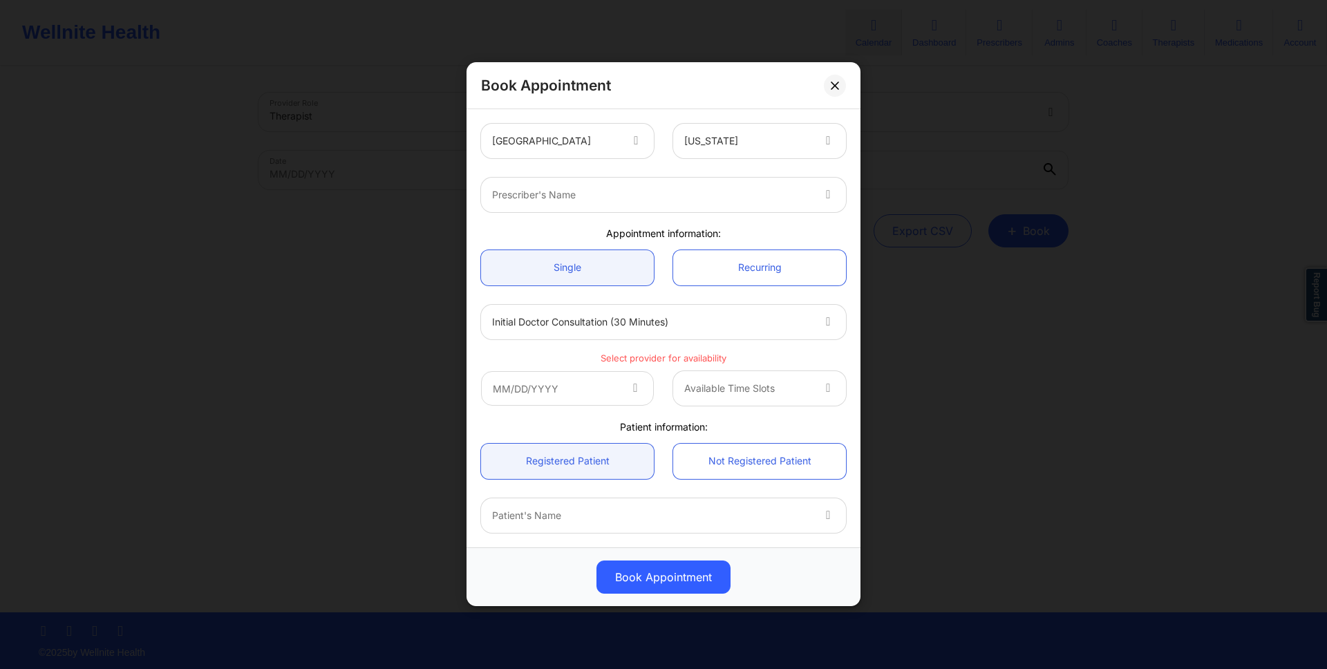
click at [620, 424] on div "Patient information:" at bounding box center [663, 427] width 384 height 14
click at [620, 402] on input "text" at bounding box center [567, 388] width 173 height 35
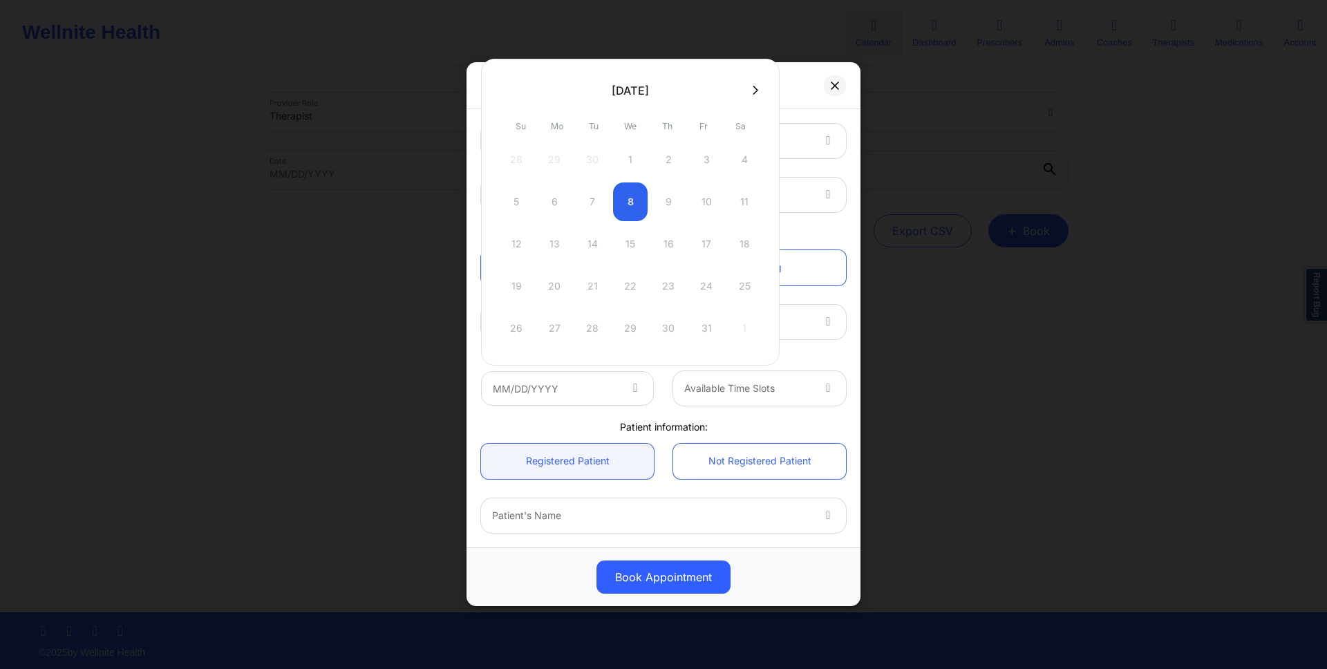
click at [813, 295] on div "Initial doctor consultation (30 minutes)" at bounding box center [663, 322] width 384 height 54
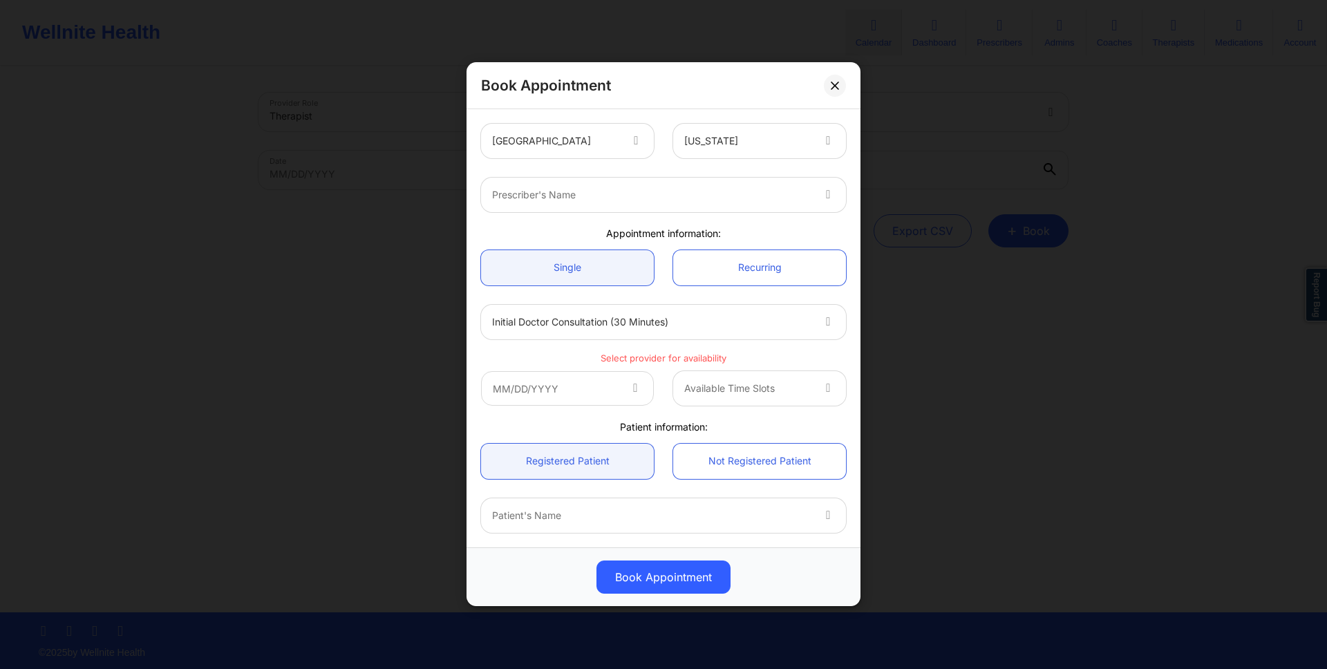
click at [791, 342] on div "Initial doctor consultation (30 minutes)" at bounding box center [663, 322] width 384 height 54
click at [667, 205] on div "Prescriber's Name" at bounding box center [647, 195] width 332 height 35
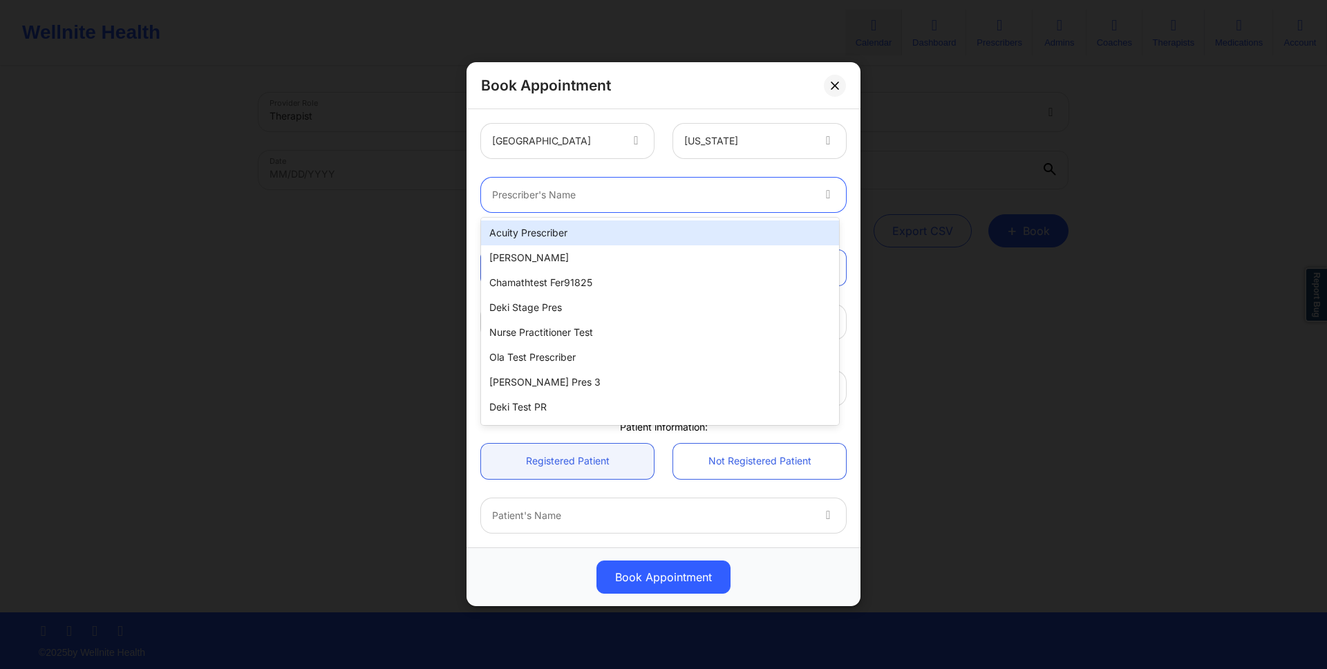
click at [636, 228] on div "Acuity Prescriber" at bounding box center [660, 232] width 358 height 25
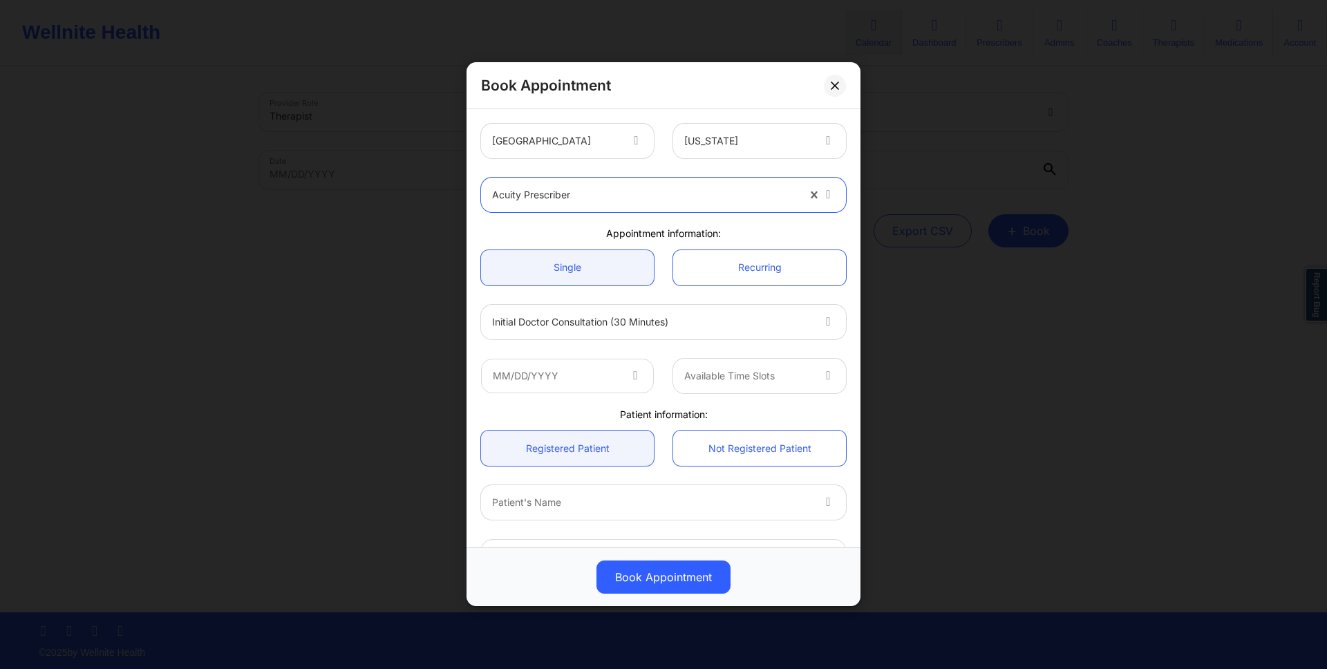
click at [636, 379] on span at bounding box center [636, 376] width 17 height 17
click at [636, 378] on icon at bounding box center [635, 374] width 14 height 12
click at [618, 370] on input "text" at bounding box center [567, 376] width 173 height 35
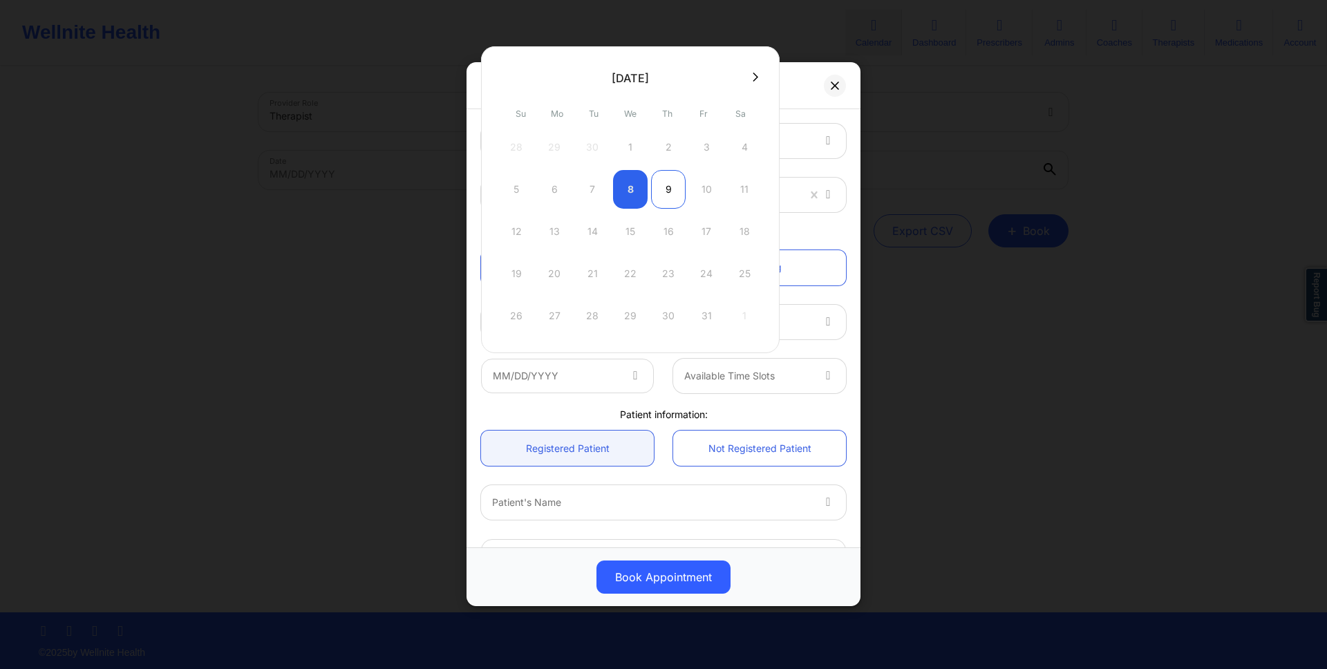
click at [653, 187] on div "9" at bounding box center [668, 189] width 35 height 39
type input "[DATE]"
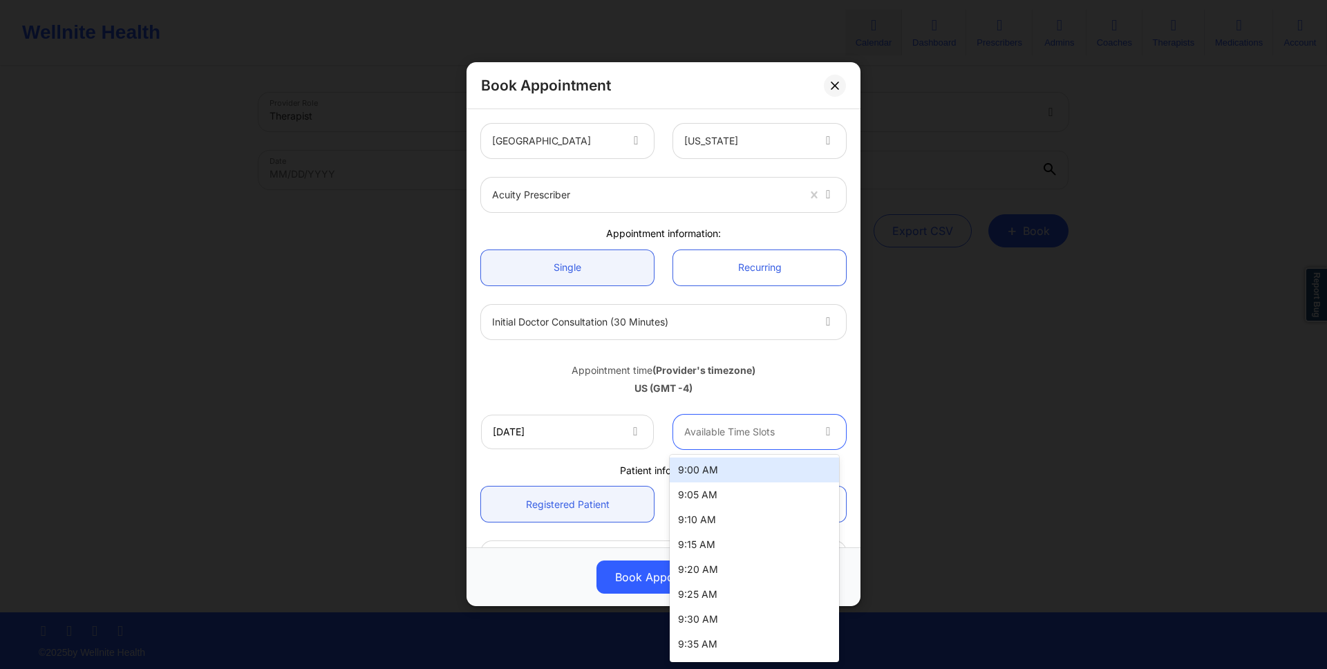
click at [738, 435] on div at bounding box center [747, 432] width 127 height 17
click at [728, 463] on div "9:00 AM" at bounding box center [754, 469] width 169 height 25
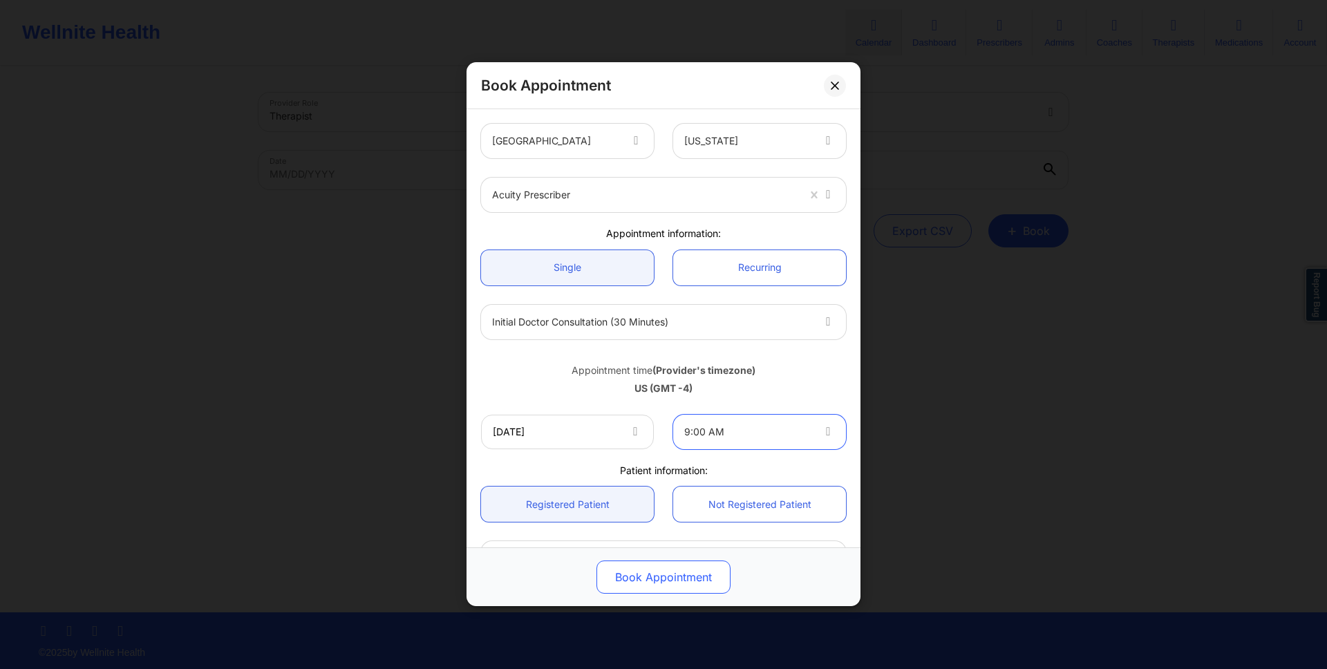
click at [654, 575] on button "Book Appointment" at bounding box center [663, 577] width 134 height 33
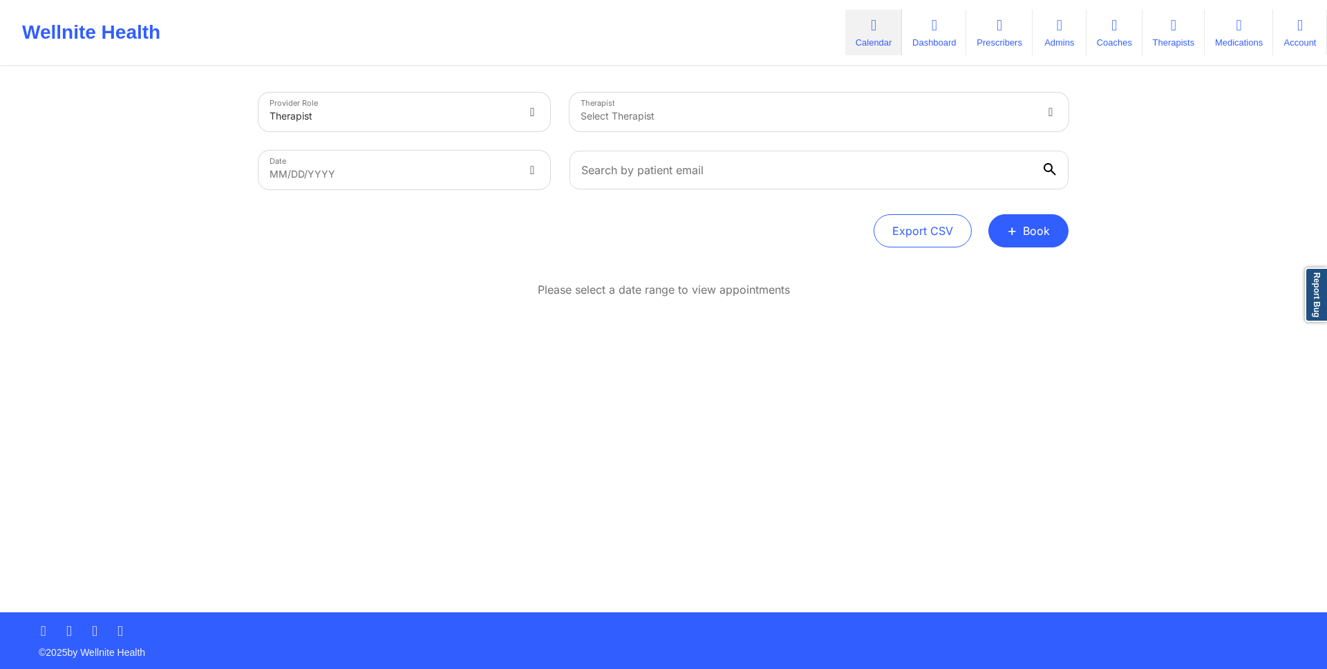
click at [751, 388] on div "Provider Role Therapist Therapist Select Therapist Date MM/DD/YYYY Export CSV +…" at bounding box center [663, 340] width 829 height 545
click at [1023, 238] on button "+ Book" at bounding box center [1028, 230] width 80 height 33
click at [990, 299] on button "Doctor Consultation" at bounding box center [1005, 297] width 106 height 22
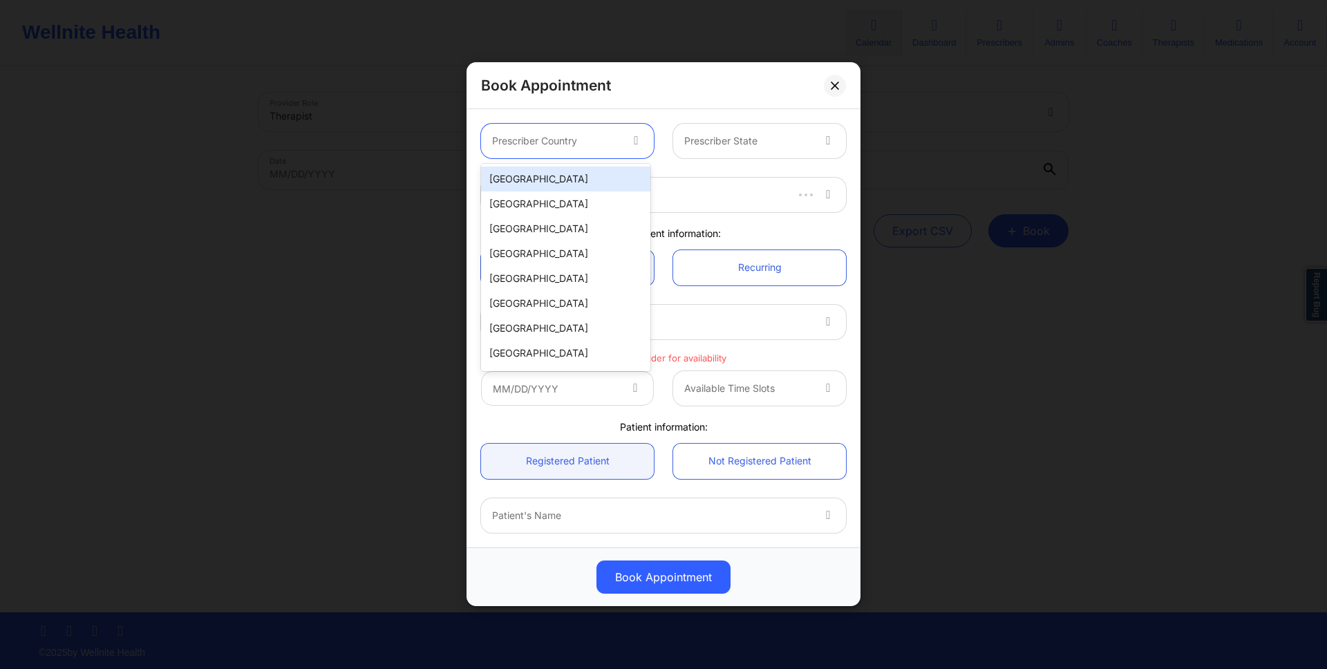
click at [622, 144] on div at bounding box center [637, 141] width 33 height 35
click at [618, 180] on div "[GEOGRAPHIC_DATA]" at bounding box center [565, 179] width 169 height 25
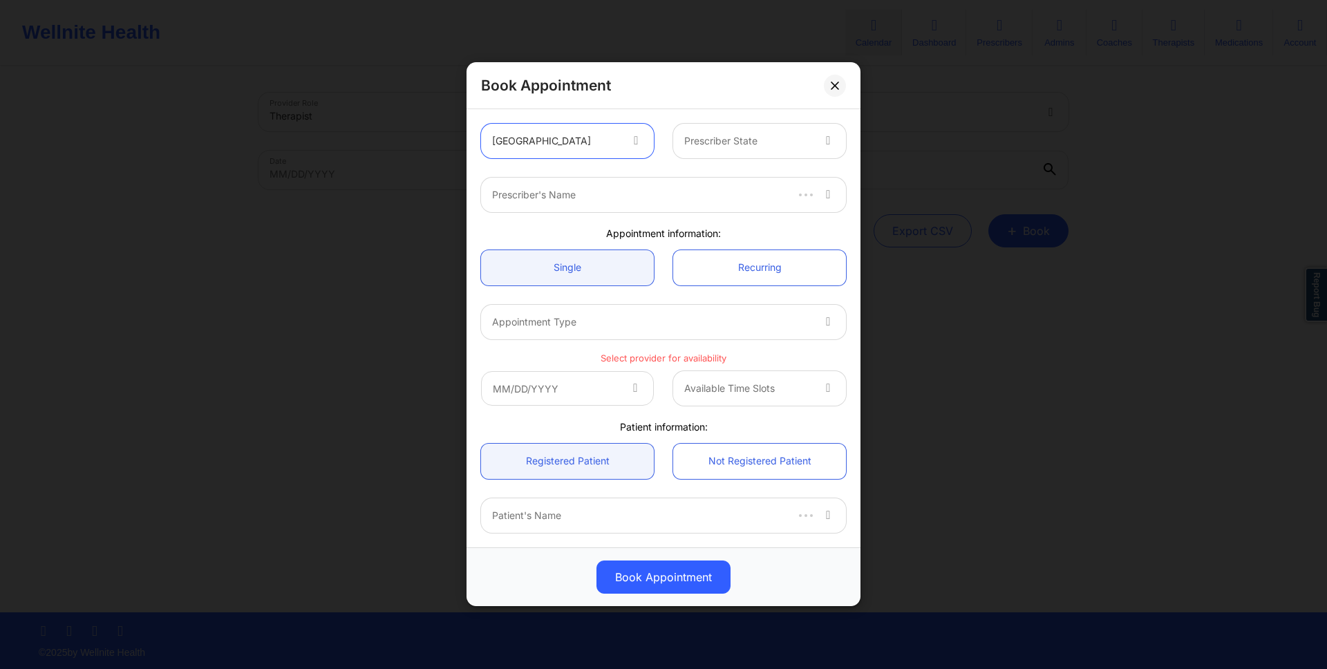
click at [735, 129] on div "Prescriber State" at bounding box center [743, 141] width 140 height 35
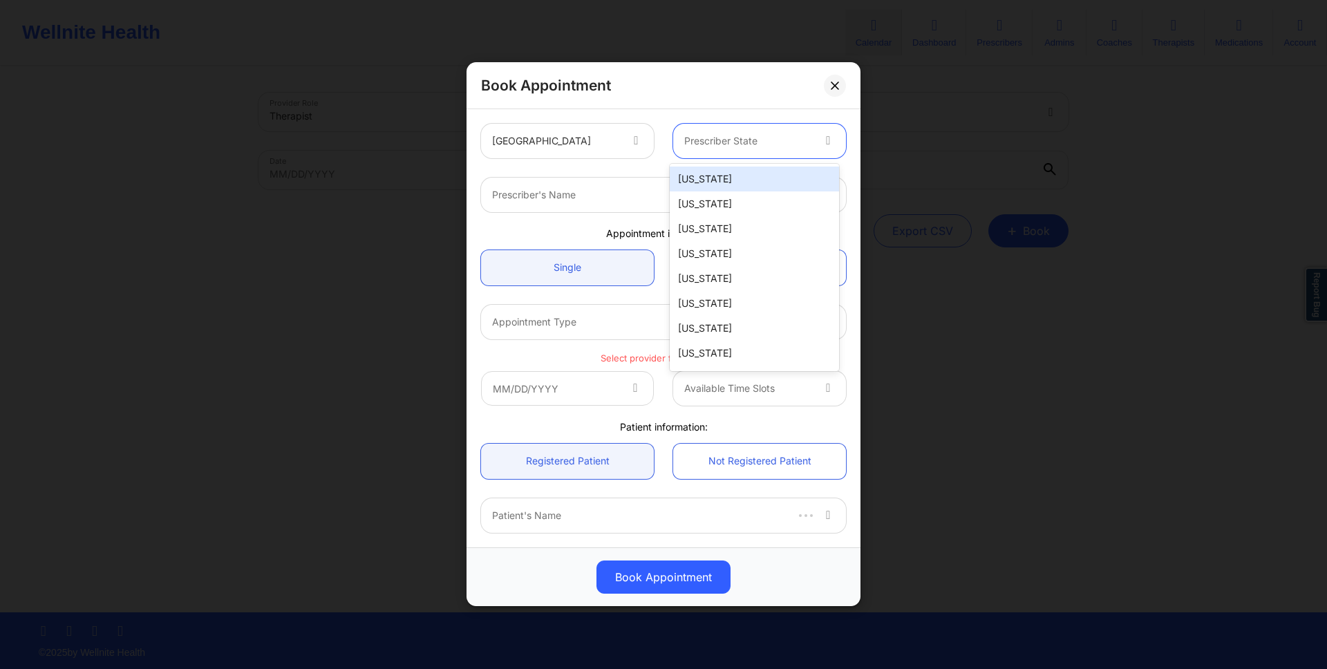
click at [728, 169] on div "[US_STATE]" at bounding box center [754, 179] width 169 height 25
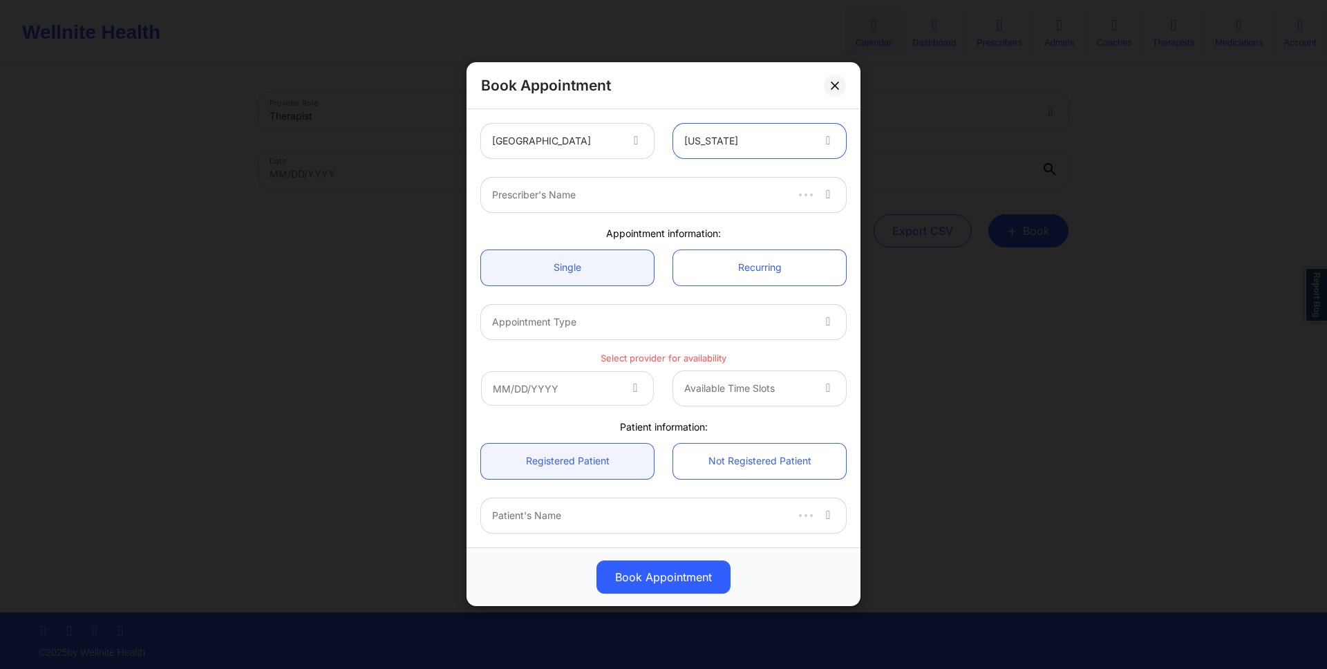
click at [694, 191] on div at bounding box center [638, 195] width 292 height 17
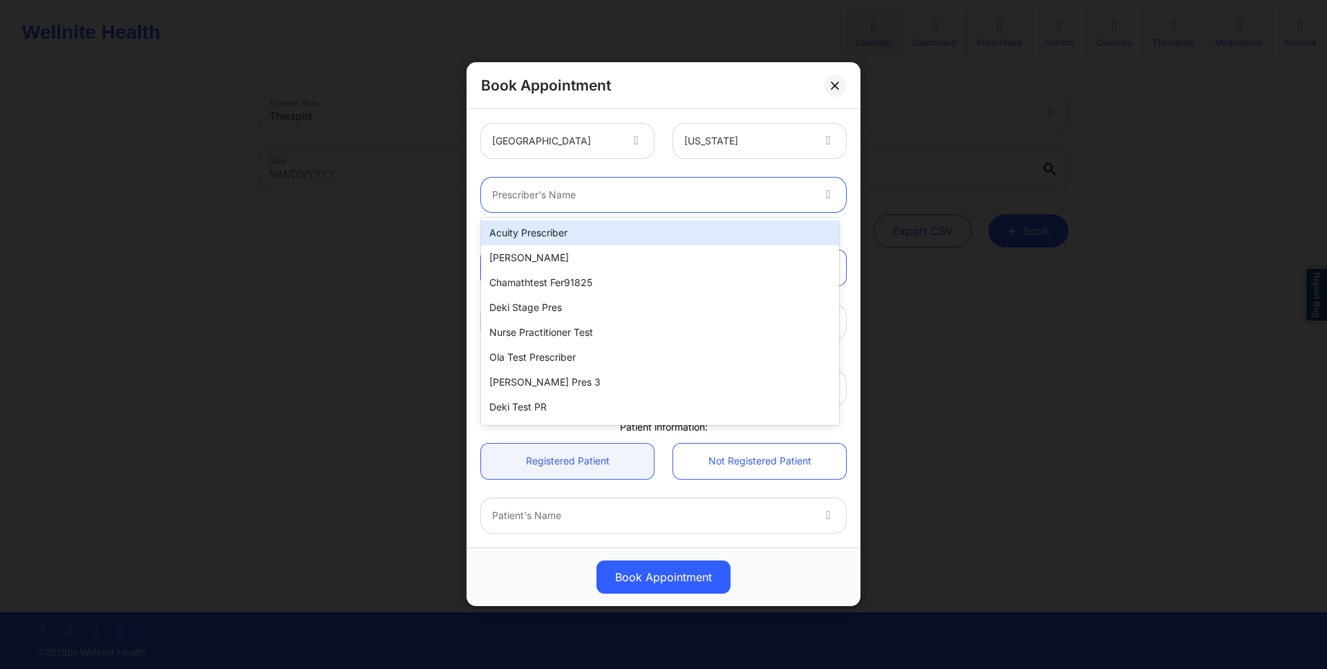
click at [680, 223] on div "Acuity Prescriber" at bounding box center [660, 232] width 358 height 25
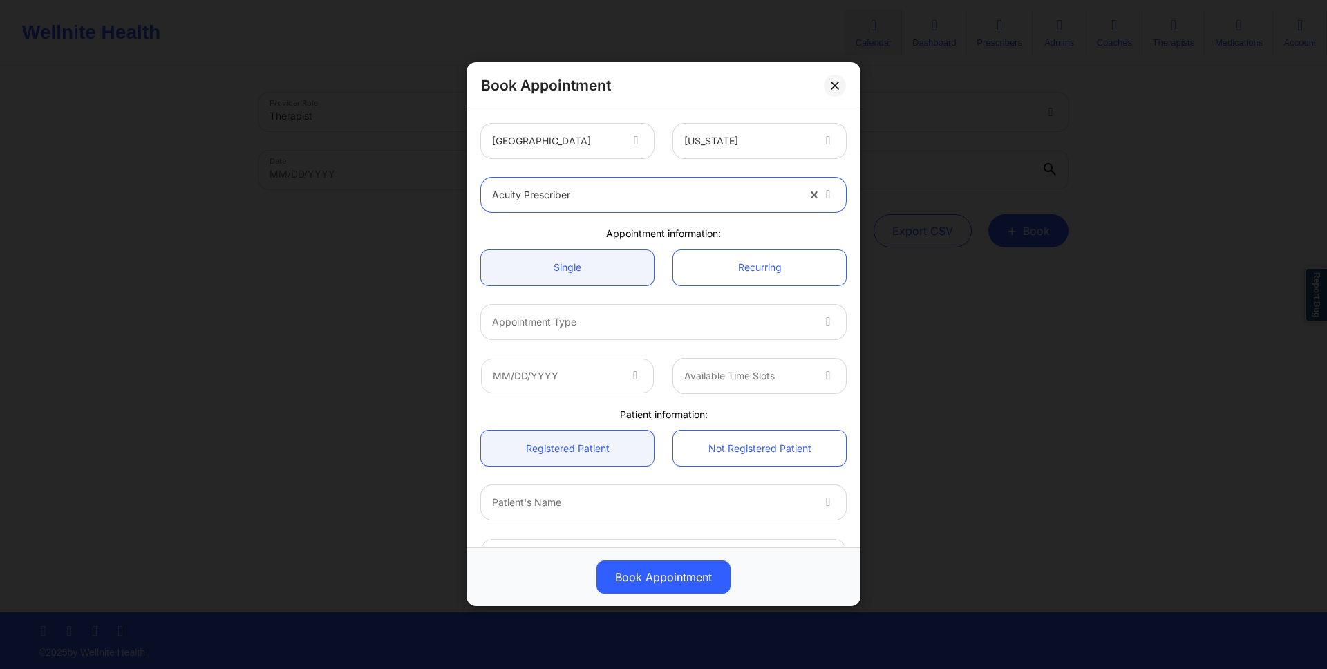
click at [641, 314] on div at bounding box center [651, 322] width 319 height 17
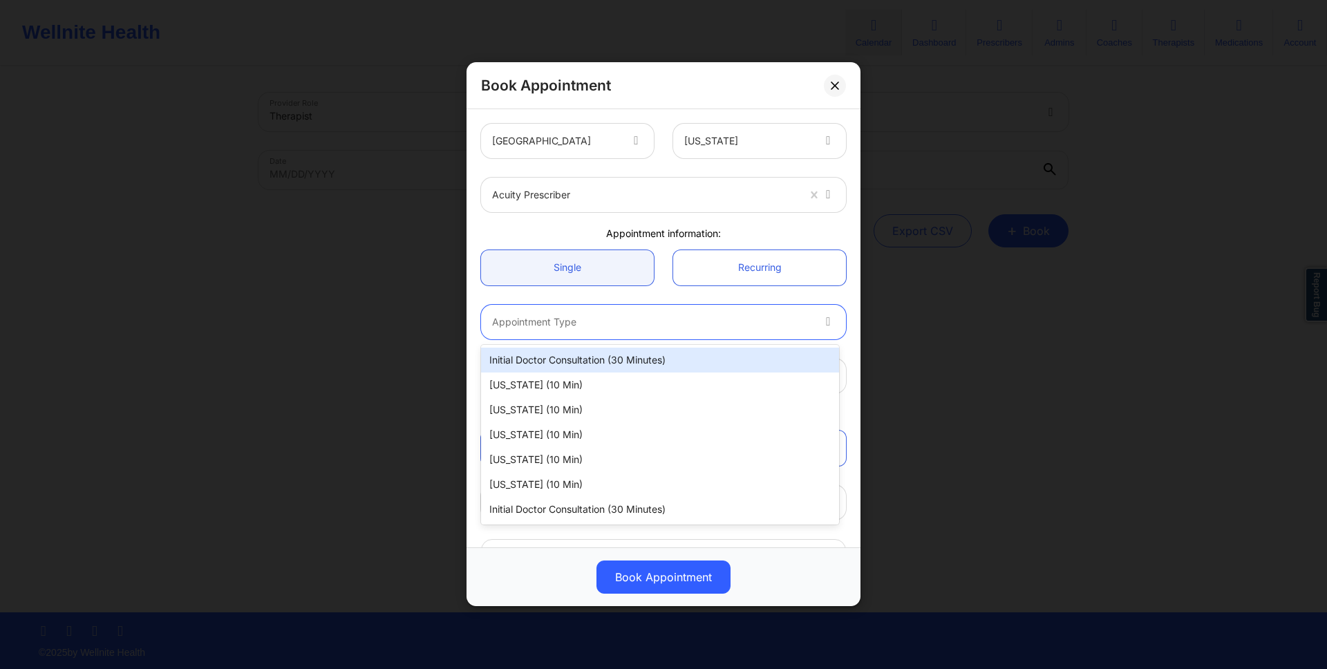
click at [628, 358] on div "Initial doctor consultation (30 minutes)" at bounding box center [660, 360] width 358 height 25
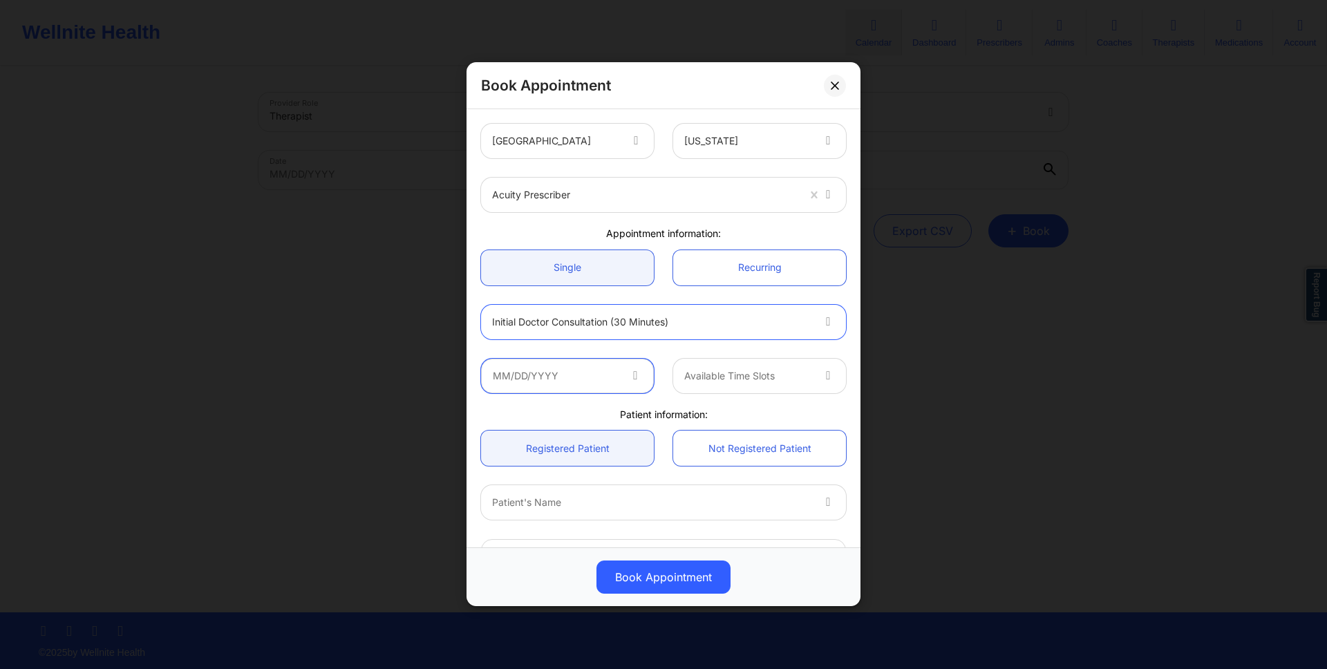
click at [632, 366] on input "text" at bounding box center [567, 376] width 173 height 35
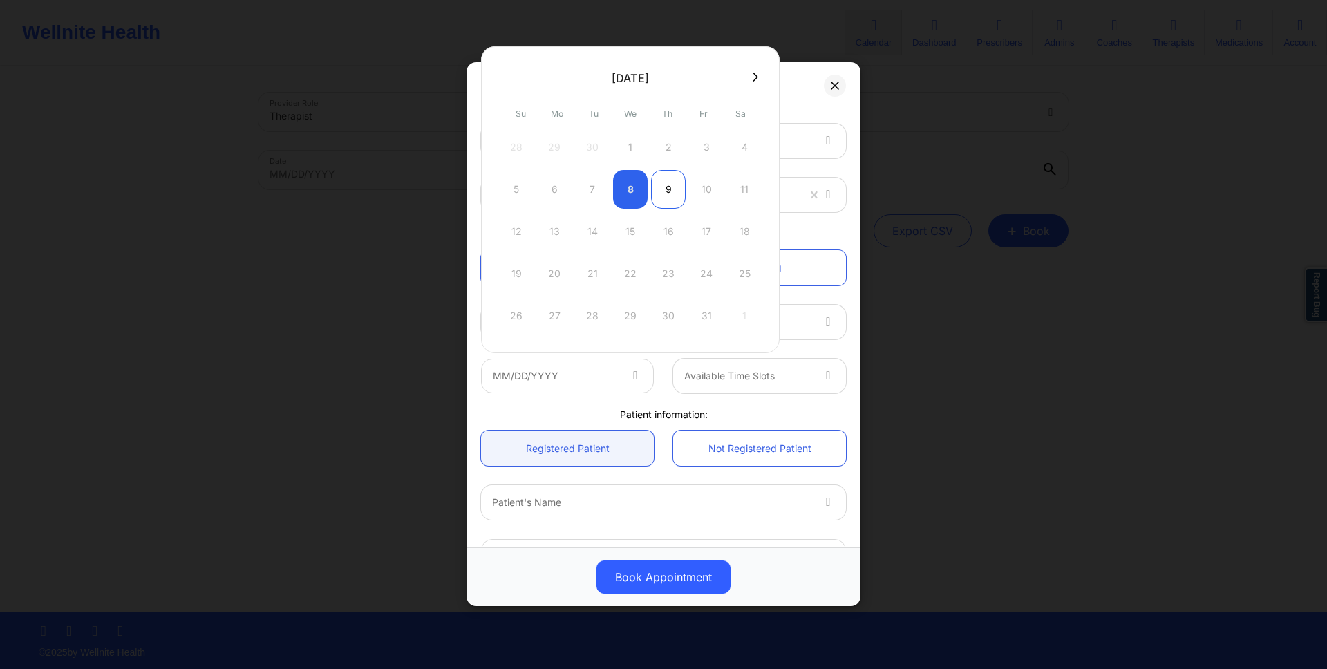
click at [676, 189] on div "9" at bounding box center [668, 189] width 35 height 39
type input "[DATE]"
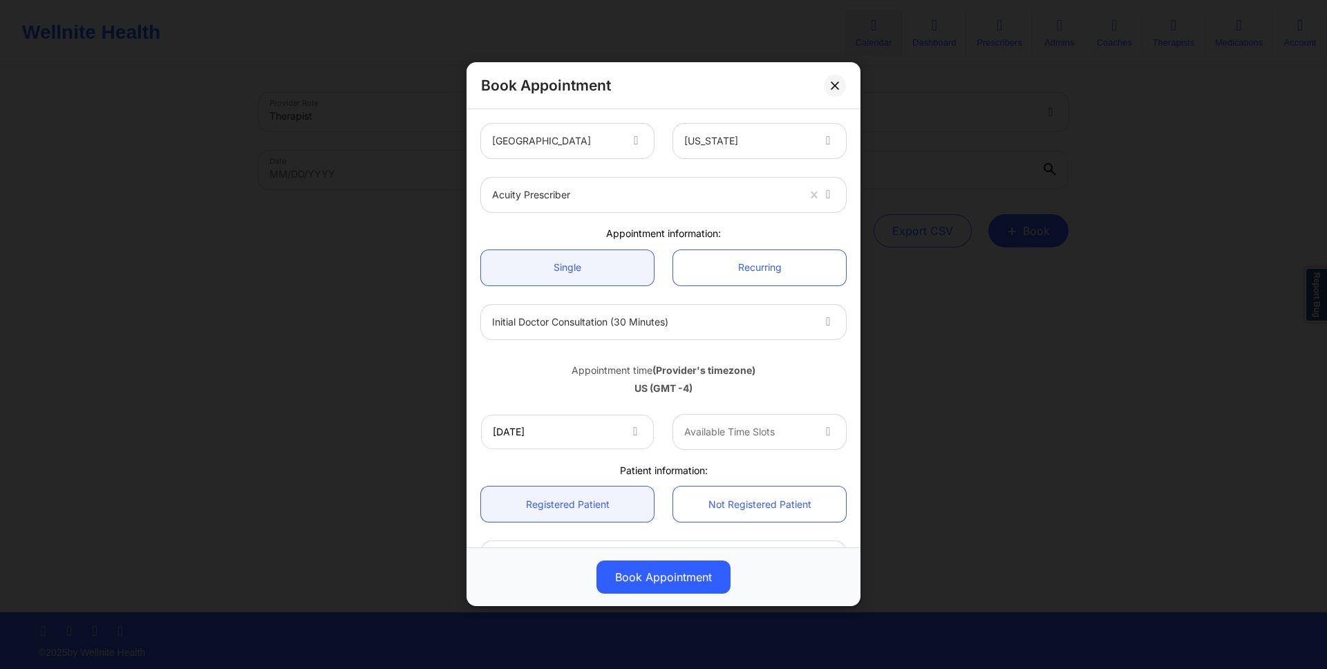
click at [787, 440] on div "Available Time Slots" at bounding box center [743, 432] width 140 height 35
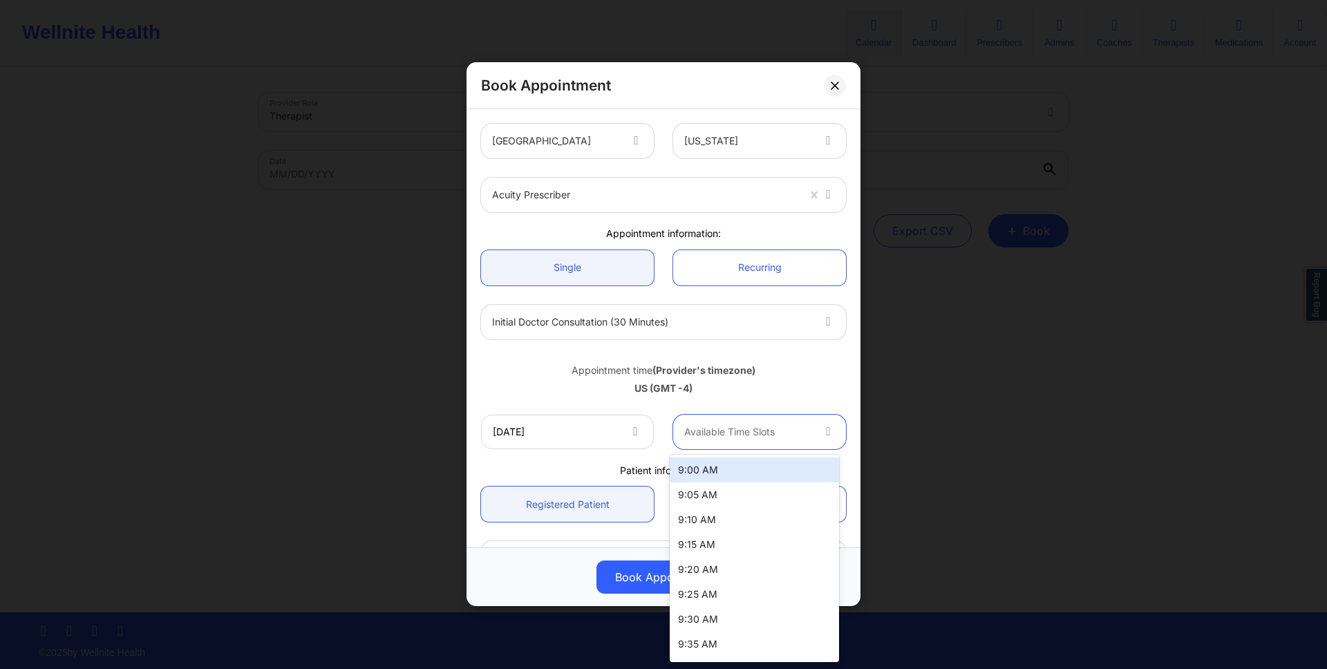
click at [765, 459] on div "9:00 AM" at bounding box center [754, 469] width 169 height 25
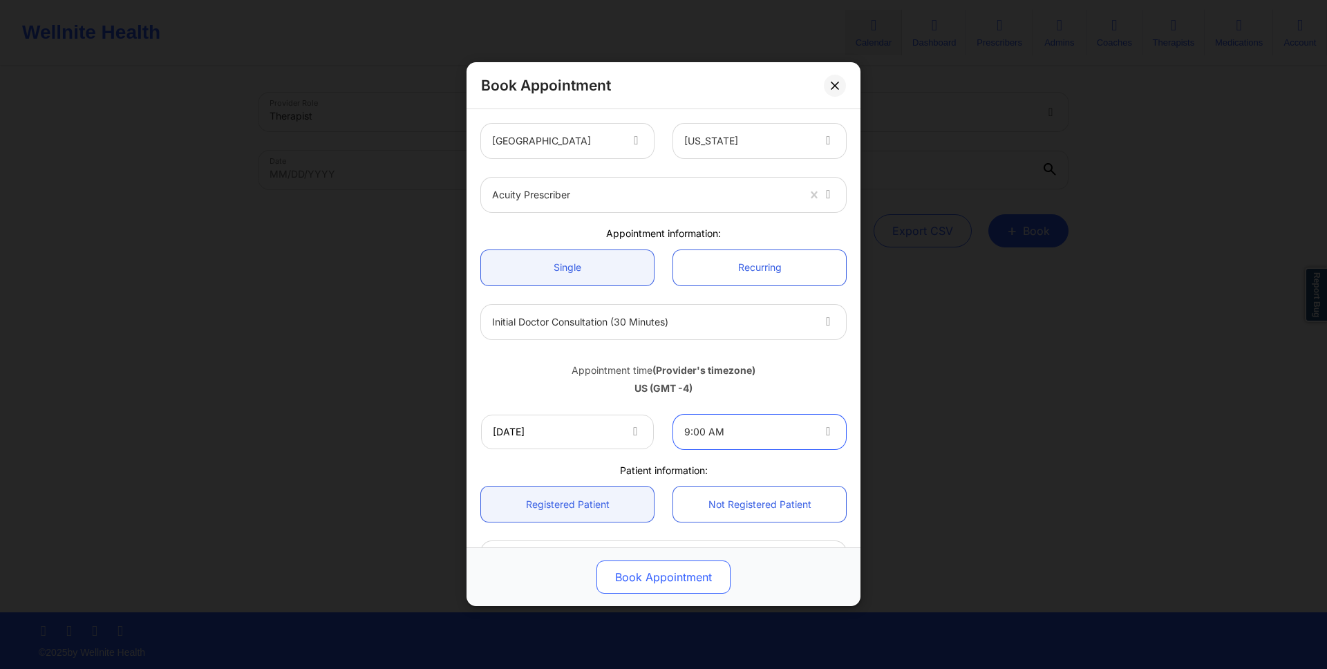
click at [701, 569] on button "Book Appointment" at bounding box center [663, 577] width 134 height 33
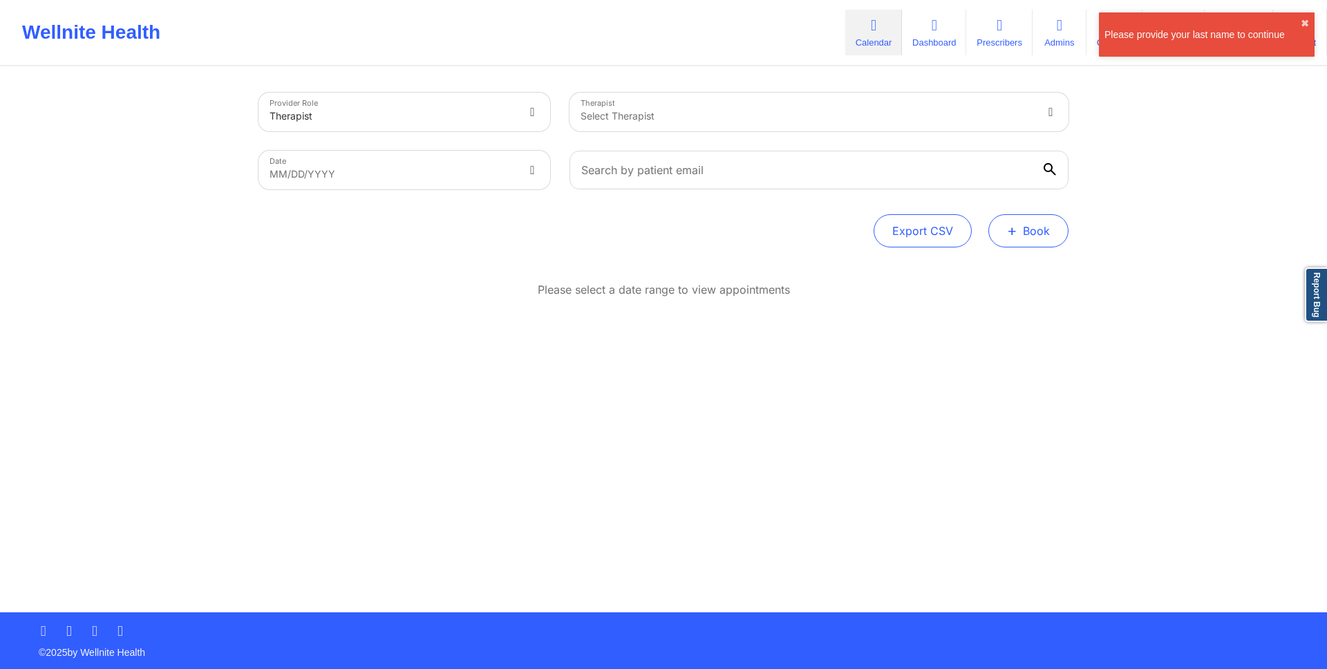
click at [1030, 226] on button "+ Book" at bounding box center [1028, 230] width 80 height 33
click at [1030, 307] on button "Doctor Consultation" at bounding box center [1005, 297] width 106 height 22
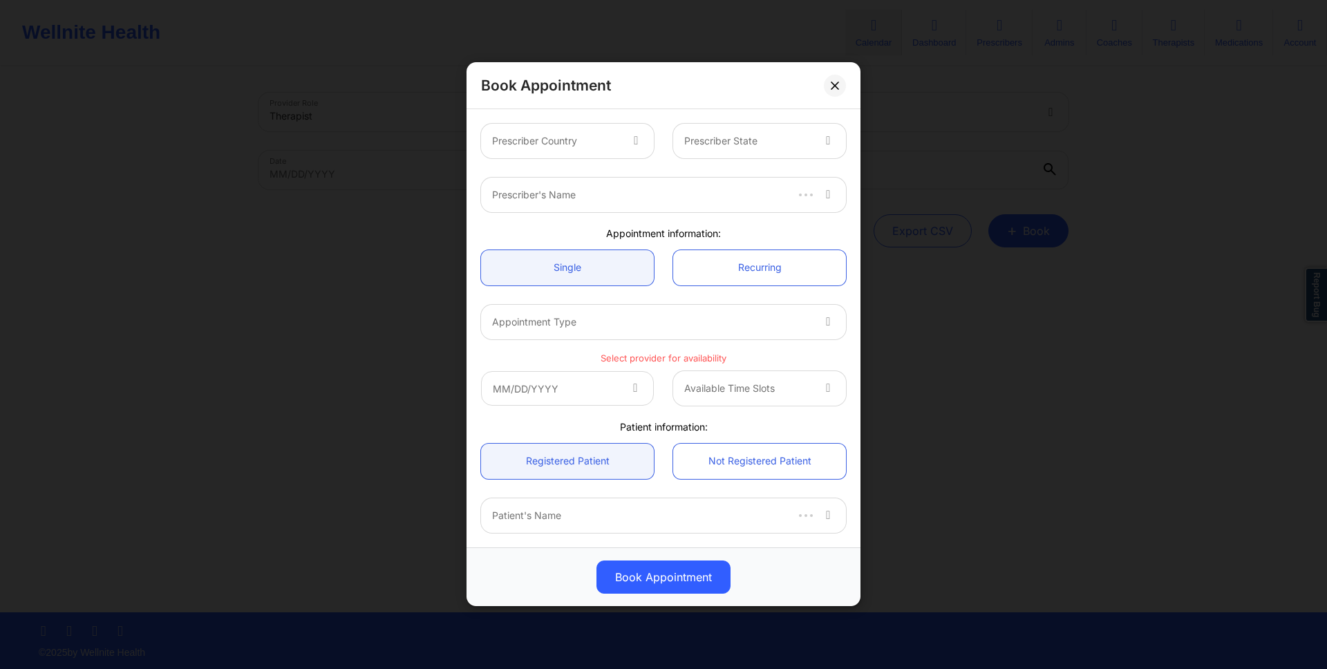
click at [525, 131] on div "Prescriber Country" at bounding box center [551, 141] width 140 height 35
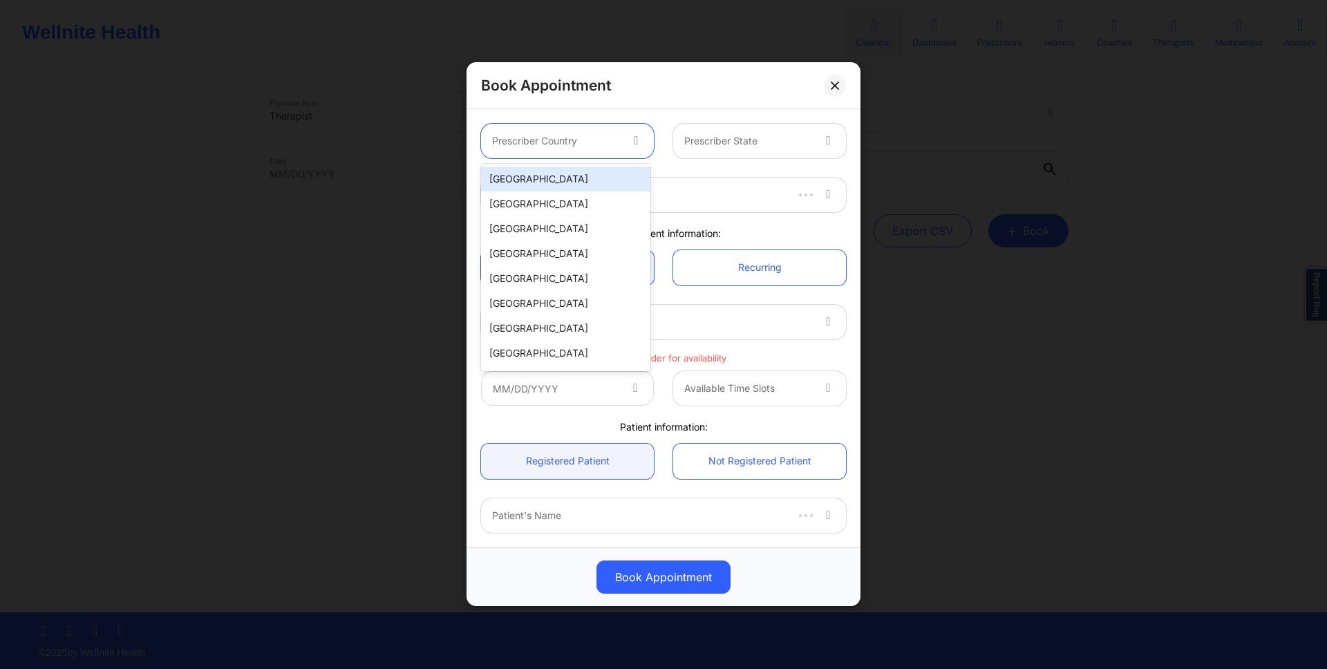
click at [560, 184] on div "[GEOGRAPHIC_DATA]" at bounding box center [565, 179] width 169 height 25
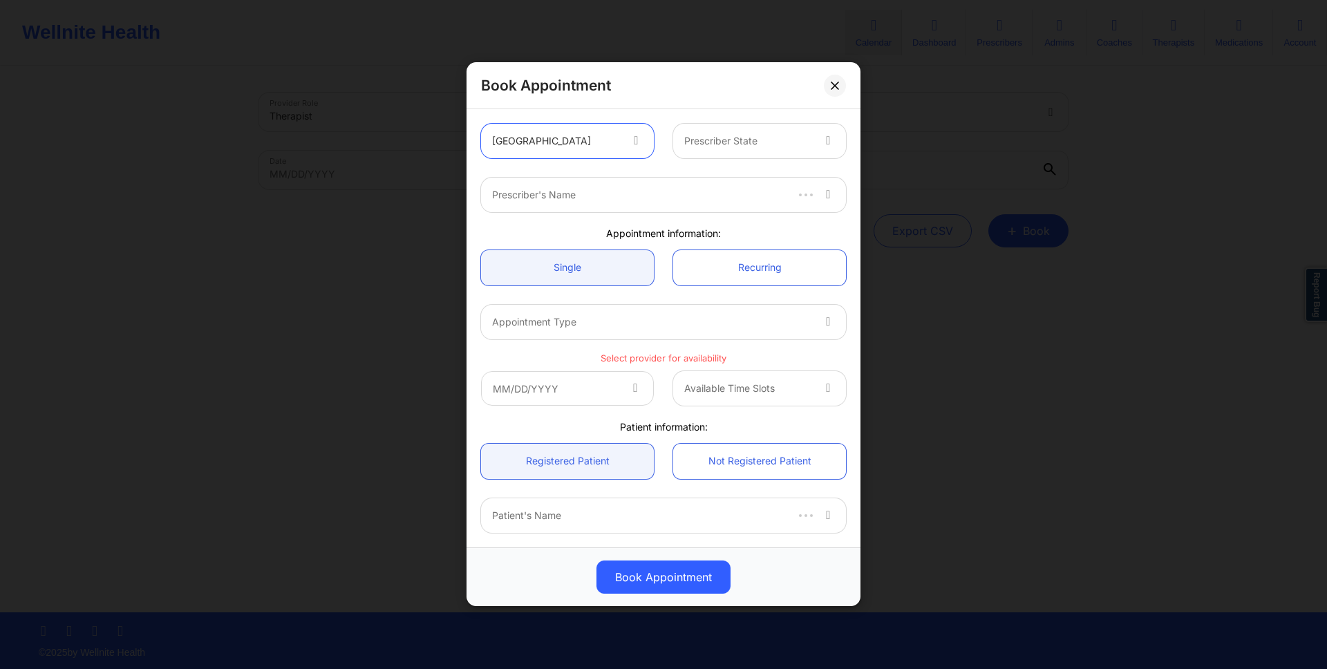
click at [676, 142] on div "Prescriber State" at bounding box center [743, 141] width 140 height 35
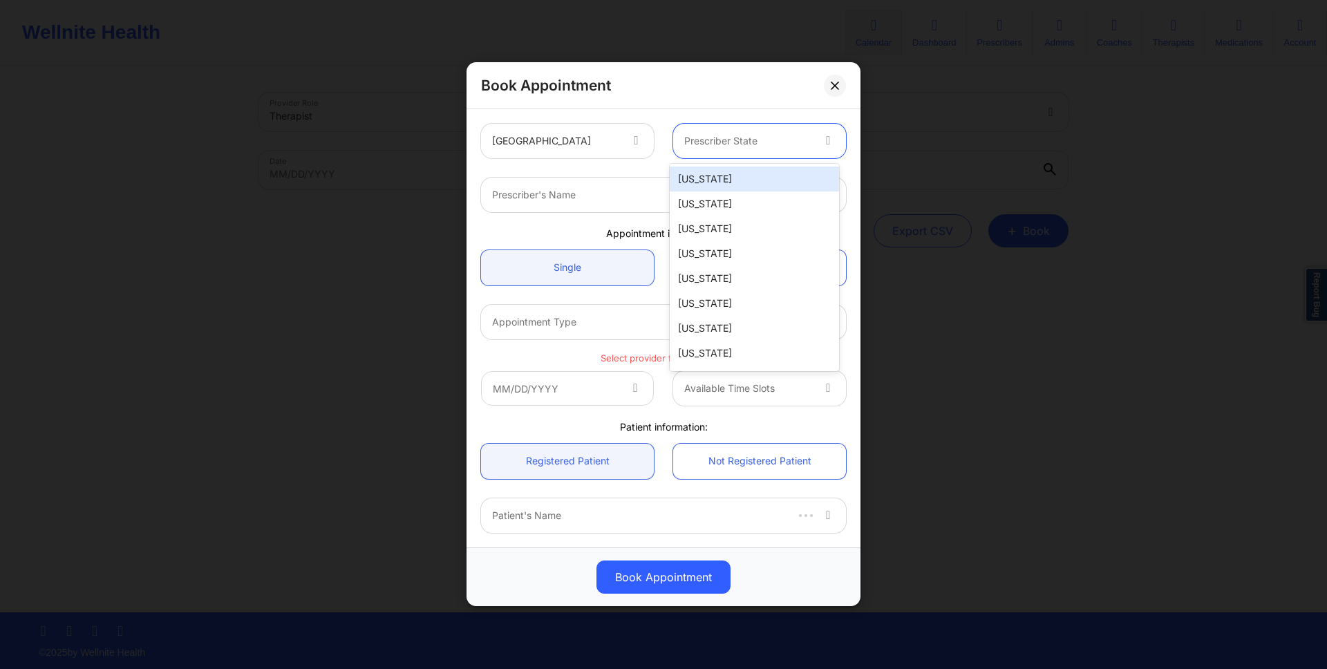
click at [687, 177] on div "[US_STATE]" at bounding box center [754, 179] width 169 height 25
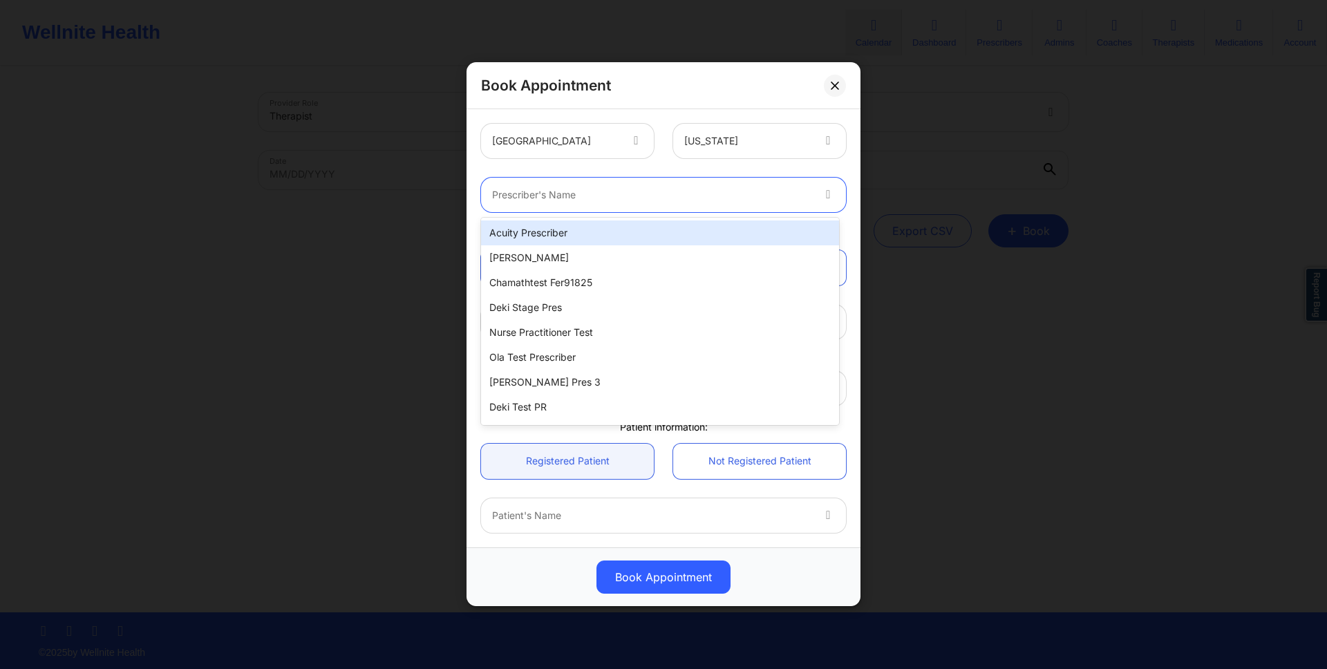
click at [626, 191] on div at bounding box center [651, 195] width 319 height 17
click at [625, 240] on div "Acuity Prescriber" at bounding box center [660, 232] width 358 height 25
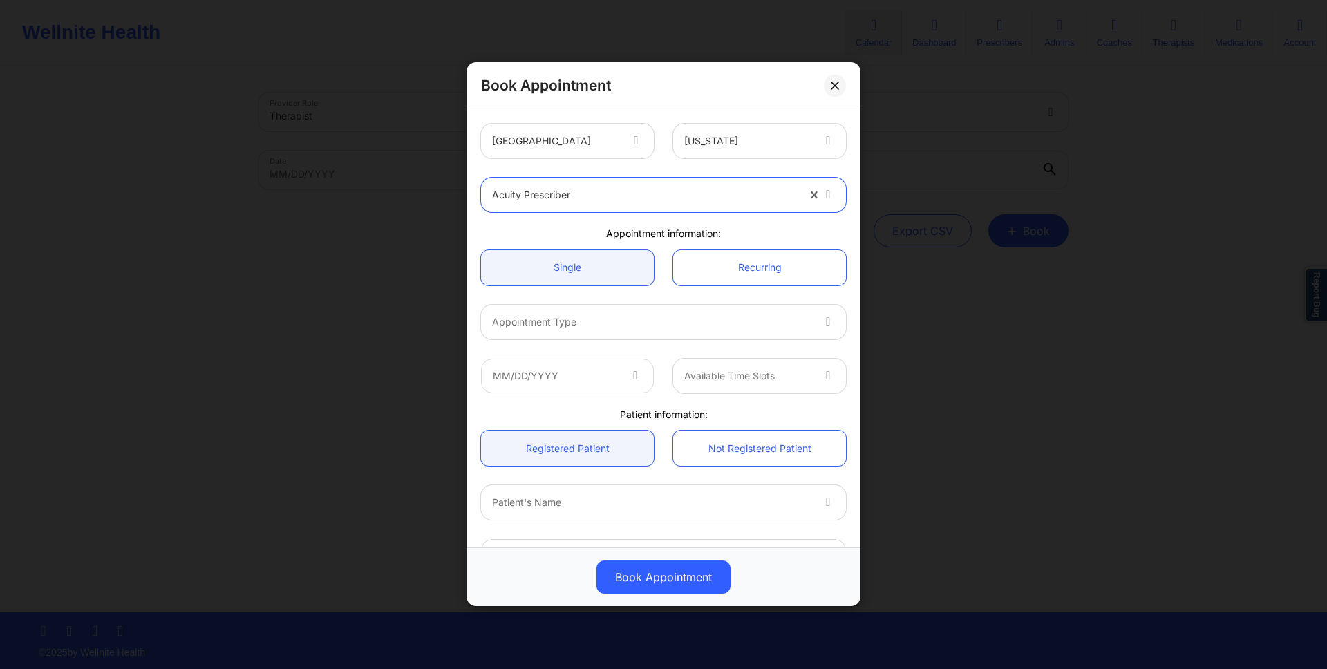
click at [641, 318] on div at bounding box center [651, 322] width 319 height 17
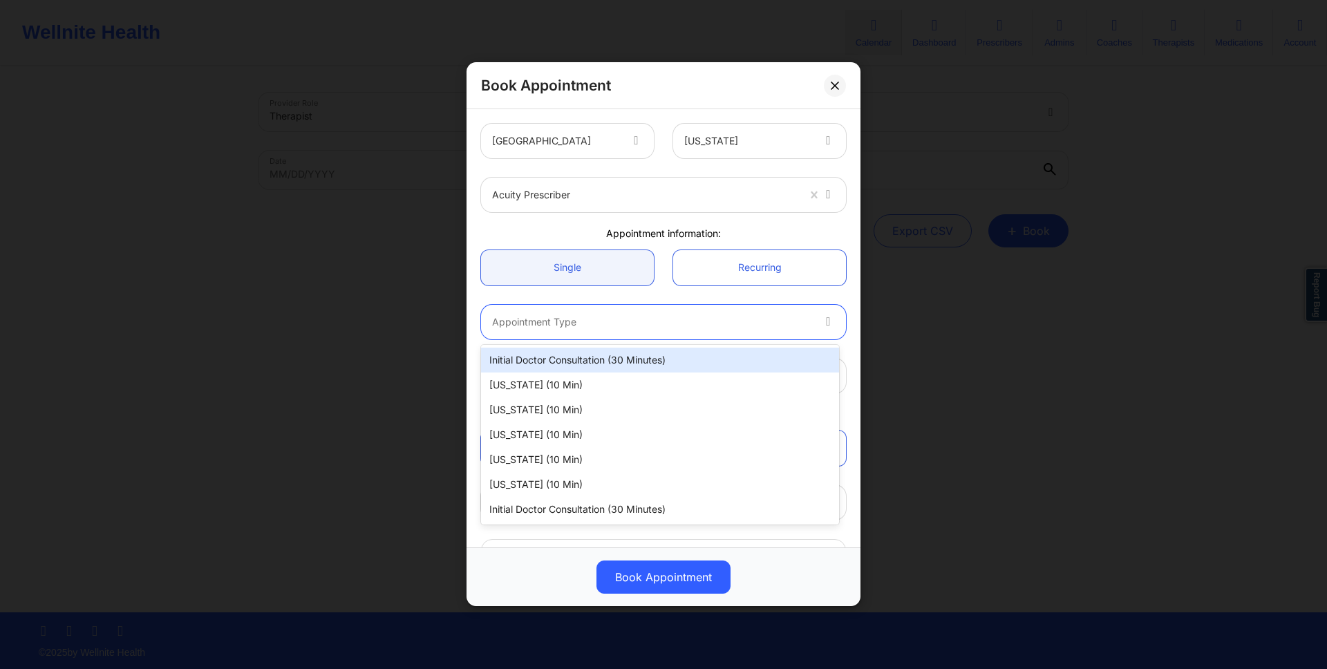
click at [635, 351] on div "Initial doctor consultation (30 minutes)" at bounding box center [660, 360] width 358 height 25
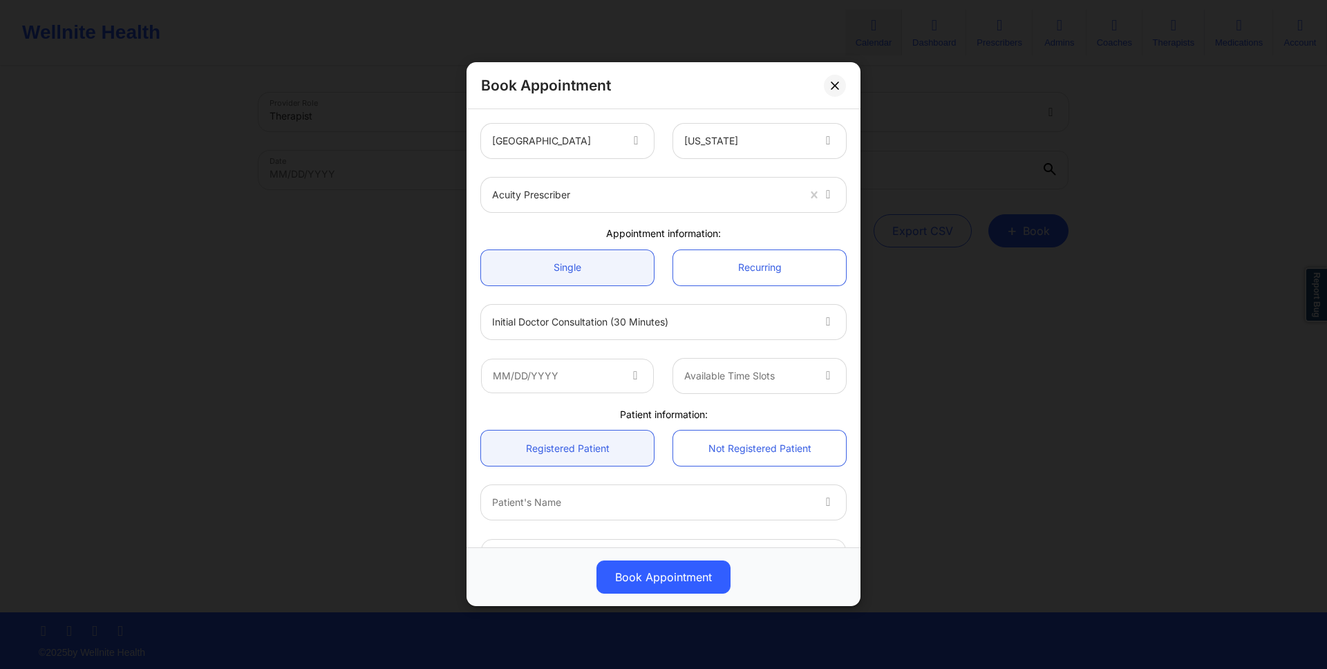
click at [632, 383] on span at bounding box center [636, 376] width 17 height 17
click at [630, 386] on input "text" at bounding box center [567, 376] width 173 height 35
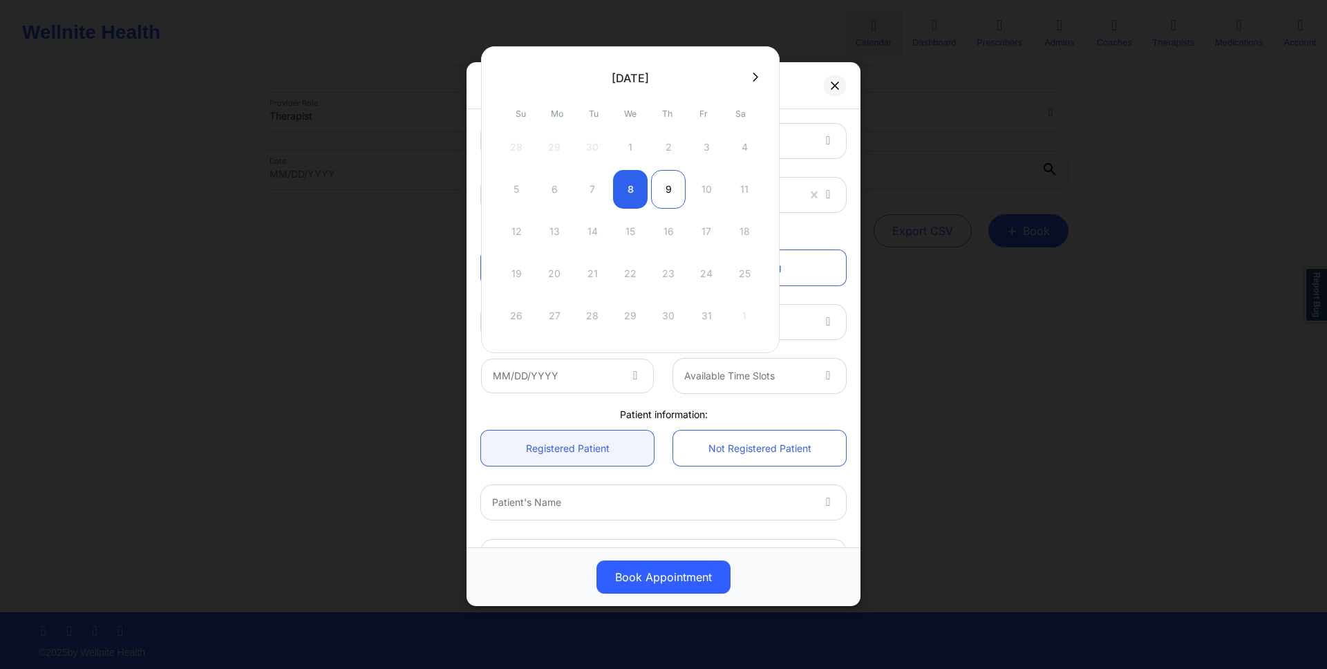
click at [661, 193] on div "9" at bounding box center [668, 189] width 35 height 39
type input "[DATE]"
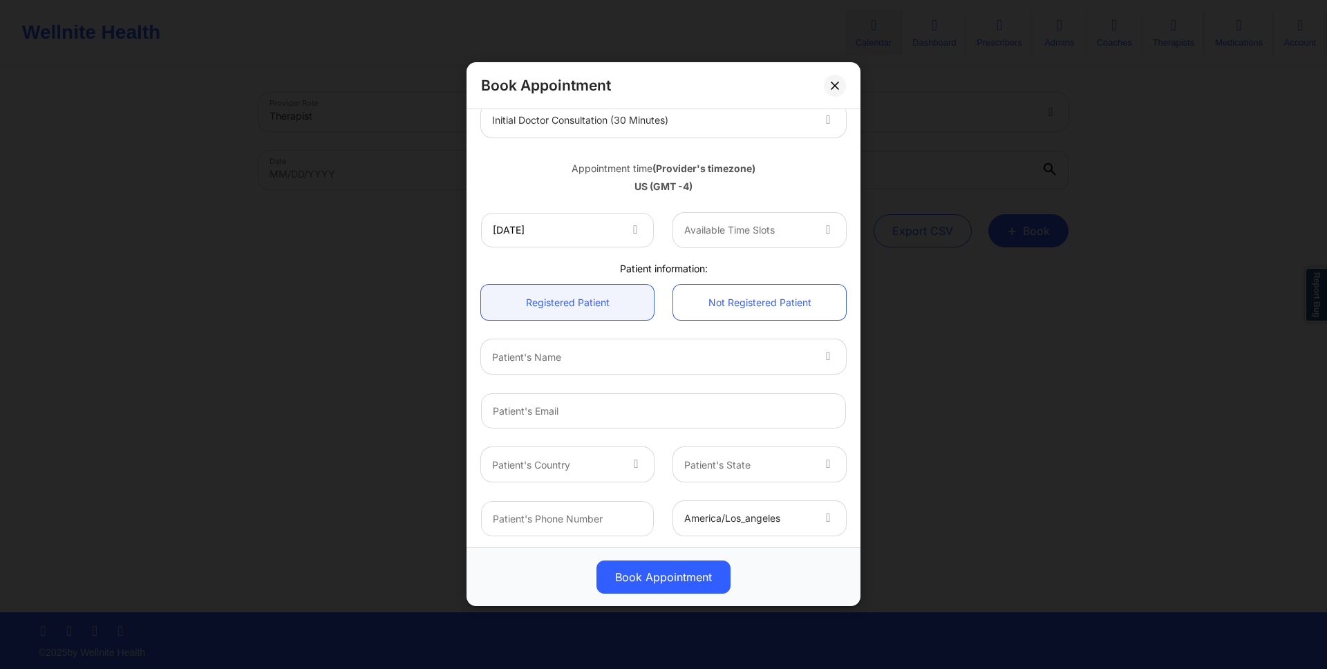
scroll to position [205, 0]
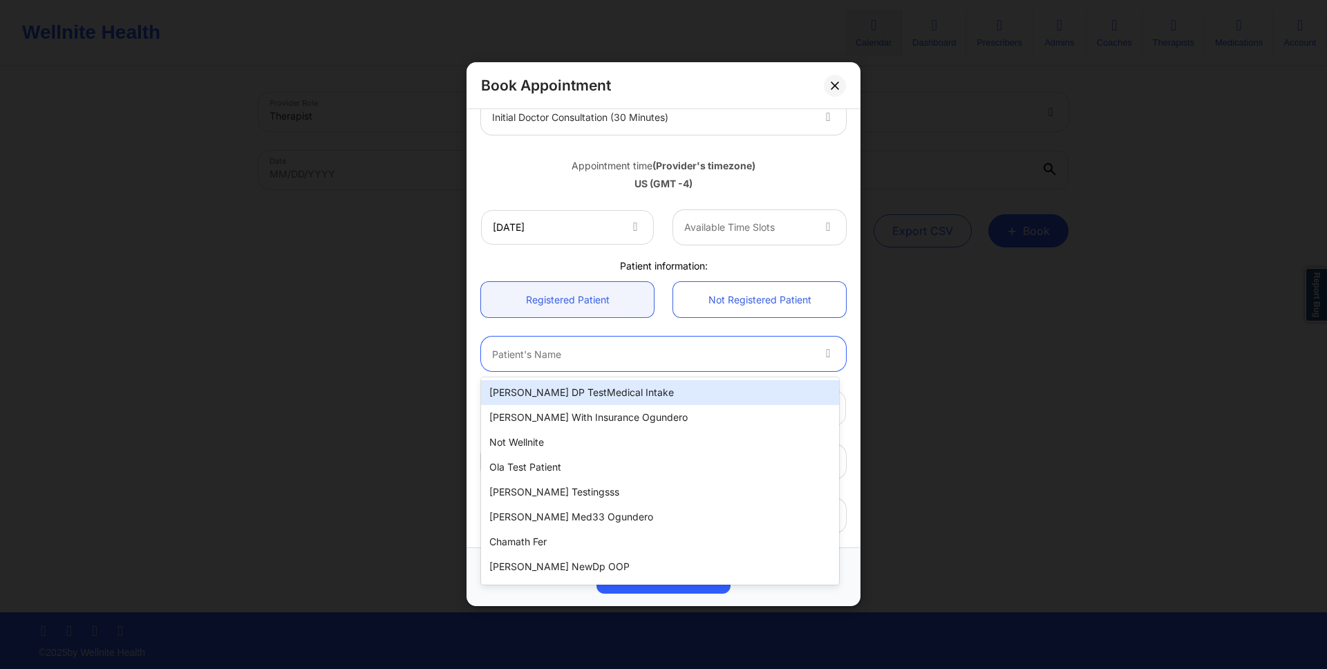
click at [636, 346] on div at bounding box center [651, 354] width 319 height 17
click at [625, 391] on div "[PERSON_NAME] DP TestMedical Intake" at bounding box center [660, 392] width 358 height 25
type input "[EMAIL_ADDRESS][DOMAIN_NAME]"
type input "[PHONE_NUMBER]"
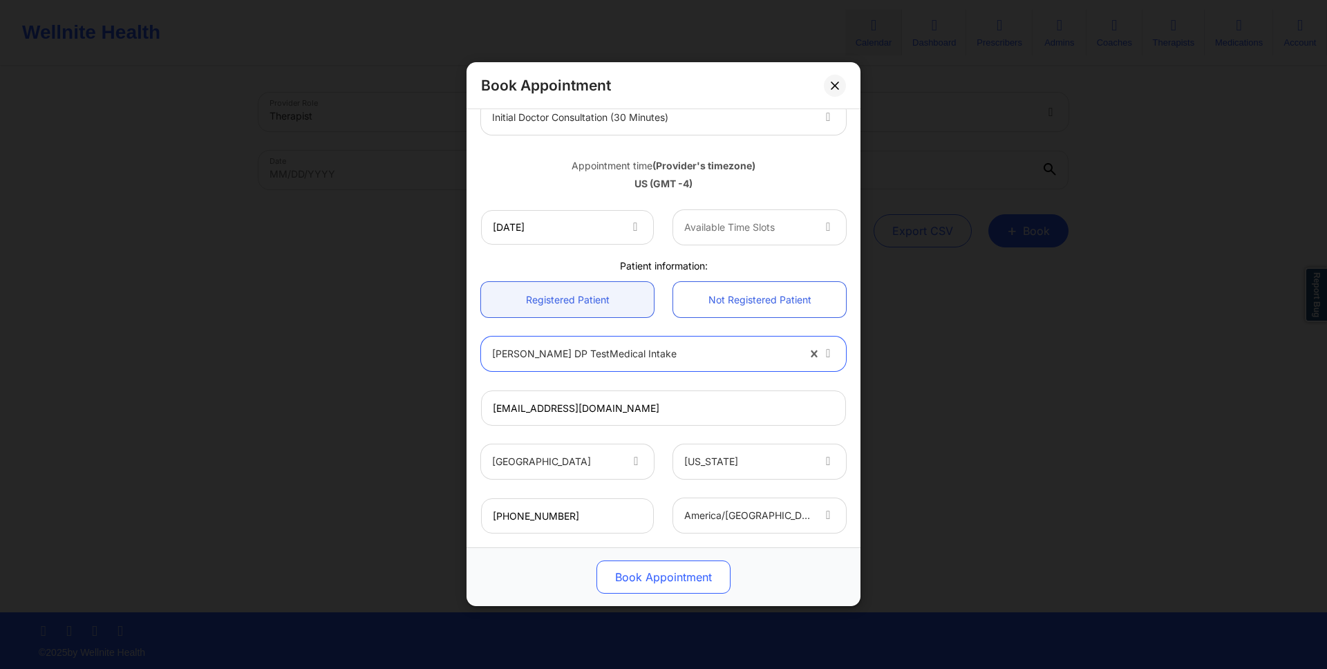
click at [681, 566] on button "Book Appointment" at bounding box center [663, 577] width 134 height 33
drag, startPoint x: 713, startPoint y: 575, endPoint x: 730, endPoint y: 575, distance: 16.6
click at [712, 575] on button "Book Appointment" at bounding box center [663, 577] width 134 height 33
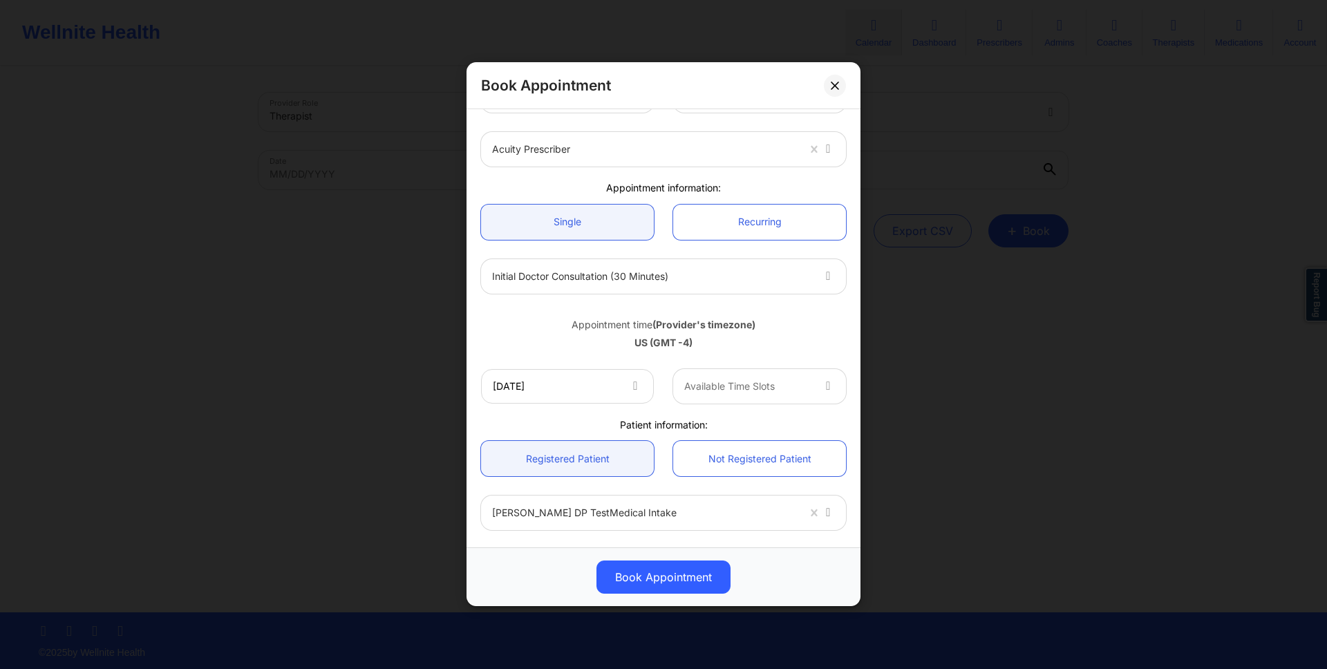
scroll to position [0, 0]
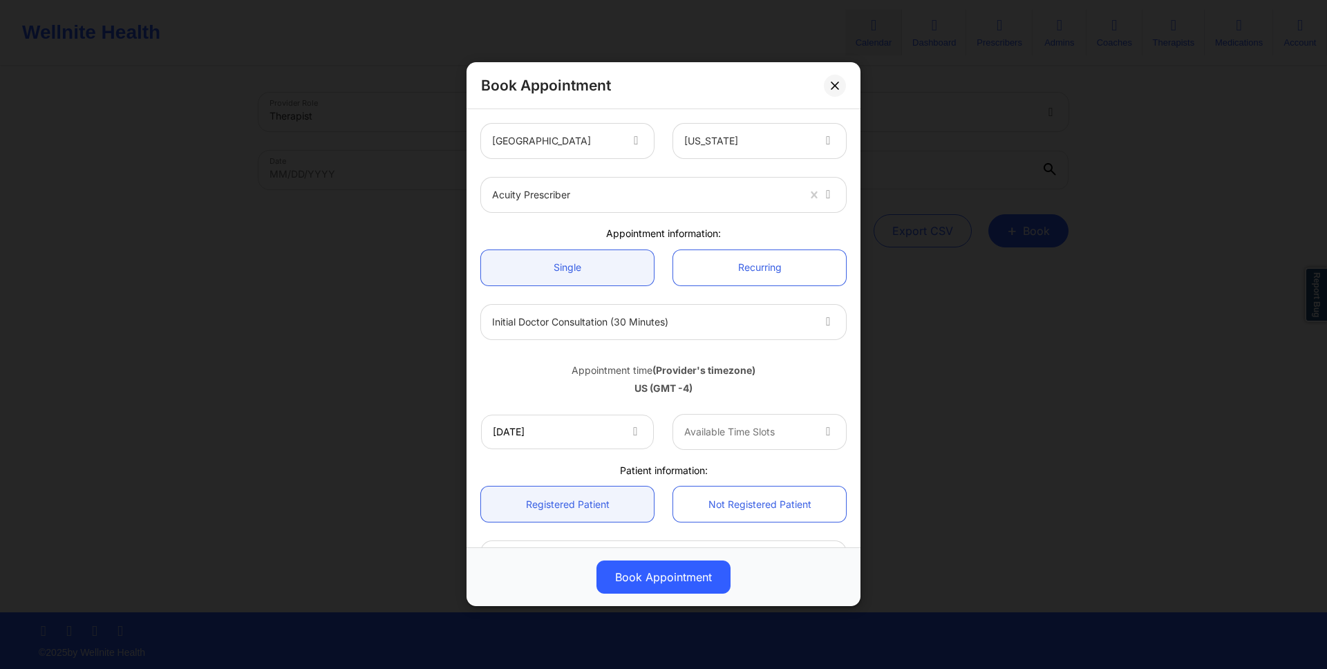
click at [708, 422] on div "Available Time Slots" at bounding box center [743, 432] width 140 height 35
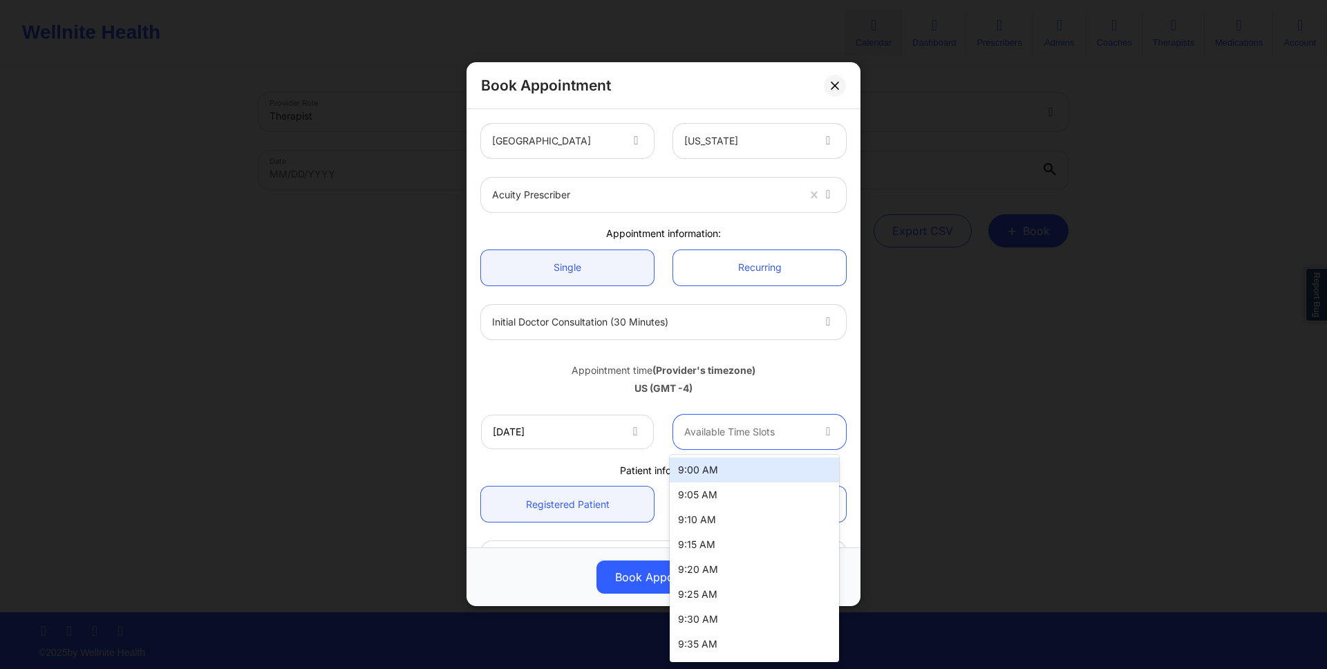
click at [703, 473] on div "9:00 AM" at bounding box center [754, 469] width 169 height 25
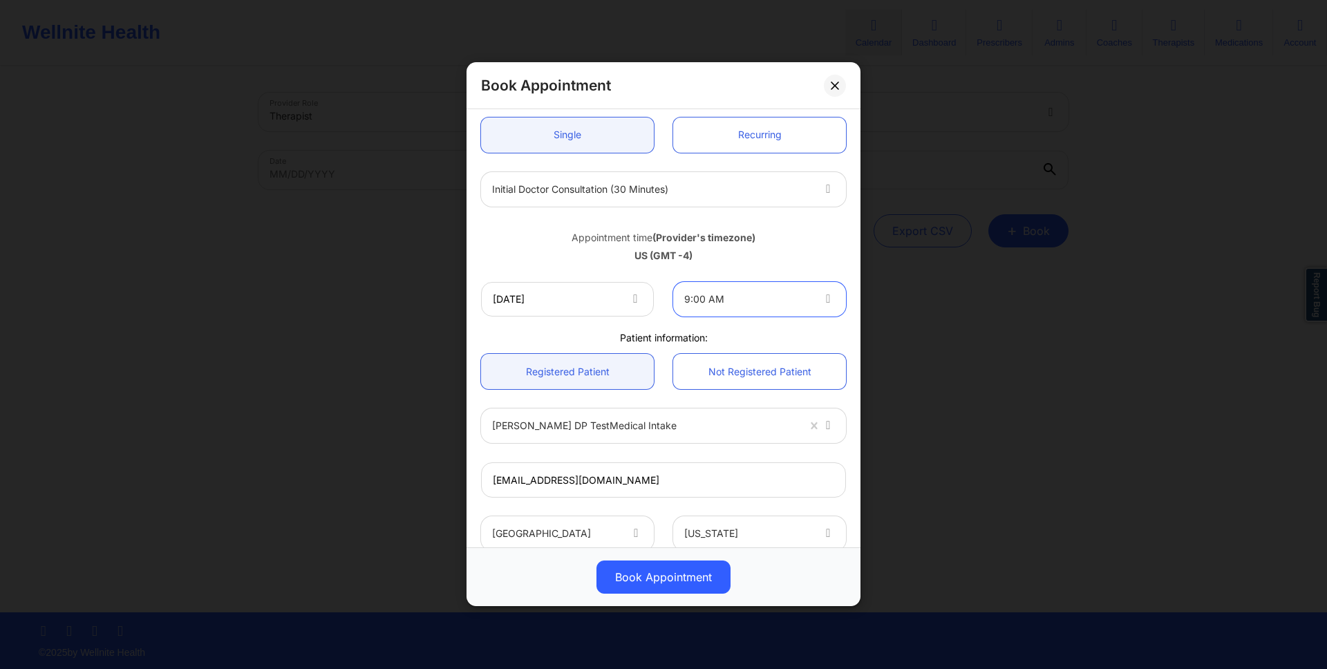
scroll to position [279, 0]
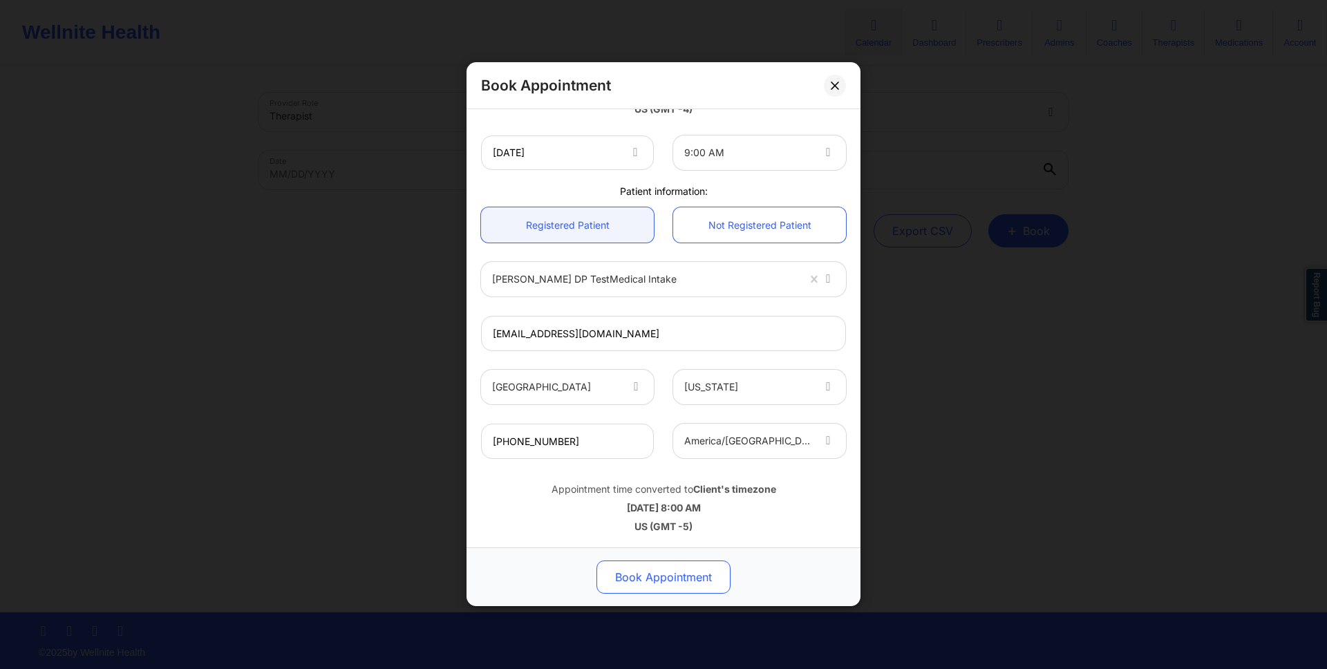
click at [703, 562] on button "Book Appointment" at bounding box center [663, 577] width 134 height 33
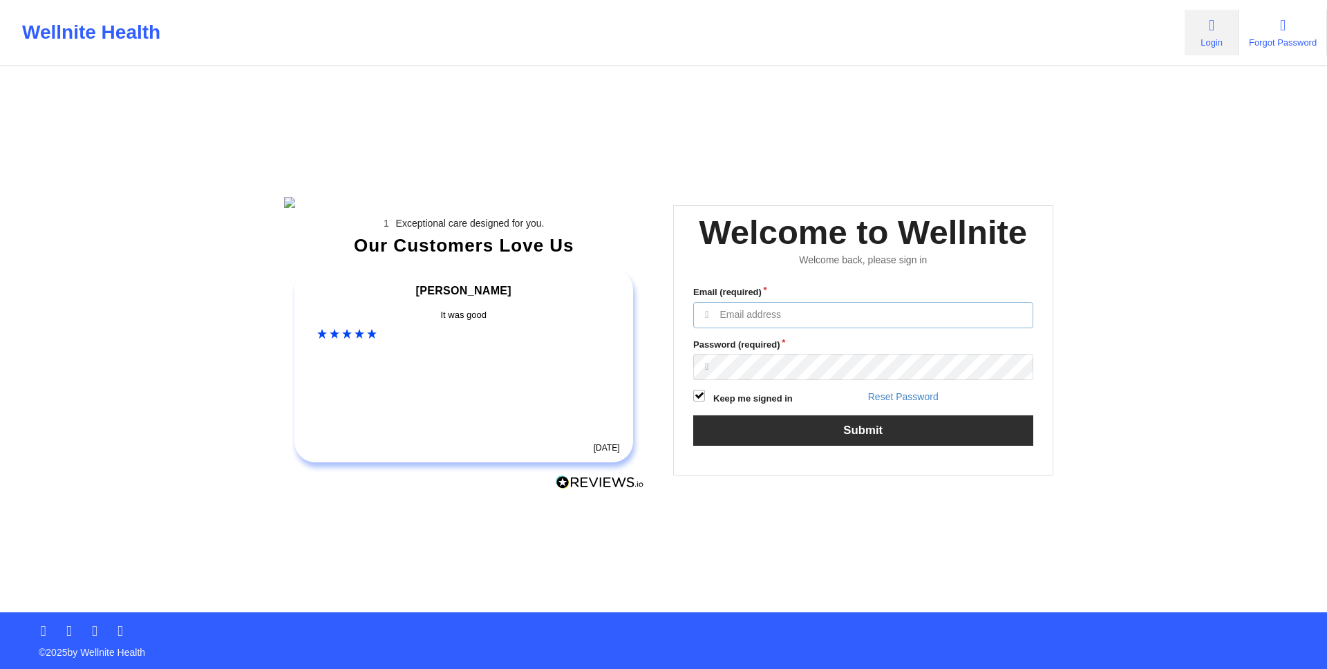
type input "[EMAIL_ADDRESS][DOMAIN_NAME]"
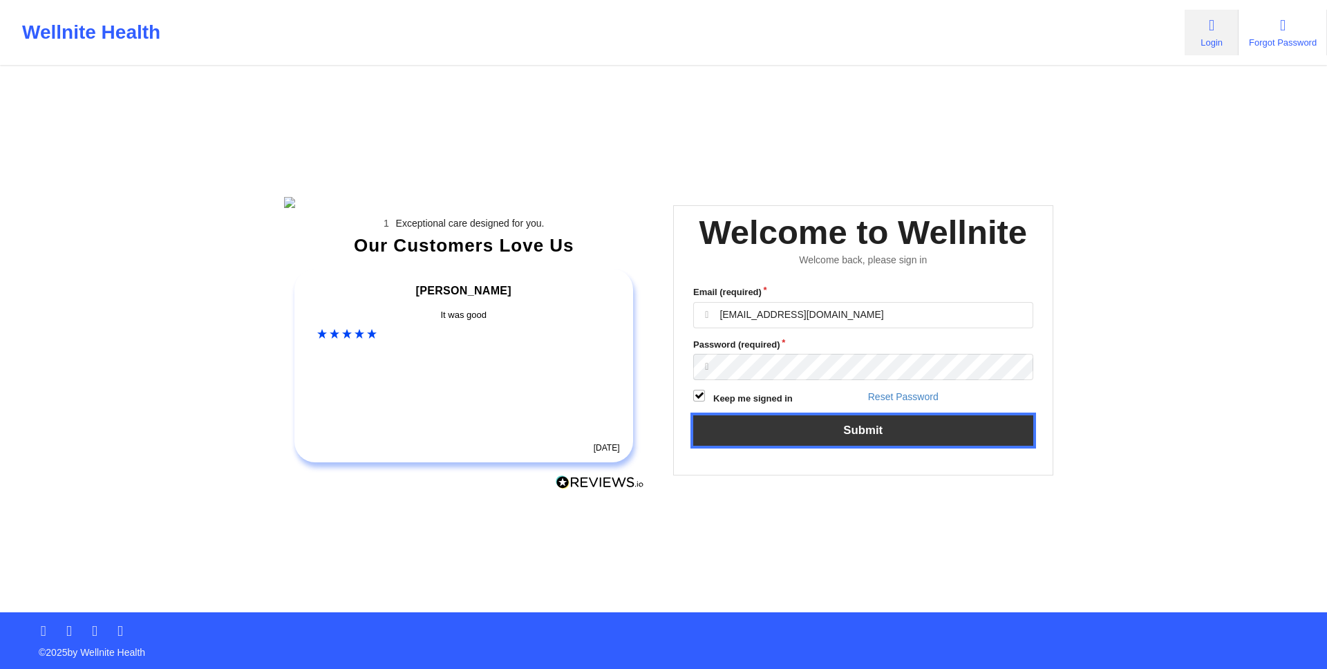
click at [967, 445] on button "Submit" at bounding box center [863, 430] width 340 height 30
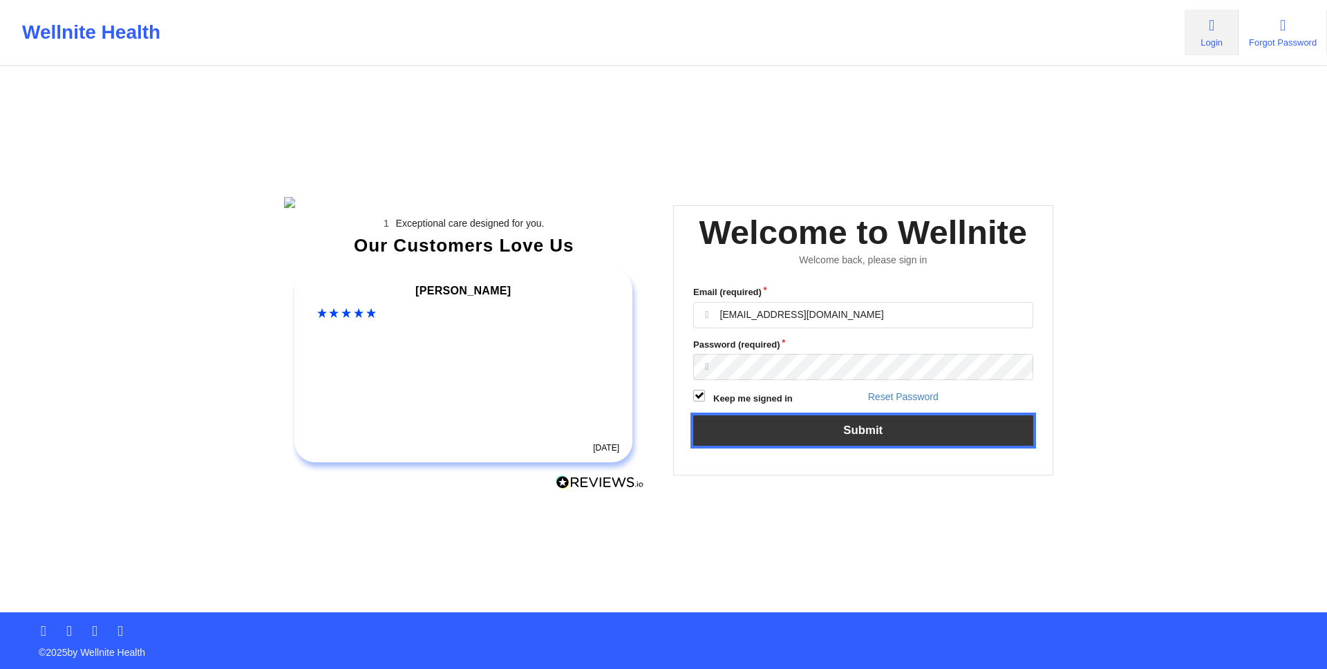
click at [967, 445] on button "Submit" at bounding box center [863, 430] width 340 height 30
click at [1019, 445] on button "Submit" at bounding box center [863, 430] width 340 height 30
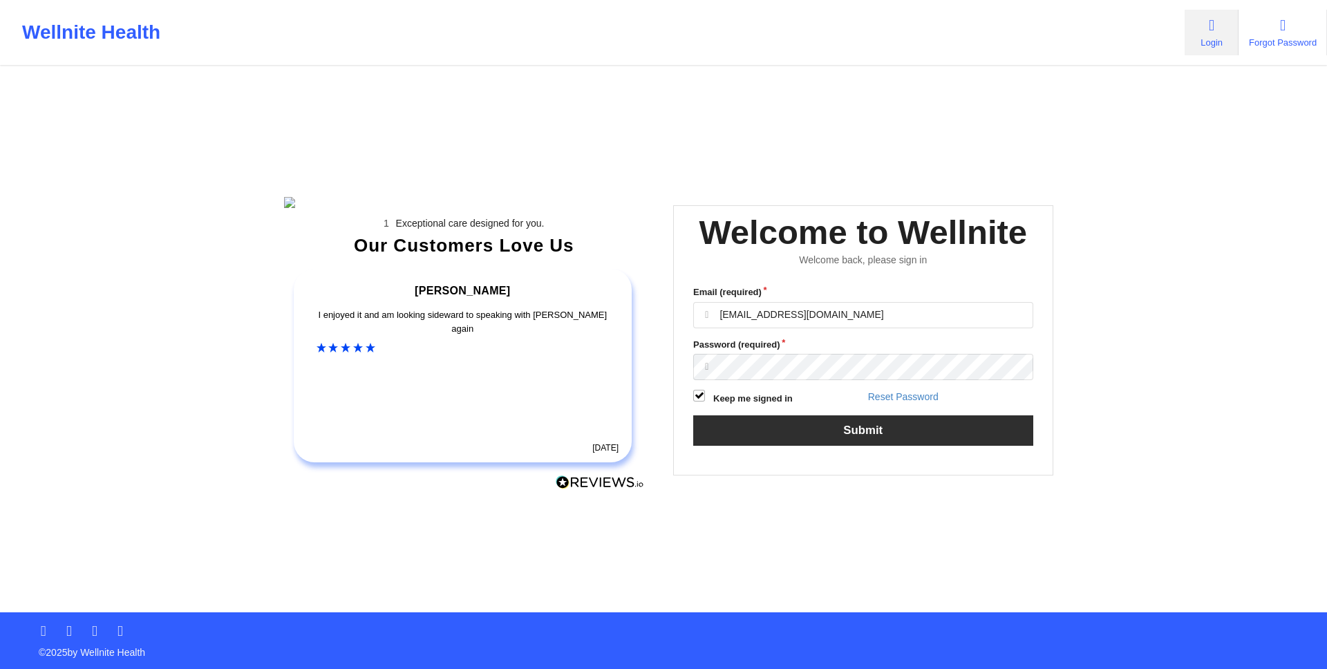
click at [1019, 456] on div "Welcome to Wellnite Welcome back, please sign in Email (required) [EMAIL_ADDRES…" at bounding box center [863, 340] width 380 height 270
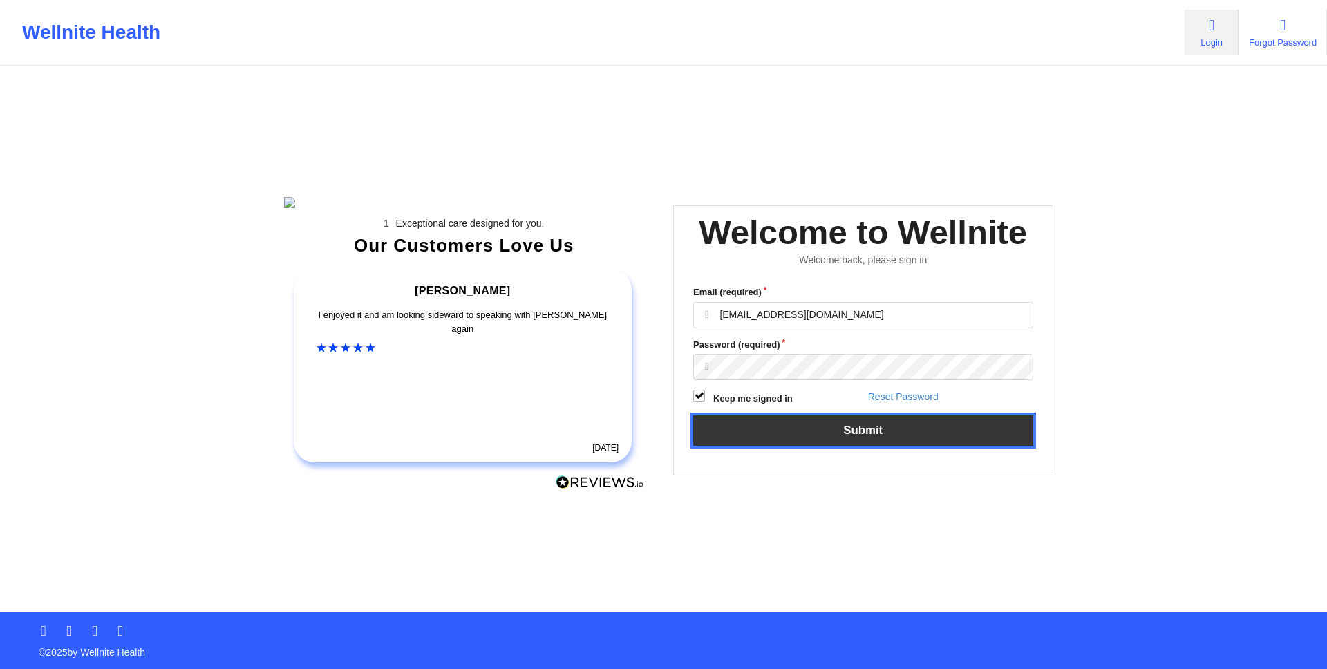
click at [1019, 445] on button "Submit" at bounding box center [863, 430] width 340 height 30
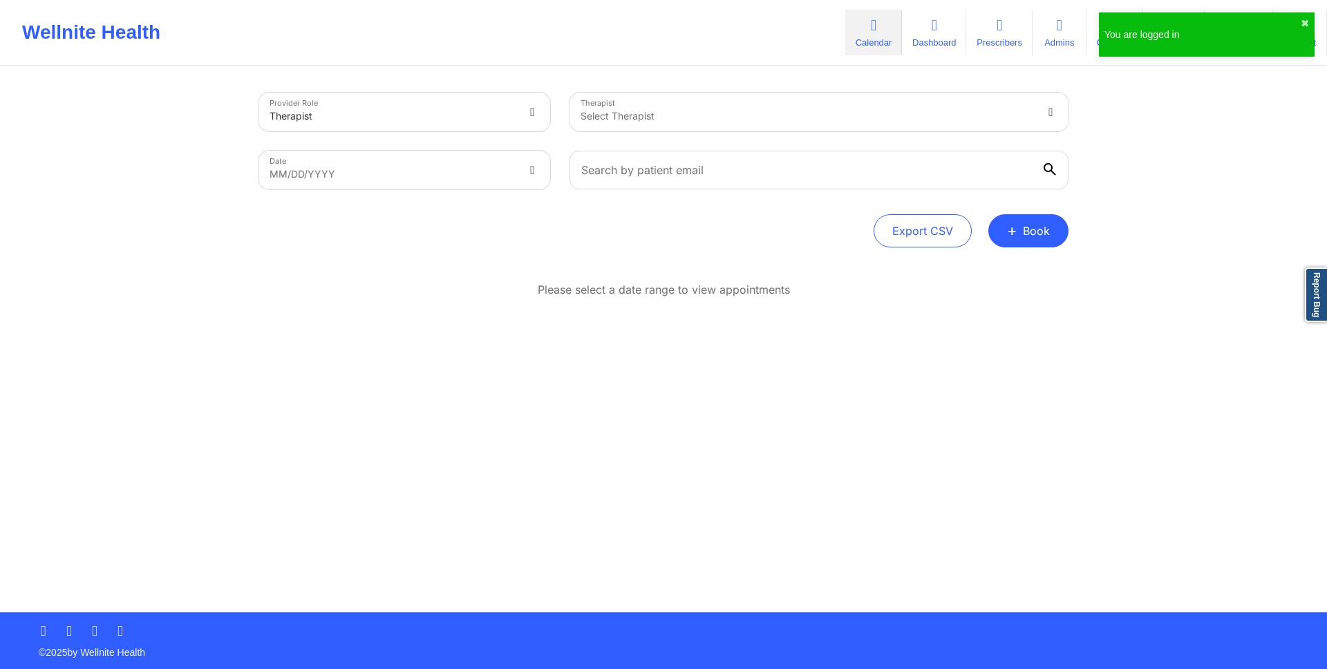
click at [1311, 22] on div "You are logged in ✖︎" at bounding box center [1207, 34] width 216 height 44
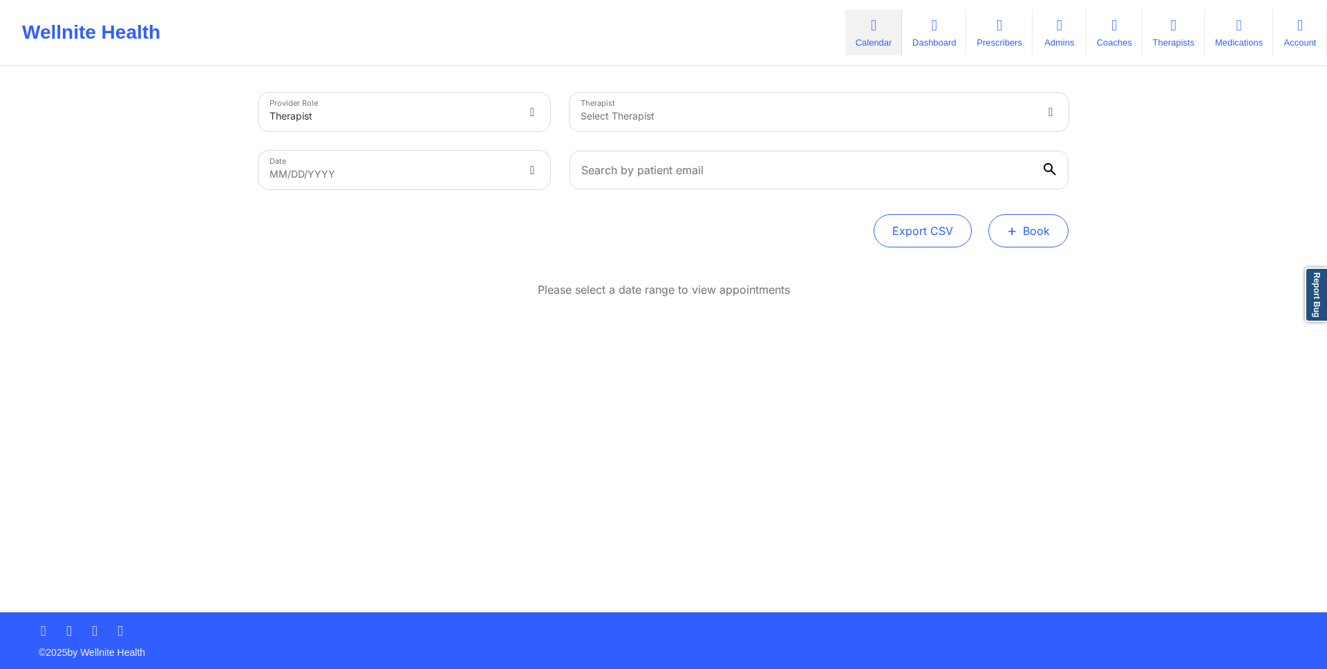
click at [1030, 238] on button "+ Book" at bounding box center [1028, 230] width 80 height 33
click at [1030, 291] on button "Doctor Consultation" at bounding box center [1005, 297] width 106 height 22
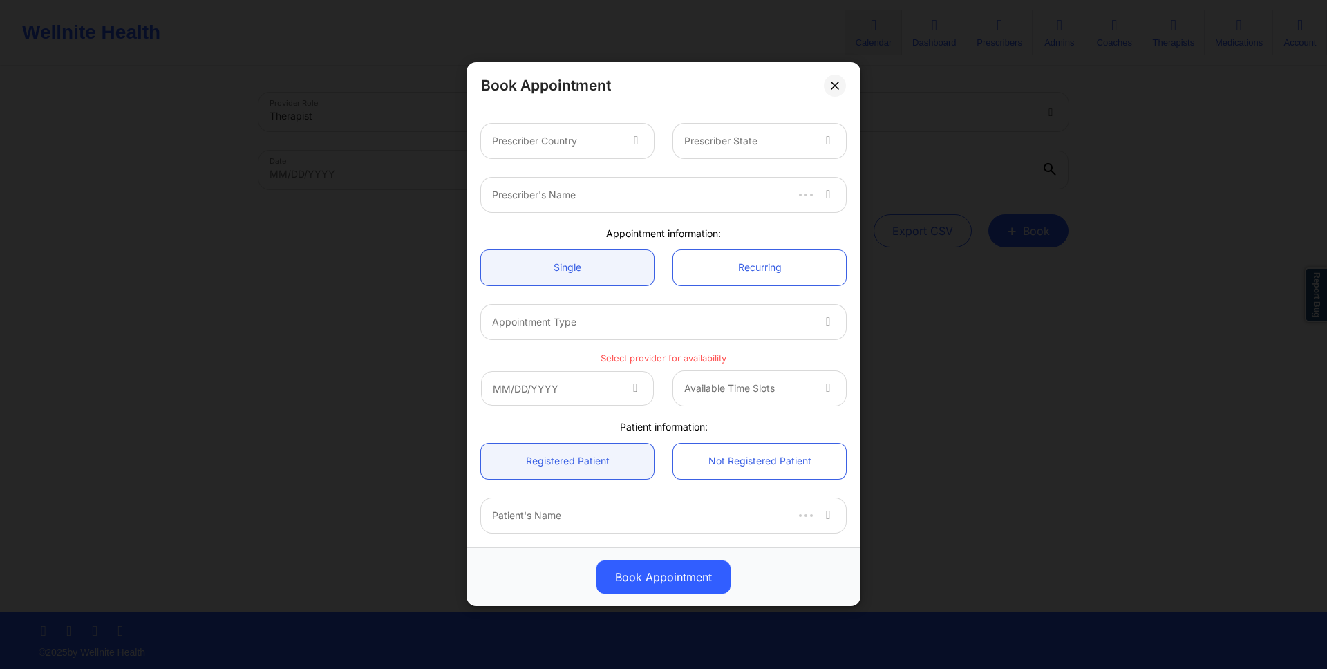
click at [603, 151] on div "Prescriber Country" at bounding box center [551, 141] width 140 height 35
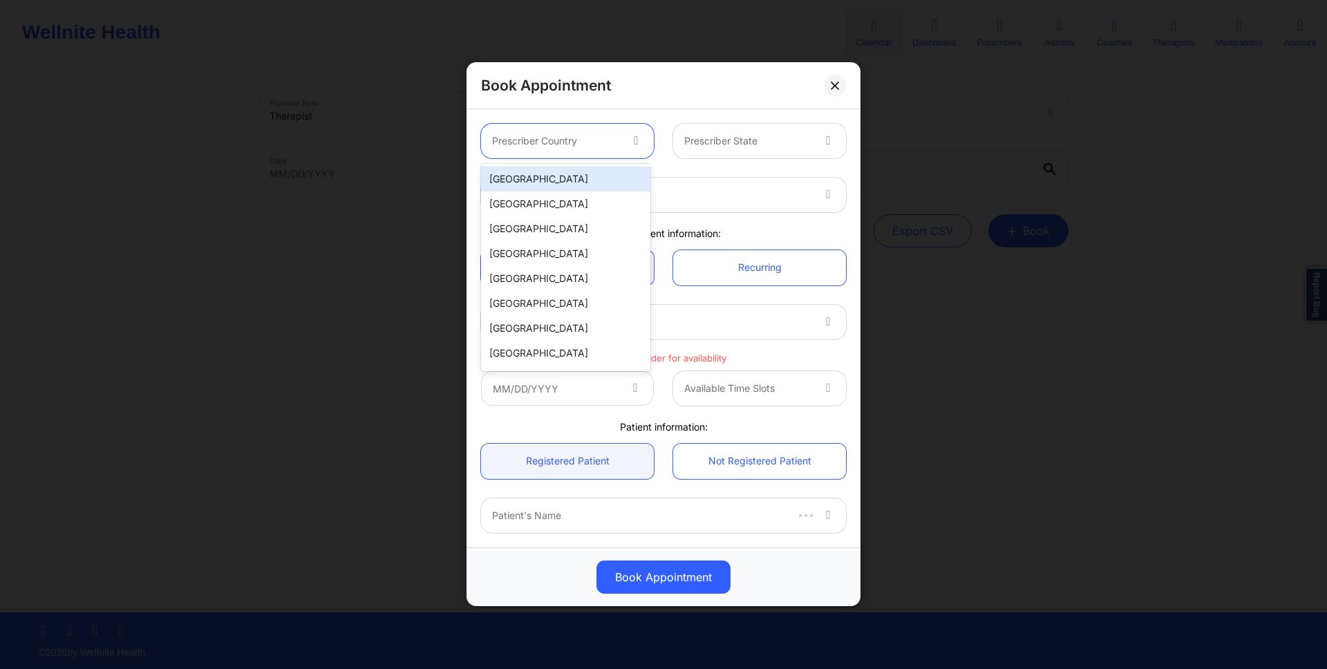
click at [603, 172] on div "[GEOGRAPHIC_DATA]" at bounding box center [565, 179] width 169 height 25
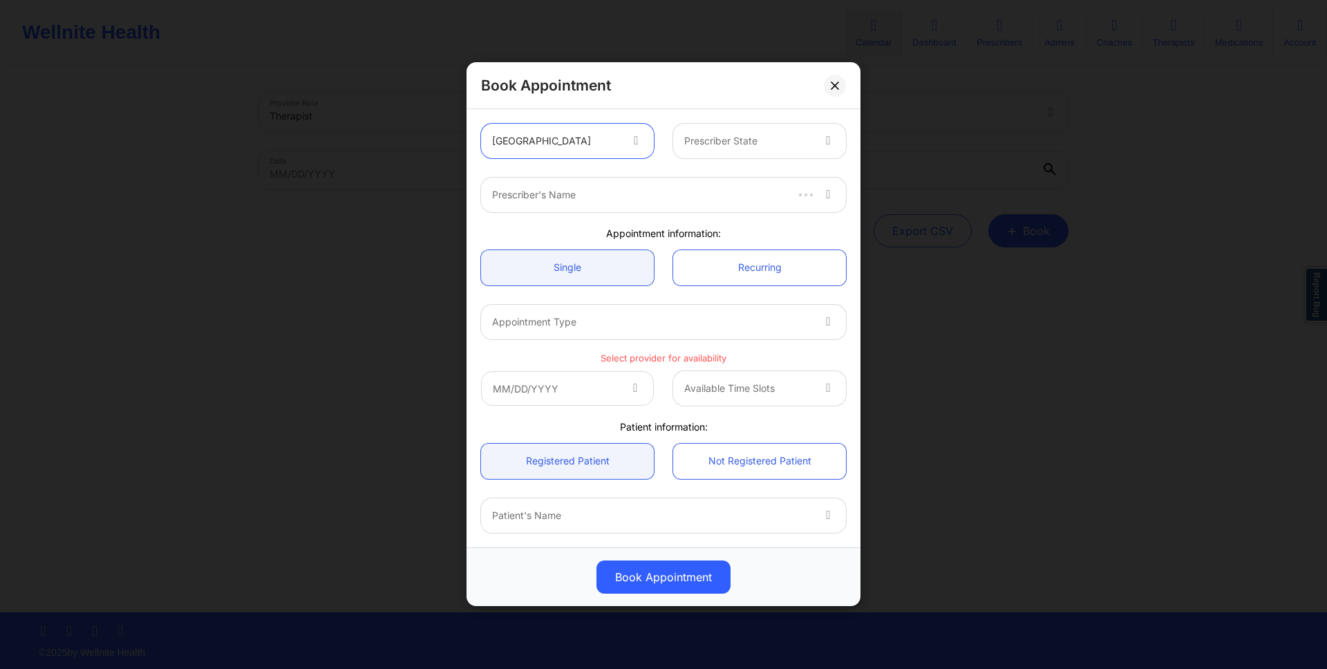
click at [748, 152] on div "Prescriber State" at bounding box center [743, 141] width 140 height 35
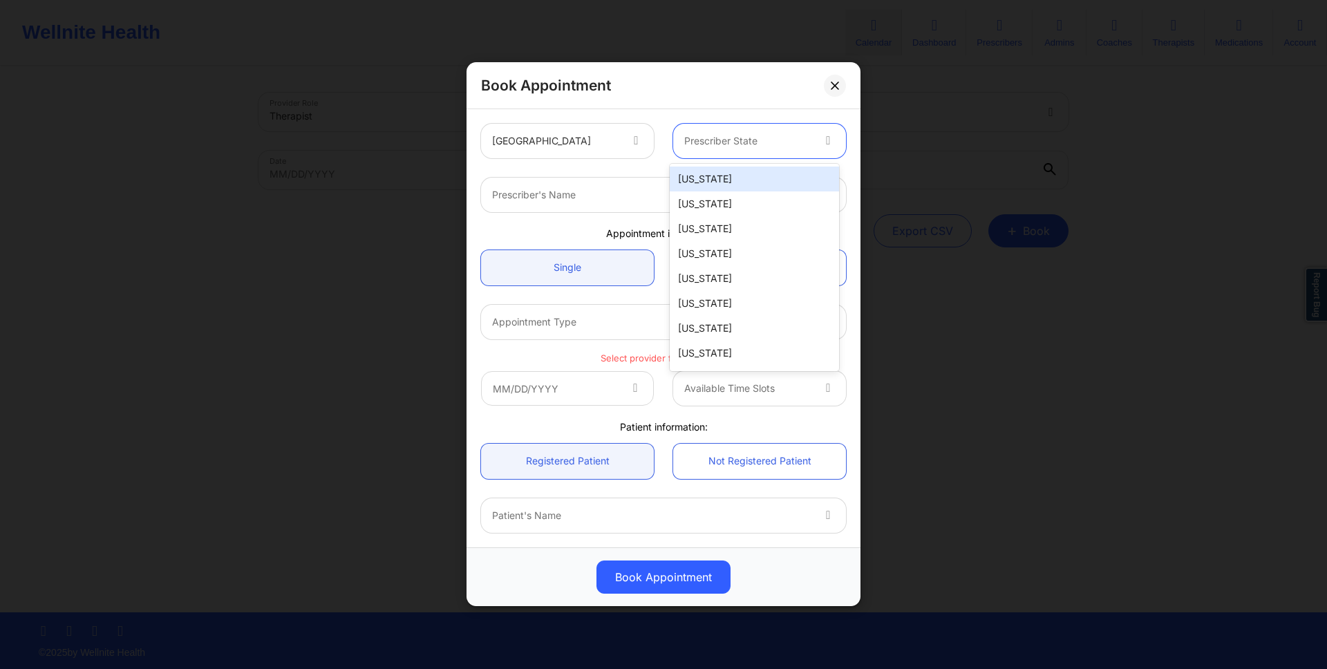
click at [748, 186] on div "[US_STATE]" at bounding box center [754, 179] width 169 height 25
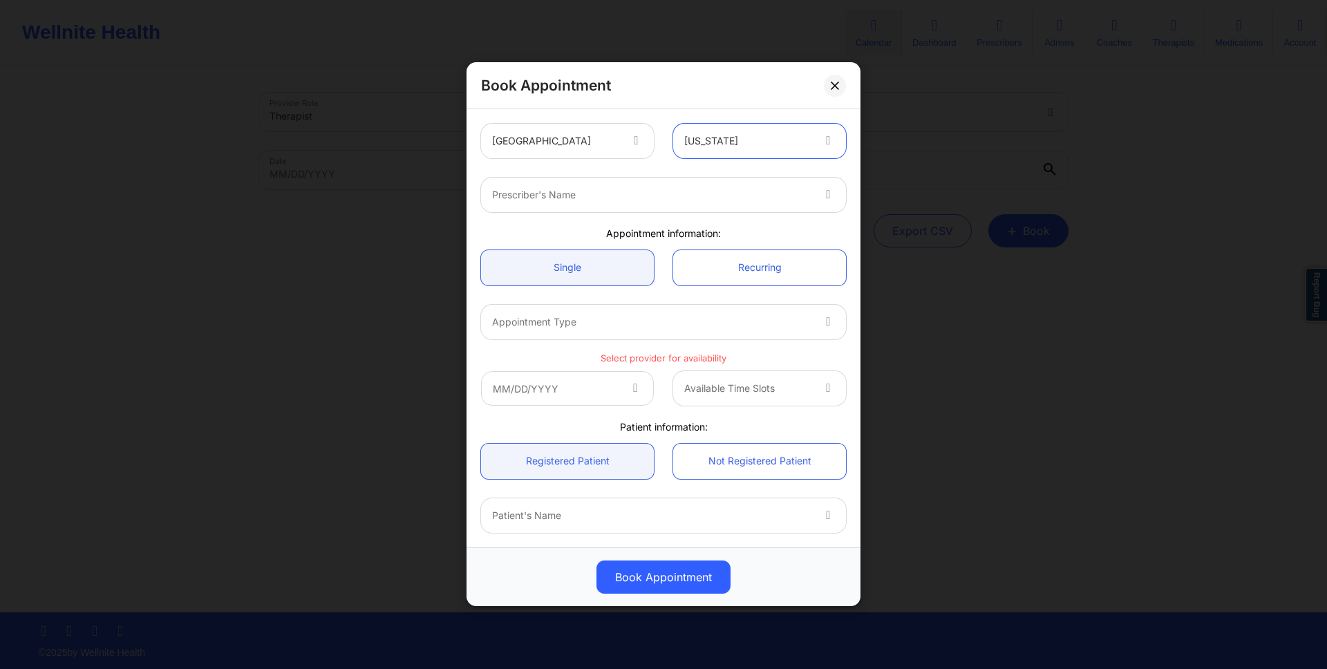
click at [748, 207] on div "Prescriber's Name" at bounding box center [647, 195] width 332 height 35
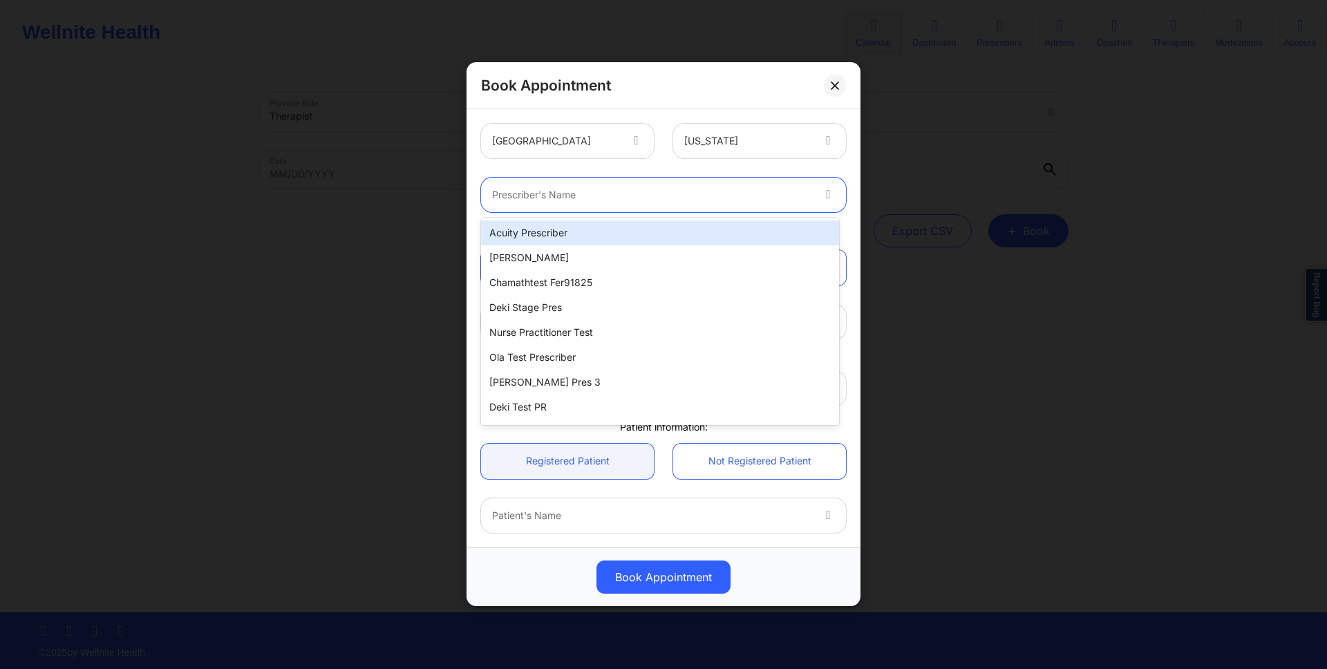
click at [748, 234] on div "Acuity Prescriber" at bounding box center [660, 232] width 358 height 25
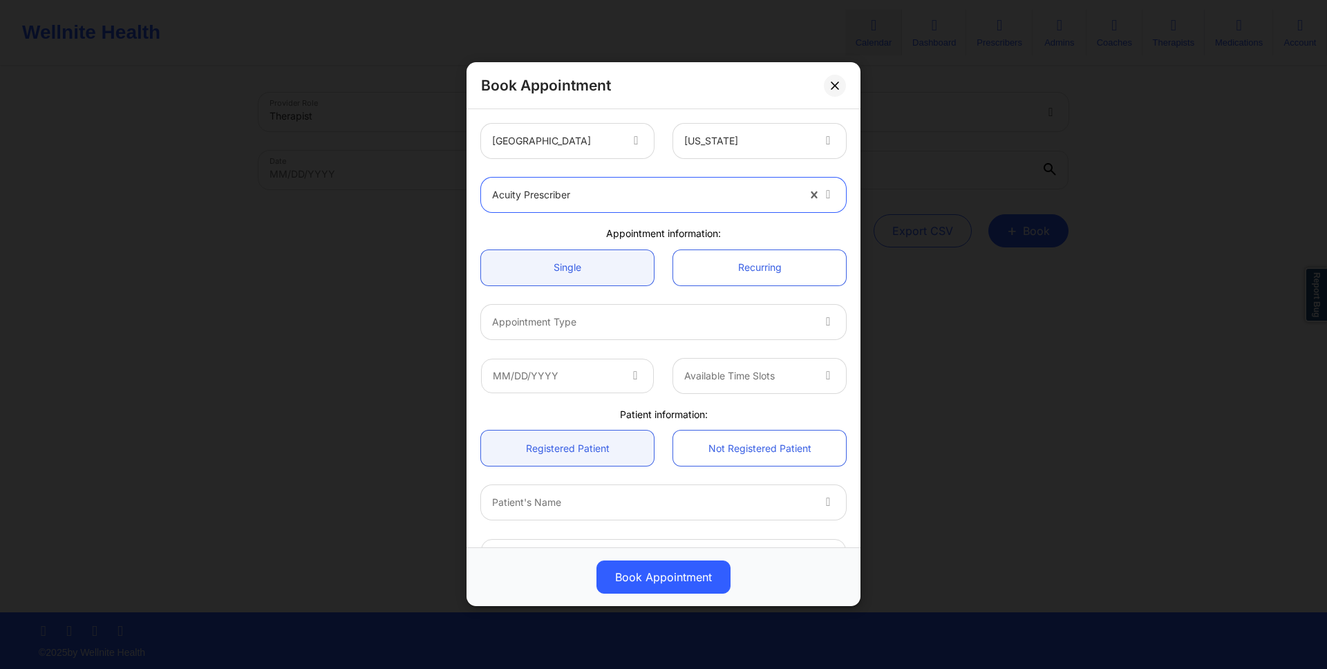
click at [625, 321] on div at bounding box center [651, 322] width 319 height 17
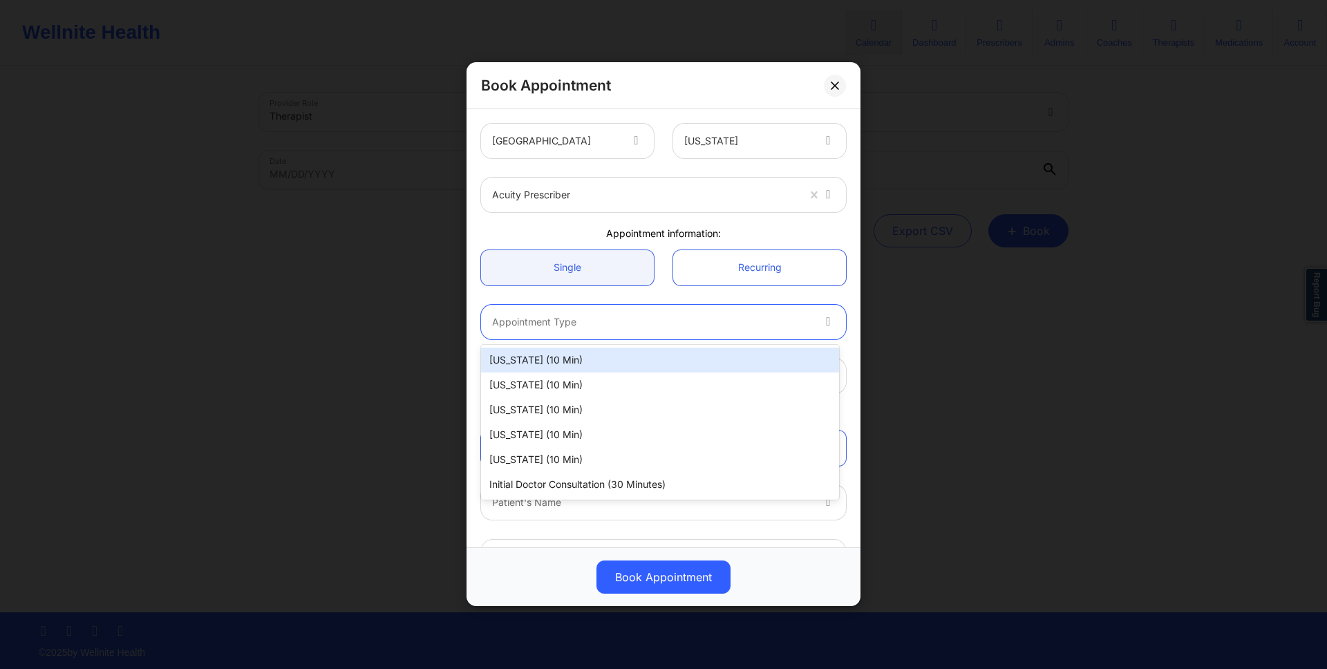
click at [625, 352] on div "[US_STATE] (10 min)" at bounding box center [660, 360] width 358 height 25
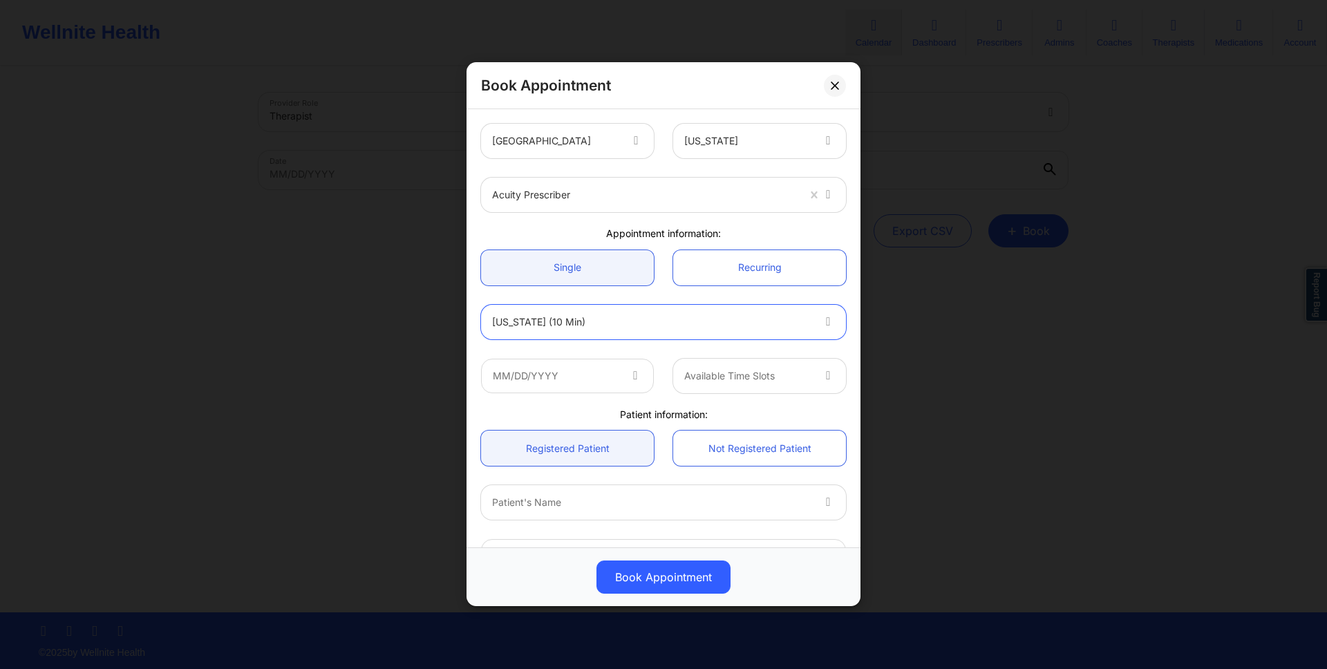
click at [625, 332] on div "[US_STATE] (10 min)" at bounding box center [651, 322] width 319 height 35
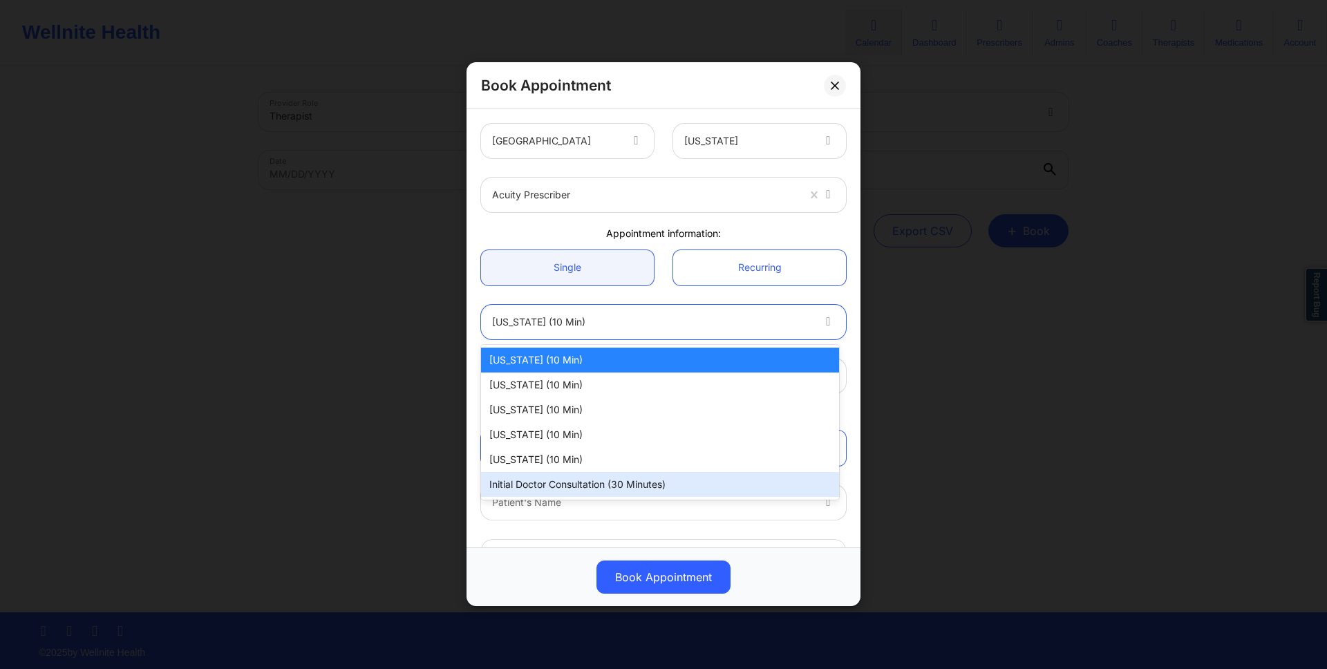
click at [625, 472] on div "Initial doctor consultation (30 minutes)" at bounding box center [660, 484] width 358 height 25
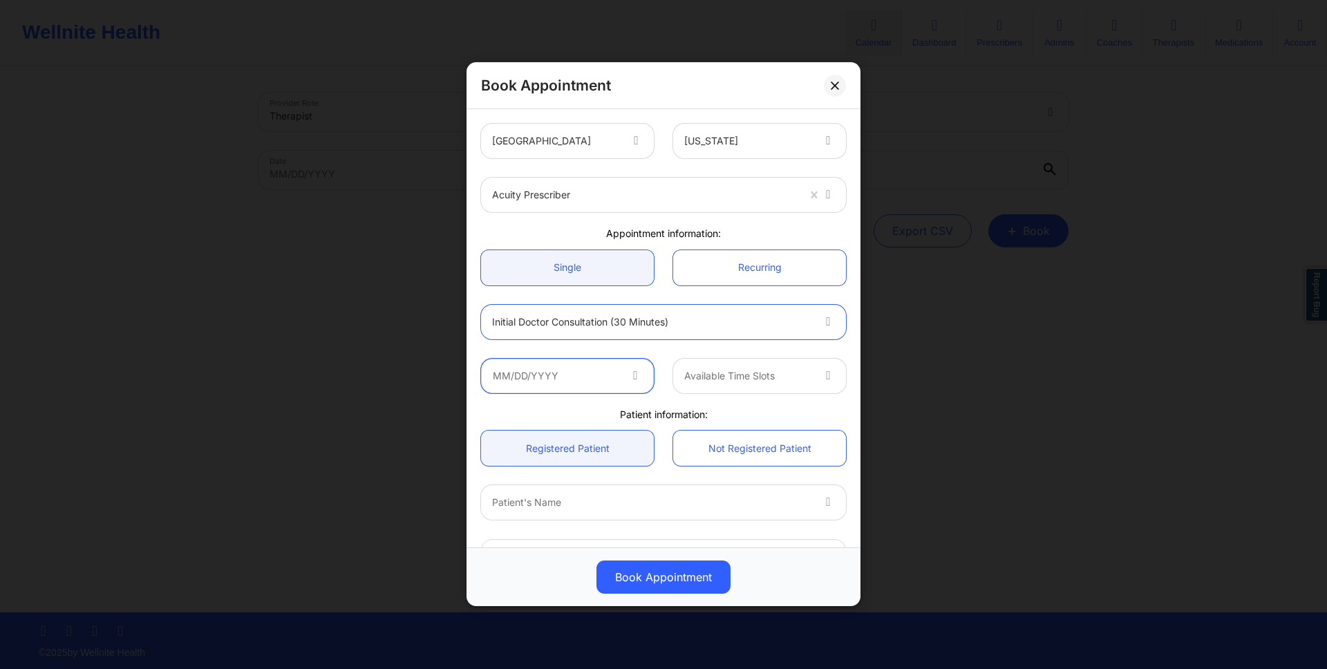
click at [625, 385] on input "text" at bounding box center [567, 376] width 173 height 35
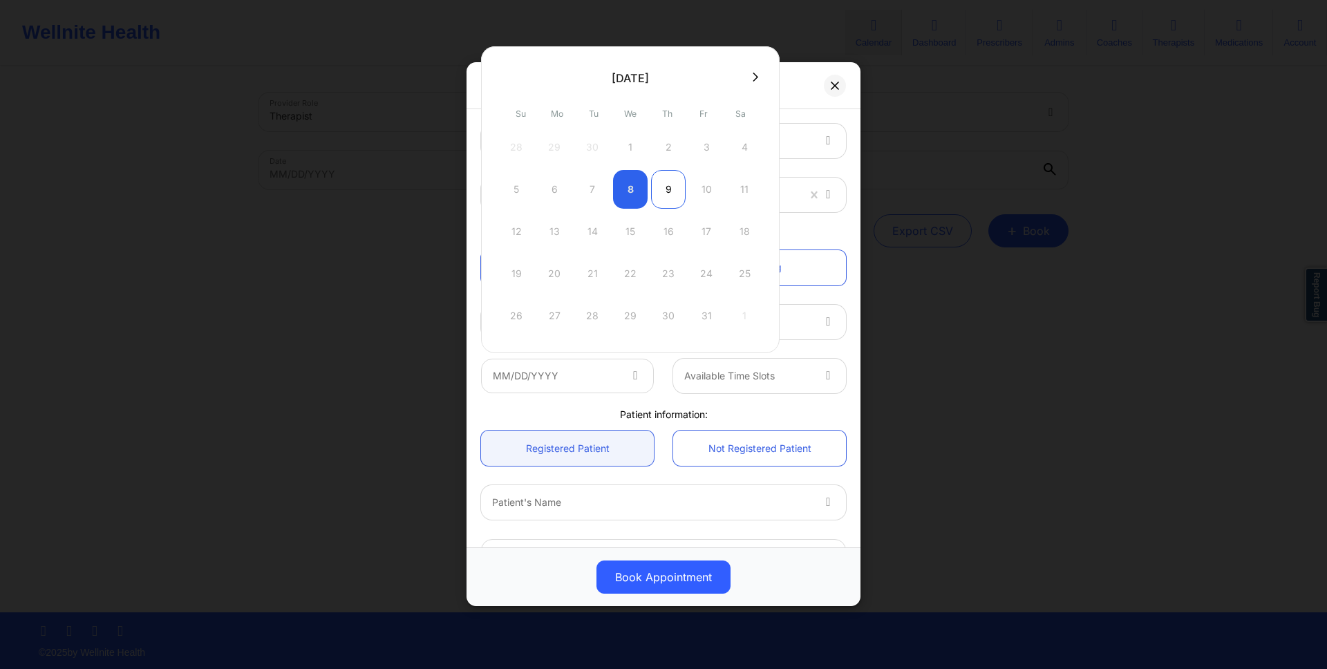
click at [657, 196] on div "9" at bounding box center [668, 189] width 35 height 39
type input "[DATE]"
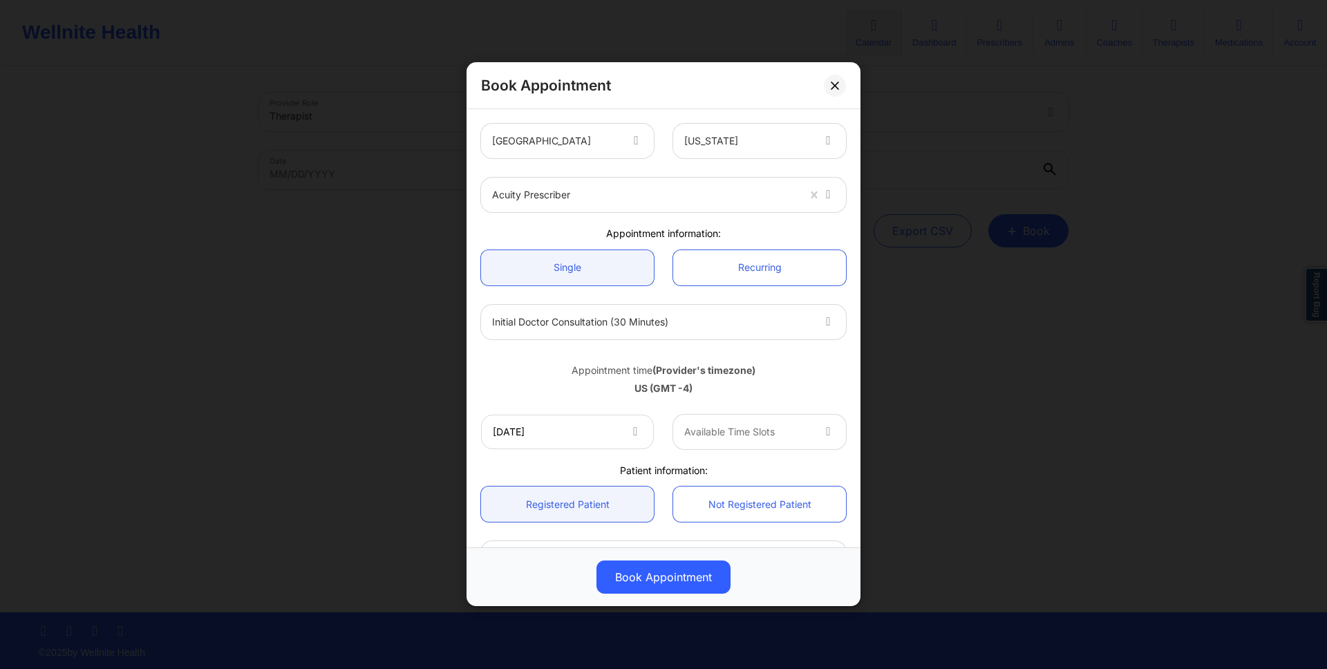
click at [715, 431] on div at bounding box center [747, 432] width 127 height 17
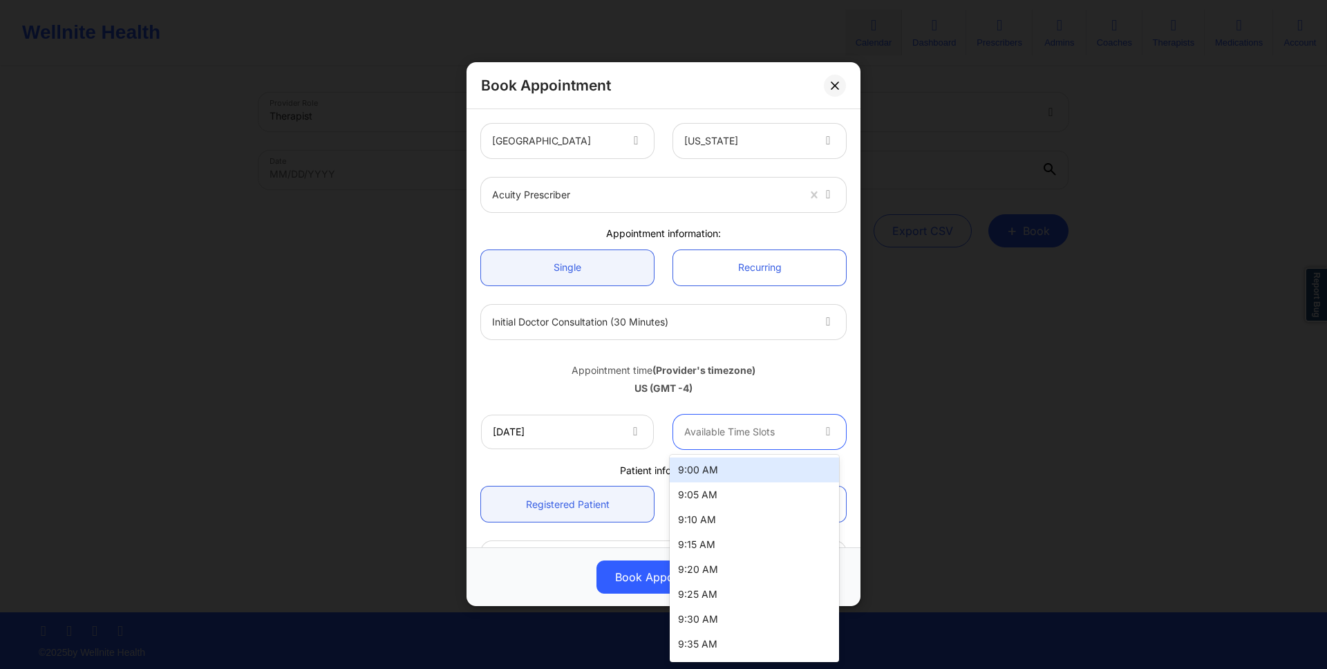
click at [683, 473] on div "9:00 AM" at bounding box center [754, 469] width 169 height 25
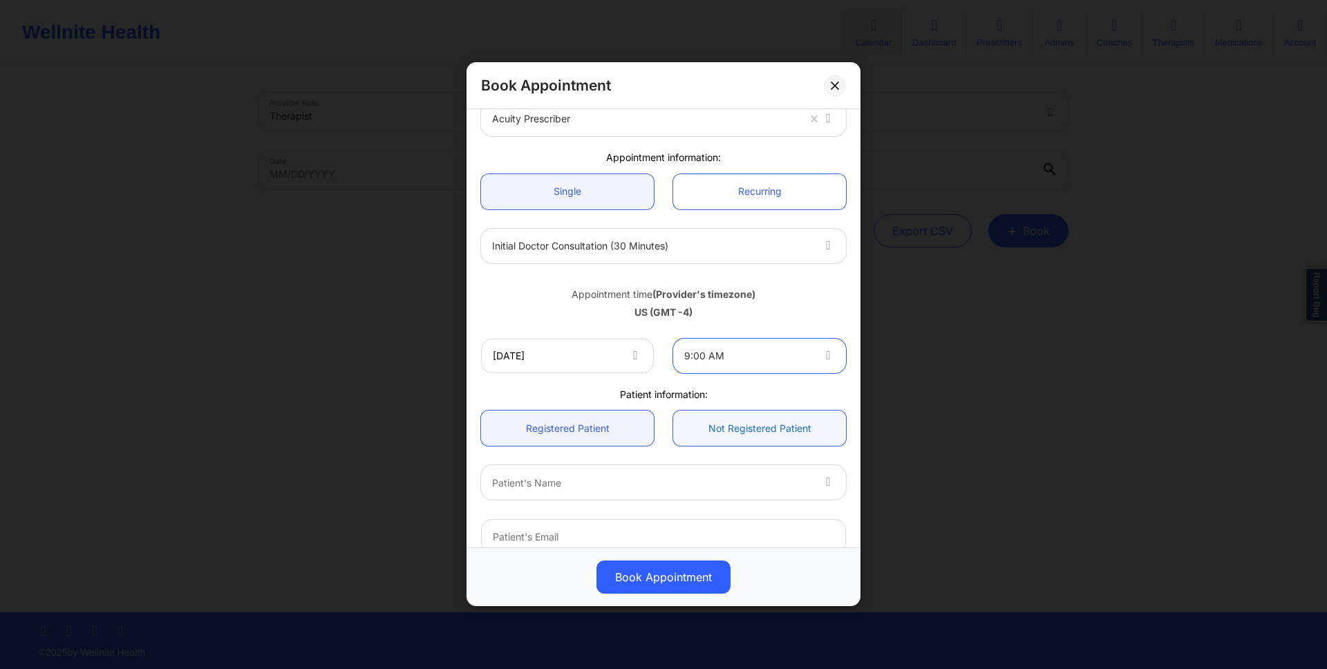
scroll to position [137, 0]
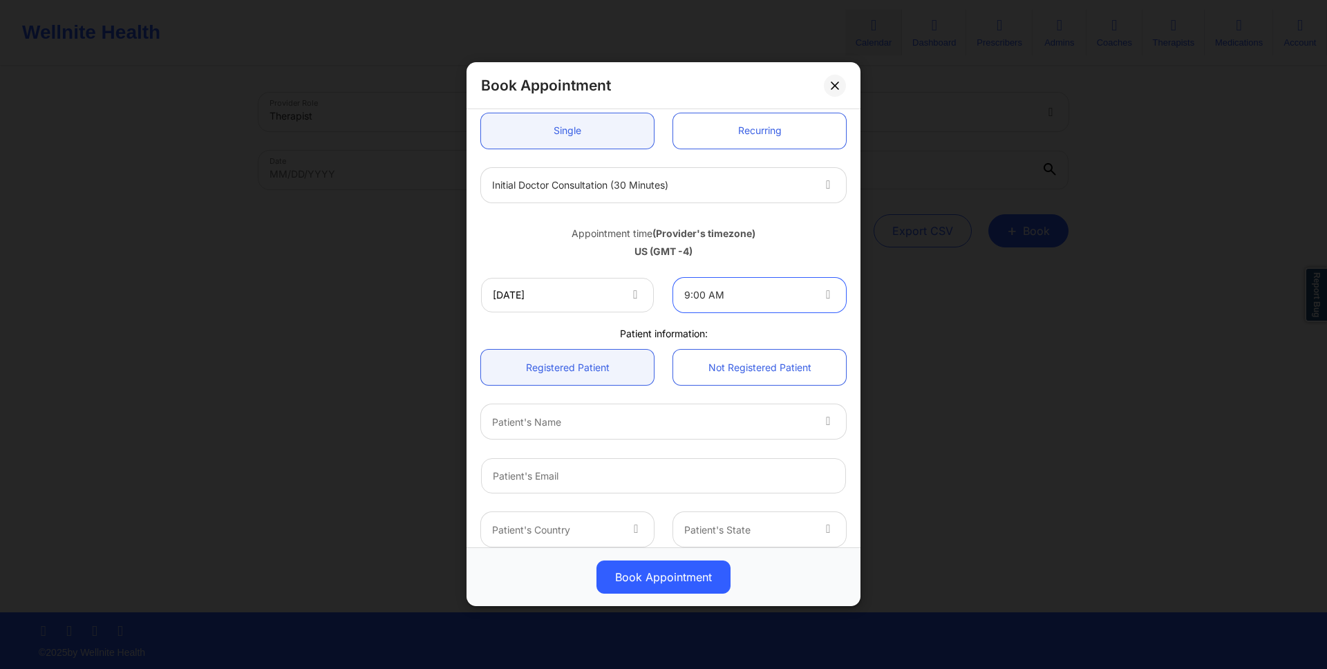
click at [683, 419] on div at bounding box center [651, 422] width 319 height 17
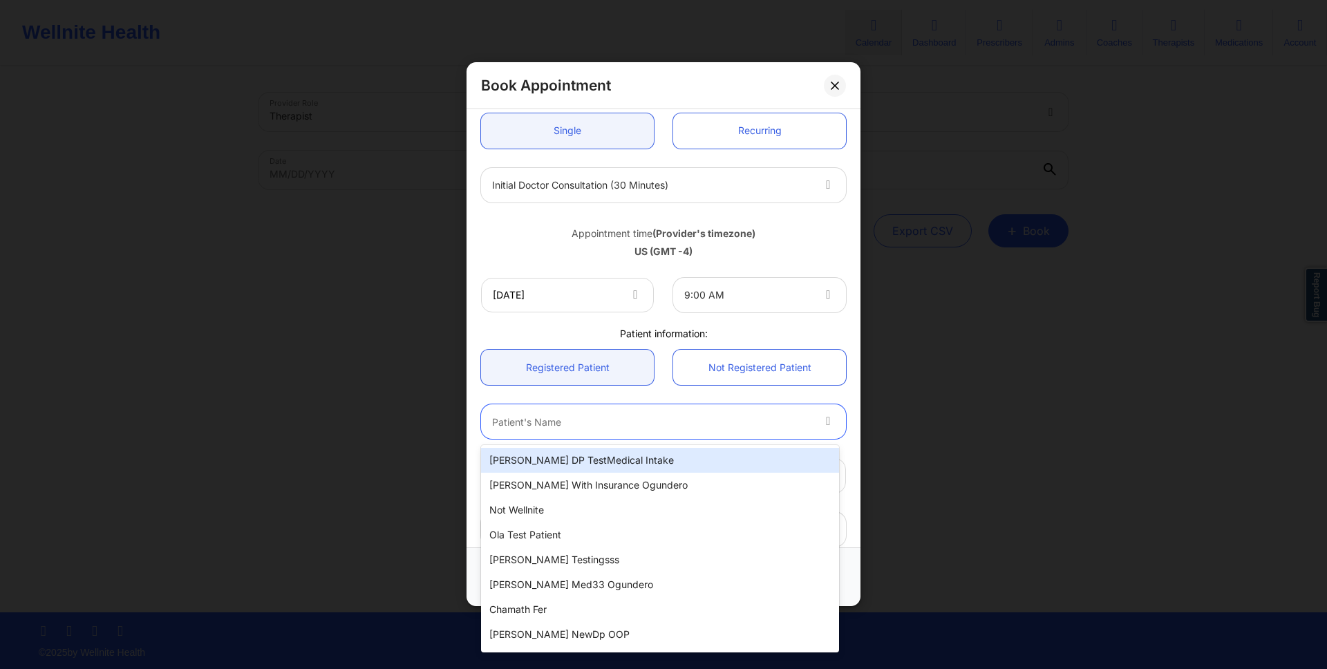
click at [683, 451] on div "[PERSON_NAME] DP TestMedical Intake" at bounding box center [660, 460] width 358 height 25
type input "[EMAIL_ADDRESS][DOMAIN_NAME]"
type input "[PHONE_NUMBER]"
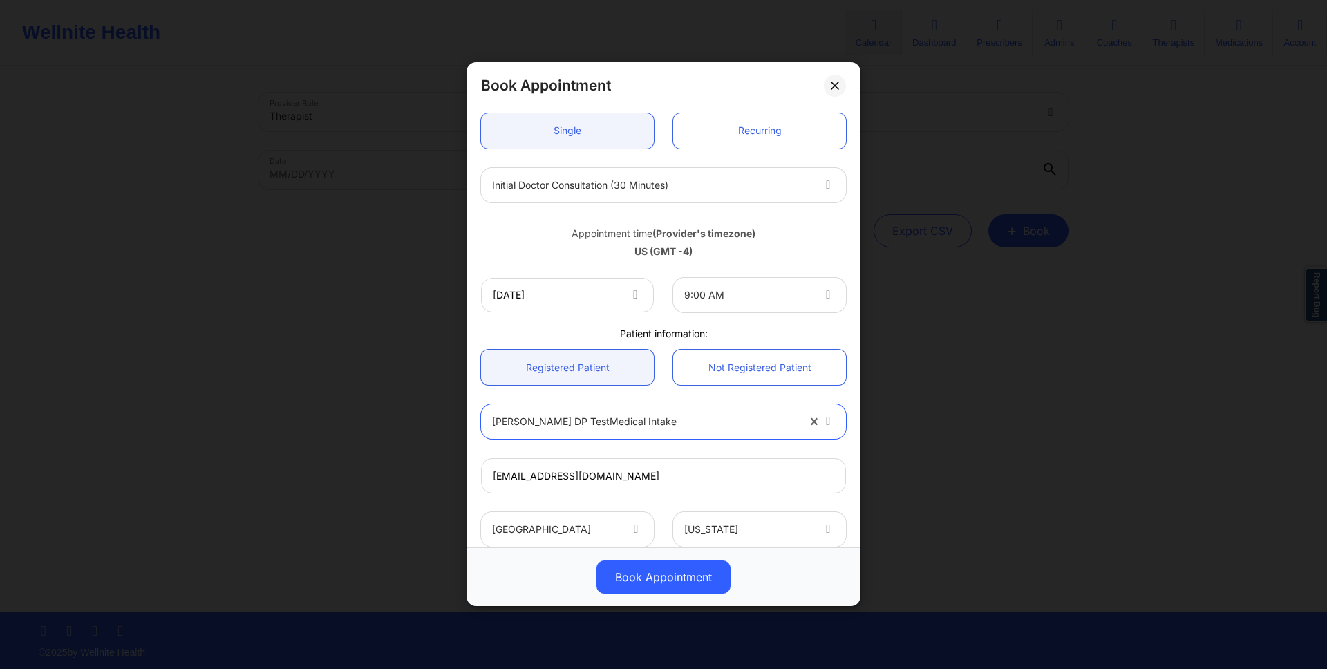
click at [683, 451] on div "[EMAIL_ADDRESS][DOMAIN_NAME]" at bounding box center [663, 476] width 384 height 54
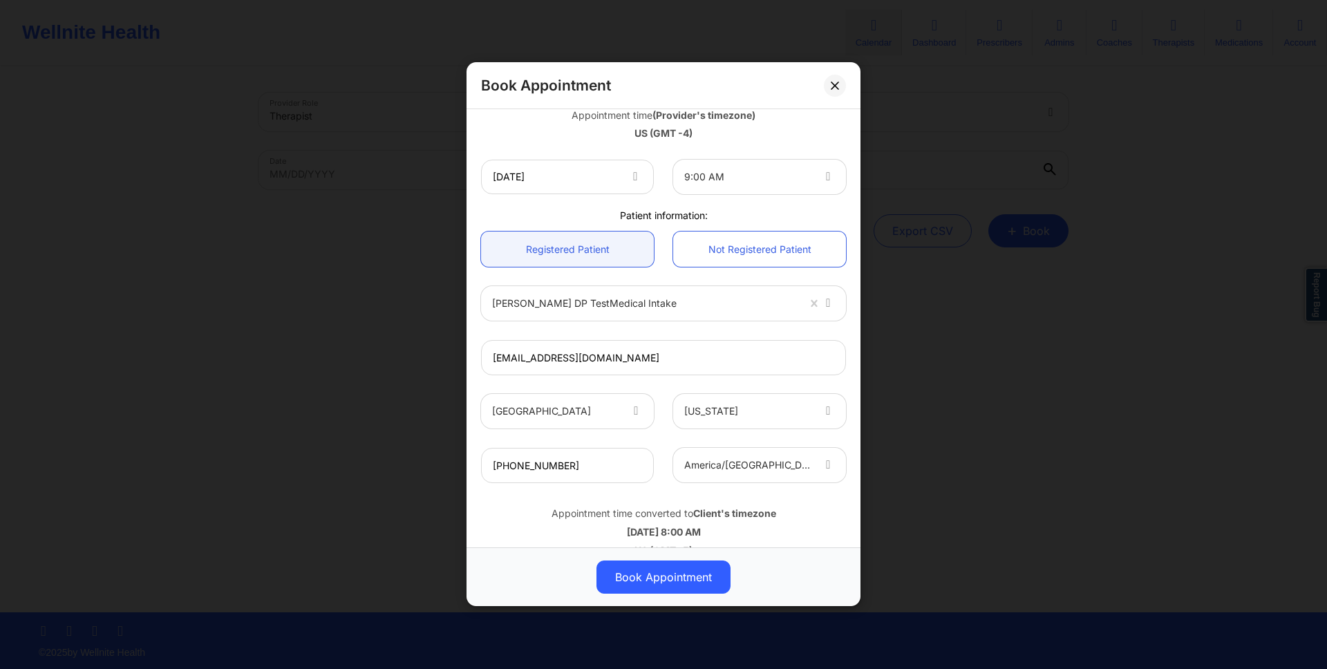
scroll to position [279, 0]
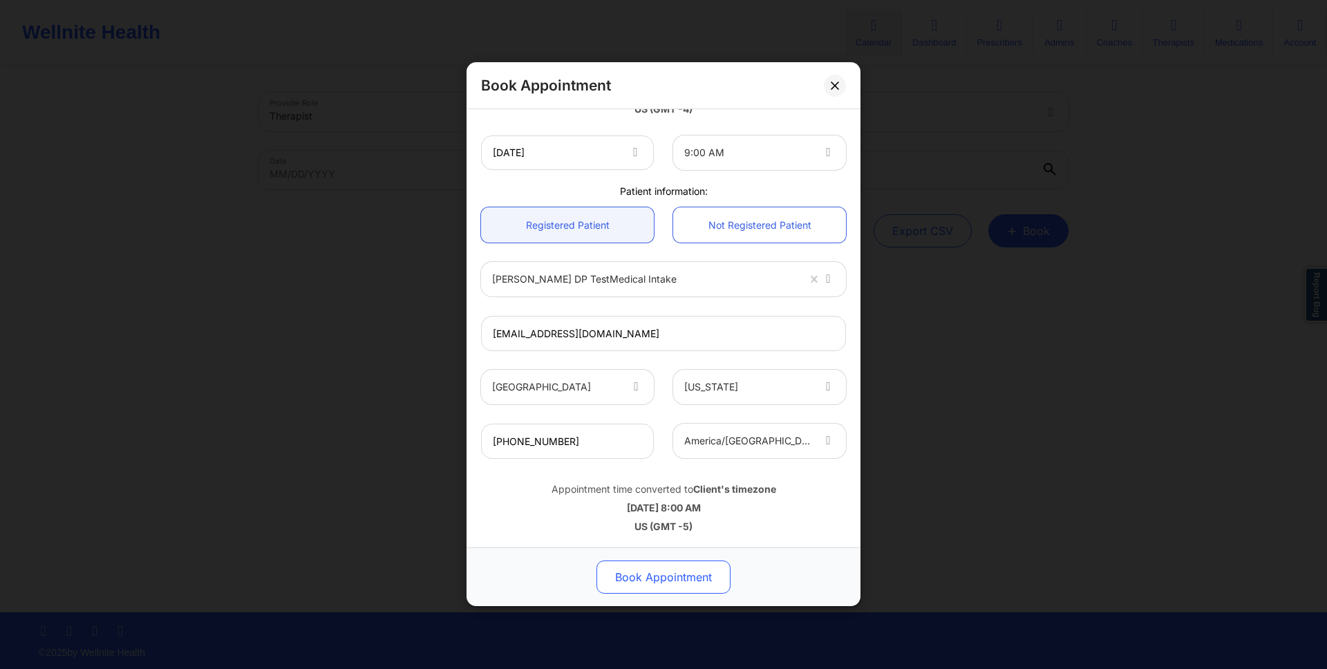
click at [683, 566] on button "Book Appointment" at bounding box center [663, 577] width 134 height 33
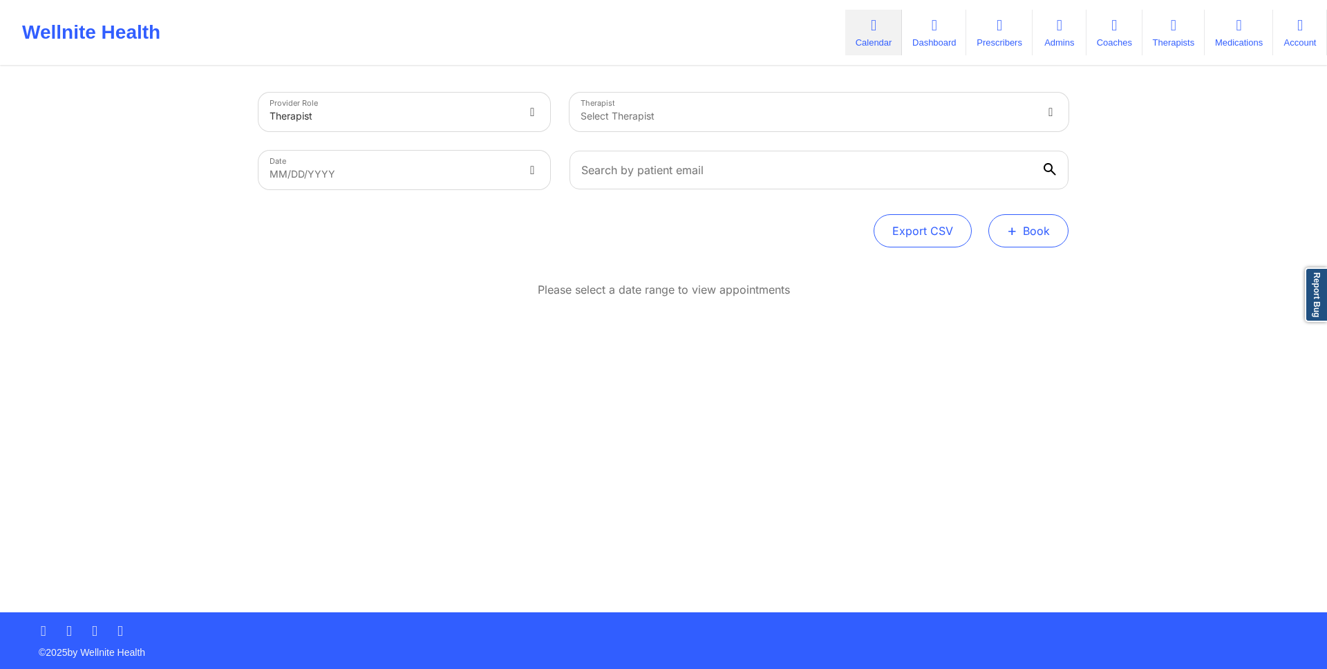
click at [1063, 230] on button "+ Book" at bounding box center [1028, 230] width 80 height 33
click at [965, 294] on button "Doctor Consultation" at bounding box center [1005, 297] width 106 height 22
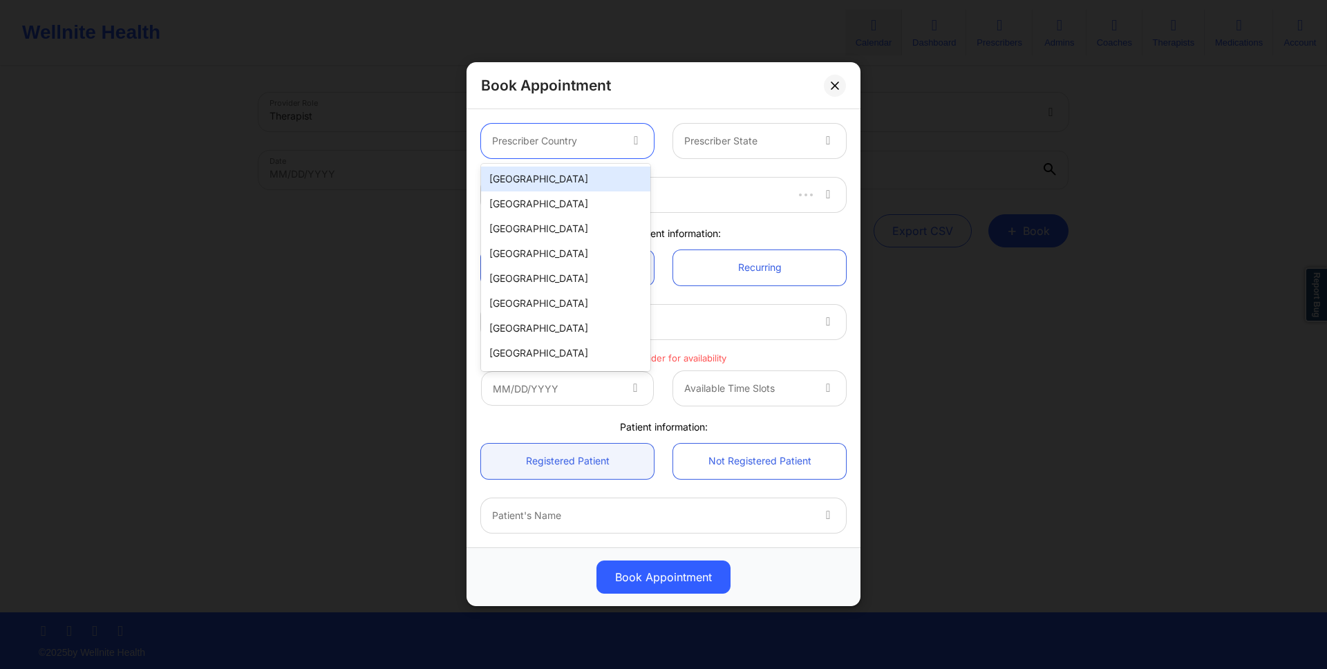
click at [565, 149] on div "Prescriber Country" at bounding box center [551, 141] width 140 height 35
click at [565, 171] on div "[GEOGRAPHIC_DATA]" at bounding box center [565, 179] width 169 height 25
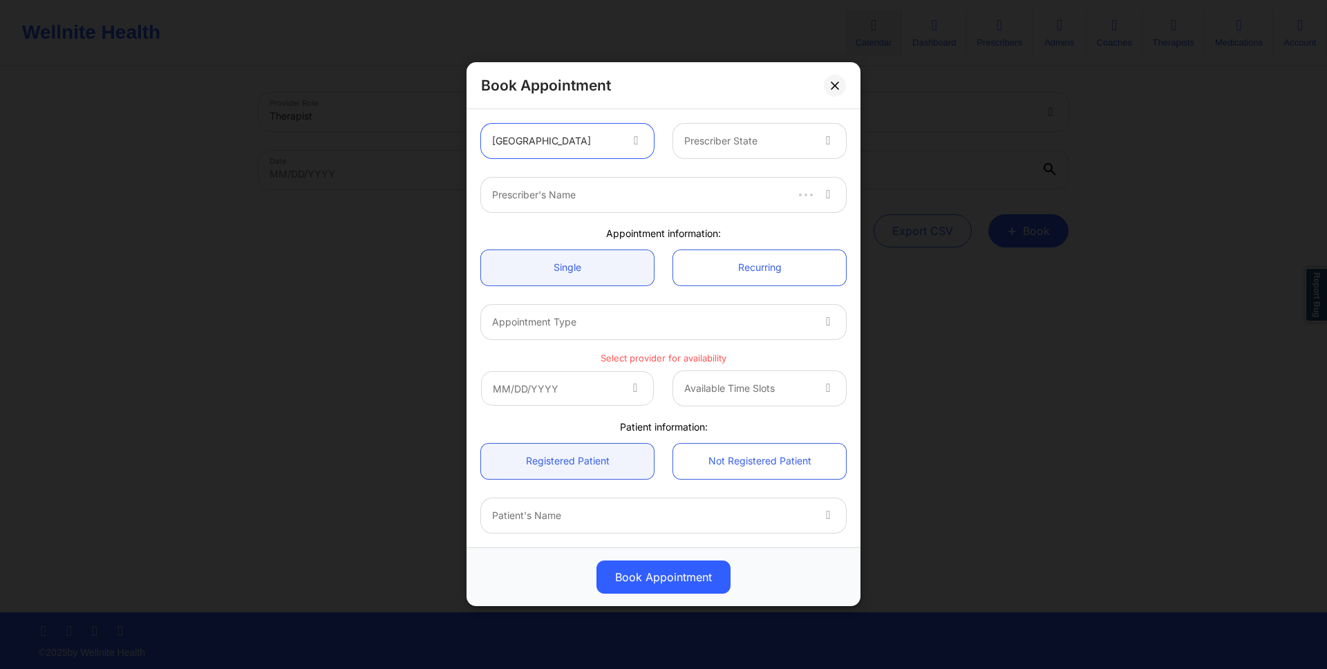
click at [749, 138] on div at bounding box center [747, 141] width 127 height 17
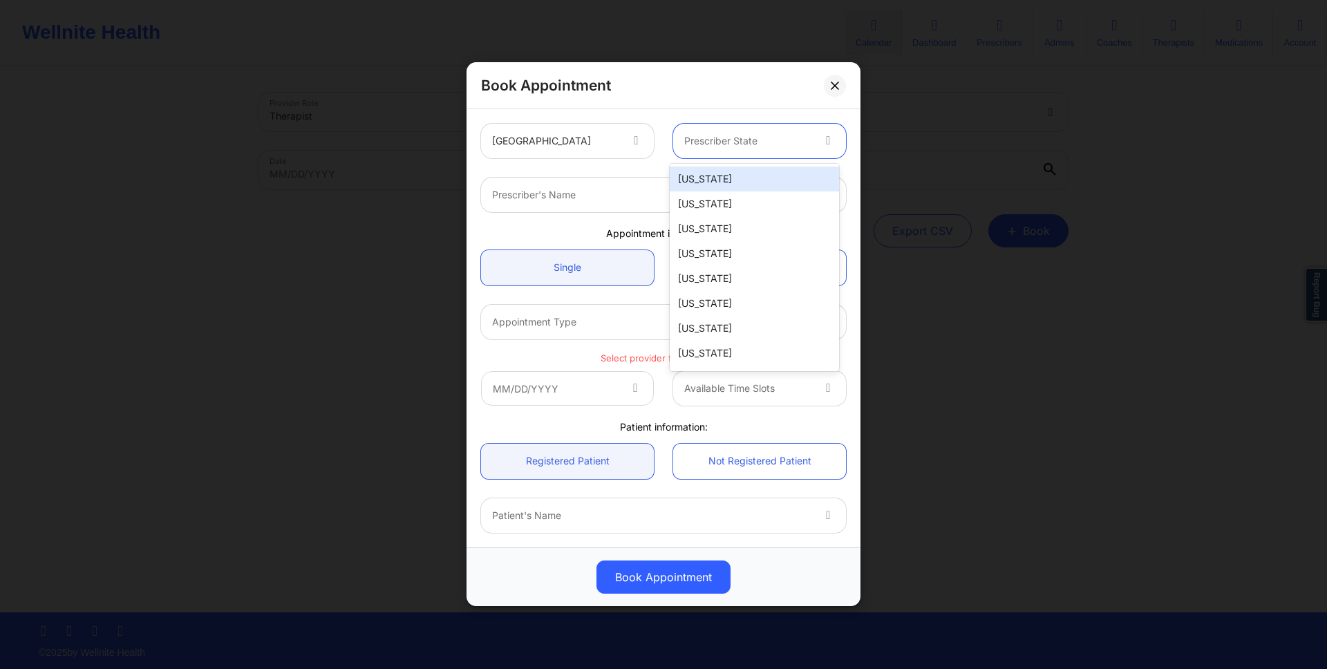
click at [749, 182] on div "[US_STATE]" at bounding box center [754, 179] width 169 height 25
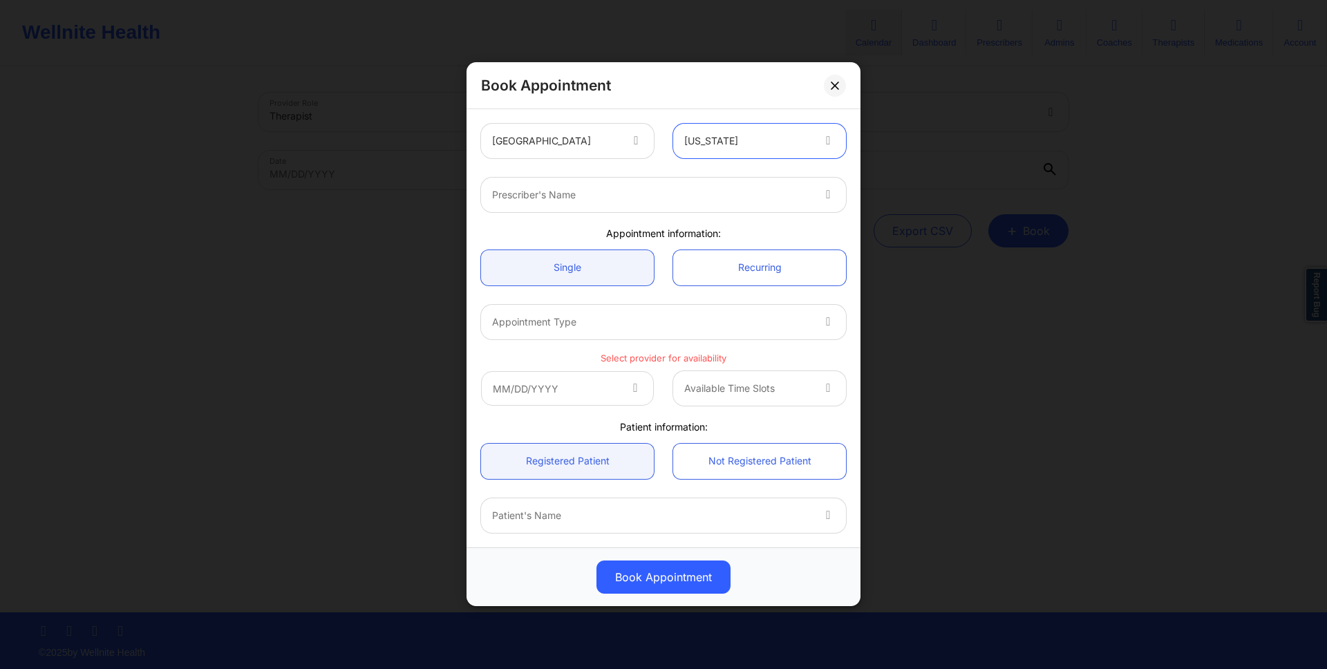
click at [740, 198] on div at bounding box center [651, 195] width 319 height 17
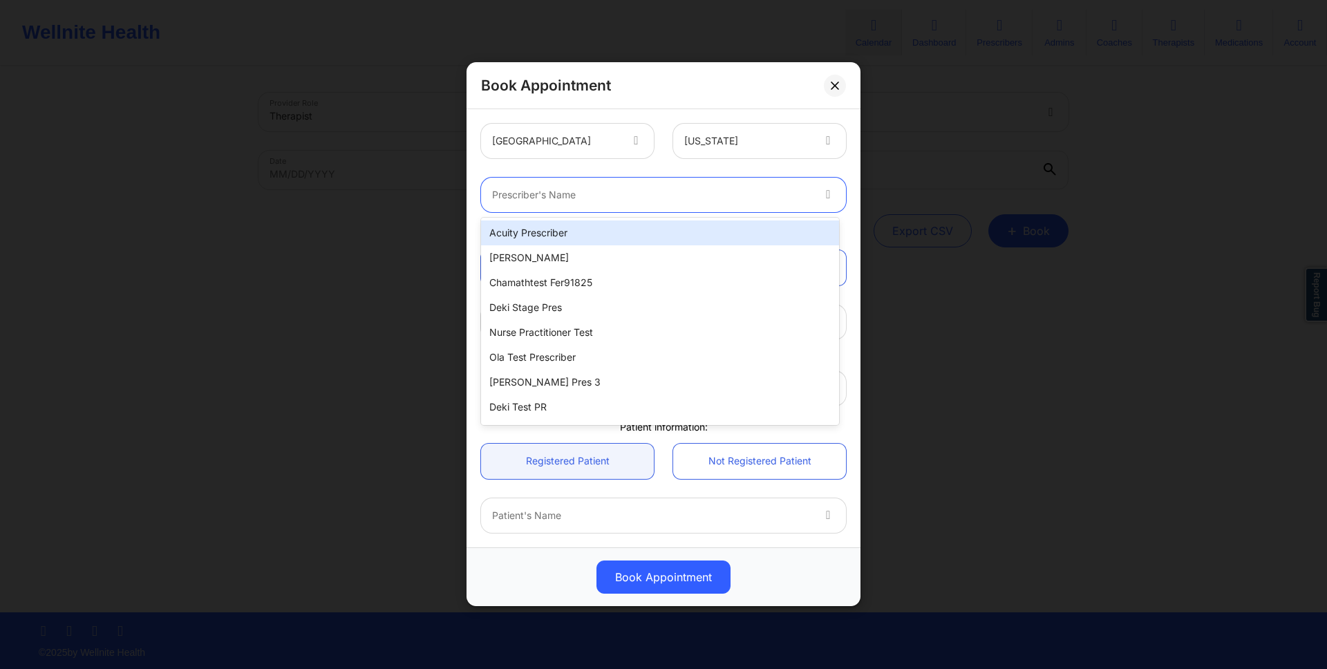
click at [740, 230] on div "Acuity Prescriber" at bounding box center [660, 232] width 358 height 25
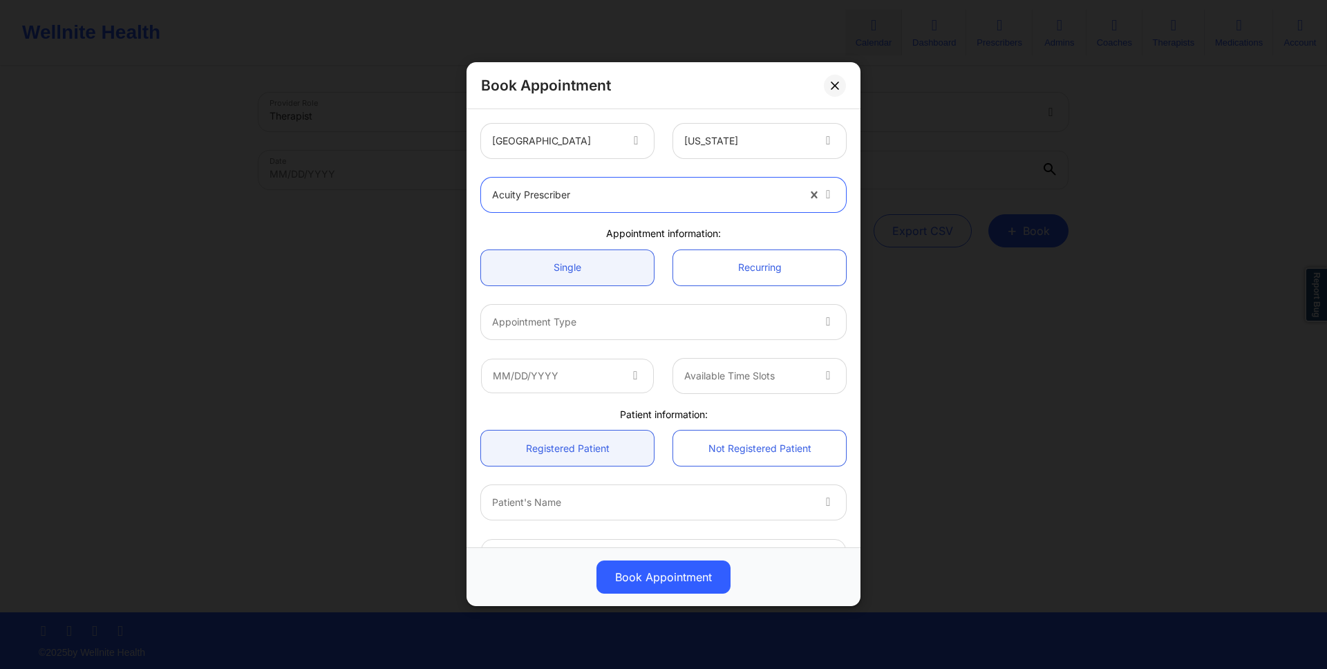
click at [596, 325] on div at bounding box center [651, 322] width 319 height 17
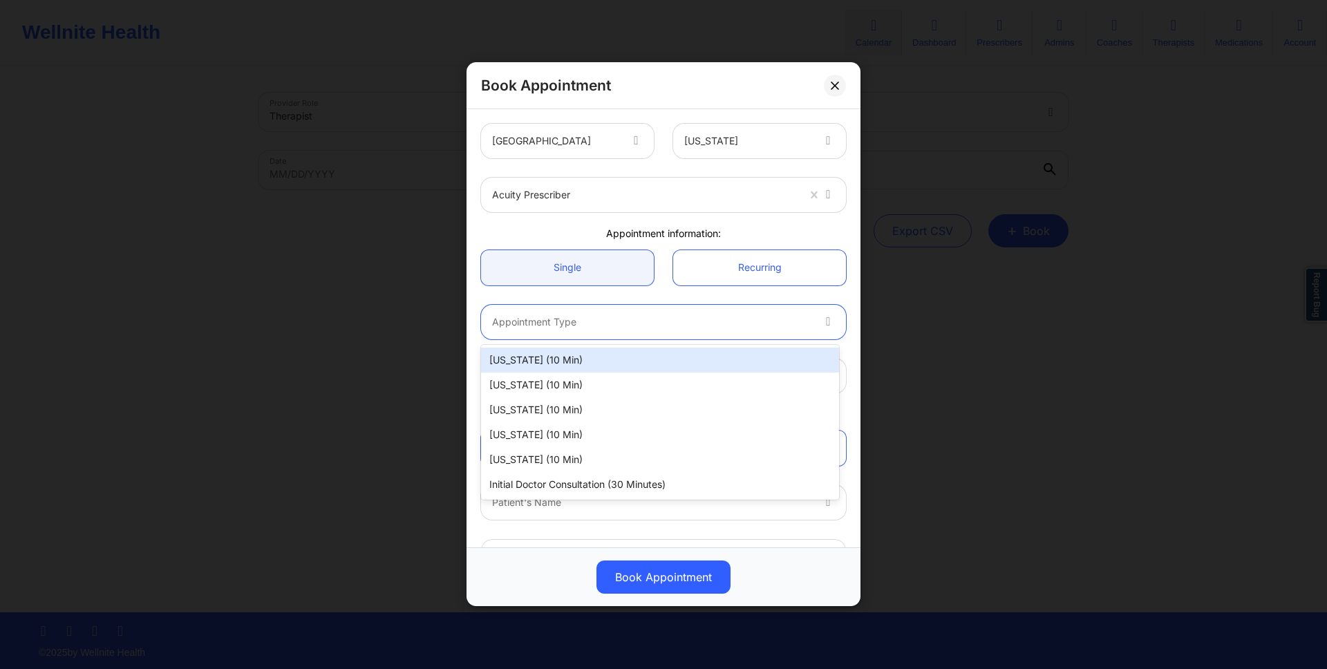
click at [596, 354] on div "[US_STATE] (10 min)" at bounding box center [660, 360] width 358 height 25
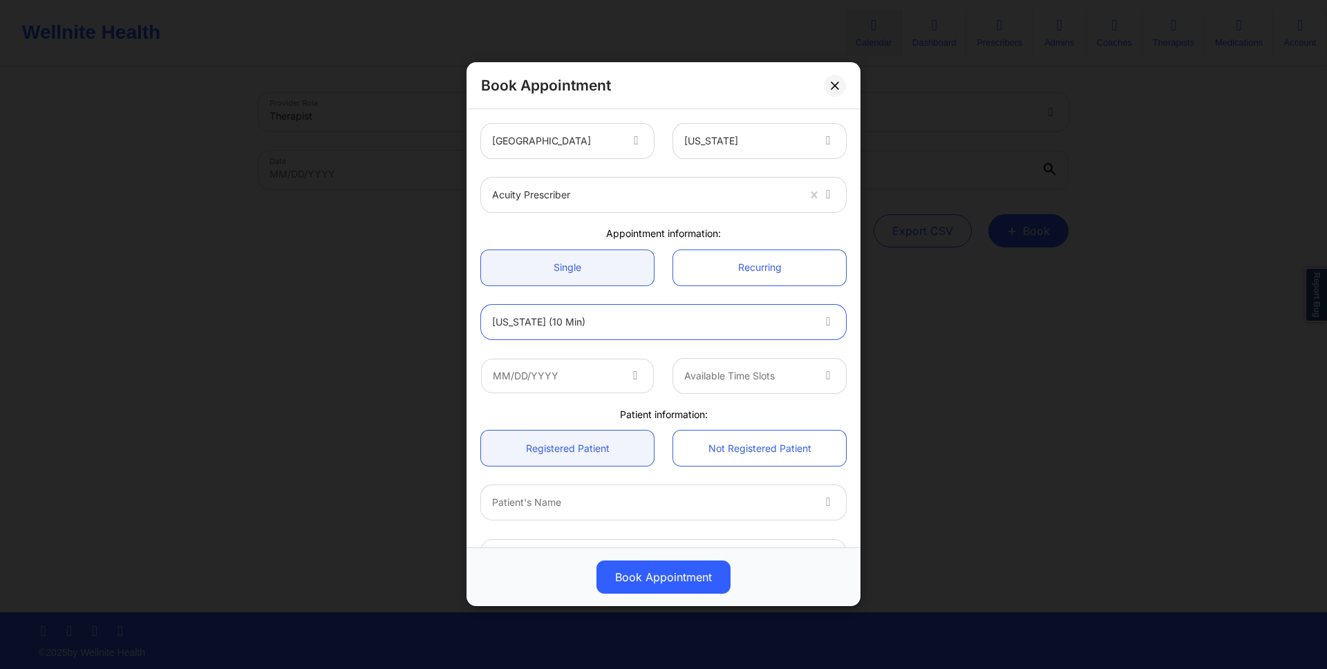
click at [596, 333] on div "[US_STATE] (10 min)" at bounding box center [651, 322] width 319 height 35
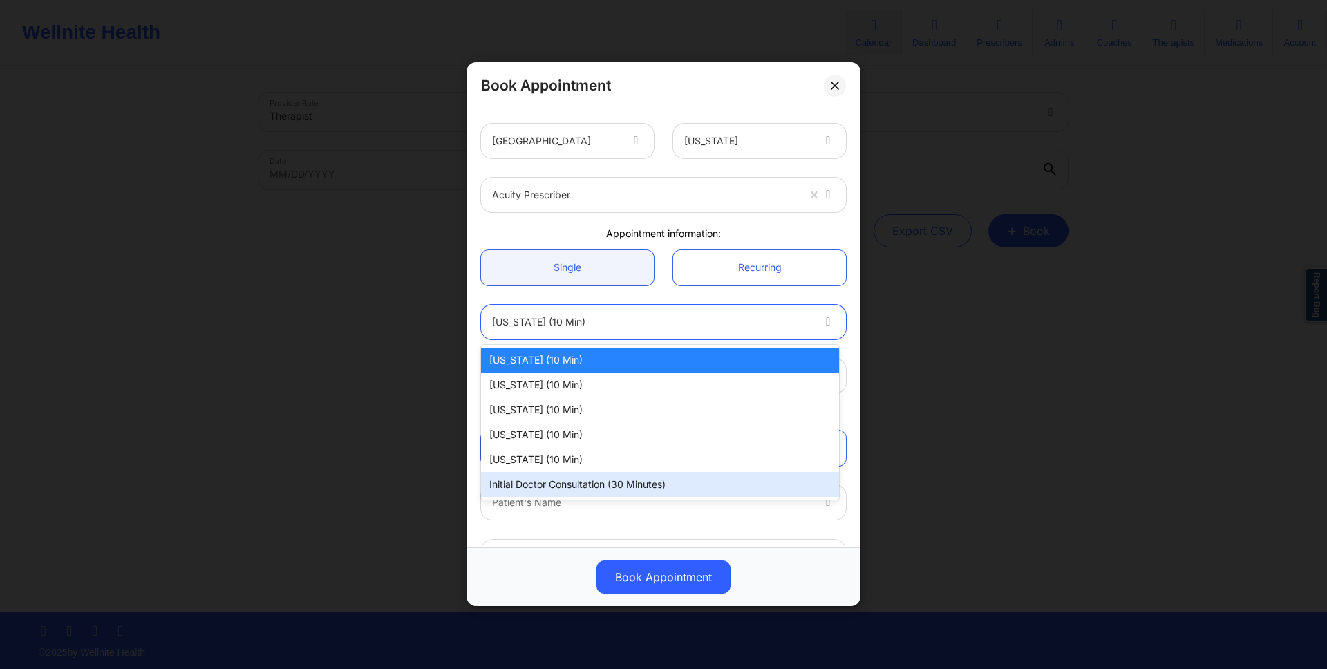
click at [596, 477] on div "Initial doctor consultation (30 minutes)" at bounding box center [660, 484] width 358 height 25
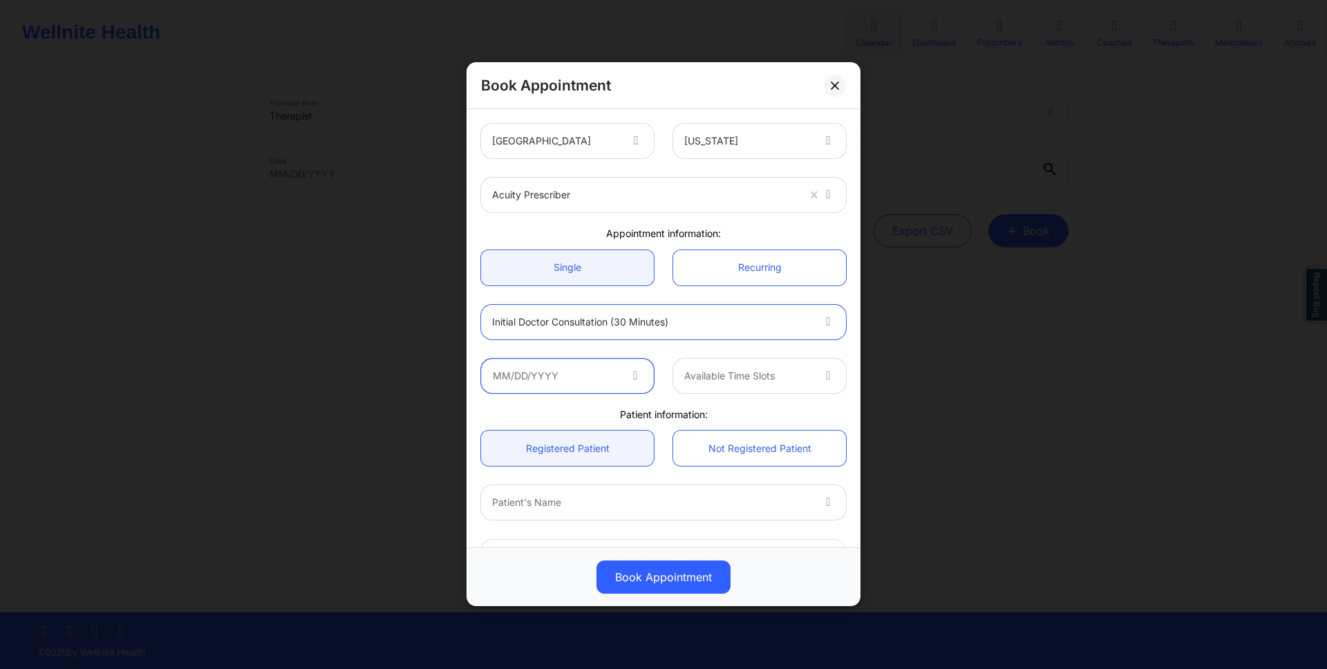
click at [596, 377] on input "text" at bounding box center [567, 376] width 173 height 35
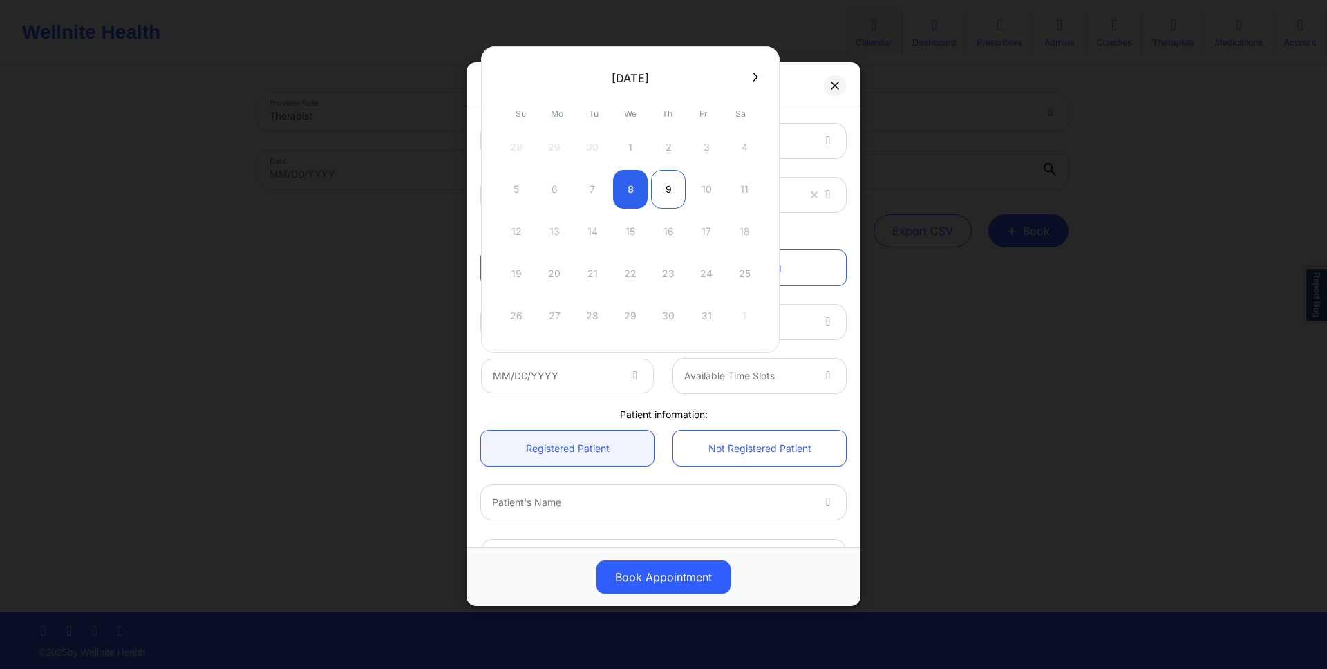
click at [657, 200] on div "9" at bounding box center [668, 189] width 35 height 39
type input "[DATE]"
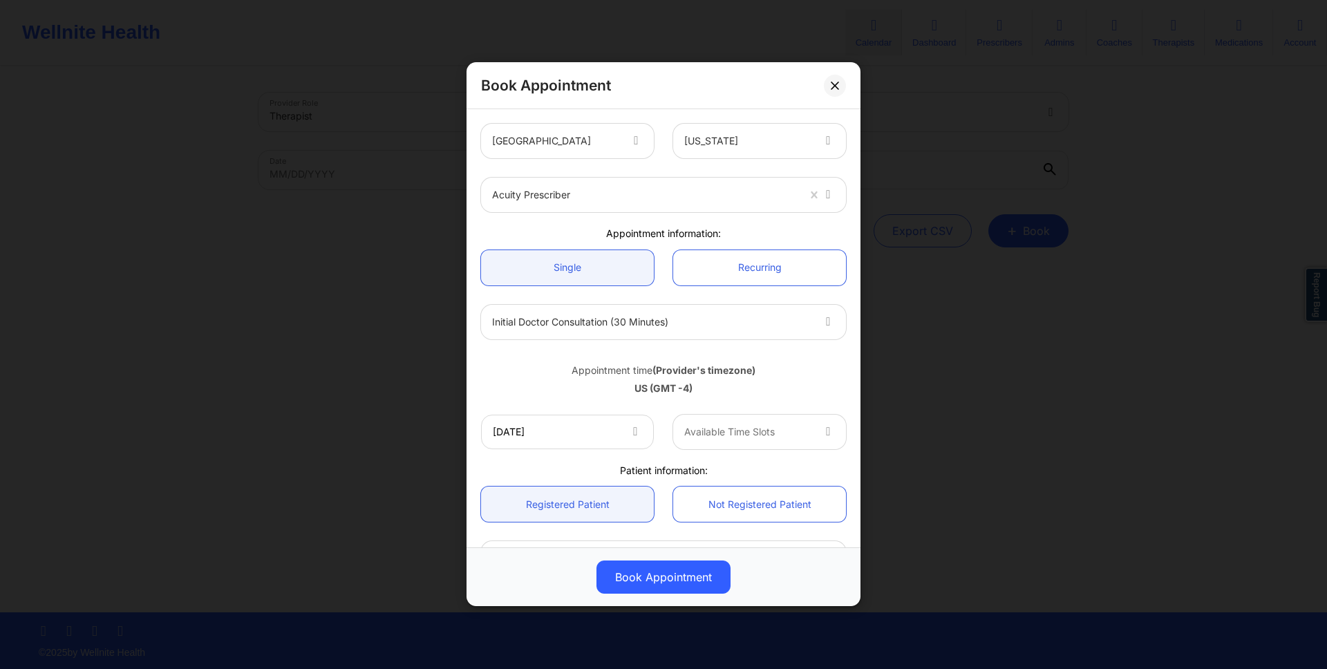
click at [788, 439] on div at bounding box center [747, 432] width 127 height 17
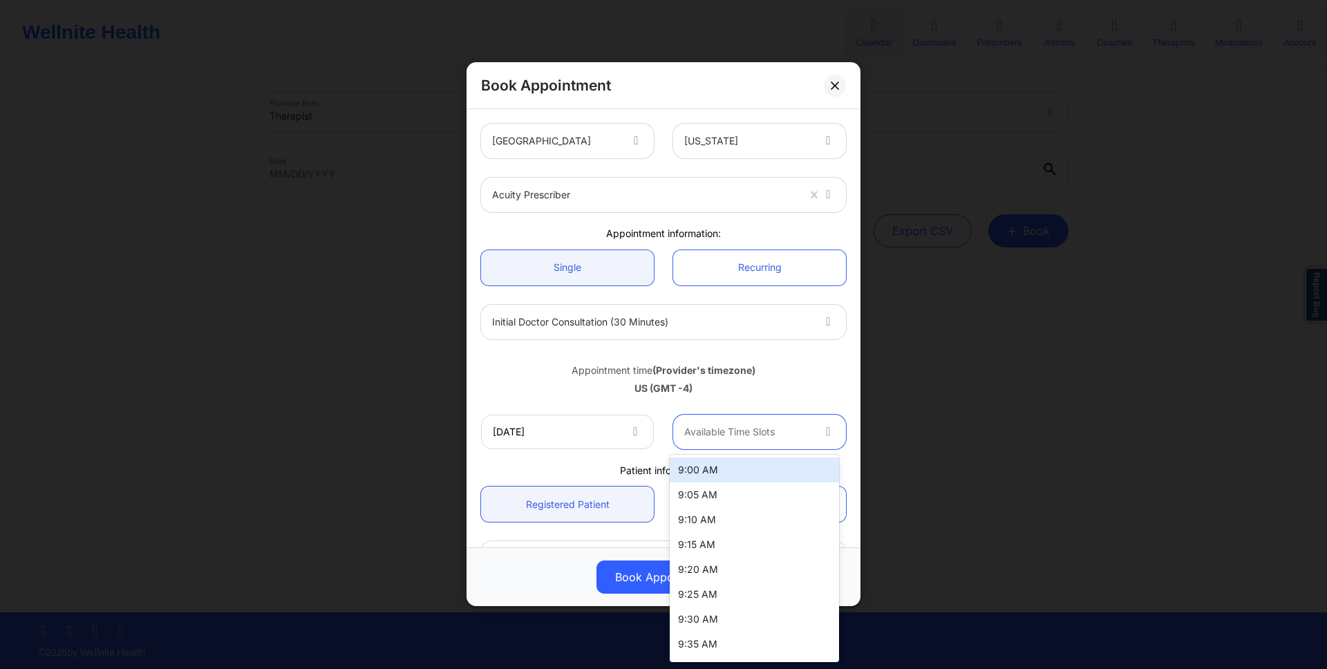
click at [788, 471] on div "9:00 AM" at bounding box center [754, 469] width 169 height 25
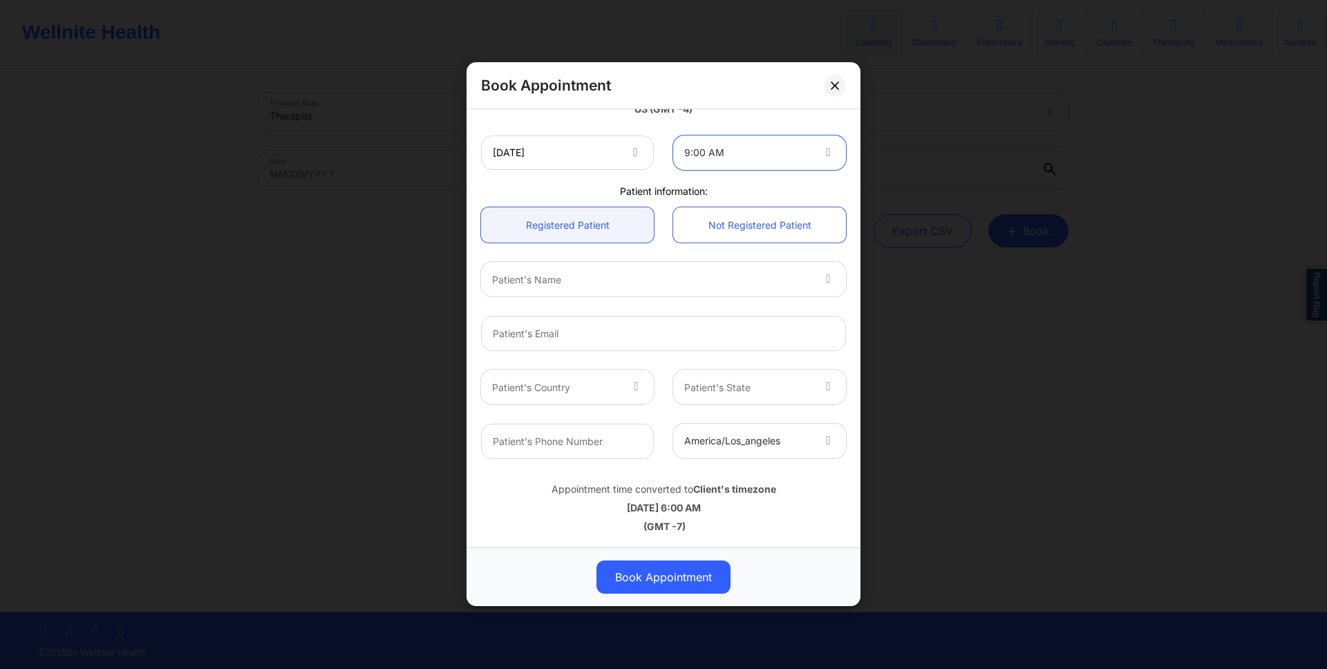
click at [665, 267] on div "Patient's Name" at bounding box center [647, 280] width 332 height 35
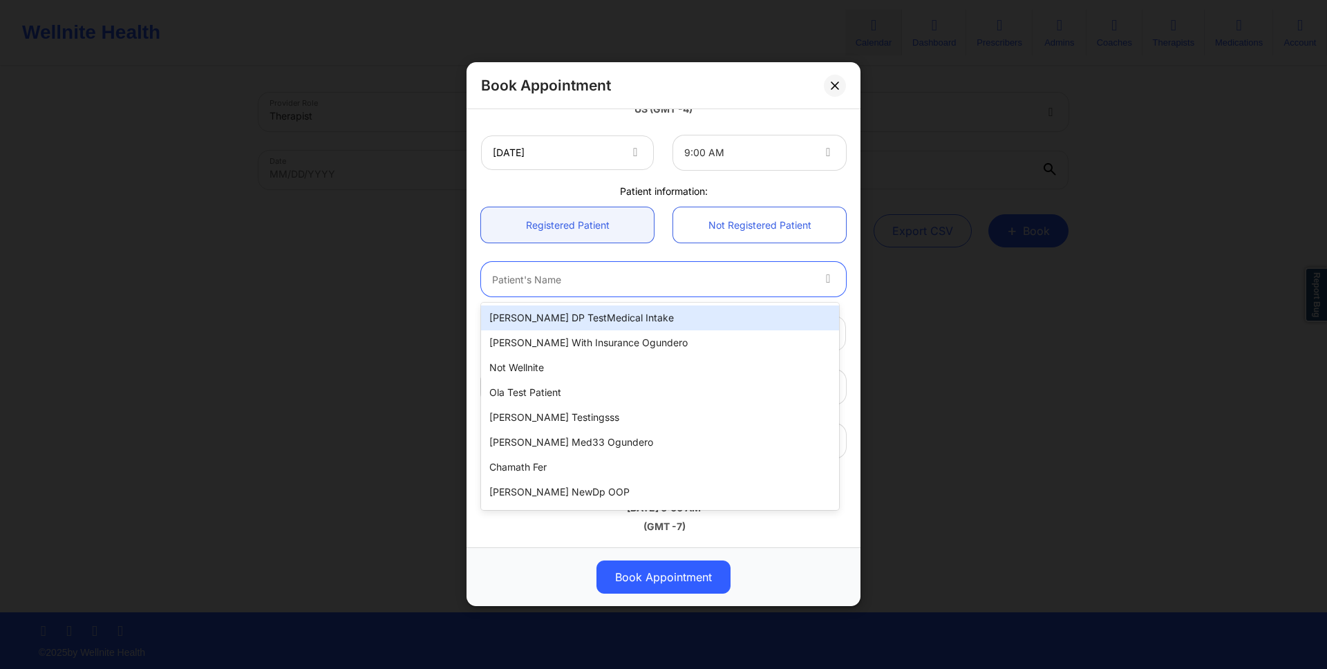
click at [665, 312] on div "[PERSON_NAME] DP TestMedical Intake" at bounding box center [660, 317] width 358 height 25
type input "[EMAIL_ADDRESS][DOMAIN_NAME]"
type input "[PHONE_NUMBER]"
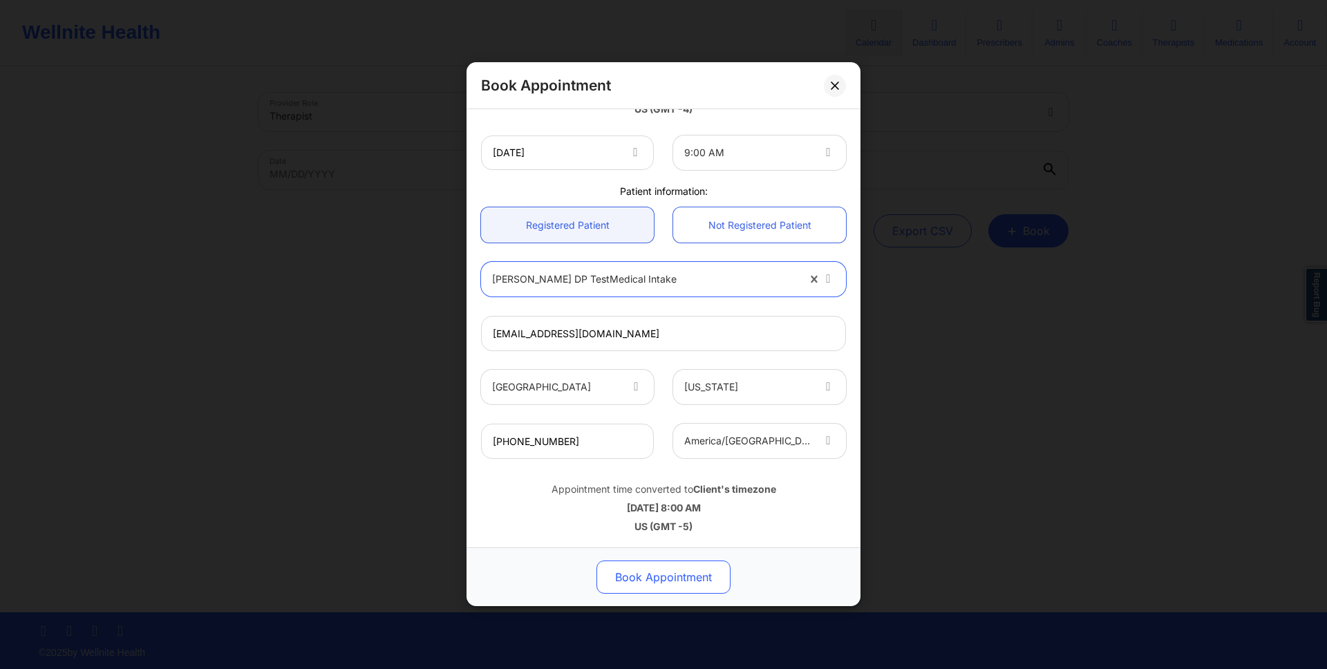
click at [665, 585] on button "Book Appointment" at bounding box center [663, 577] width 134 height 33
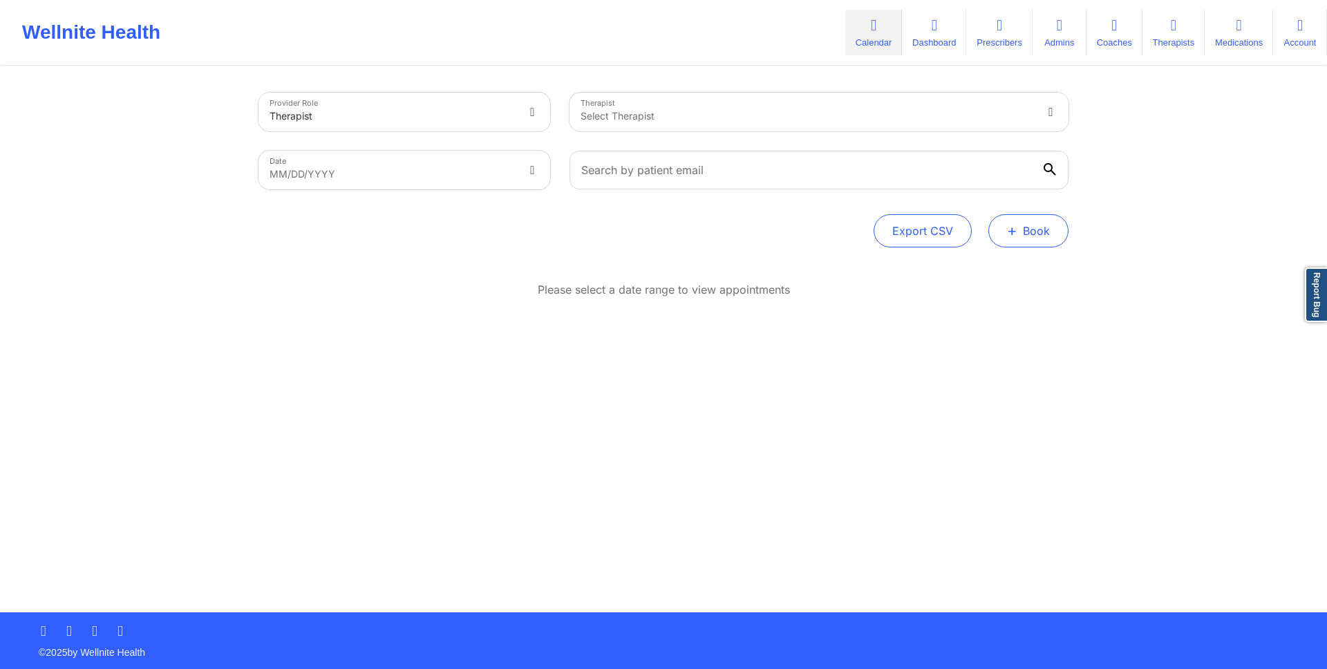
click at [1027, 216] on button "+ Book" at bounding box center [1028, 230] width 80 height 33
click at [1001, 306] on button "Doctor Consultation" at bounding box center [1005, 297] width 106 height 22
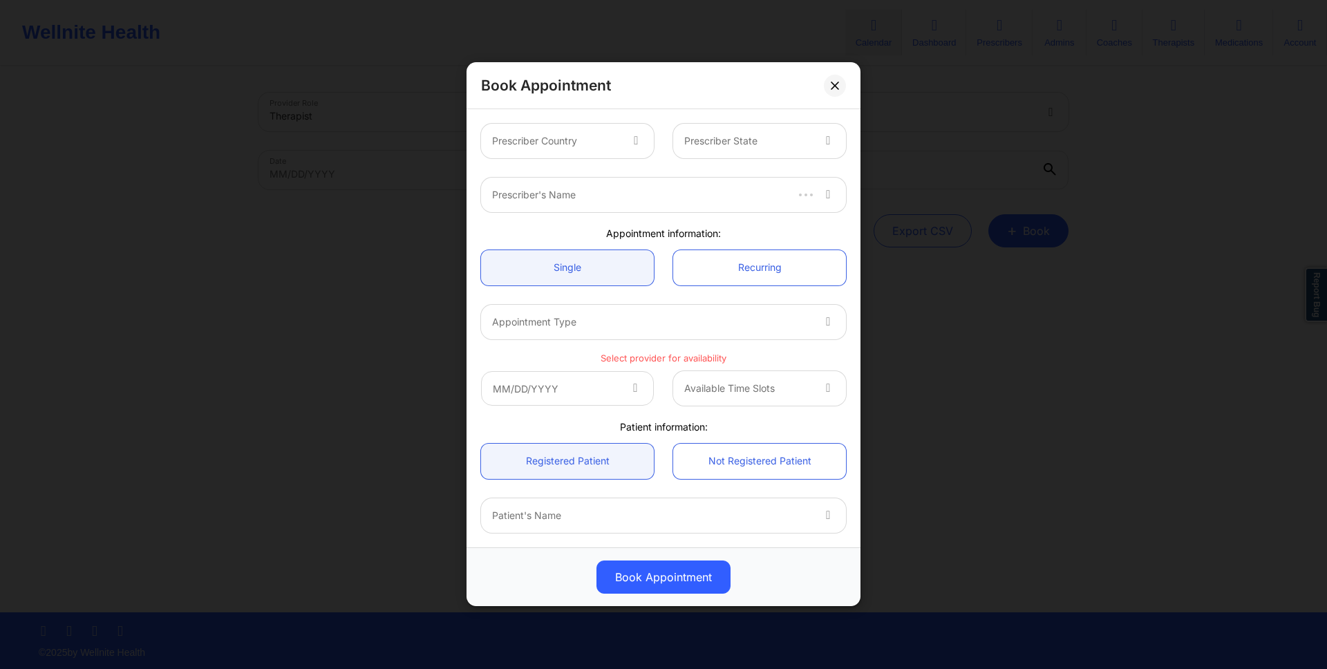
click at [542, 144] on div at bounding box center [555, 141] width 127 height 17
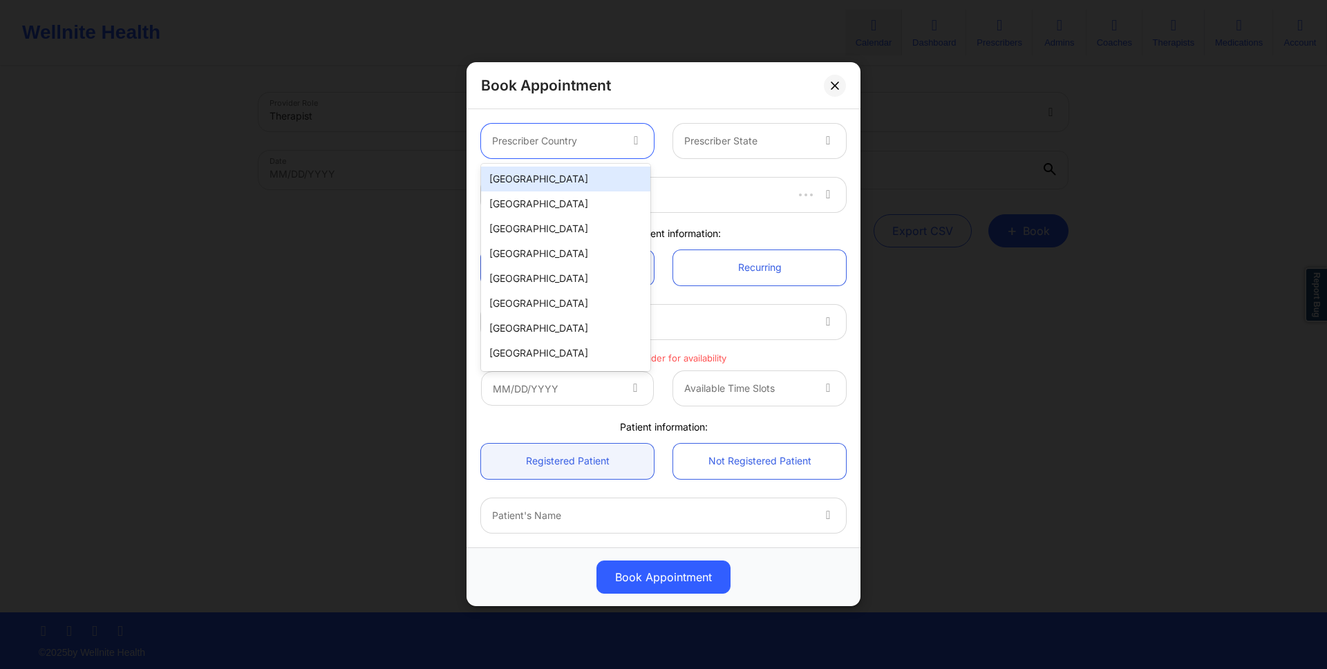
click at [569, 178] on div "[GEOGRAPHIC_DATA]" at bounding box center [565, 179] width 169 height 25
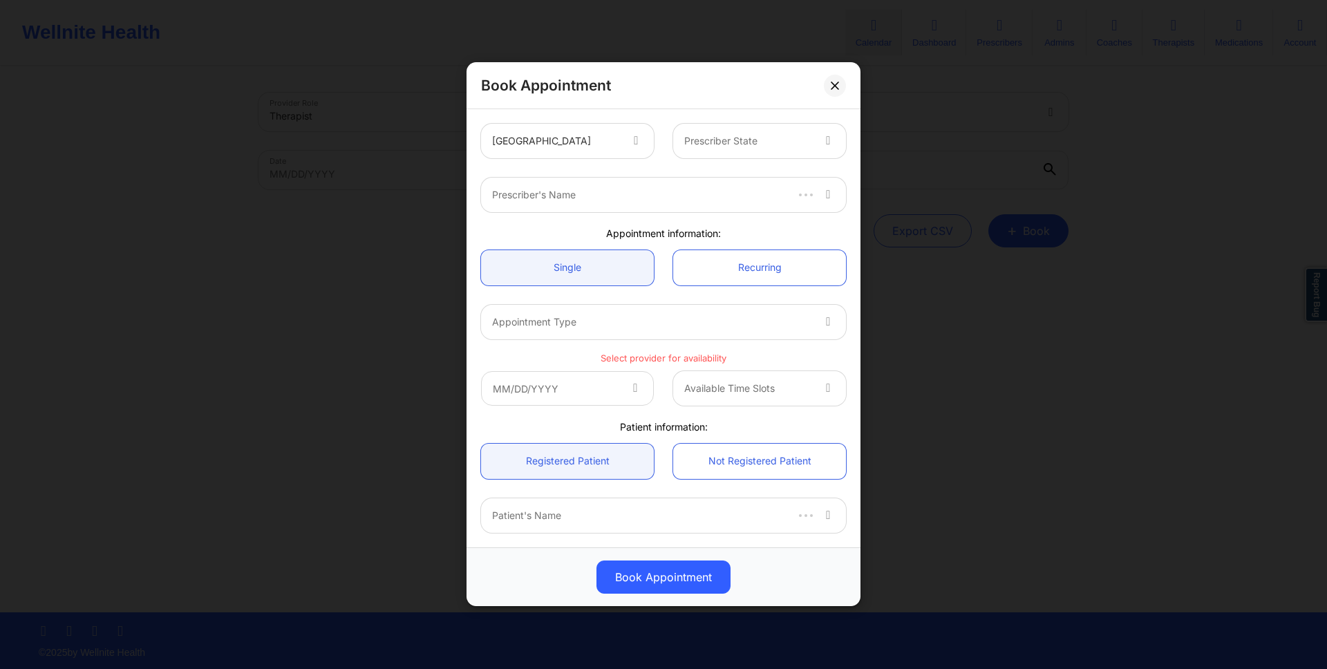
click at [713, 122] on div "United States Prescriber State" at bounding box center [663, 141] width 384 height 54
click at [715, 138] on div at bounding box center [747, 141] width 127 height 17
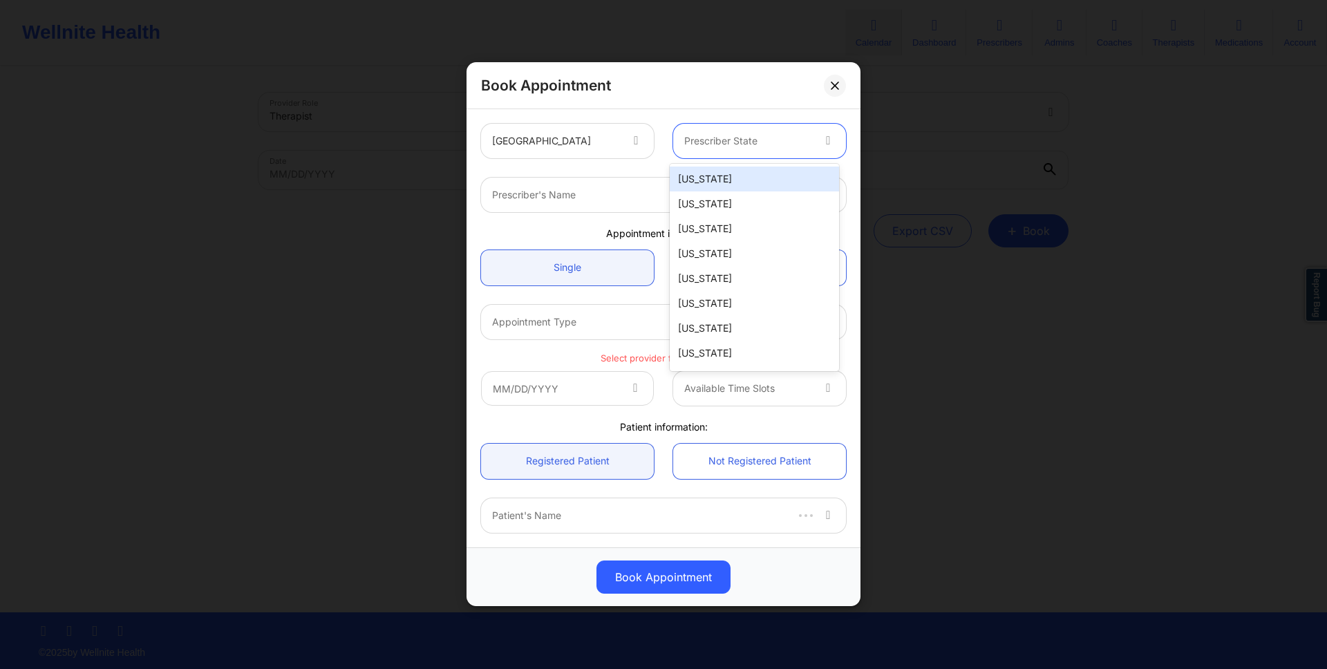
click at [717, 169] on div "[US_STATE]" at bounding box center [754, 179] width 169 height 25
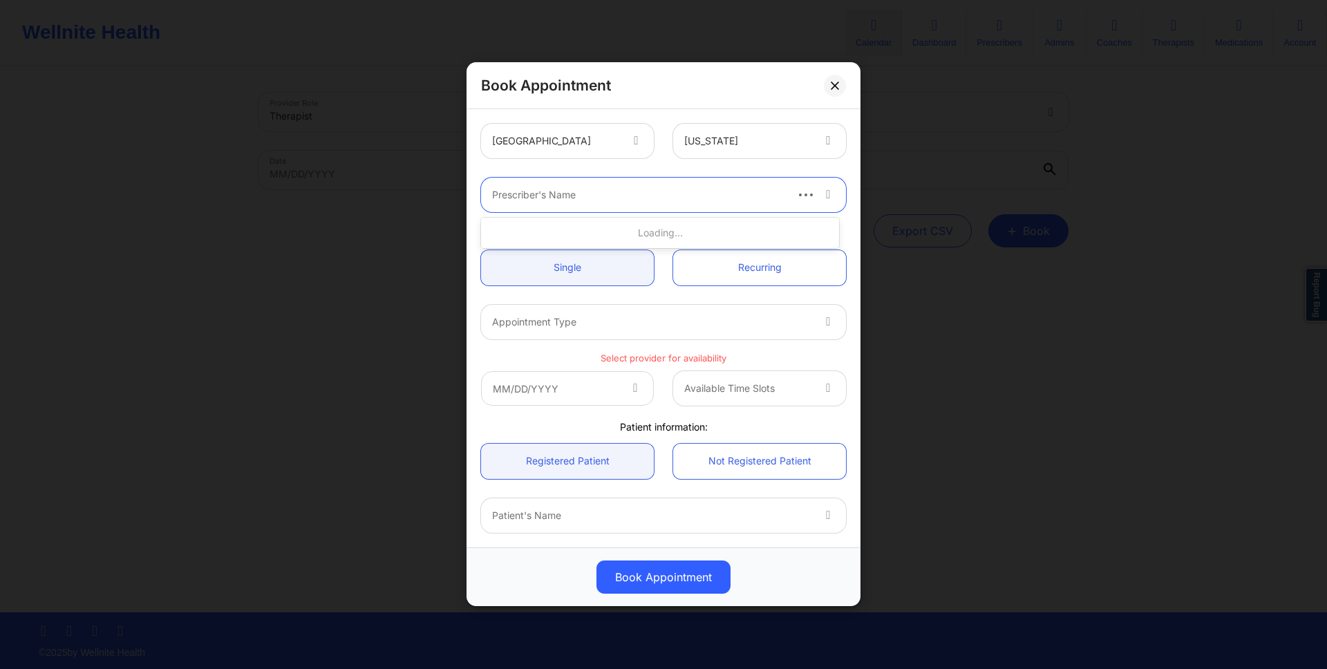
click at [669, 193] on div at bounding box center [638, 195] width 292 height 17
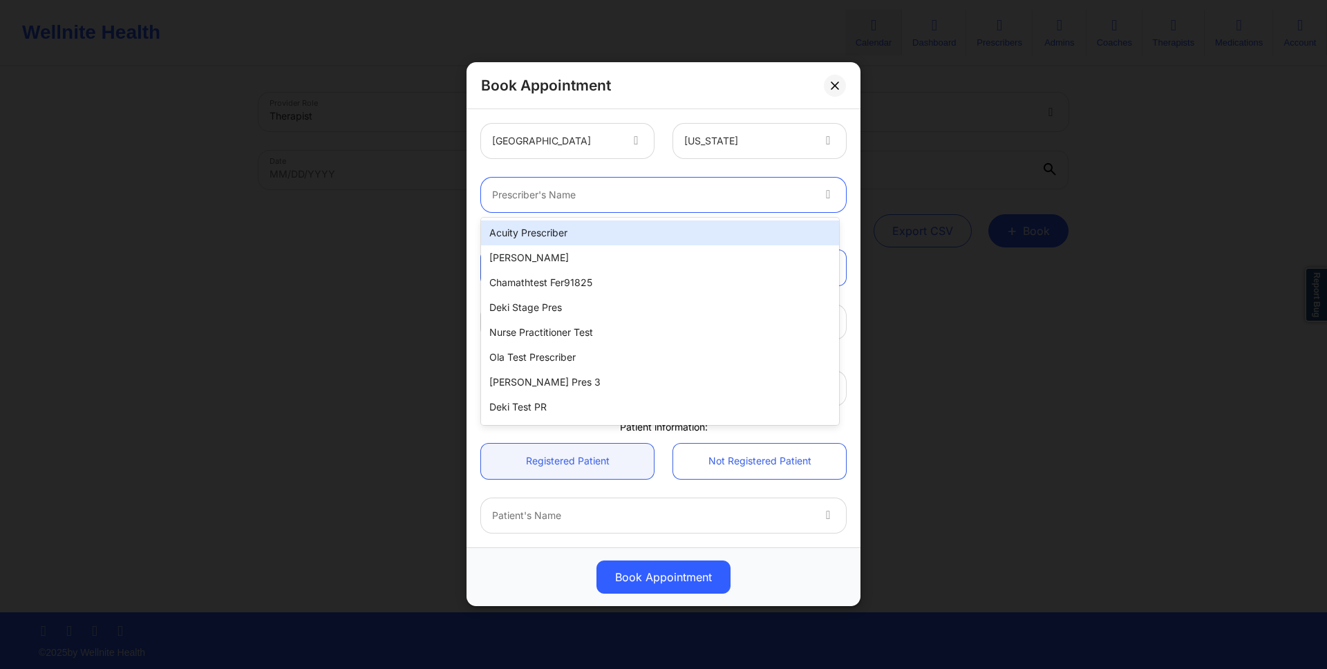
click at [654, 227] on div "Acuity Prescriber" at bounding box center [660, 232] width 358 height 25
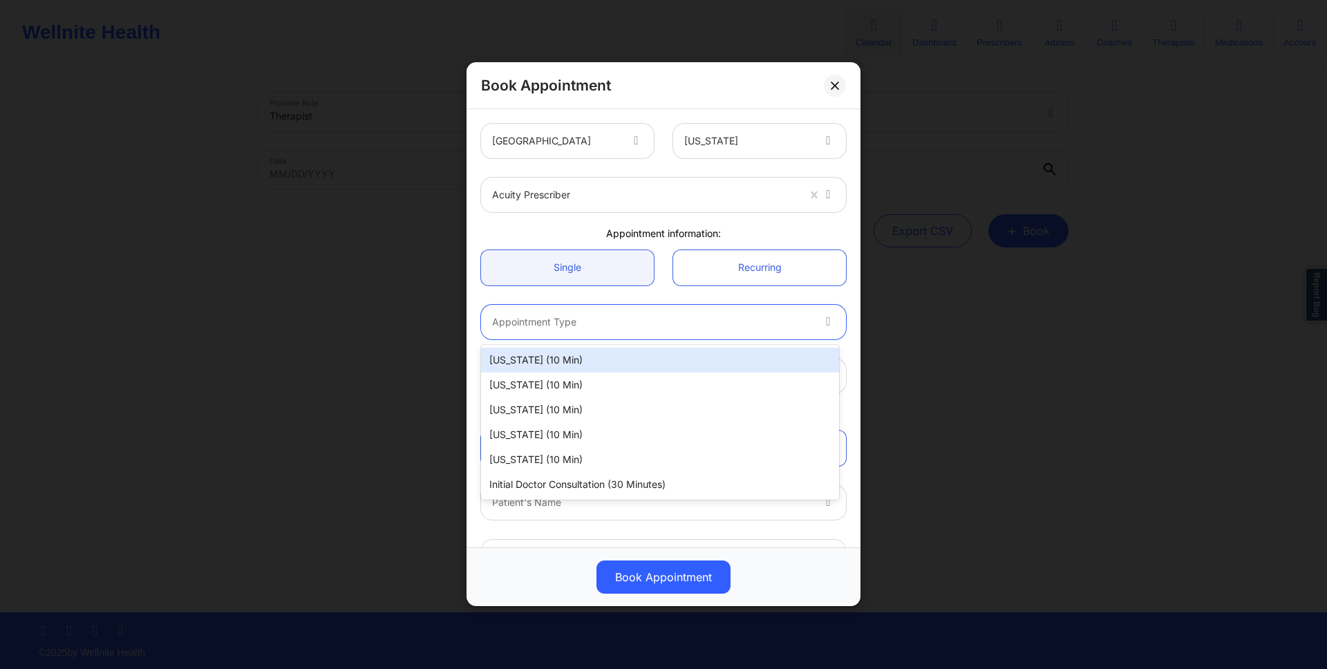
click at [647, 314] on div at bounding box center [651, 322] width 319 height 17
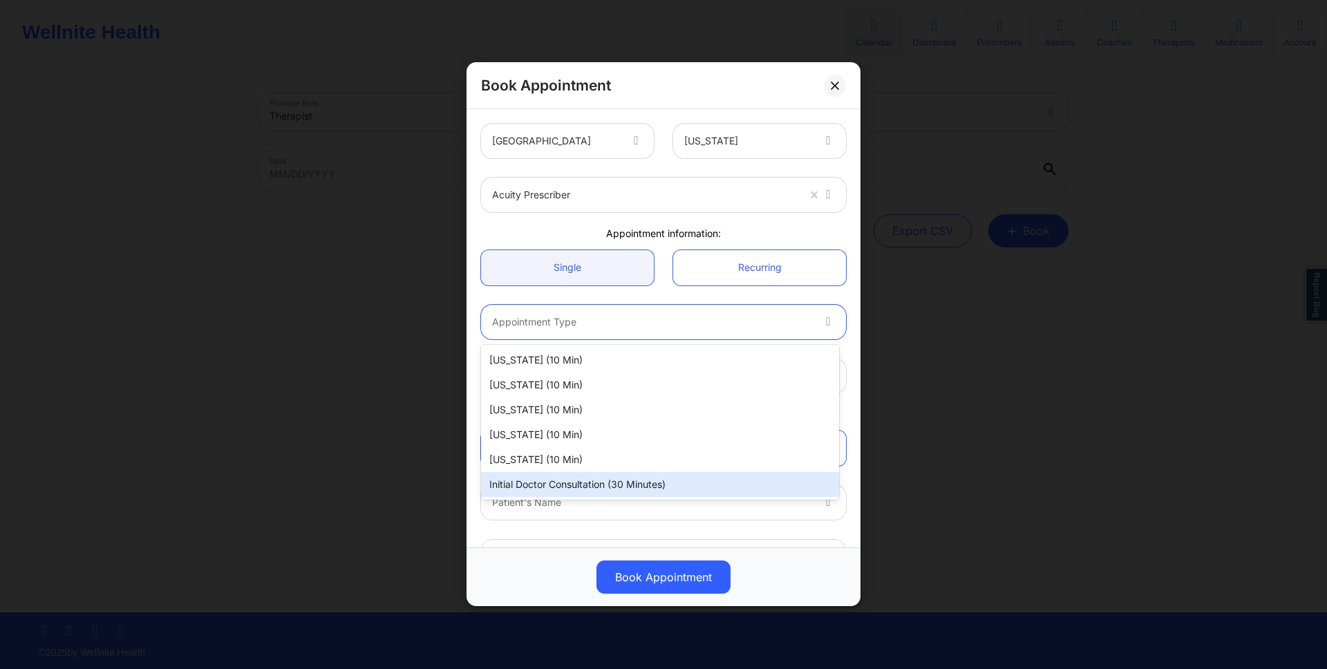
click at [632, 482] on div "Initial doctor consultation (30 minutes)" at bounding box center [660, 484] width 358 height 25
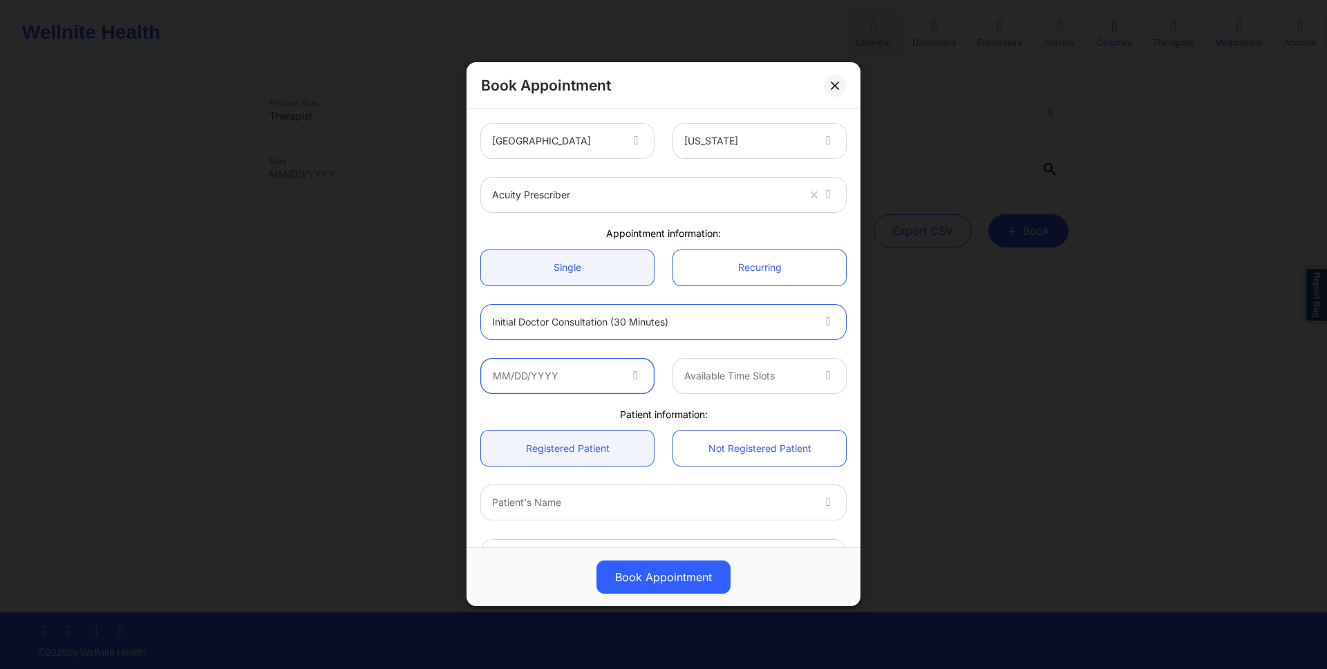
click at [596, 379] on input "text" at bounding box center [567, 376] width 173 height 35
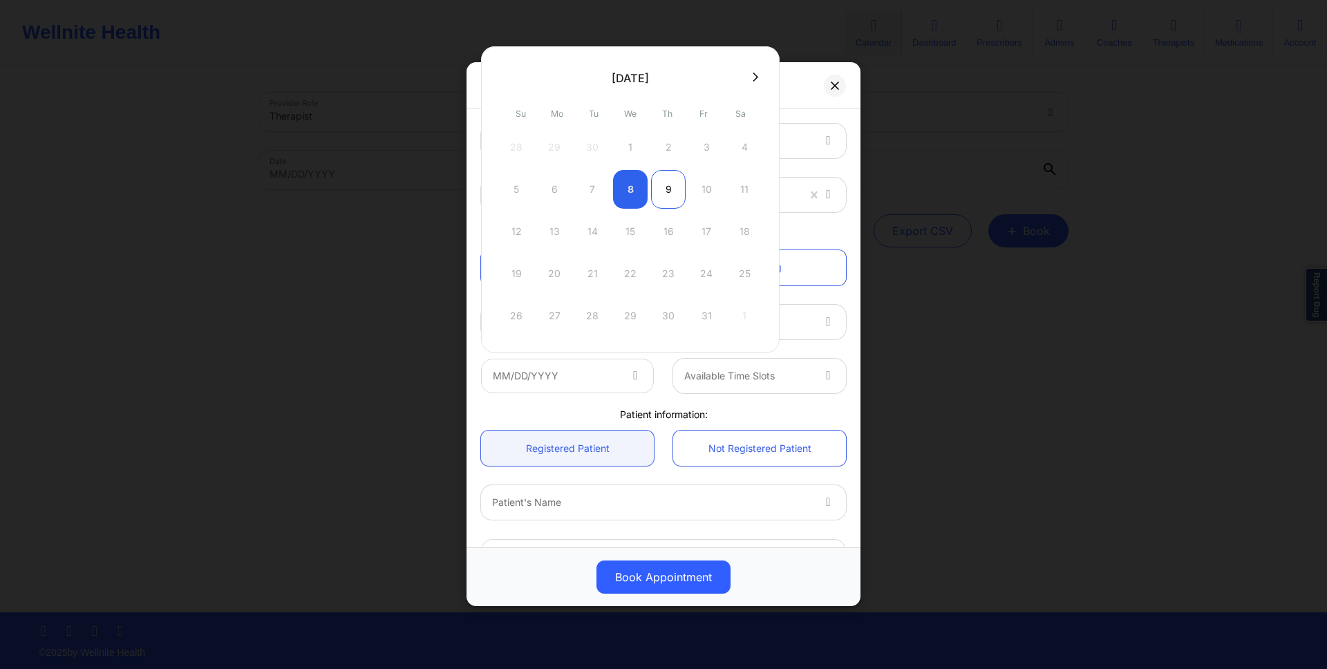
click at [651, 182] on div "9" at bounding box center [668, 189] width 35 height 39
type input "10/09/2025"
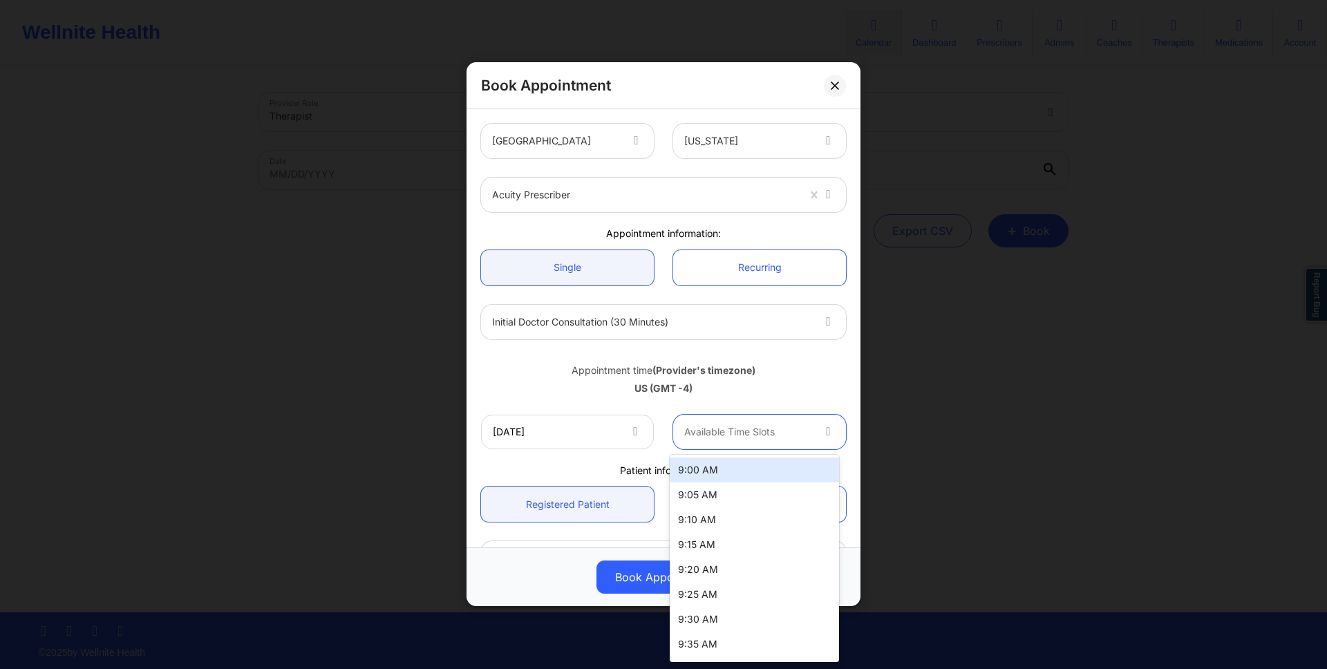
click at [755, 416] on div "Available Time Slots" at bounding box center [743, 432] width 140 height 35
click at [760, 458] on div "9:00 AM" at bounding box center [754, 469] width 169 height 25
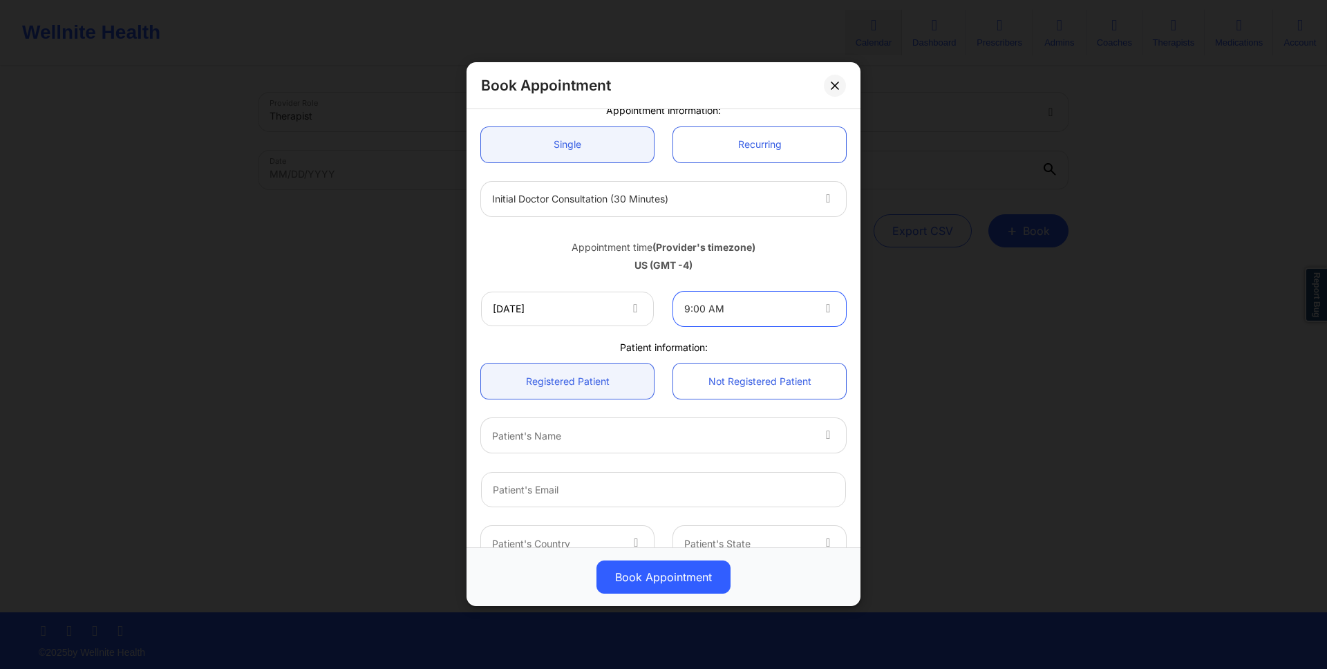
scroll to position [279, 0]
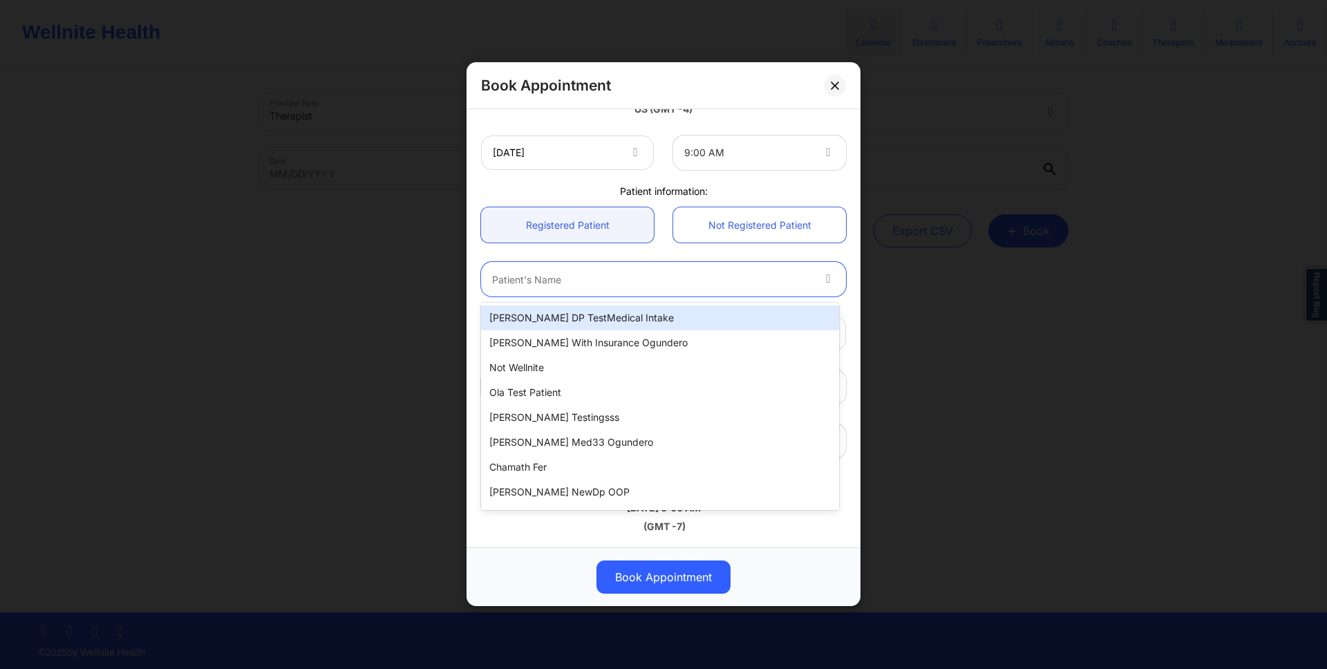
click at [686, 296] on div "Patient's Name" at bounding box center [647, 280] width 332 height 35
click at [683, 315] on div "[PERSON_NAME] DP TestMedical Intake" at bounding box center [660, 317] width 358 height 25
type input "[EMAIL_ADDRESS][DOMAIN_NAME]"
type input "+16282502474"
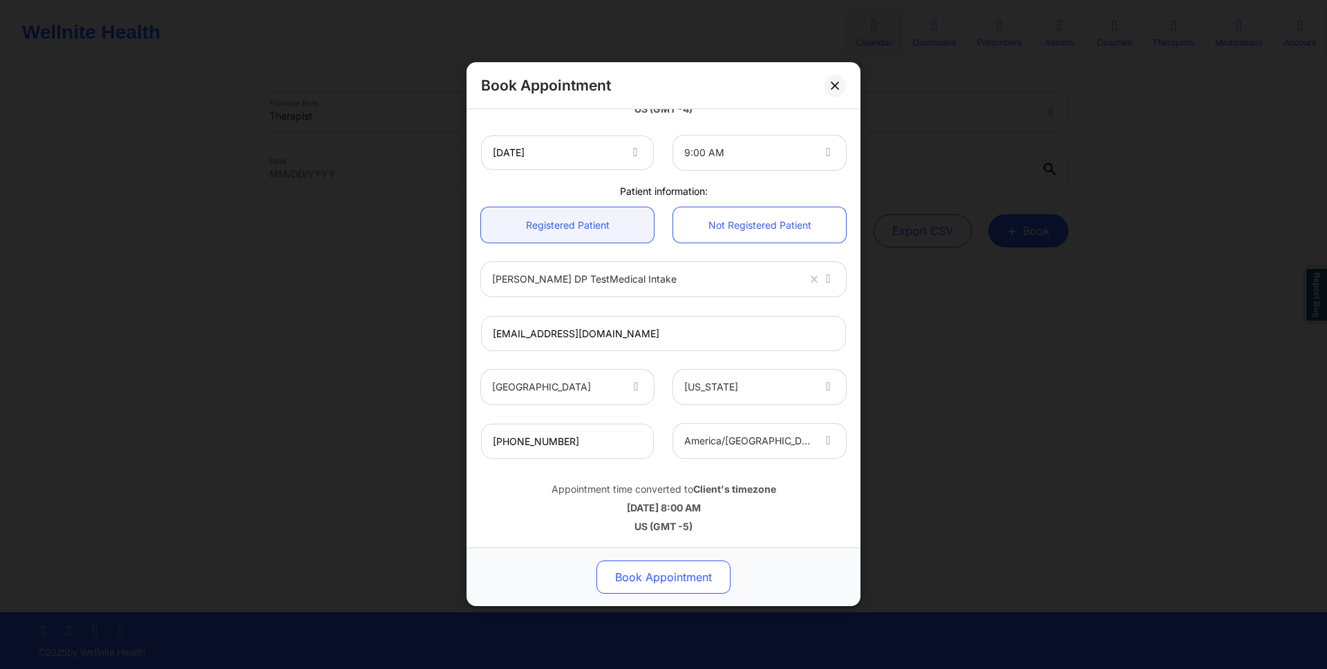
click at [717, 578] on button "Book Appointment" at bounding box center [663, 577] width 134 height 33
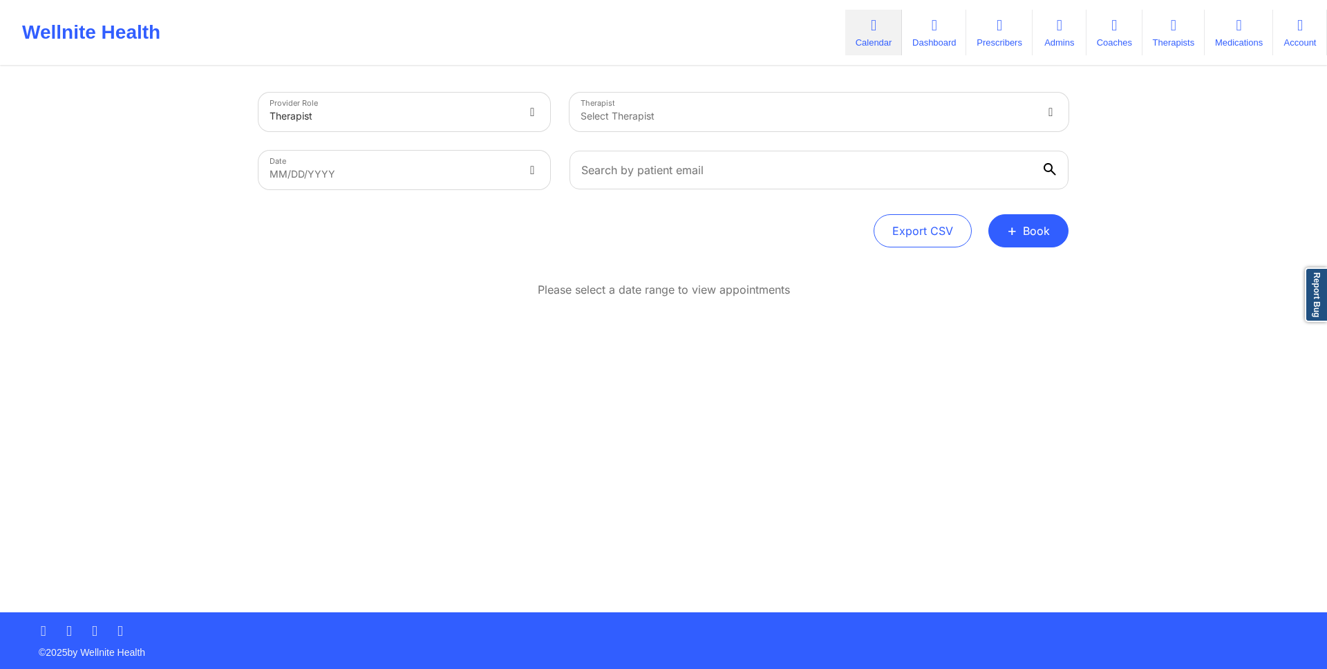
click at [32, 315] on div "Provider Role Therapist Therapist Select Therapist Date MM/DD/YYYY Export CSV +…" at bounding box center [663, 306] width 1327 height 612
click at [704, 123] on div "Select Therapist" at bounding box center [802, 112] width 466 height 39
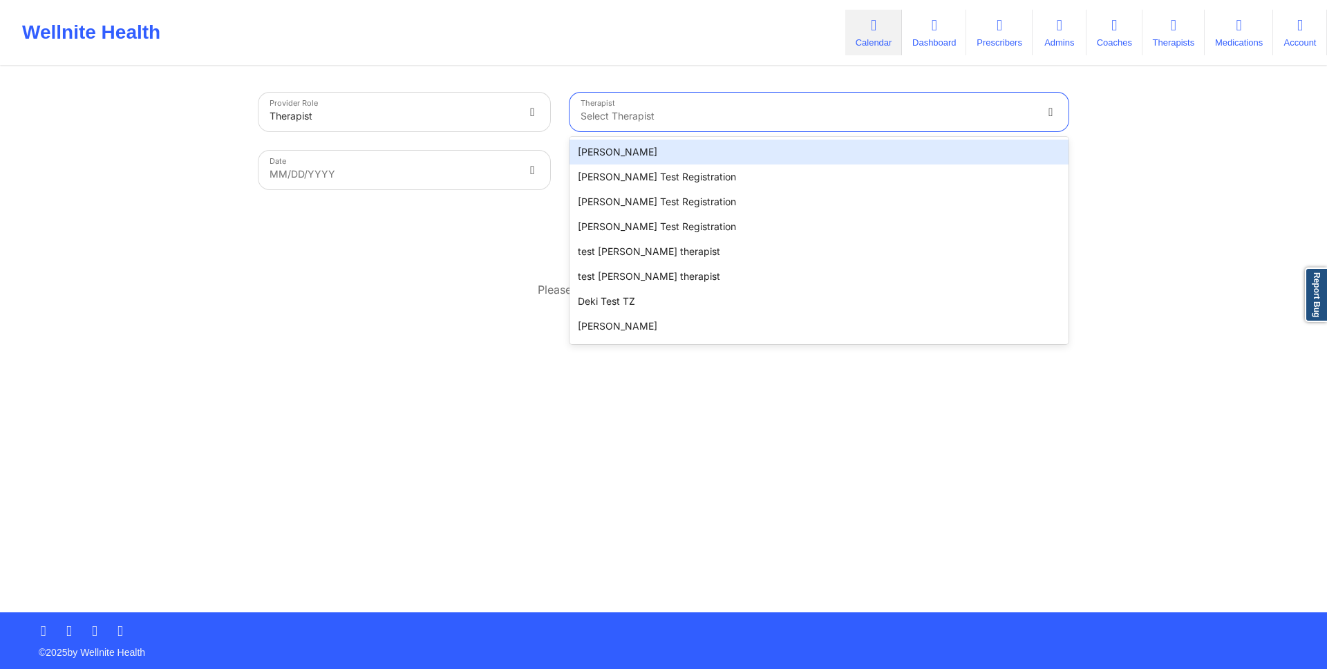
click at [473, 142] on div "Date MM/DD/YYYY" at bounding box center [404, 170] width 311 height 58
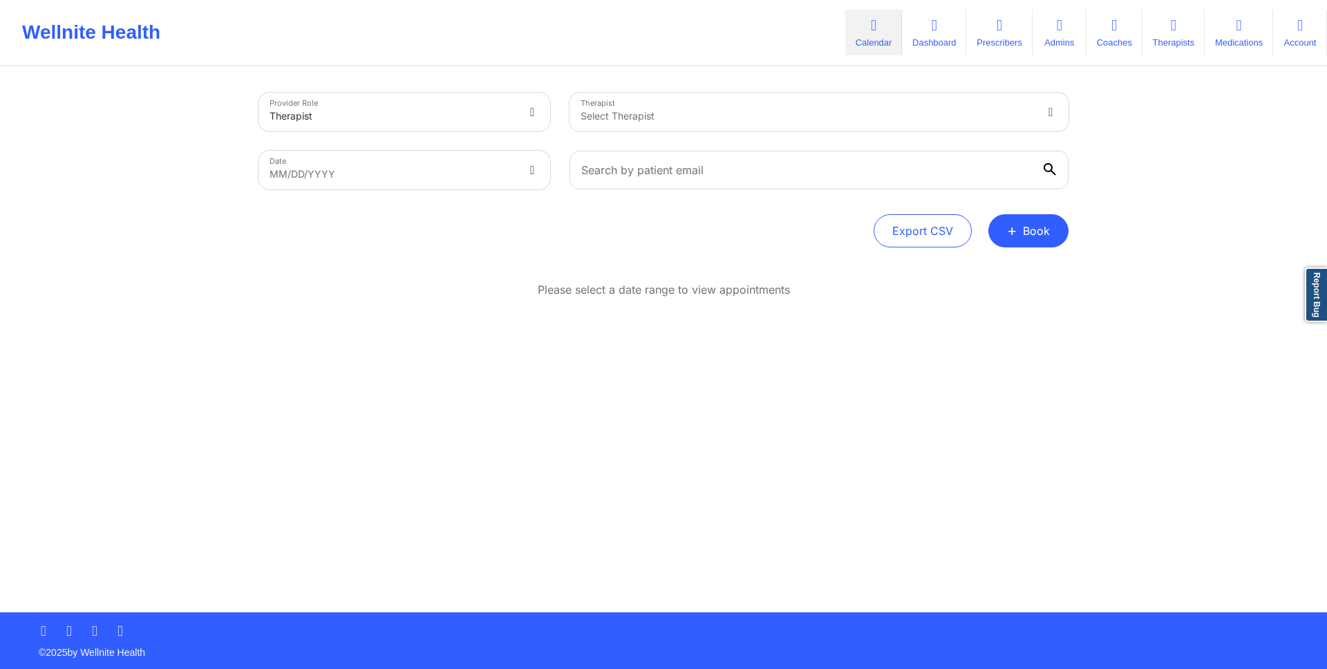
click at [473, 120] on div at bounding box center [392, 116] width 246 height 17
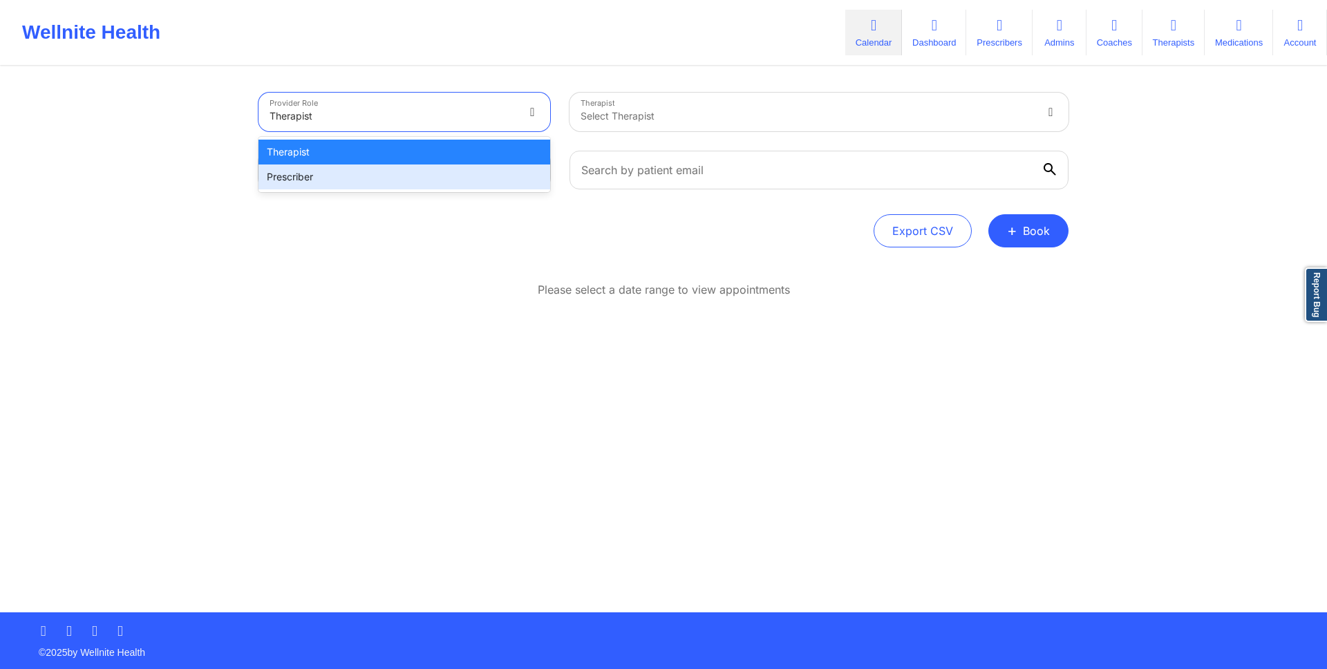
click at [452, 171] on div "Prescriber" at bounding box center [404, 176] width 292 height 25
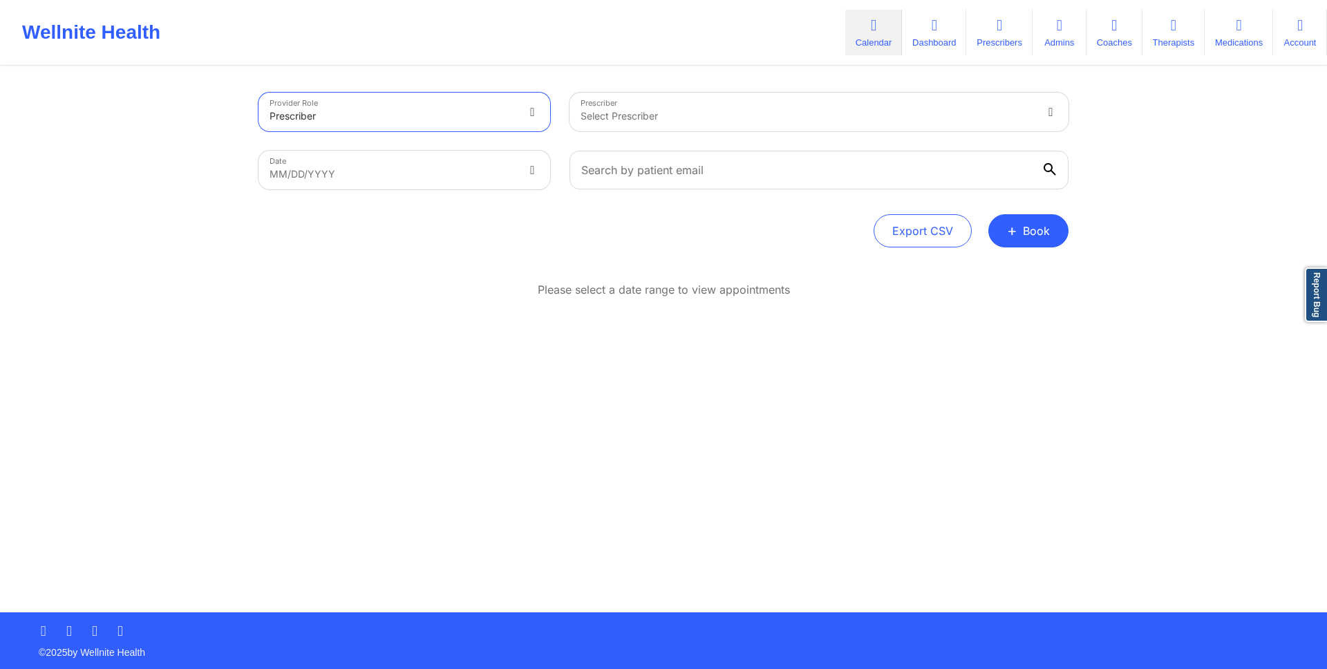
click at [636, 98] on div "Select Prescriber" at bounding box center [802, 112] width 466 height 39
click at [614, 76] on div "Provider Role Prescriber Prescriber Select Prescriber Date MM/DD/YYYY Export CS…" at bounding box center [663, 340] width 829 height 545
click at [615, 104] on div "Select Prescriber" at bounding box center [802, 112] width 466 height 39
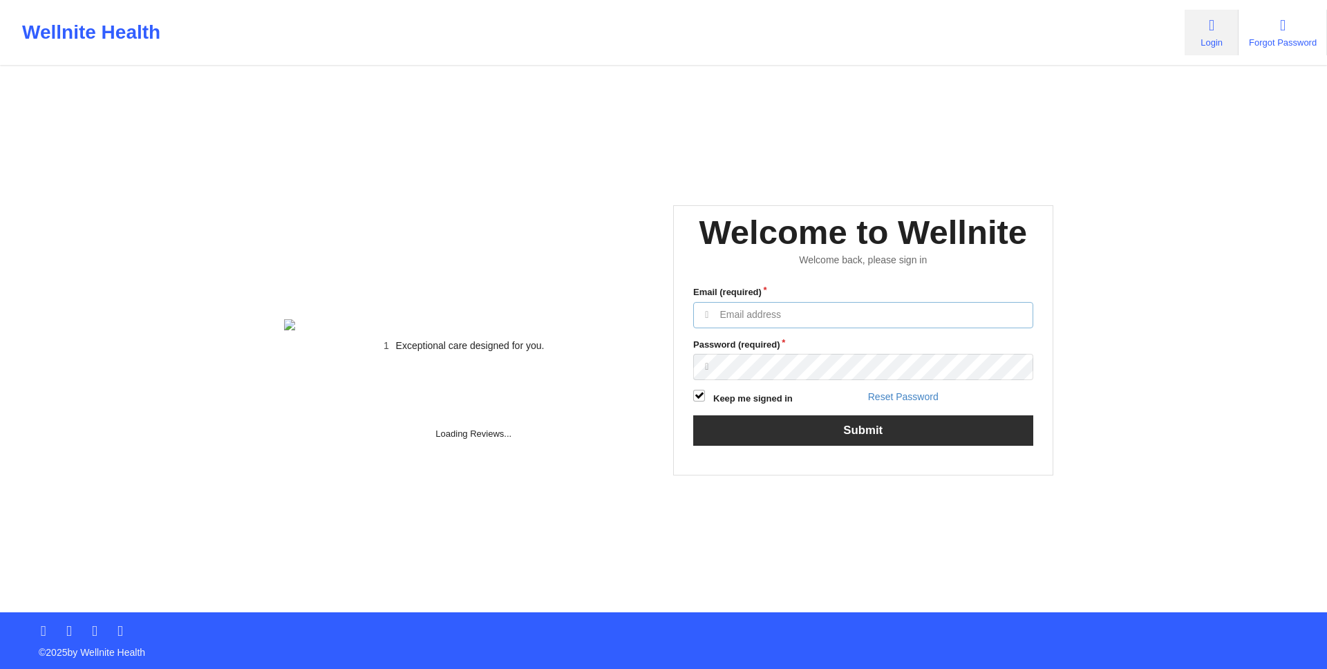
type input "[EMAIL_ADDRESS][DOMAIN_NAME]"
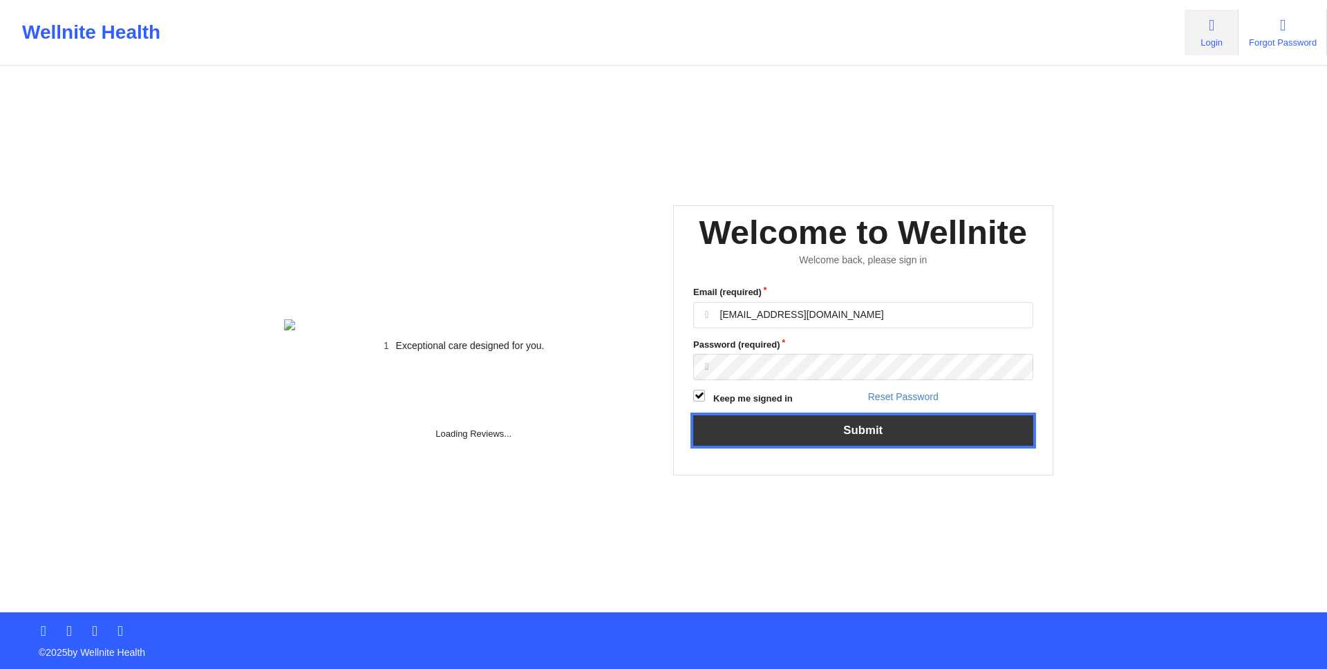
click at [911, 445] on button "Submit" at bounding box center [863, 430] width 340 height 30
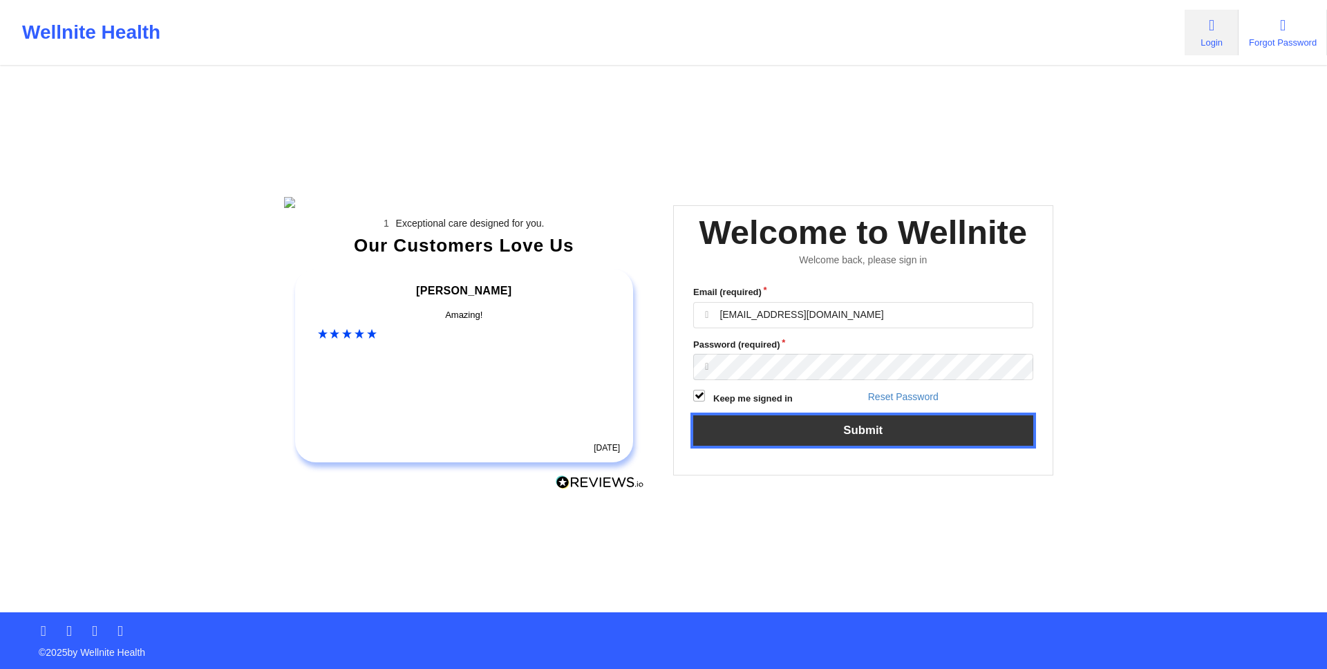
click at [911, 445] on button "Submit" at bounding box center [863, 430] width 340 height 30
click at [961, 445] on button "Submit" at bounding box center [863, 430] width 340 height 30
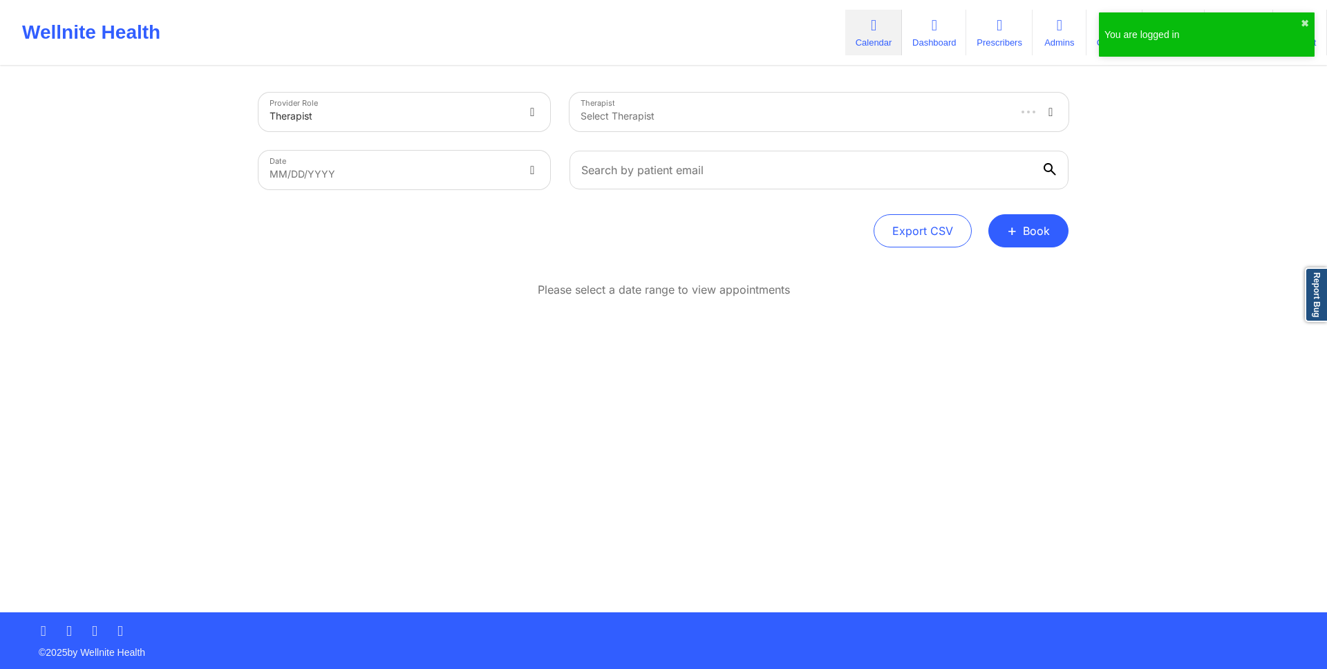
click at [484, 141] on div "Date MM/DD/YYYY" at bounding box center [404, 170] width 311 height 58
click at [517, 120] on div "Therapist" at bounding box center [387, 112] width 258 height 39
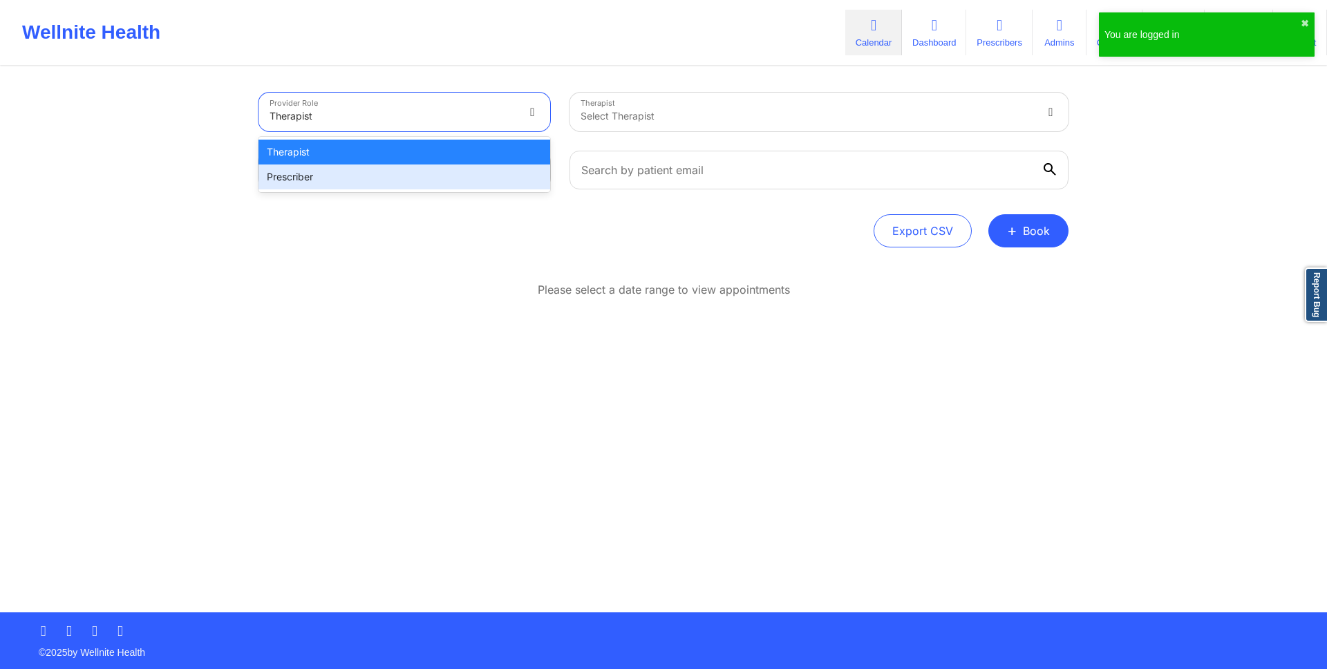
click at [463, 196] on div "Date MM/DD/YYYY" at bounding box center [404, 170] width 311 height 58
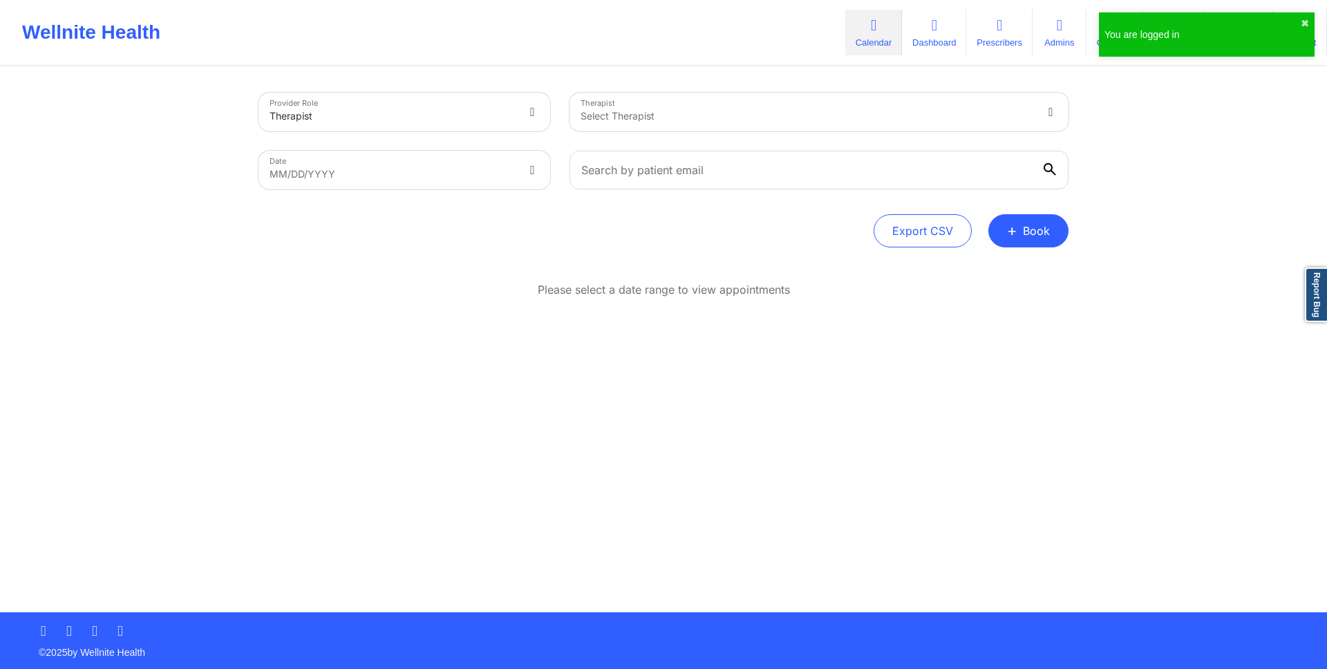
click at [480, 124] on div "Therapist" at bounding box center [392, 116] width 246 height 30
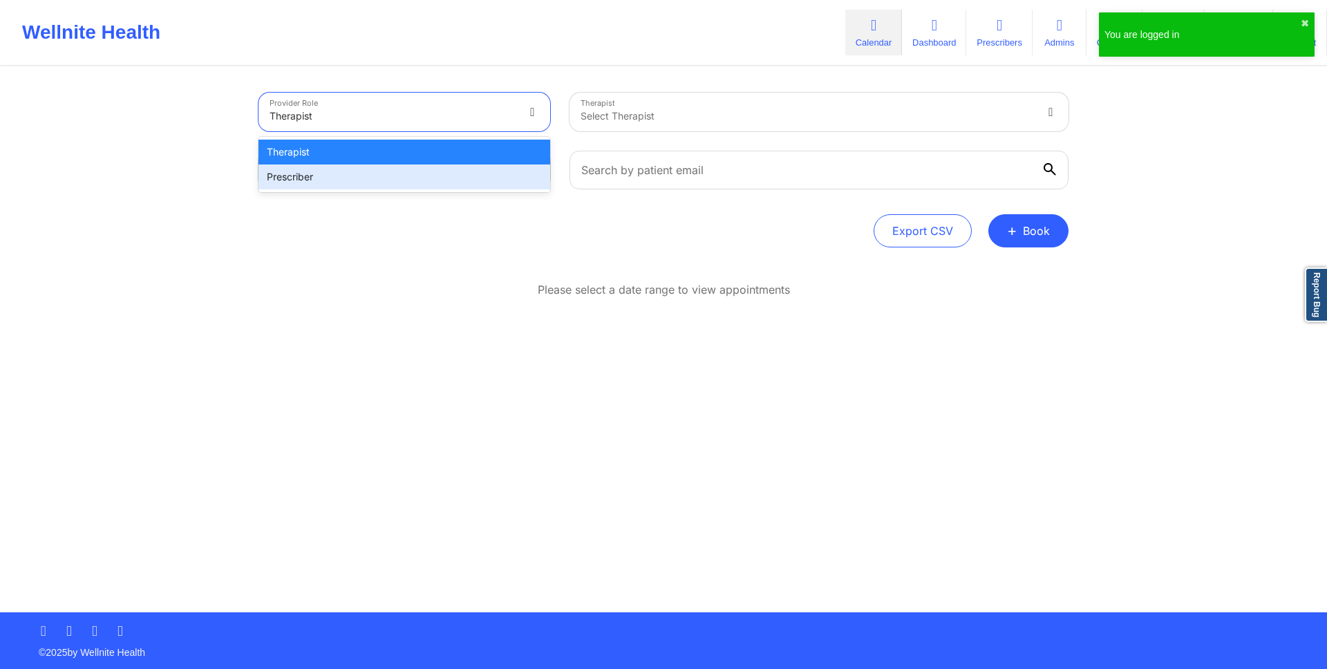
click at [462, 173] on div "Prescriber" at bounding box center [404, 176] width 292 height 25
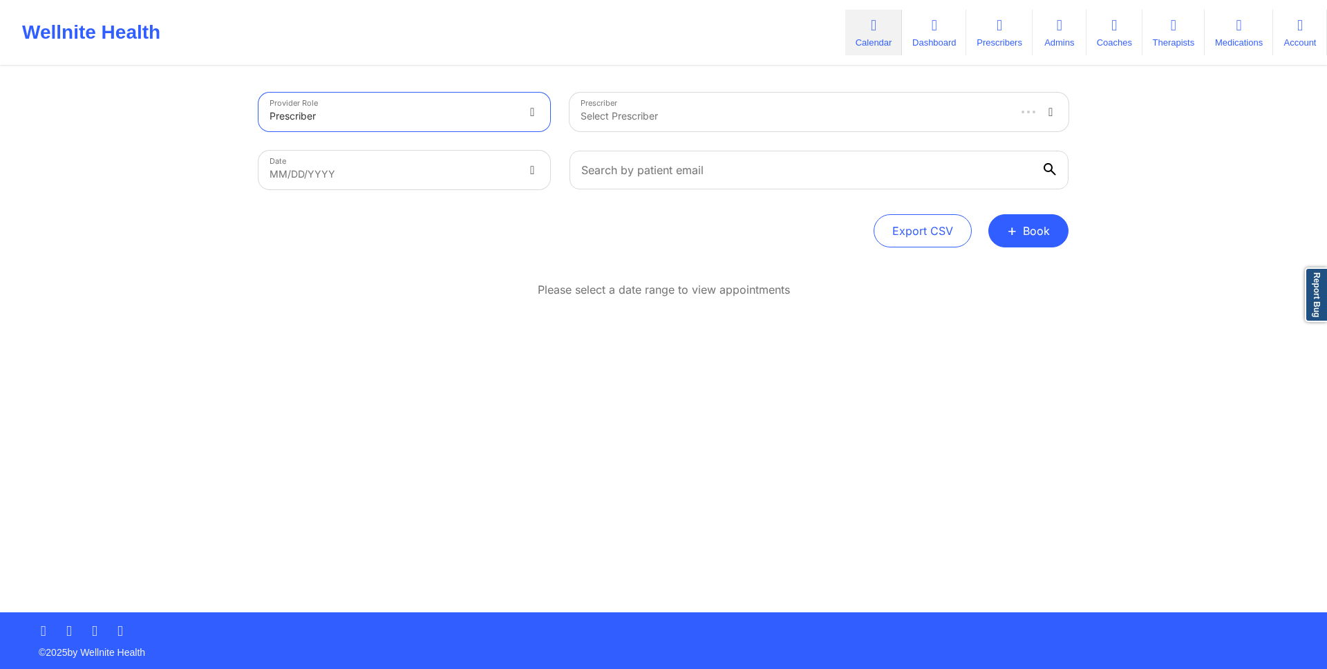
click at [670, 118] on div at bounding box center [793, 116] width 426 height 17
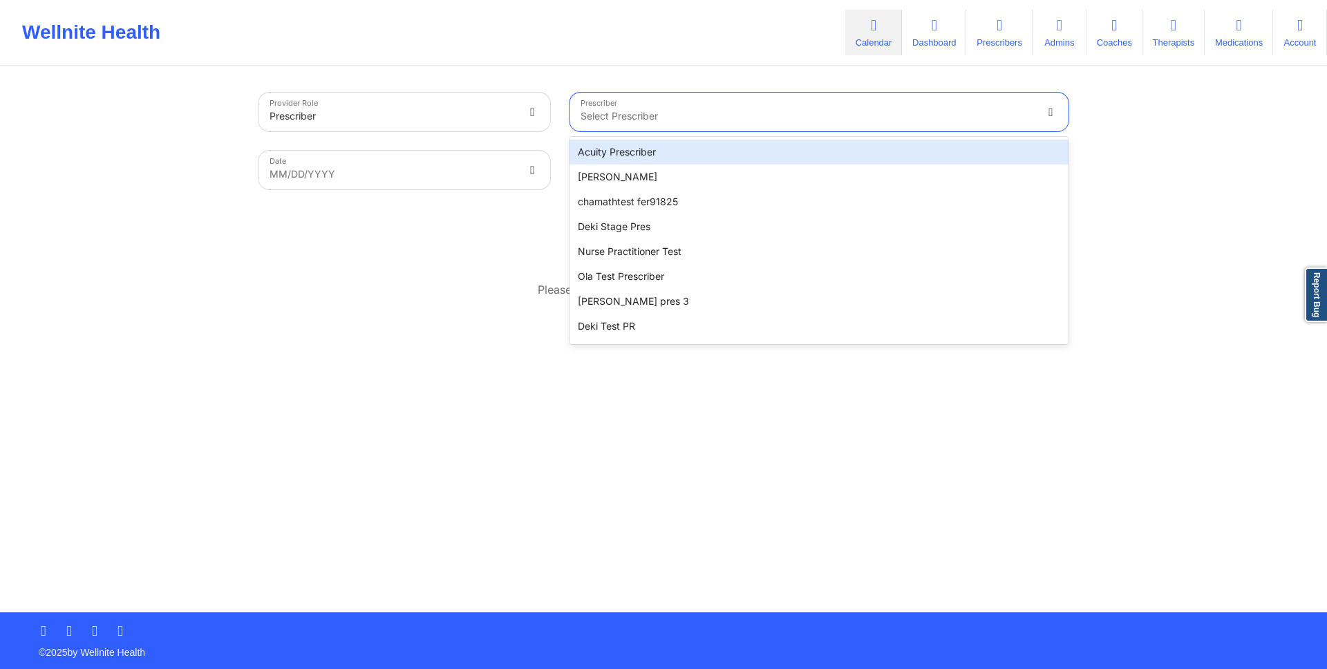
click at [661, 151] on div "Acuity Prescriber" at bounding box center [818, 152] width 499 height 25
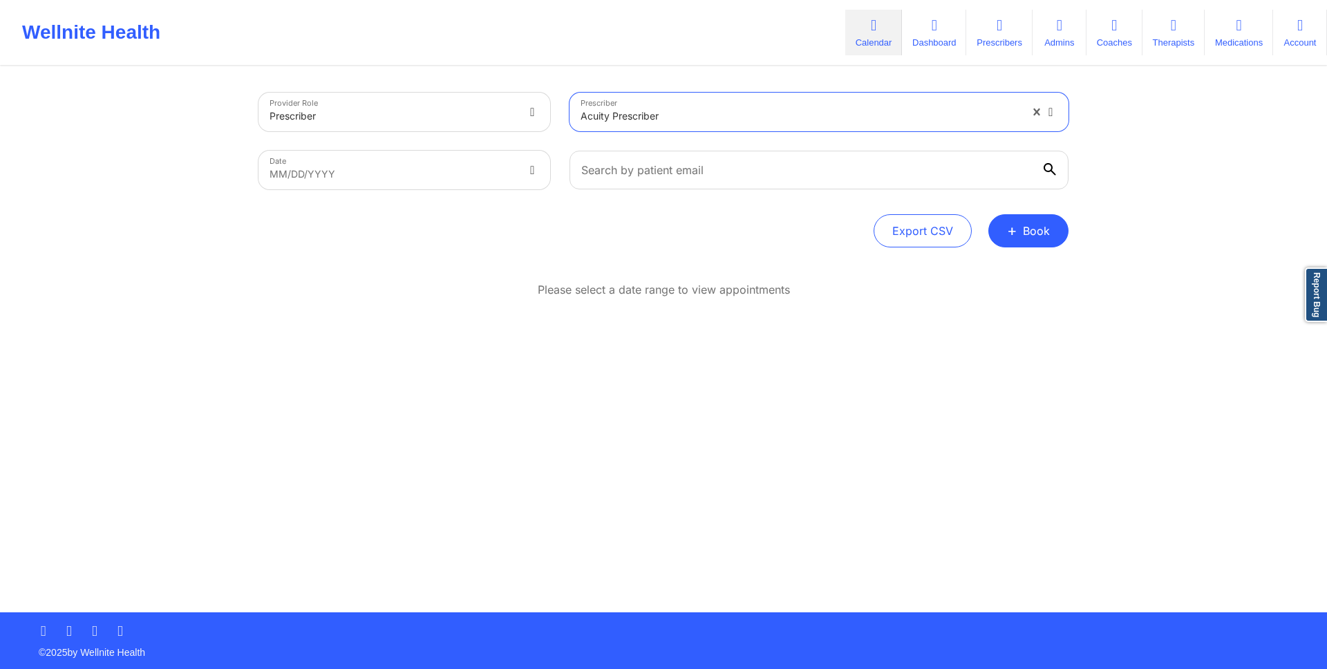
click at [489, 168] on body "Wellnite Health Calendar Dashboard Prescribers Admins Coaches Therapists Medica…" at bounding box center [663, 334] width 1327 height 669
select select "2025-8"
select select "2025-9"
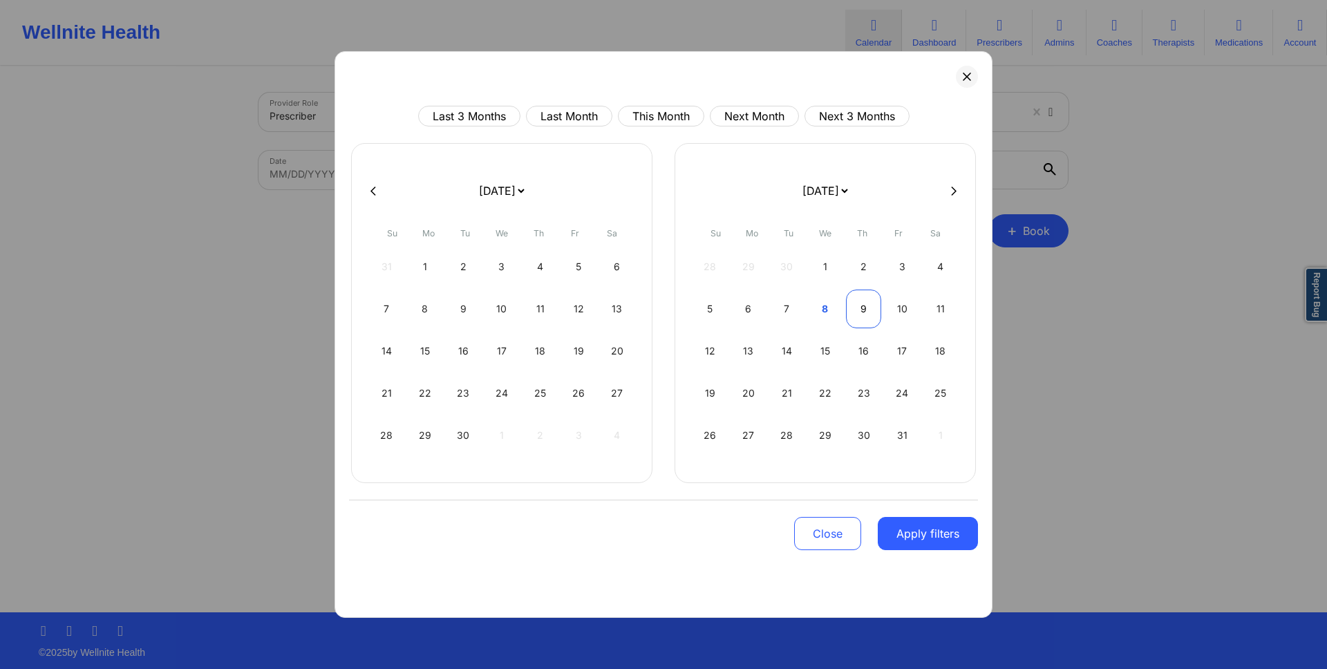
click at [876, 297] on div "9" at bounding box center [863, 309] width 35 height 39
select select "2025-9"
select select "2025-10"
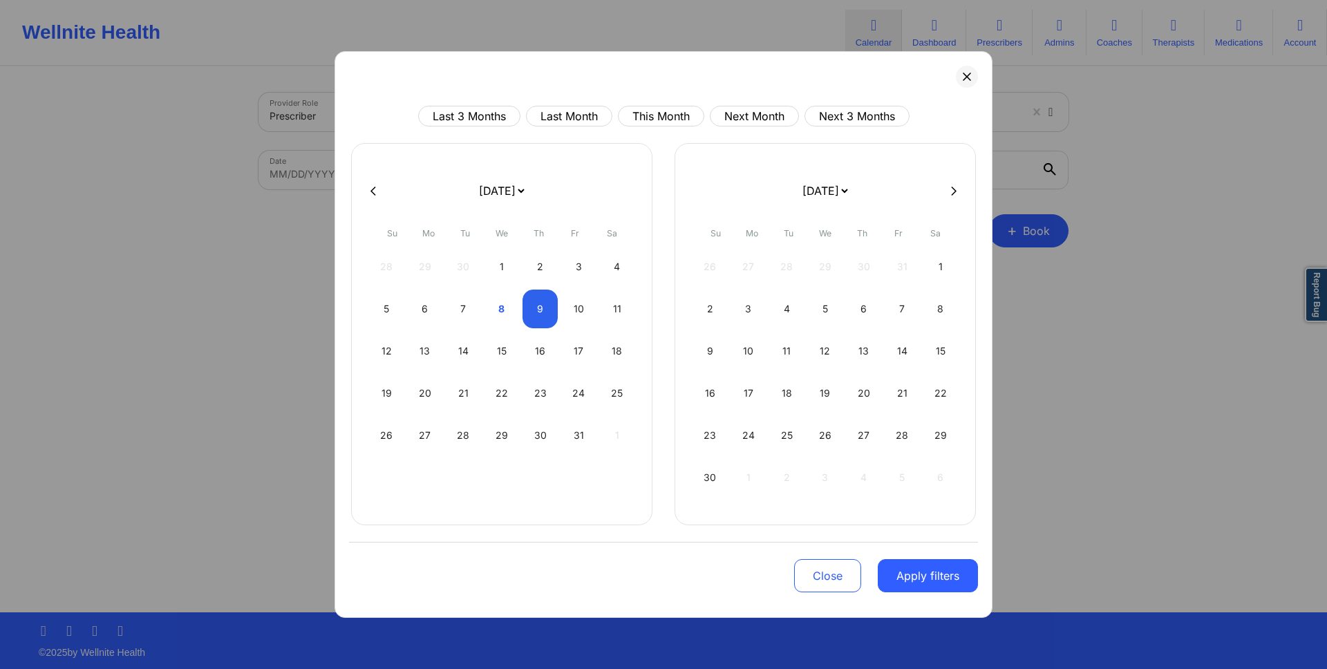
select select "2025-9"
select select "2025-10"
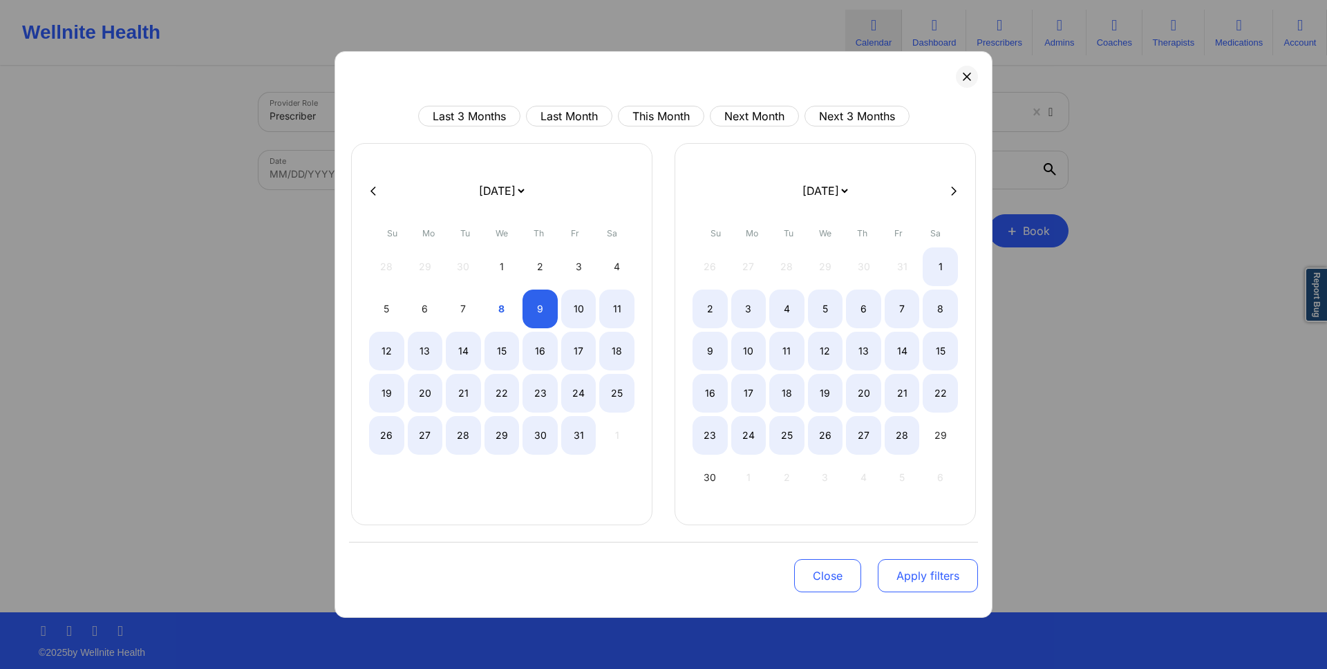
click at [914, 578] on button "Apply filters" at bounding box center [928, 575] width 100 height 33
select select "2025-9"
select select "2025-10"
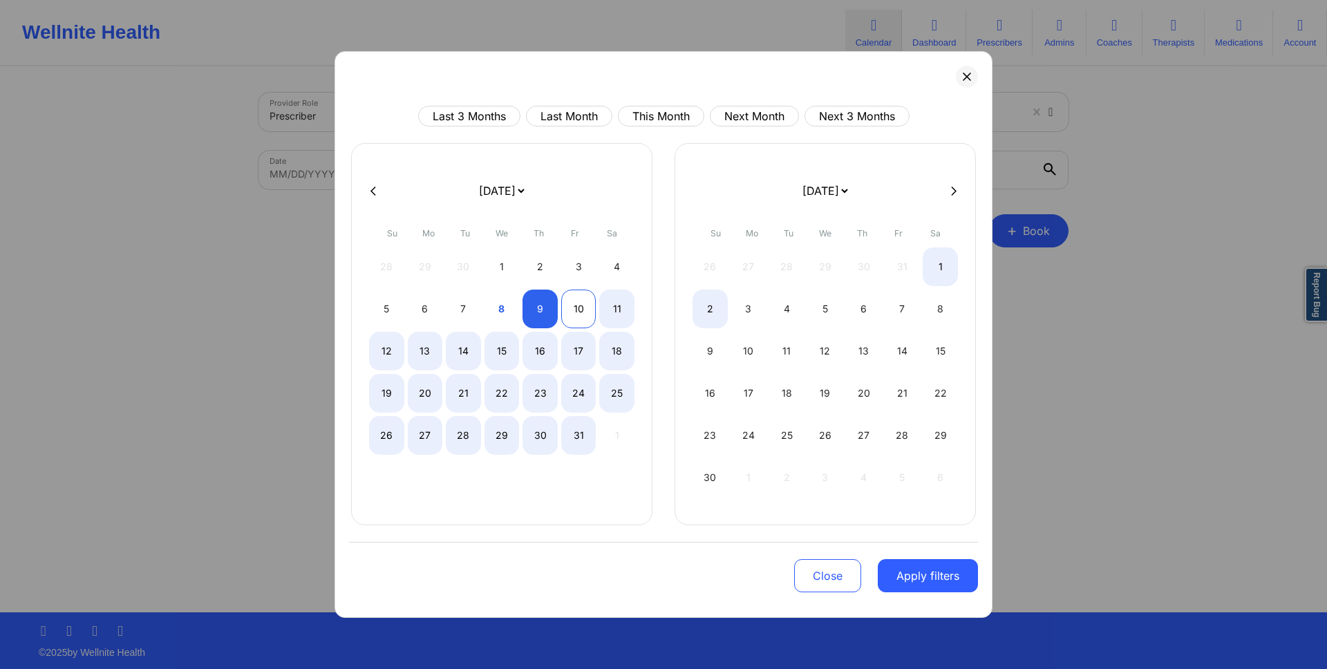
select select "2025-9"
select select "2025-10"
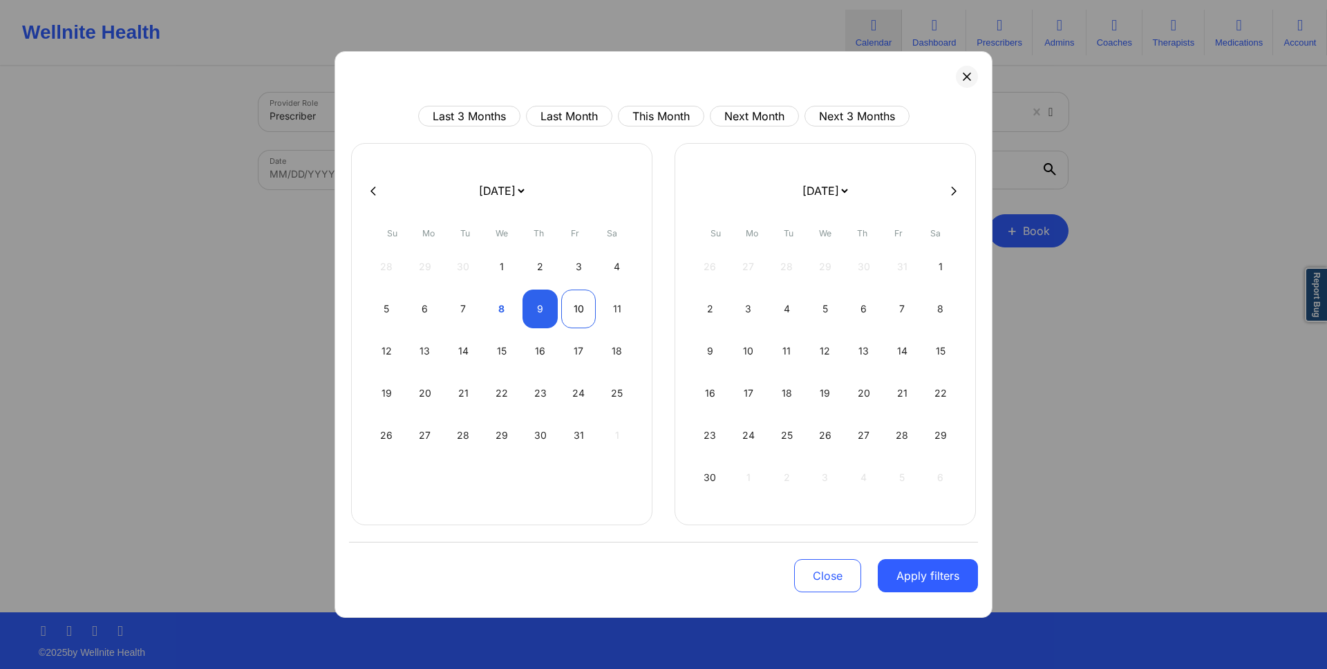
click at [583, 307] on div "10" at bounding box center [578, 309] width 35 height 39
select select "2025-9"
select select "2025-10"
click at [903, 574] on button "Apply filters" at bounding box center [928, 575] width 100 height 33
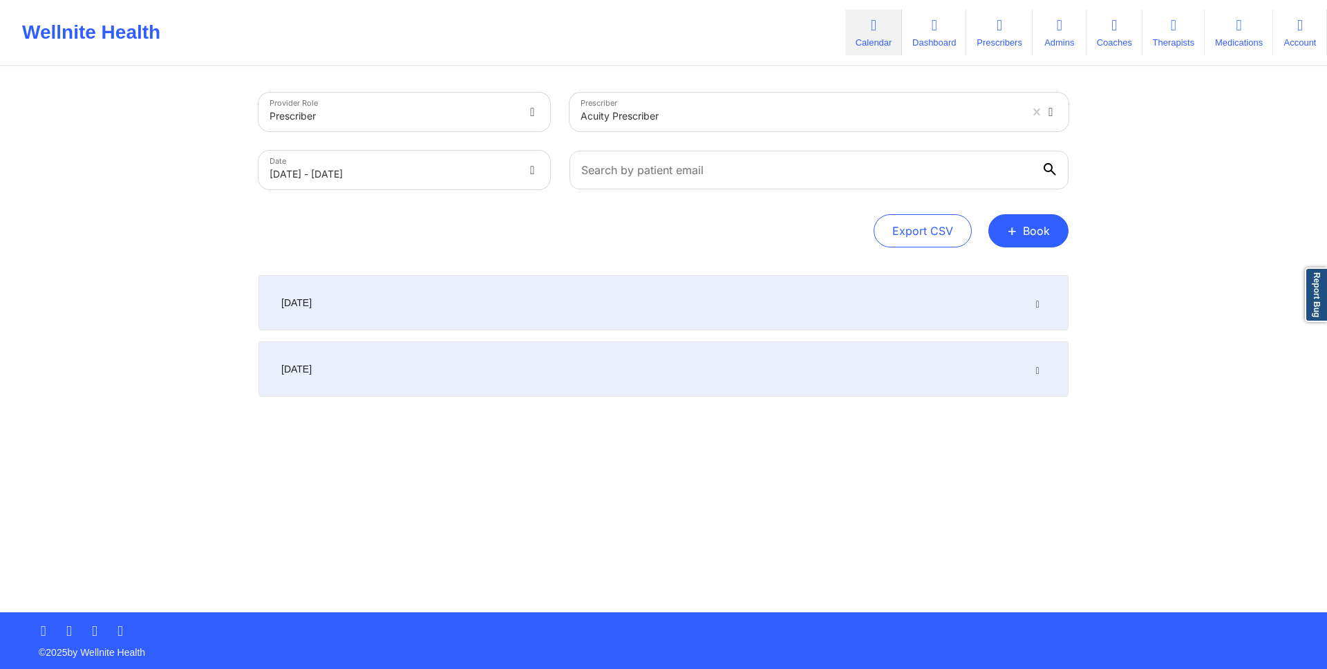
click at [1032, 294] on div "[DATE]" at bounding box center [663, 302] width 810 height 55
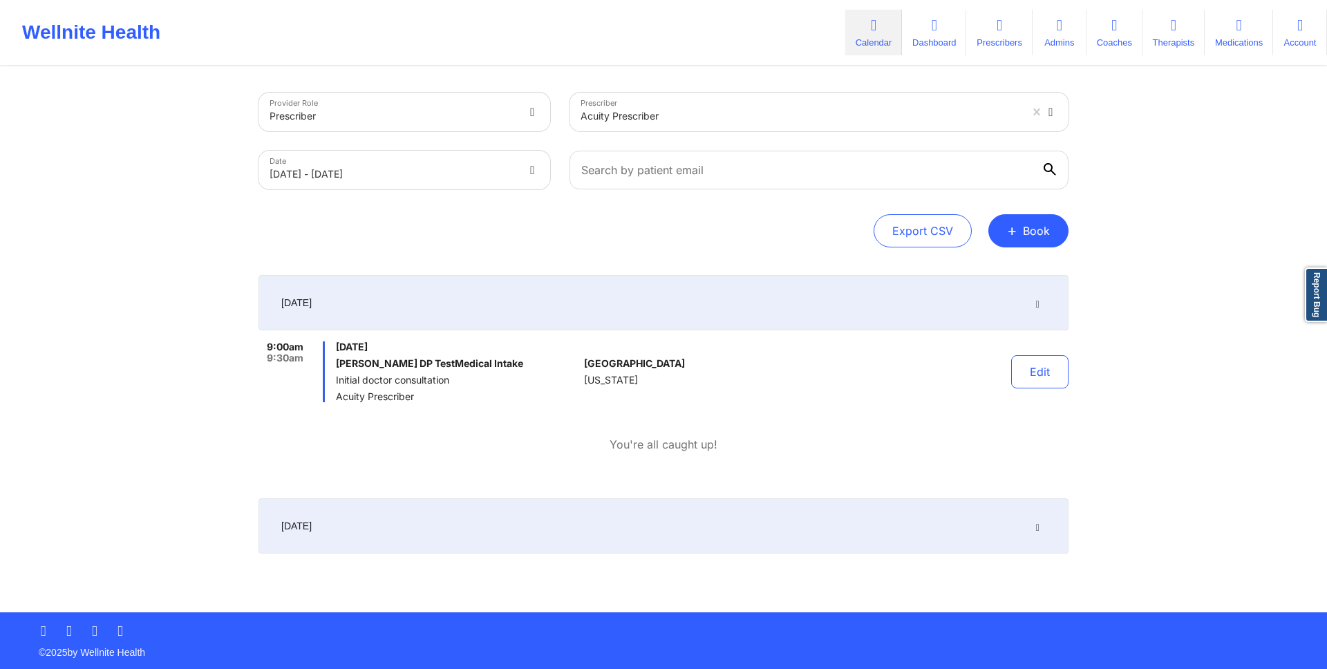
click at [635, 369] on div "[GEOGRAPHIC_DATA] [US_STATE]" at bounding box center [660, 371] width 153 height 61
click at [1057, 379] on button "Edit" at bounding box center [1039, 371] width 57 height 33
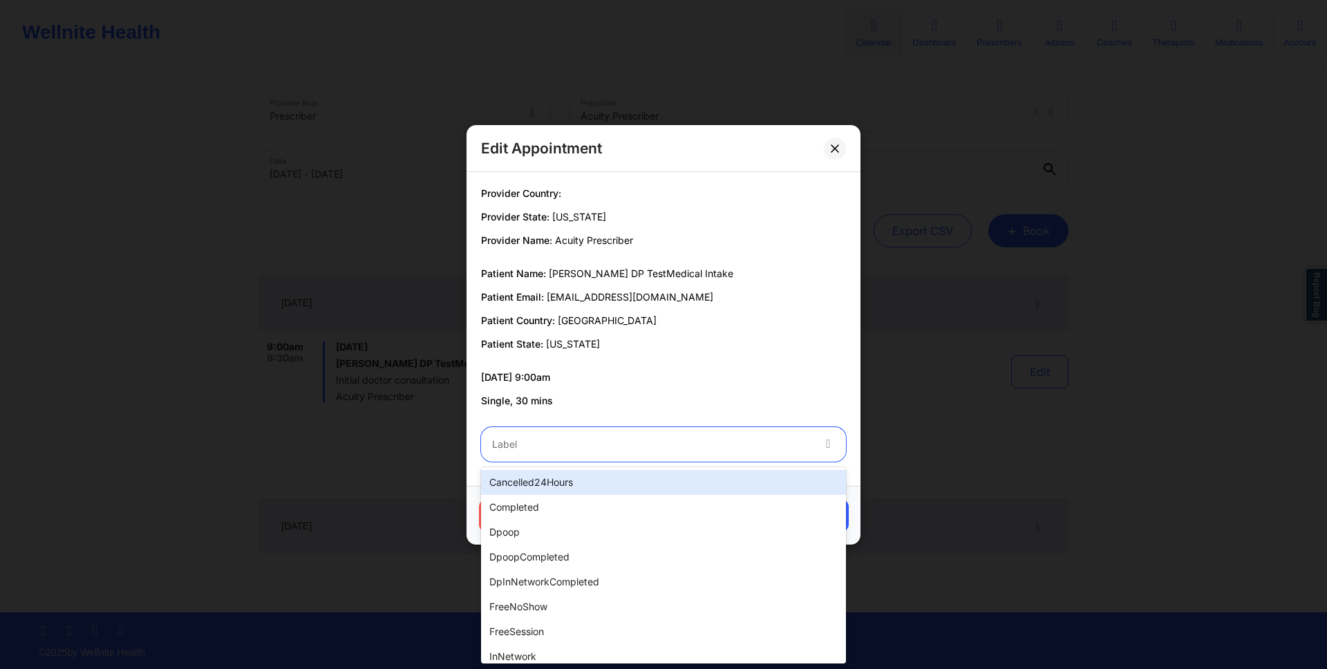
click at [701, 428] on div "Label" at bounding box center [647, 444] width 332 height 35
click at [717, 399] on p "Single, 30 mins" at bounding box center [663, 401] width 365 height 14
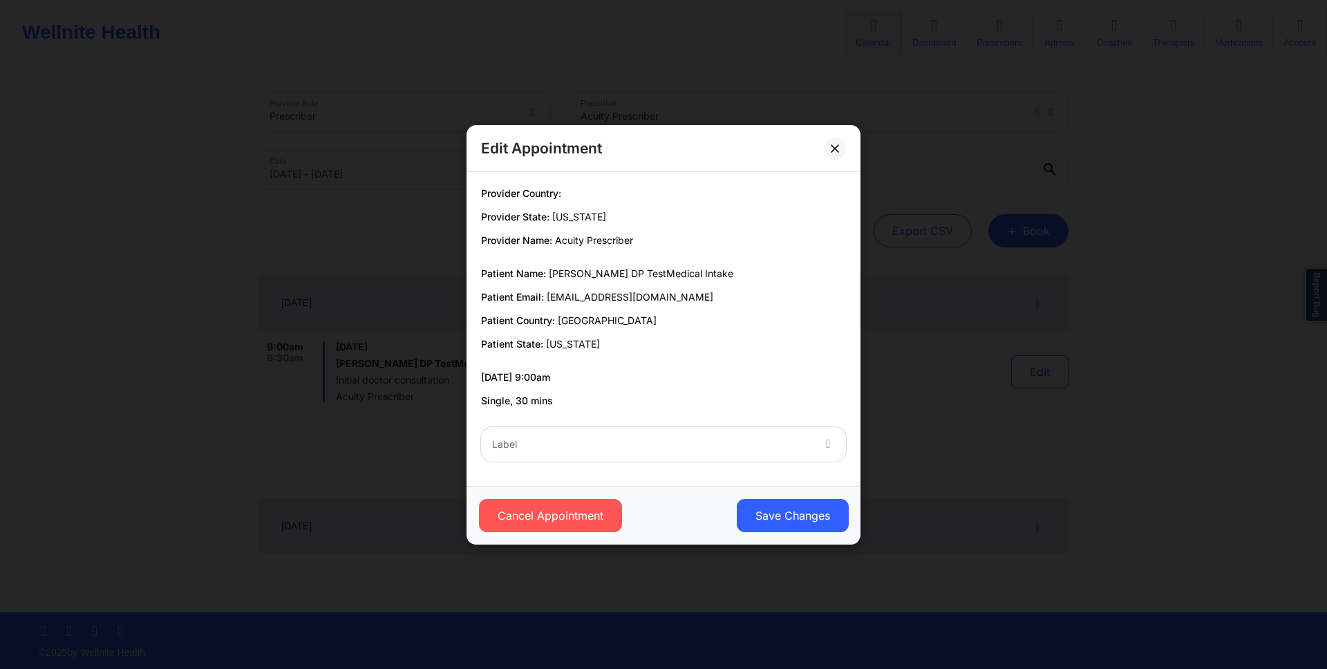
click at [887, 178] on div "Edit Appointment Provider Country: Provider State: [US_STATE] Provider Name: Ac…" at bounding box center [663, 334] width 1327 height 669
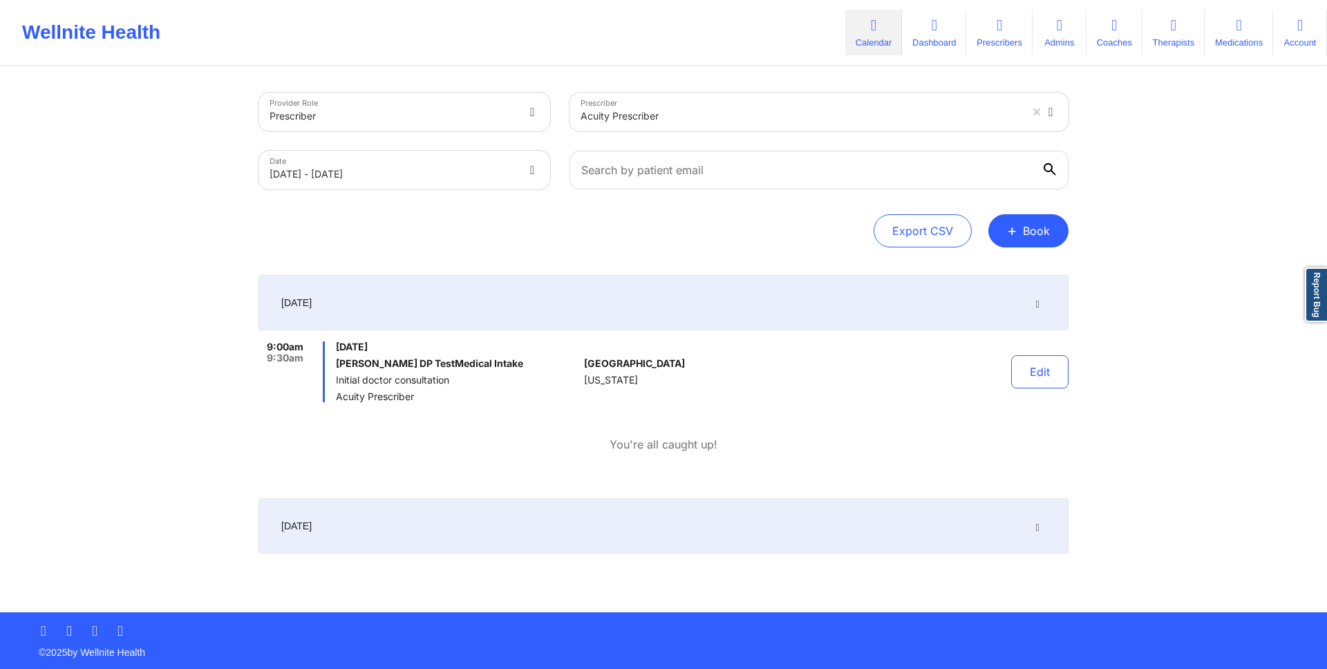
click at [721, 196] on div at bounding box center [819, 170] width 518 height 58
click at [727, 214] on div "Export CSV + Book" at bounding box center [663, 230] width 810 height 33
click at [728, 211] on div "Provider Role Prescriber Prescriber Acuity Prescriber Date [DATE] - [DATE] Expo…" at bounding box center [663, 170] width 810 height 155
